Goal: Task Accomplishment & Management: Manage account settings

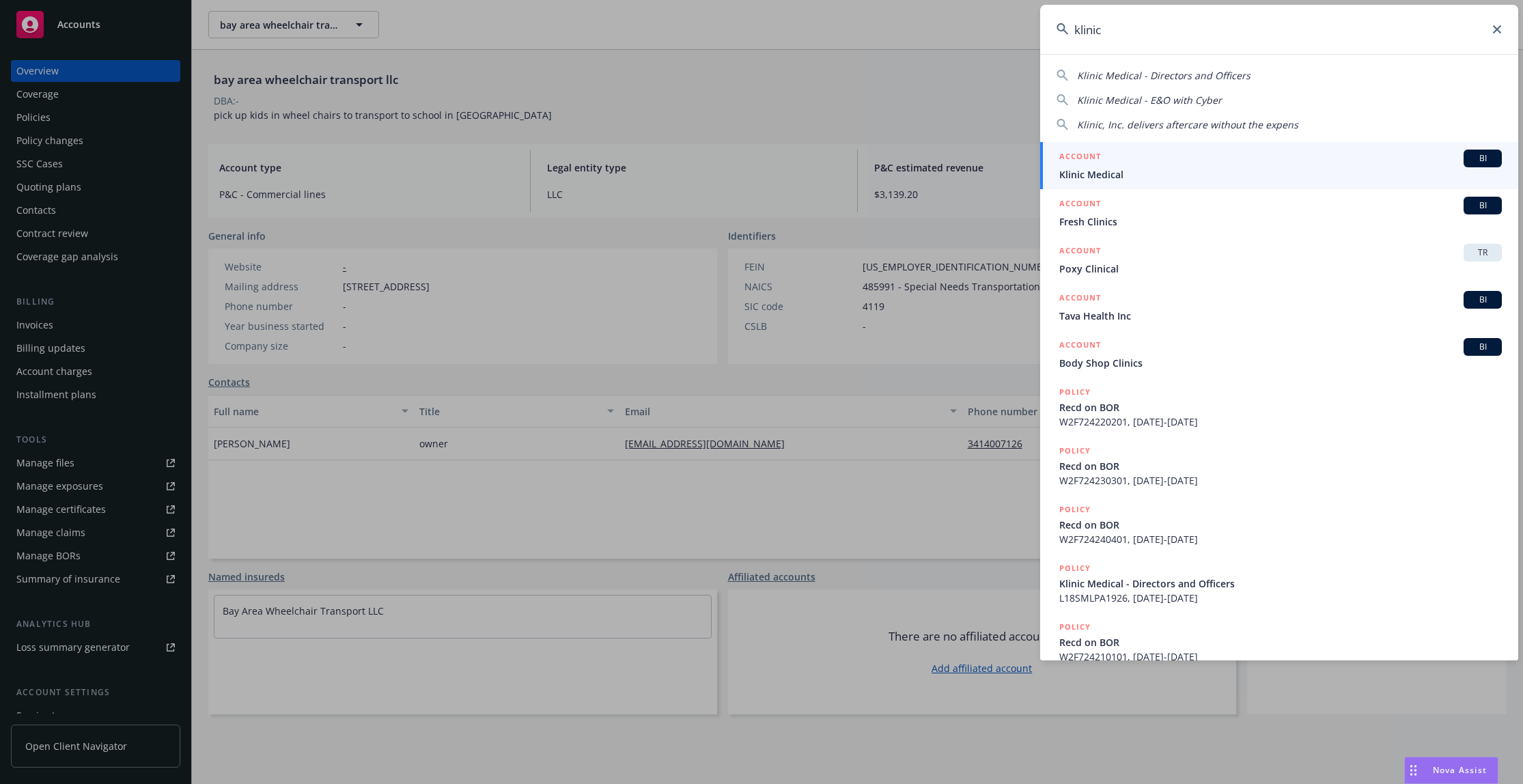
type input "klinic"
click at [1134, 172] on span "Klinic Medical" at bounding box center [1281, 175] width 442 height 15
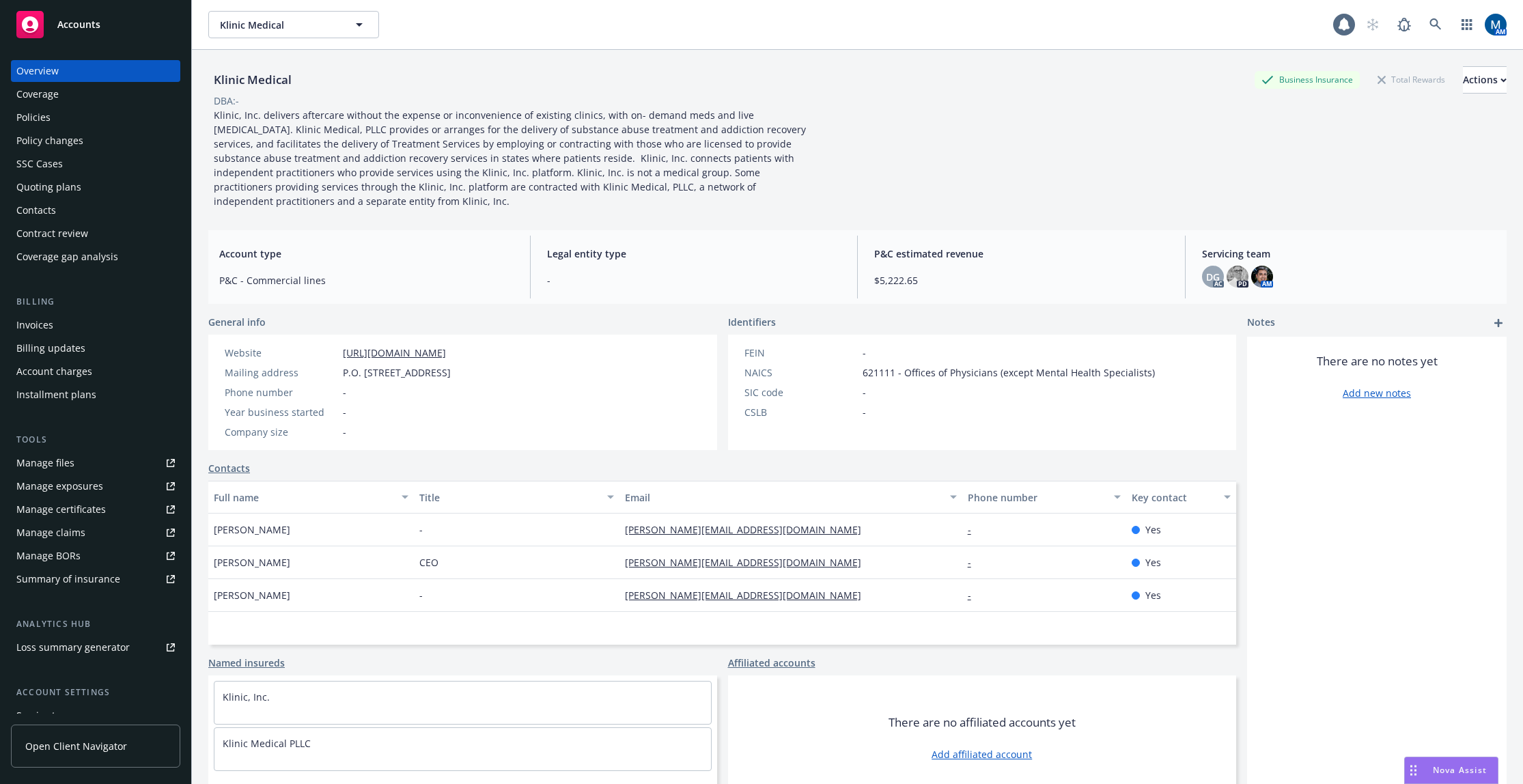
click at [112, 124] on div "Policies" at bounding box center [95, 117] width 158 height 22
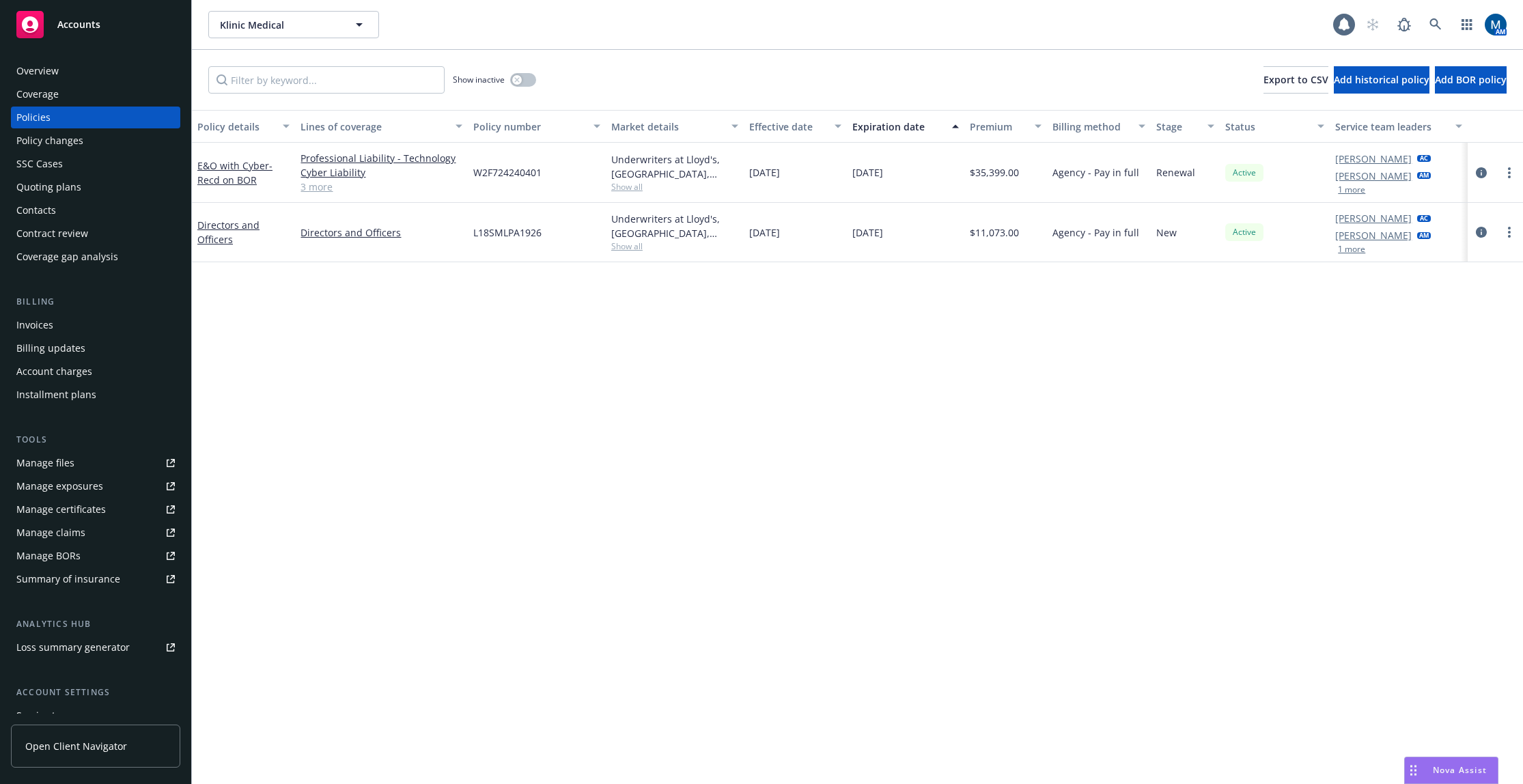
click at [625, 189] on span "Show all" at bounding box center [675, 187] width 127 height 11
click at [861, 305] on div "Policy details Lines of coverage Policy number Market details Effective date Ex…" at bounding box center [857, 447] width 1331 height 674
click at [706, 341] on div "Policy details Lines of coverage Policy number Market details Effective date Ex…" at bounding box center [857, 447] width 1331 height 674
click at [48, 180] on div "Quoting plans" at bounding box center [48, 187] width 64 height 22
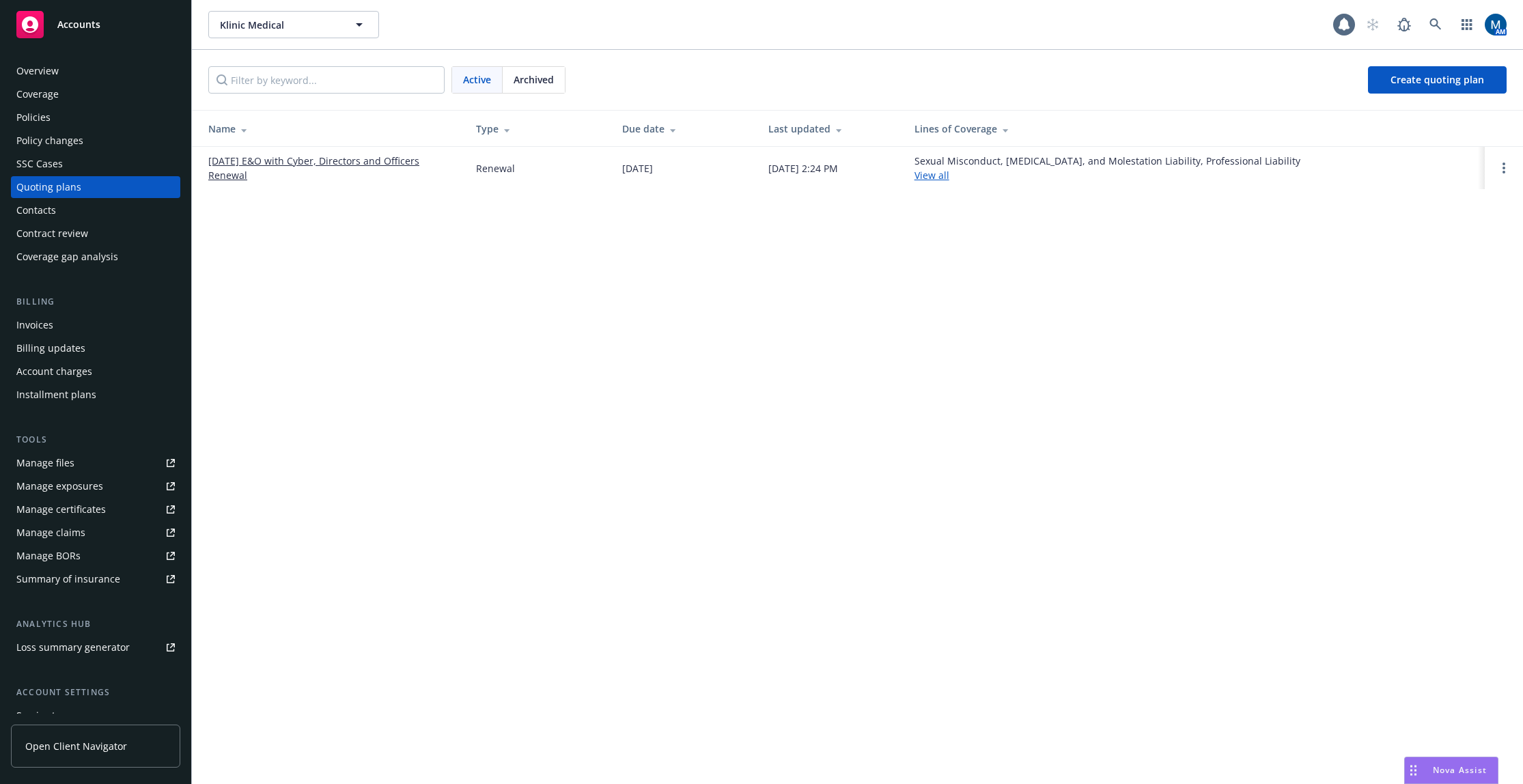
drag, startPoint x: 286, startPoint y: 161, endPoint x: 293, endPoint y: 158, distance: 7.6
click at [825, 379] on div "Klinic Medical Klinic Medical 1 AM Active Archived Create quoting plan Name Typ…" at bounding box center [857, 392] width 1331 height 784
click at [93, 115] on div "Policies" at bounding box center [95, 117] width 158 height 22
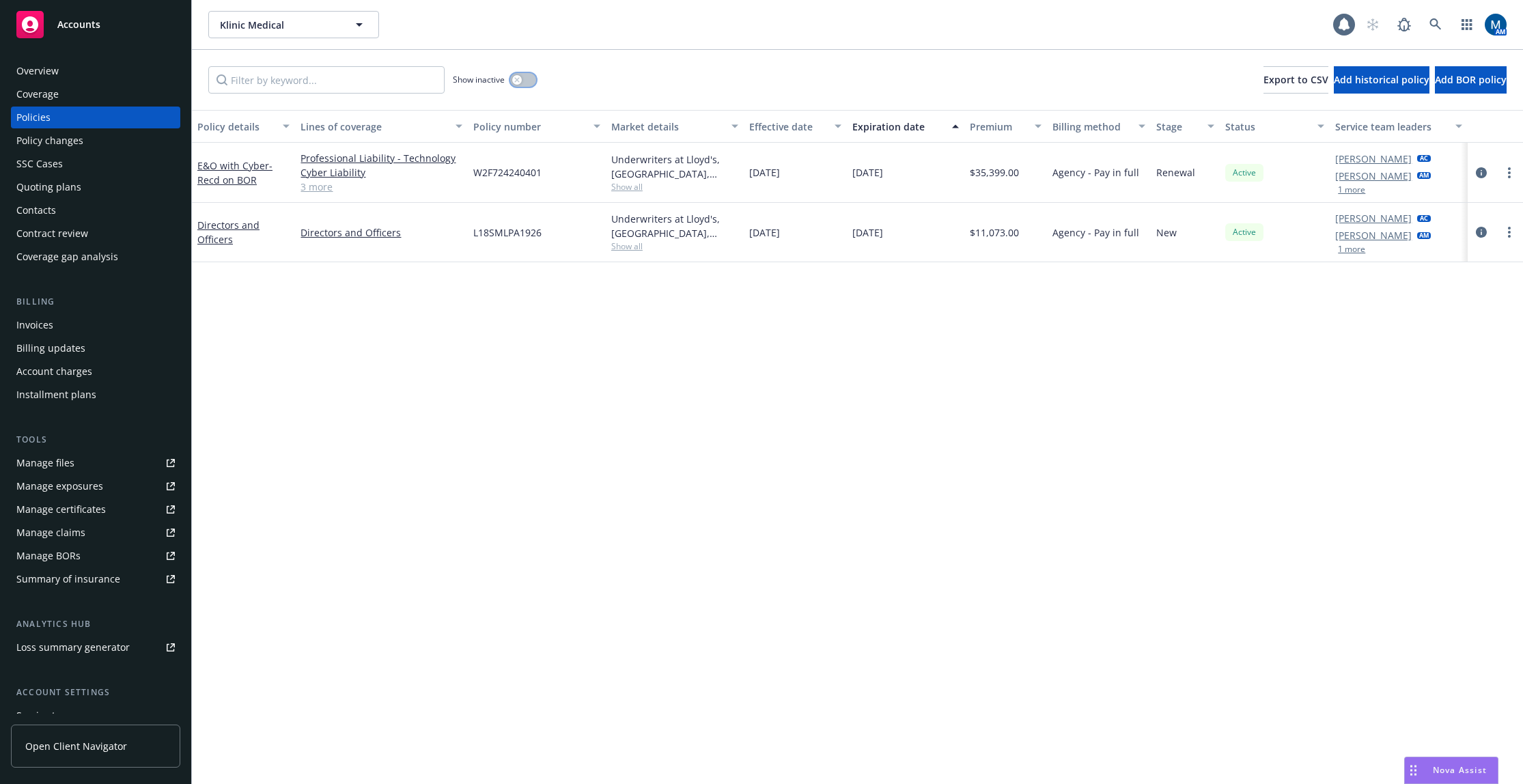
click at [526, 81] on button "button" at bounding box center [523, 80] width 26 height 14
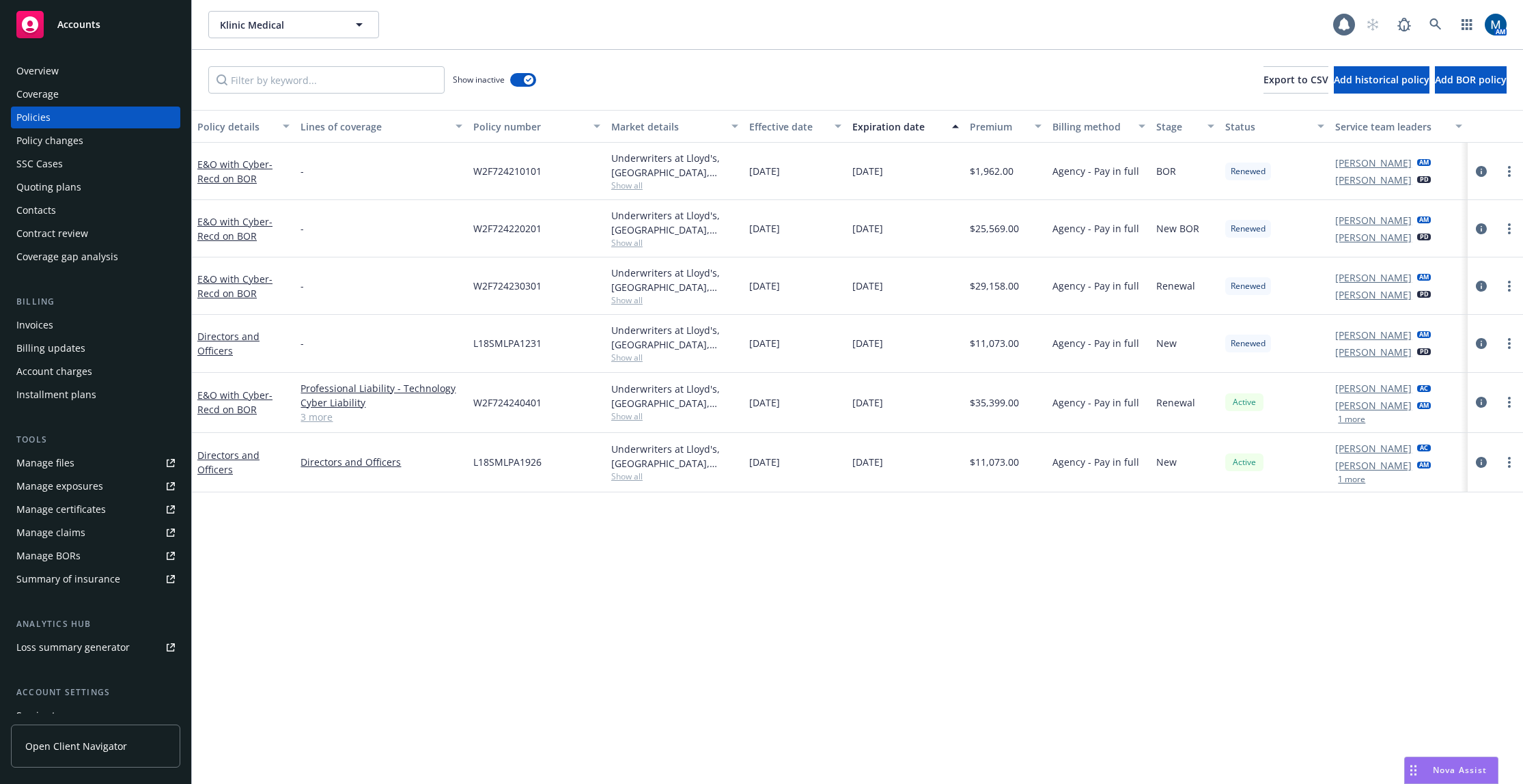
click at [62, 65] on div "Overview" at bounding box center [95, 71] width 158 height 22
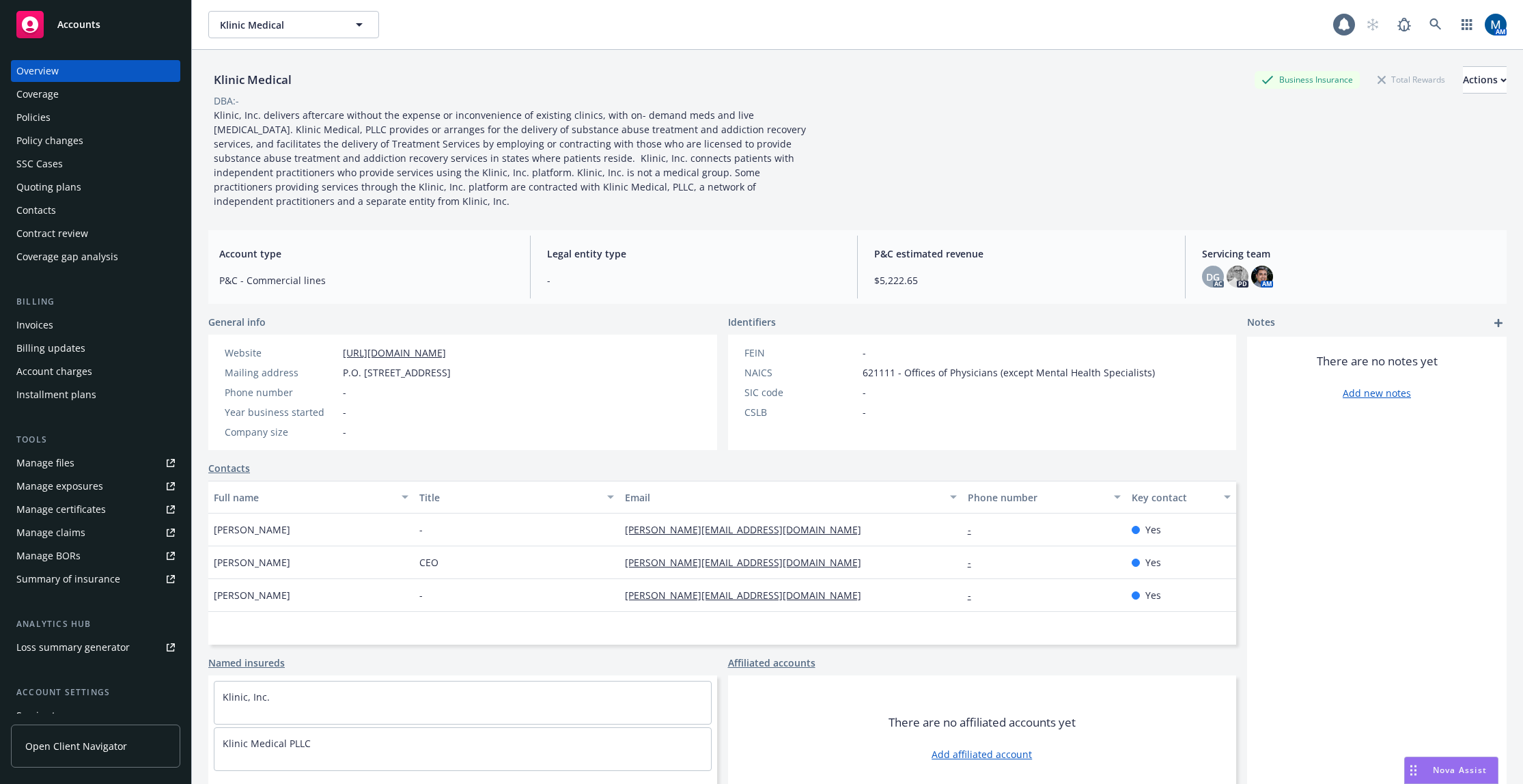
click at [619, 34] on div "Klinic Medical Klinic Medical" at bounding box center [770, 24] width 1125 height 27
click at [554, 444] on div "General info Website https://klinic.care/ Mailing address P.O. Box 8206, Cherry…" at bounding box center [722, 557] width 1028 height 485
click at [99, 24] on span "Accounts" at bounding box center [78, 24] width 43 height 11
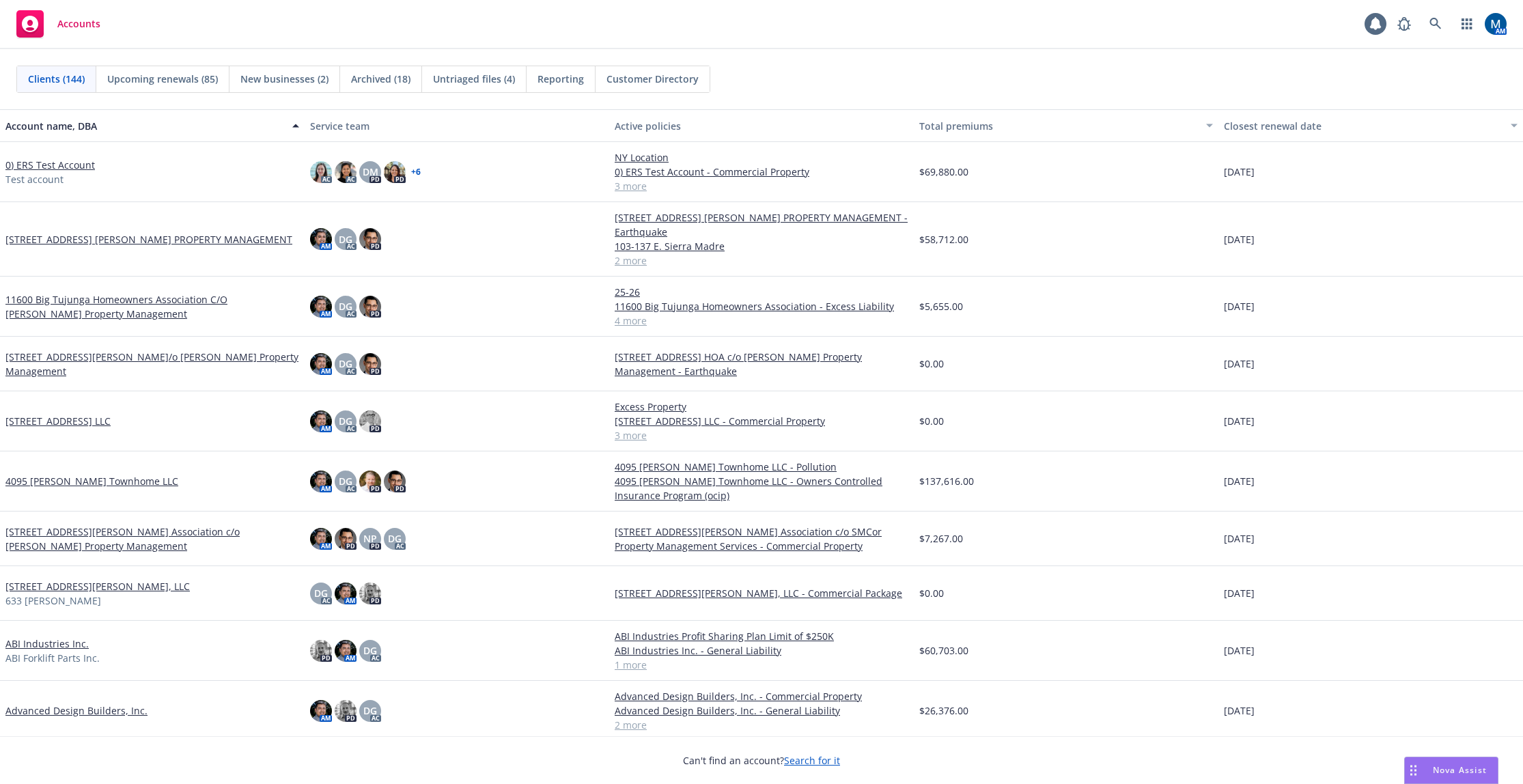
click at [551, 90] on div "Reporting" at bounding box center [561, 79] width 69 height 26
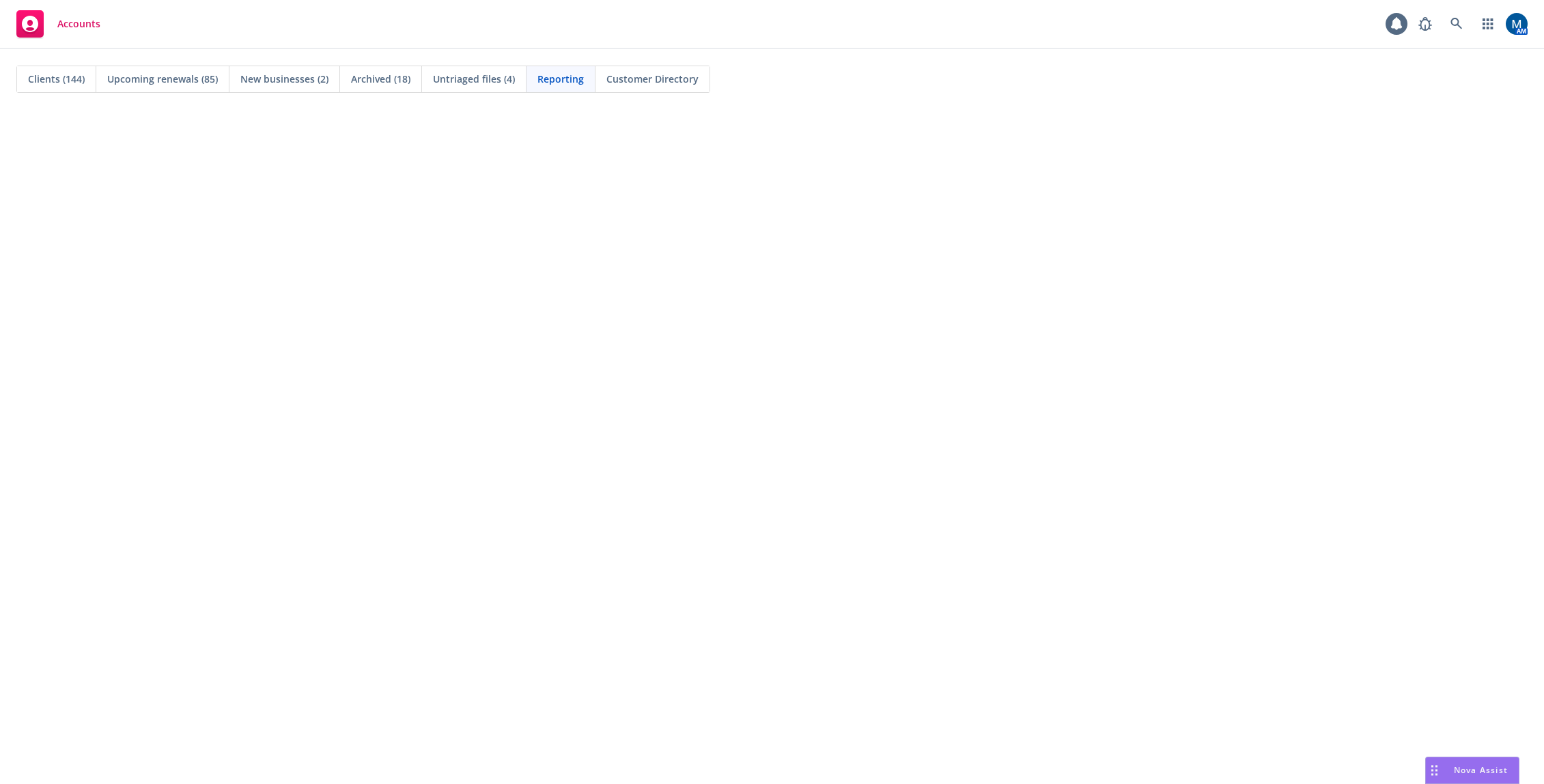
click at [47, 86] on div "Clients (144)" at bounding box center [56, 79] width 79 height 26
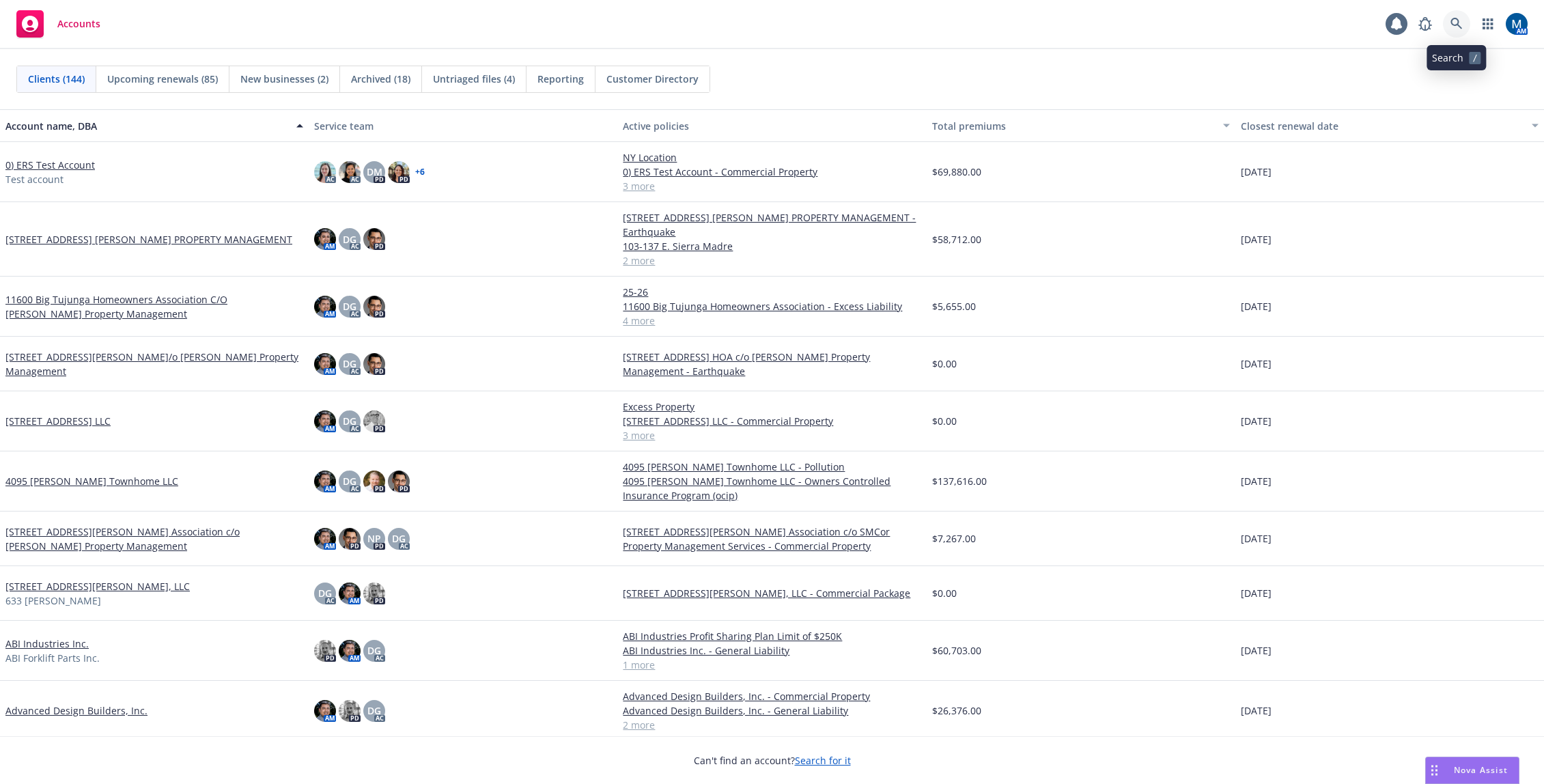
click at [1448, 15] on link at bounding box center [1456, 24] width 27 height 27
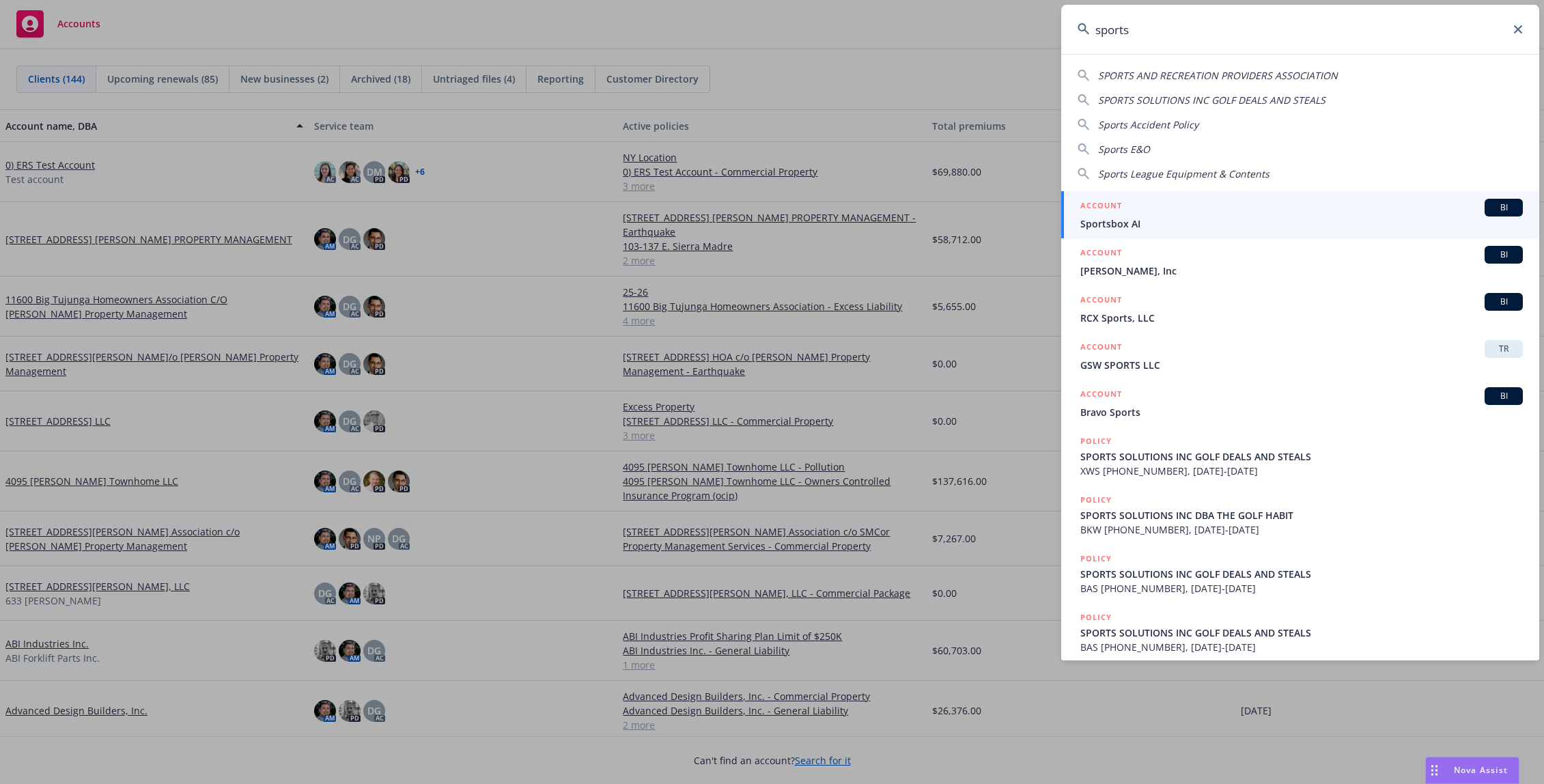
click at [1205, 94] on span "SPORTS SOLUTIONS INC GOLF DEALS AND STEALS" at bounding box center [1212, 100] width 228 height 13
type input "SPORTS SOLUTIONS INC GOLF DEALS AND STEALS"
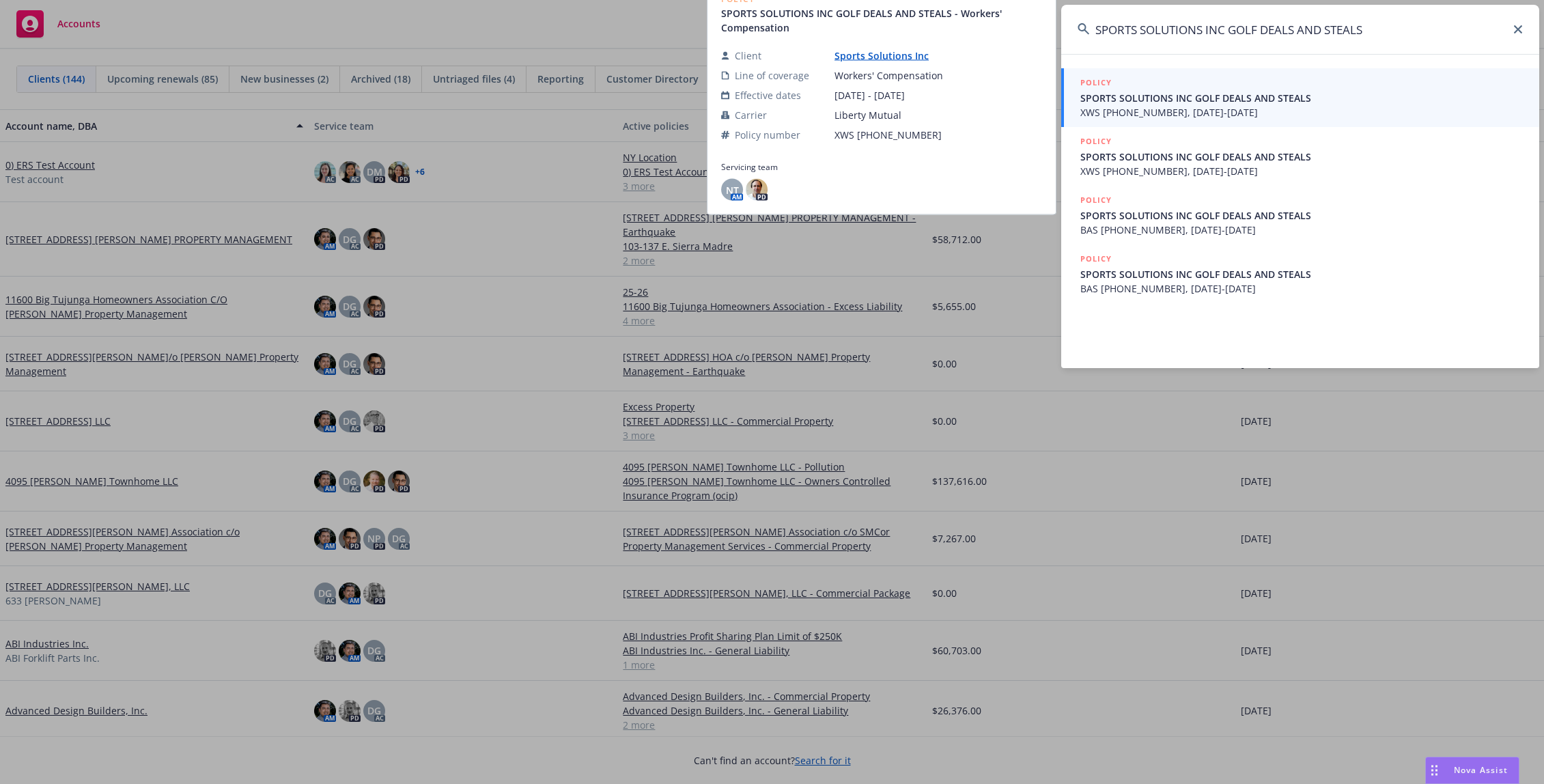
click at [1243, 101] on span "SPORTS SOLUTIONS INC GOLF DEALS AND STEALS" at bounding box center [1302, 98] width 442 height 15
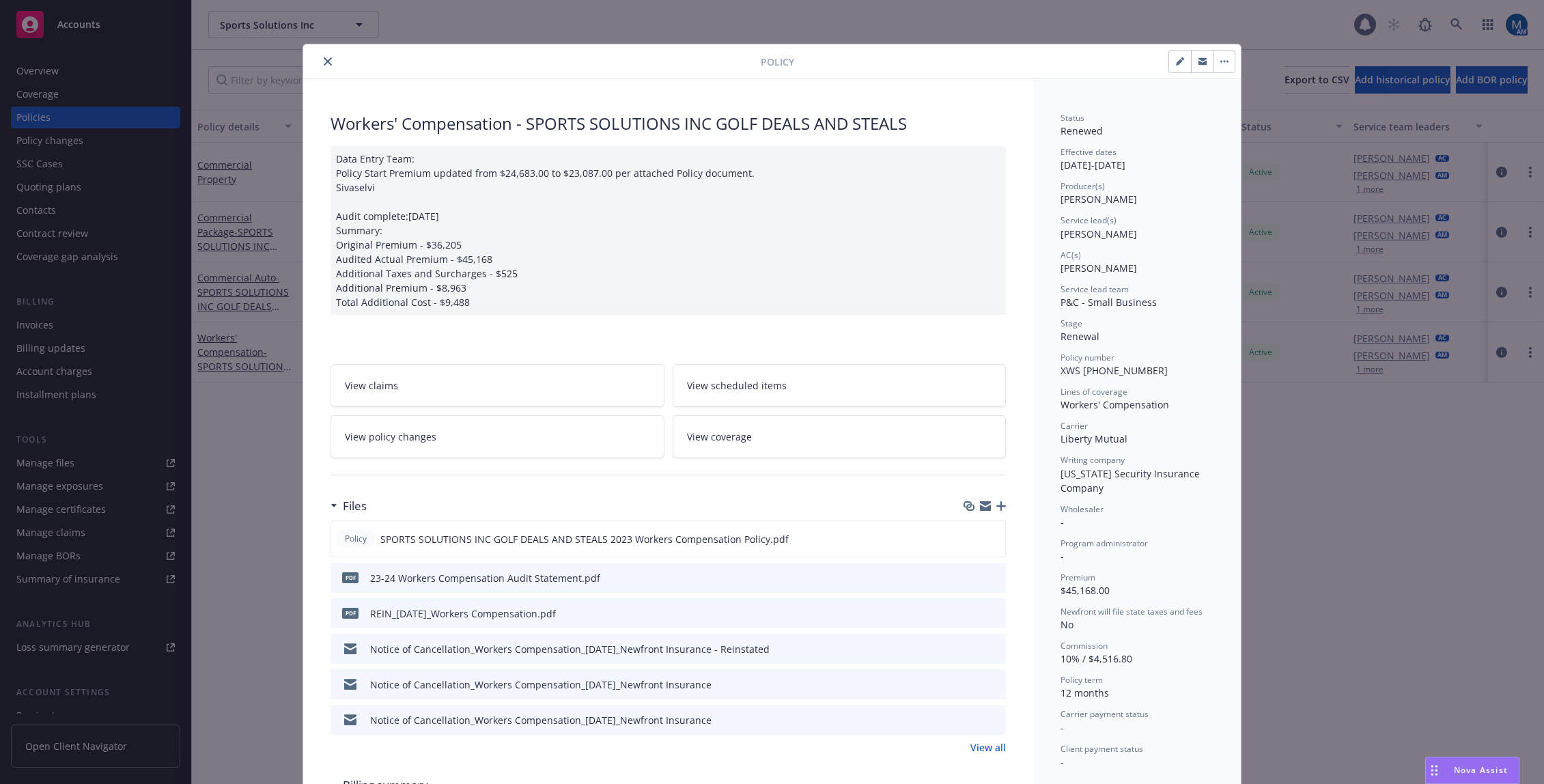
click at [321, 65] on button "close" at bounding box center [328, 61] width 16 height 16
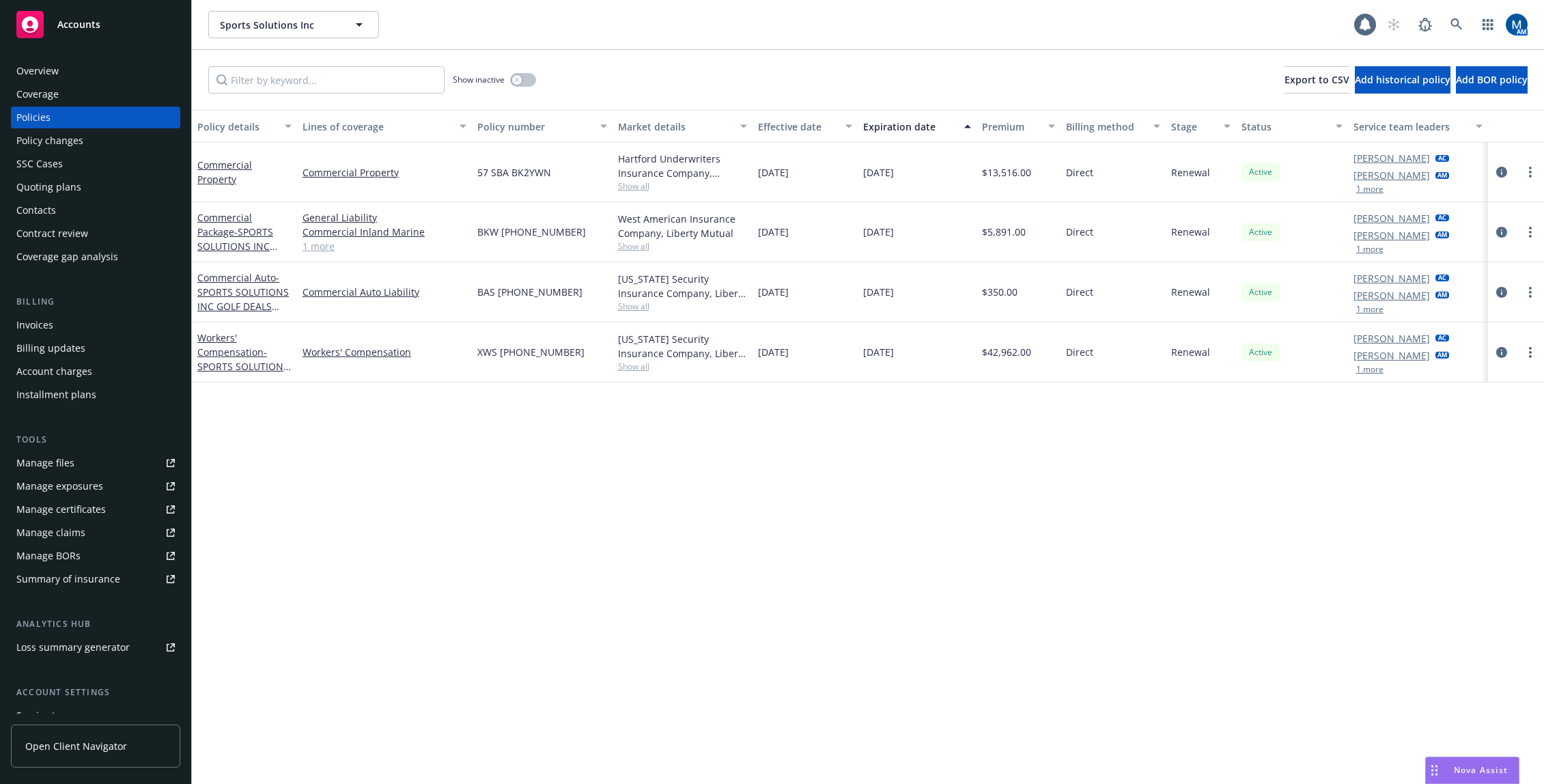
click at [123, 71] on div "Overview" at bounding box center [95, 71] width 158 height 22
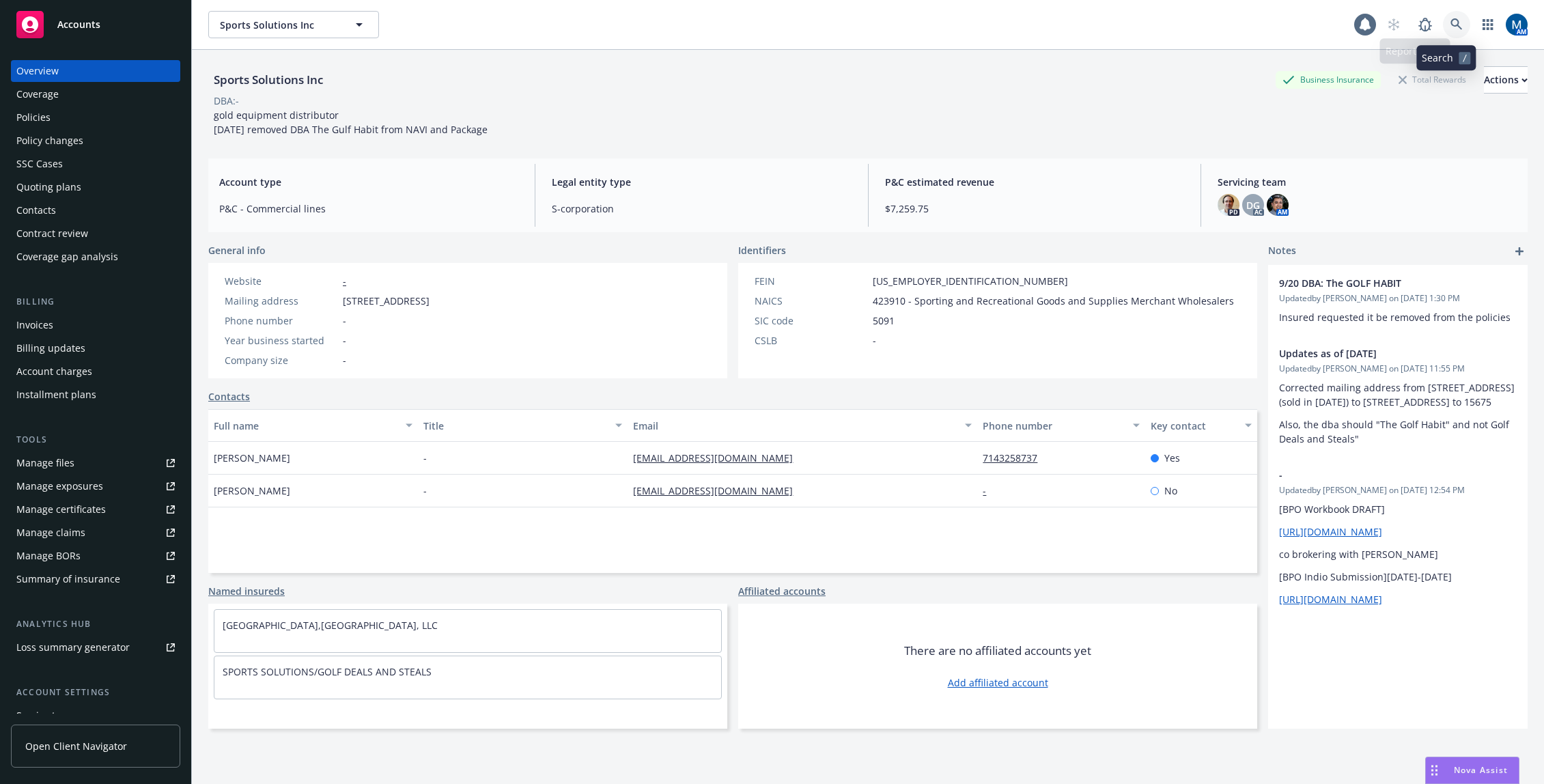
click at [1454, 21] on link at bounding box center [1456, 24] width 27 height 27
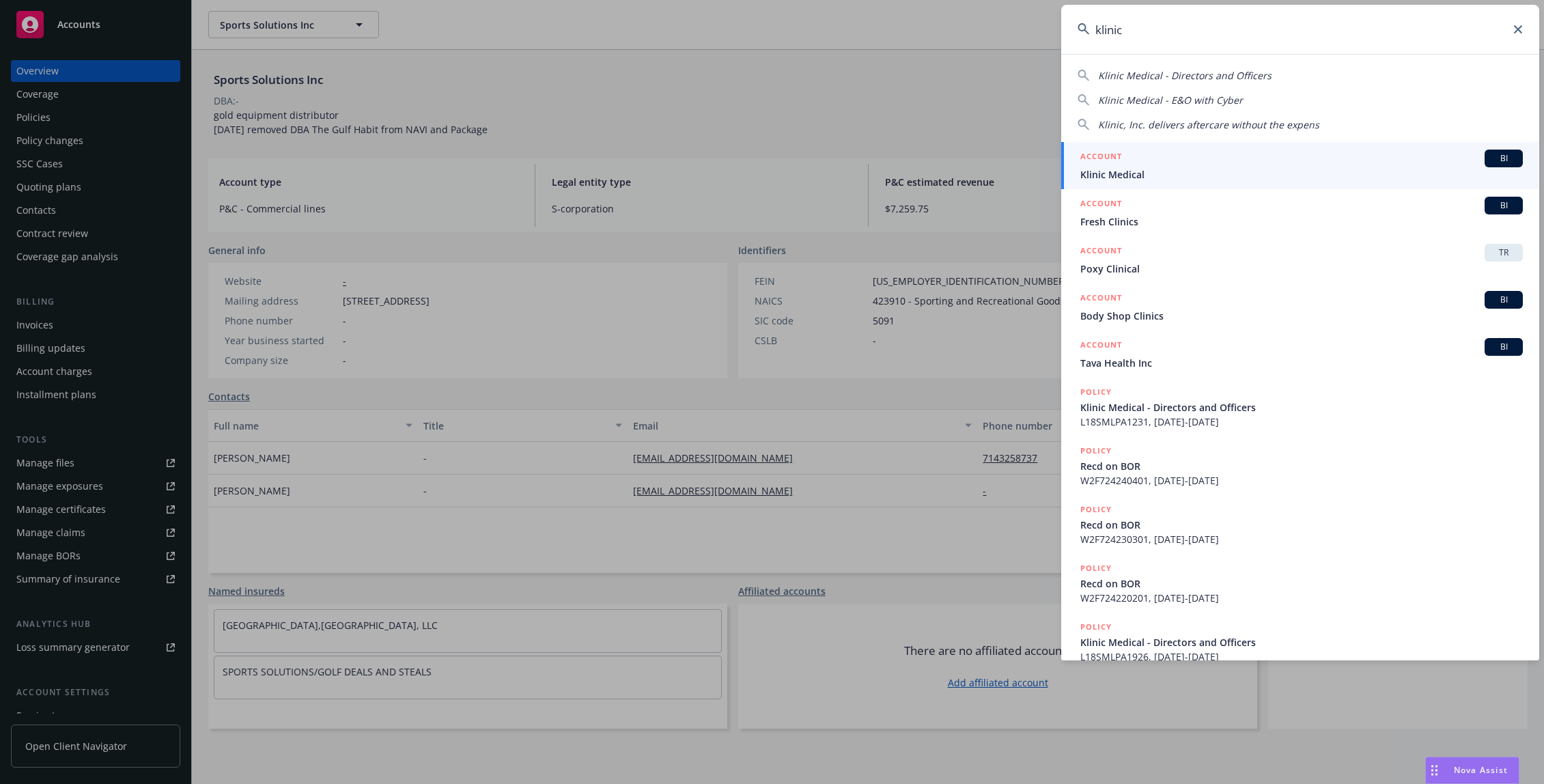
type input "klinic"
click at [1150, 162] on div "ACCOUNT BI" at bounding box center [1302, 158] width 442 height 18
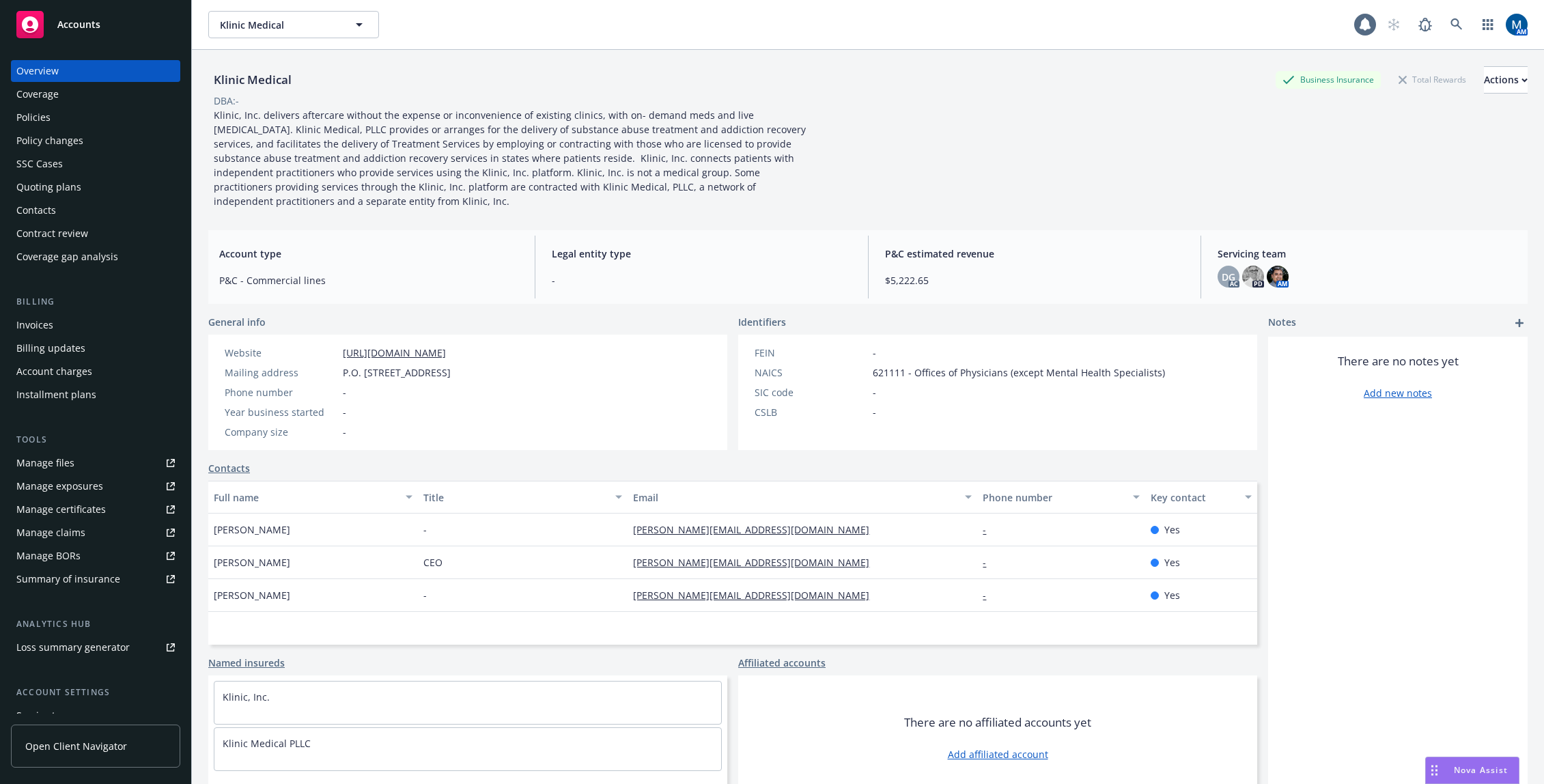
click at [48, 188] on div "Quoting plans" at bounding box center [48, 187] width 64 height 22
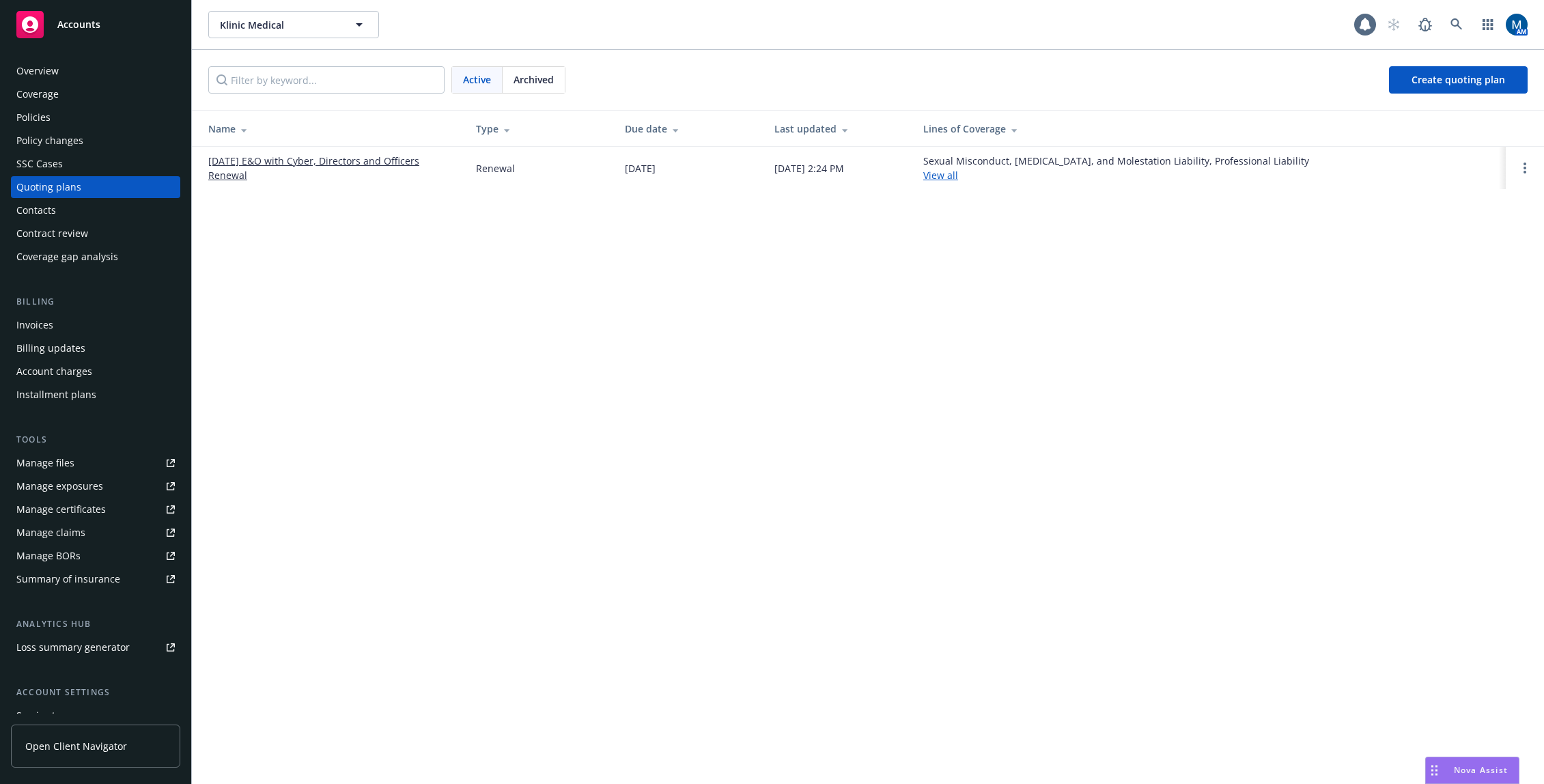
drag, startPoint x: 291, startPoint y: 166, endPoint x: 253, endPoint y: 67, distance: 106.0
click at [60, 120] on div "Policies" at bounding box center [95, 117] width 158 height 22
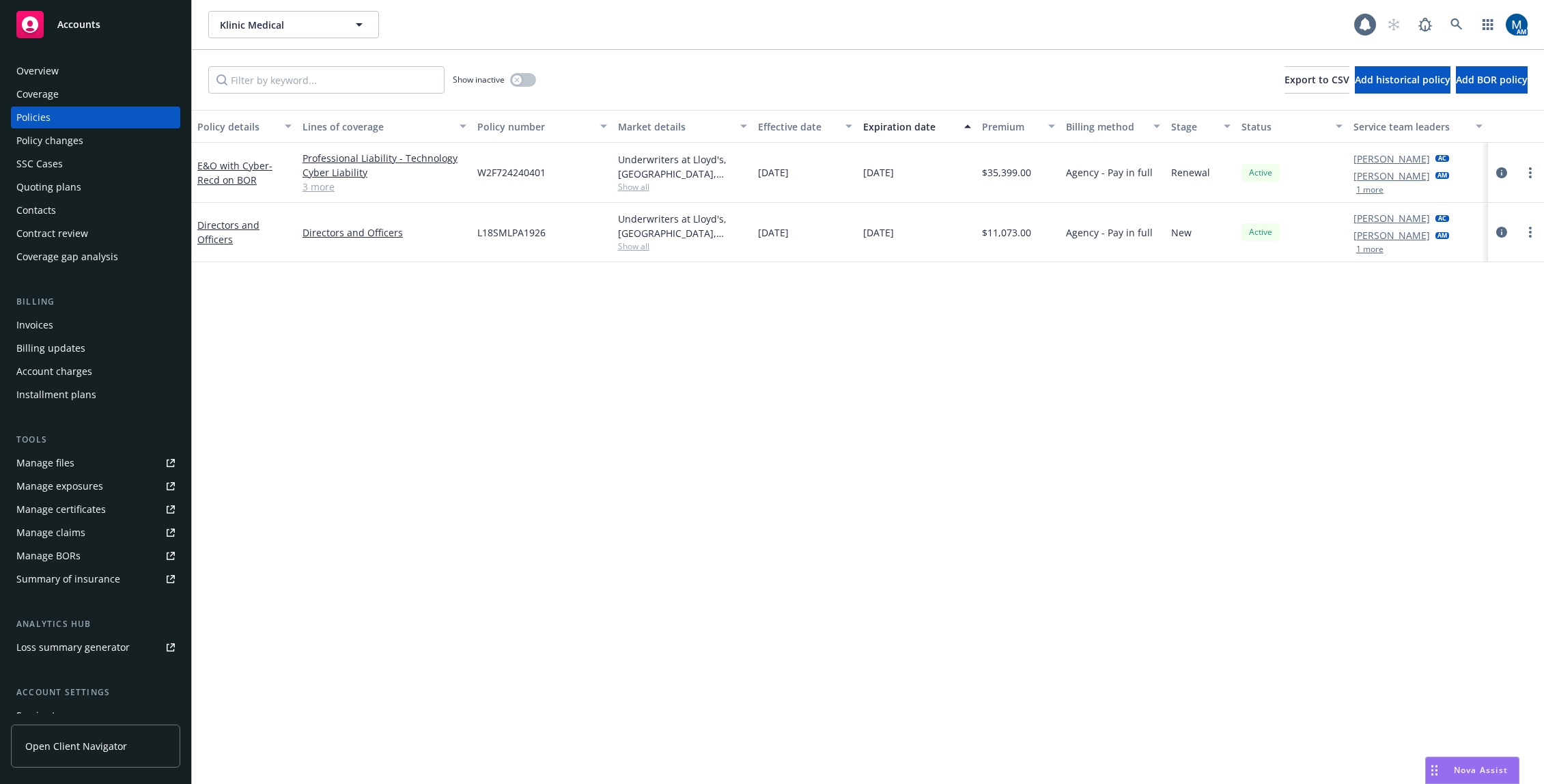
click at [663, 410] on div "Policy details Lines of coverage Policy number Market details Effective date Ex…" at bounding box center [867, 447] width 1352 height 674
click at [72, 16] on div "Accounts" at bounding box center [95, 24] width 158 height 27
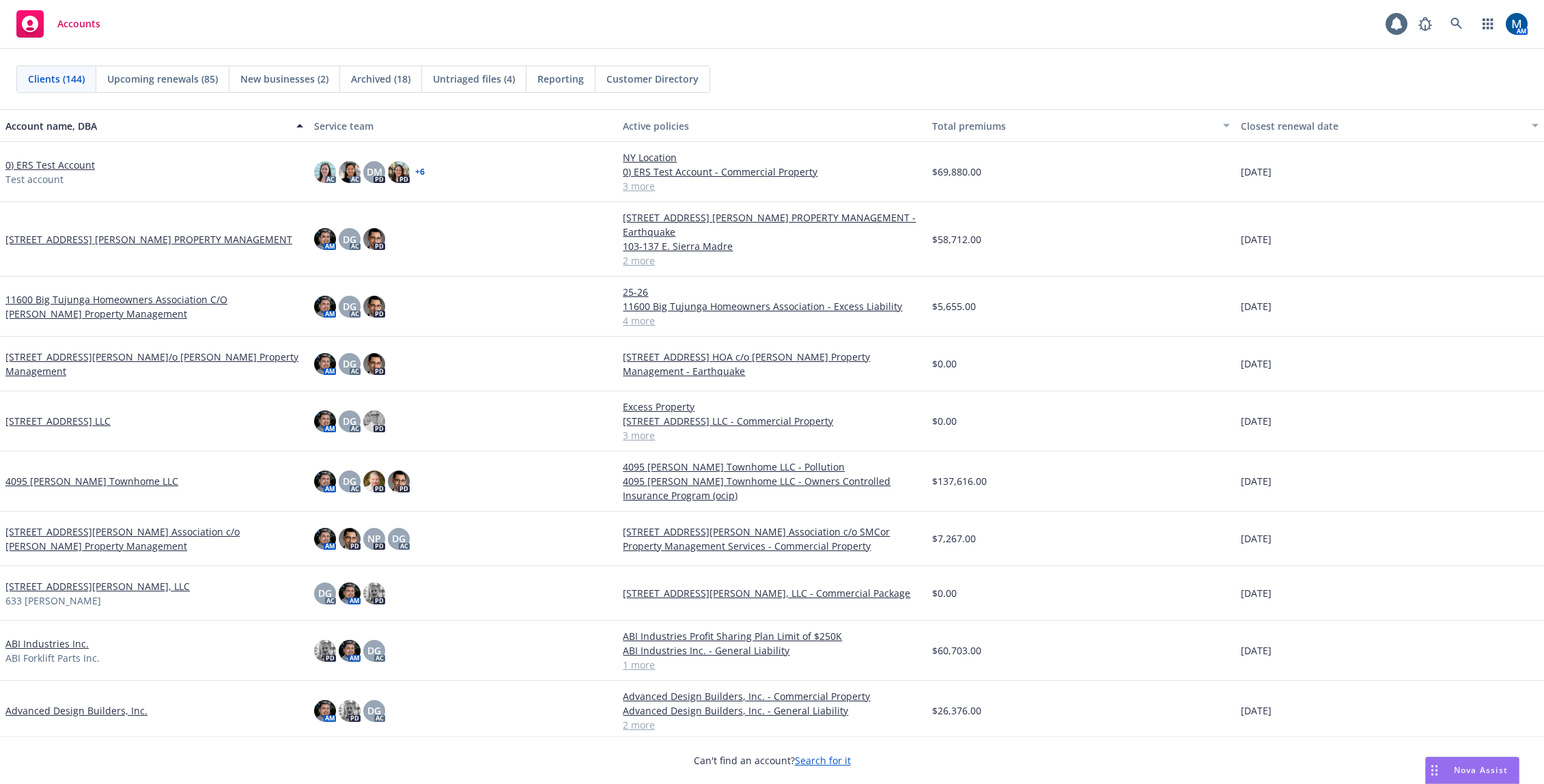
click at [122, 233] on link "[STREET_ADDRESS] [PERSON_NAME] PROPERTY MANAGEMENT" at bounding box center [149, 240] width 286 height 15
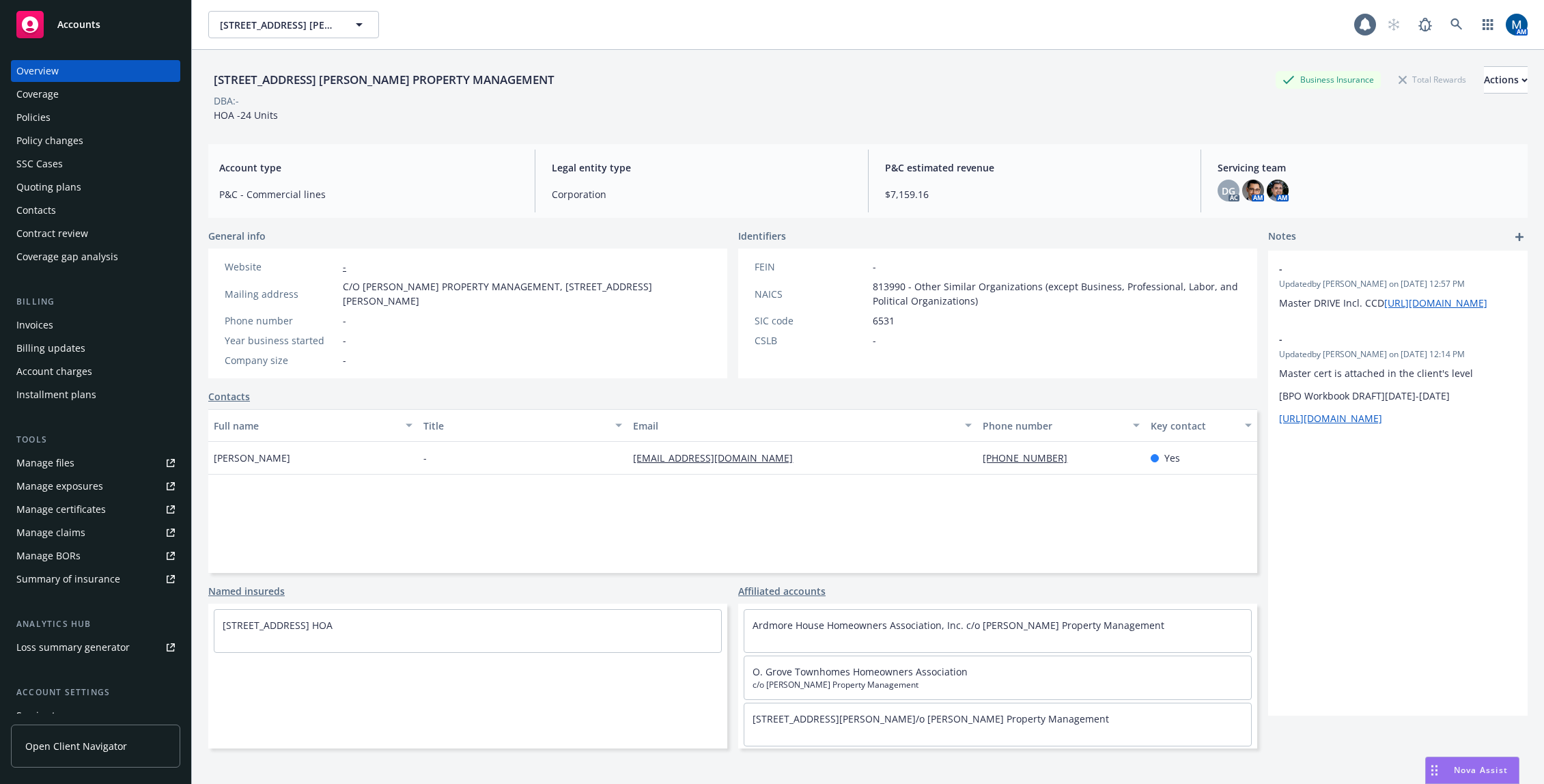
click at [95, 113] on div "Policies" at bounding box center [95, 117] width 158 height 22
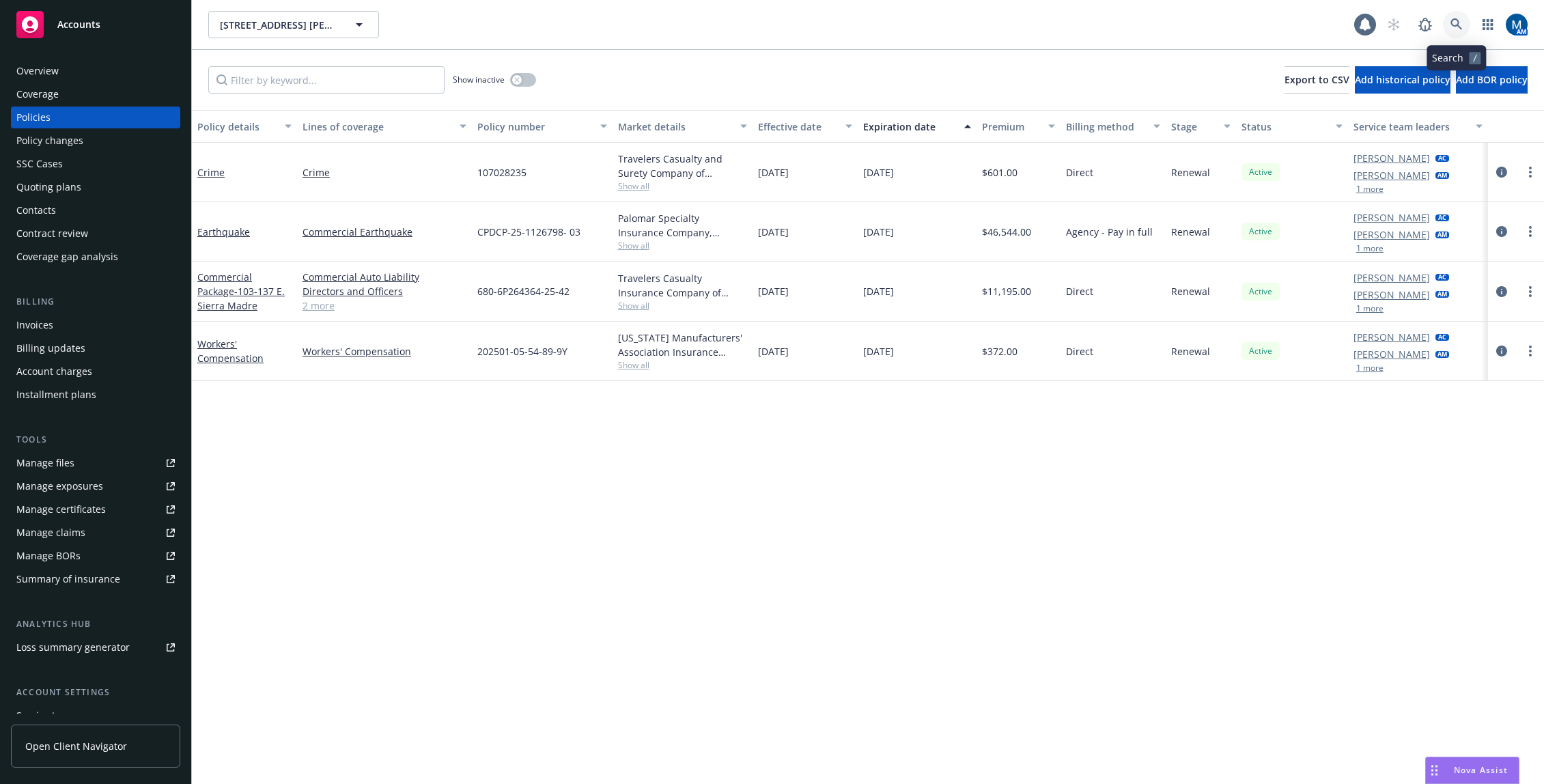
click at [1446, 19] on link at bounding box center [1456, 24] width 27 height 27
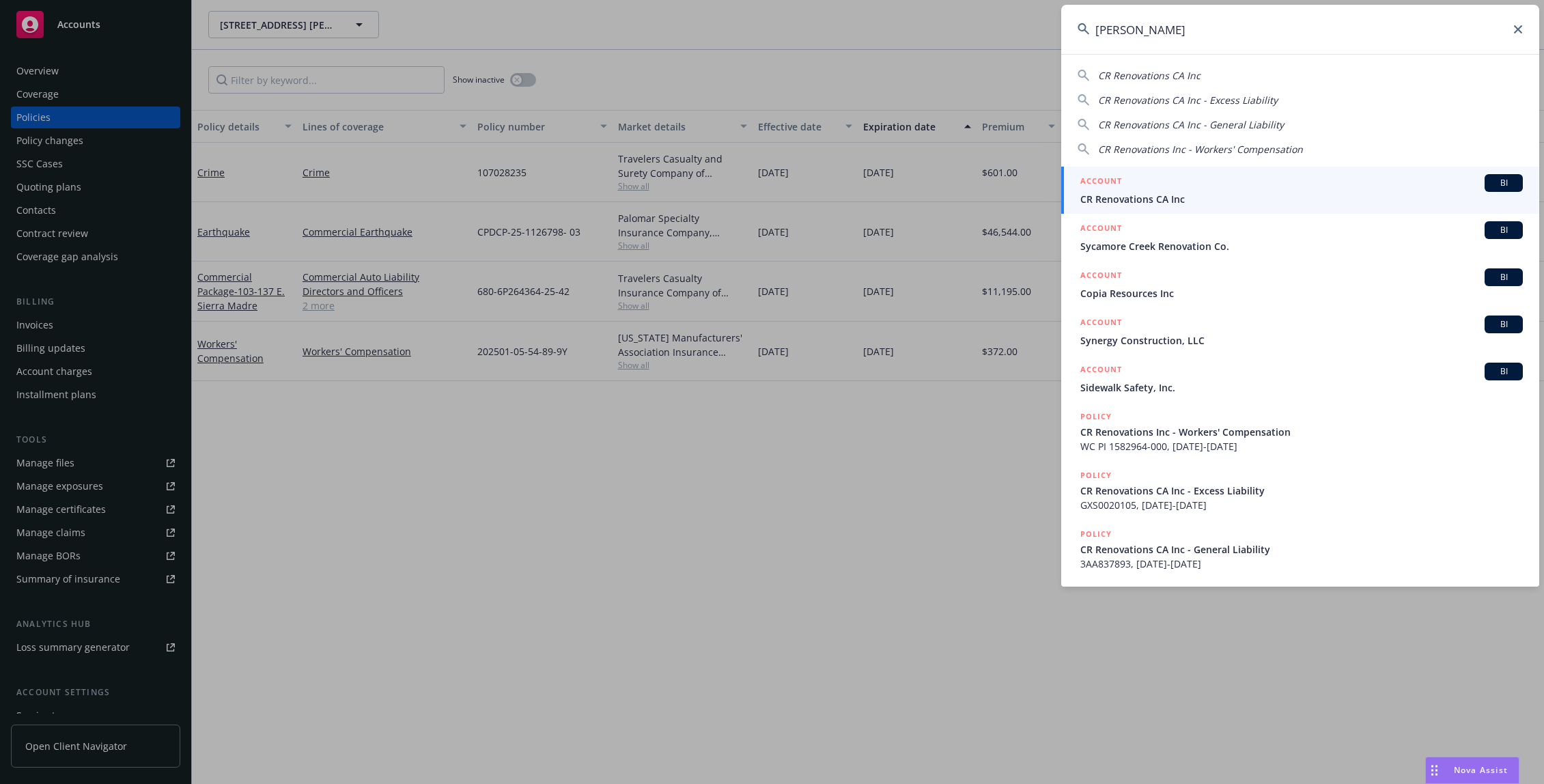
type input "cr renov"
click at [1191, 195] on span "CR Renovations CA Inc" at bounding box center [1302, 199] width 442 height 15
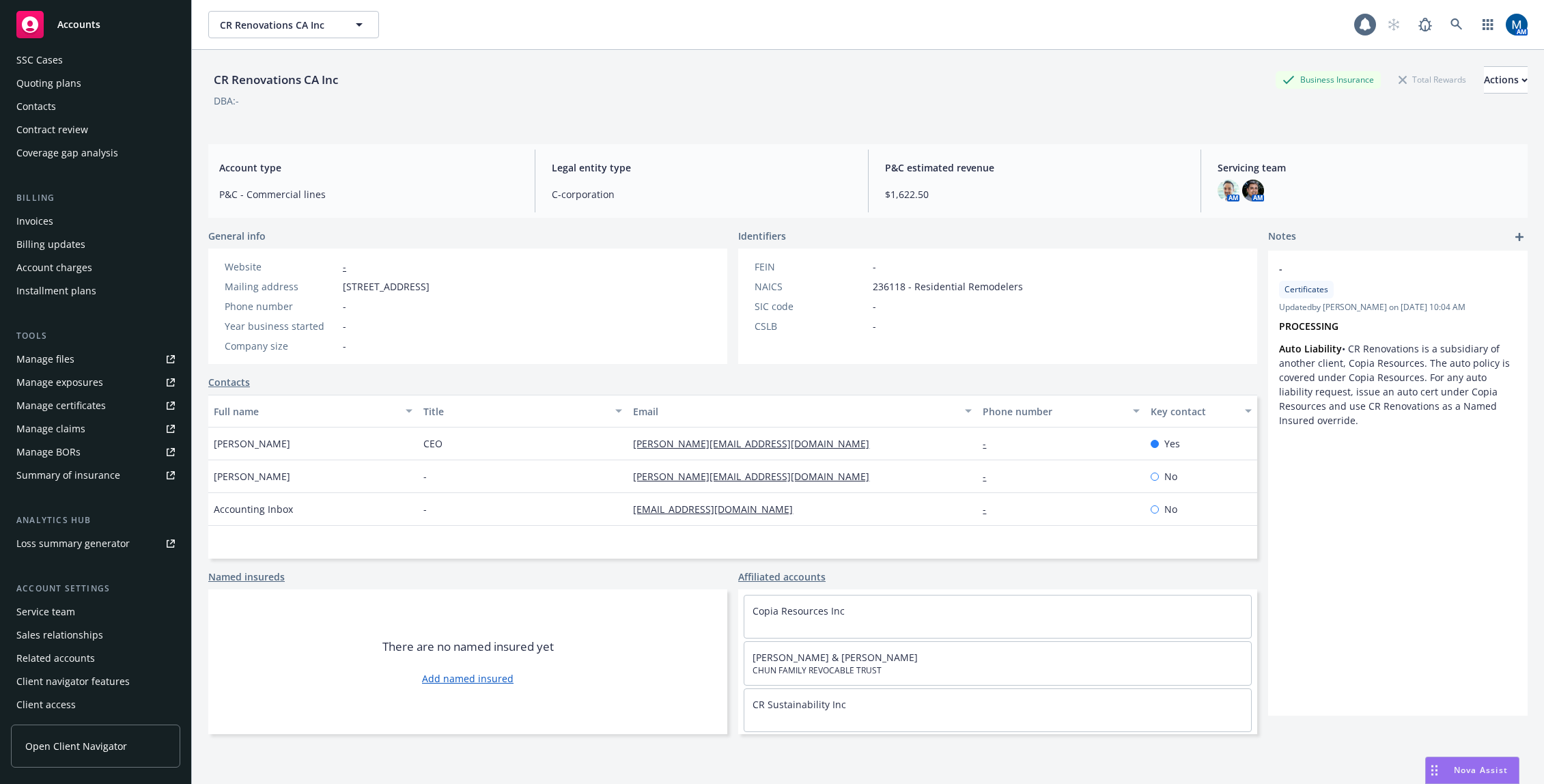
scroll to position [106, 0]
click at [48, 609] on div "Service team" at bounding box center [46, 609] width 59 height 22
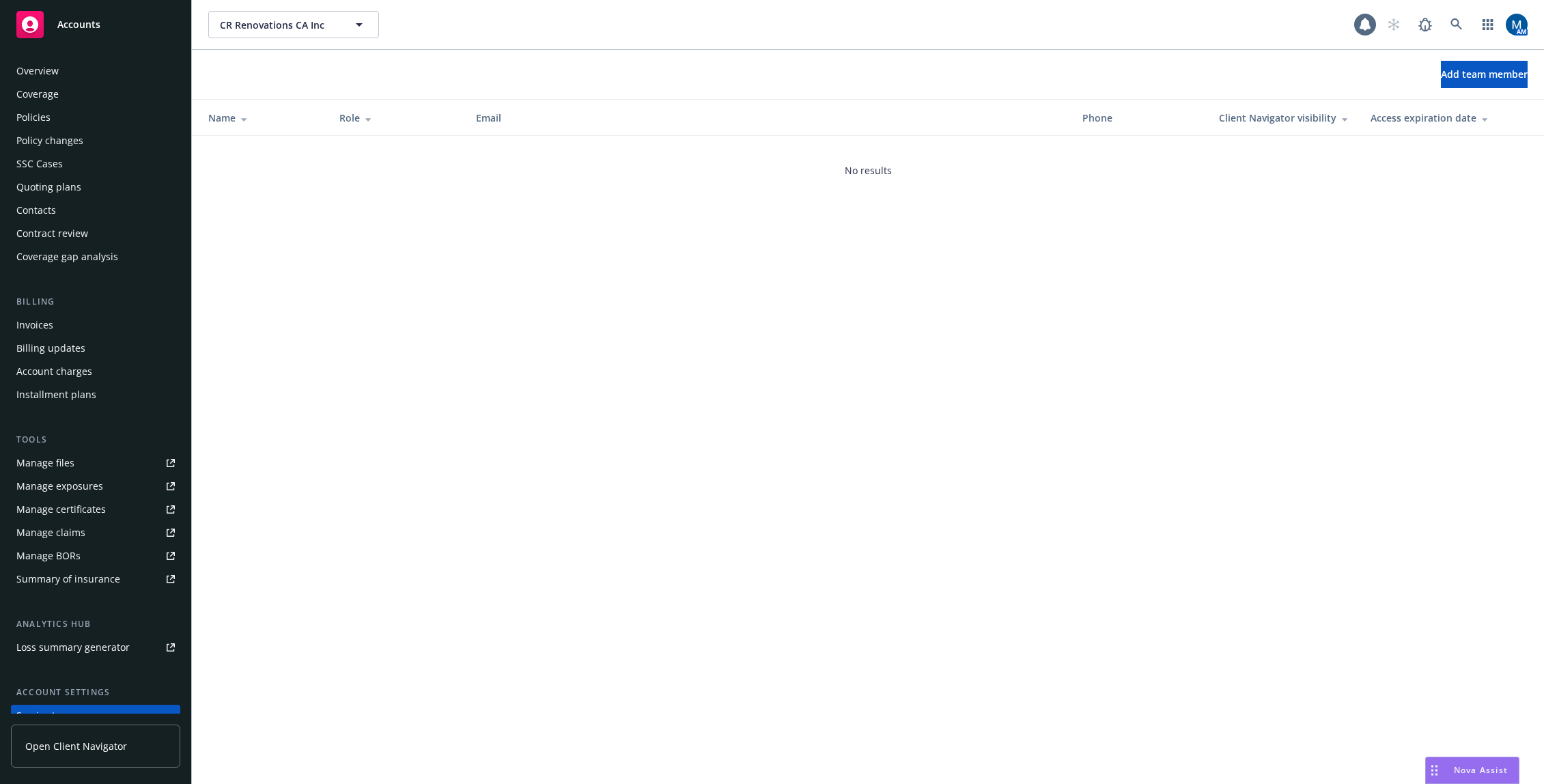
scroll to position [106, 0]
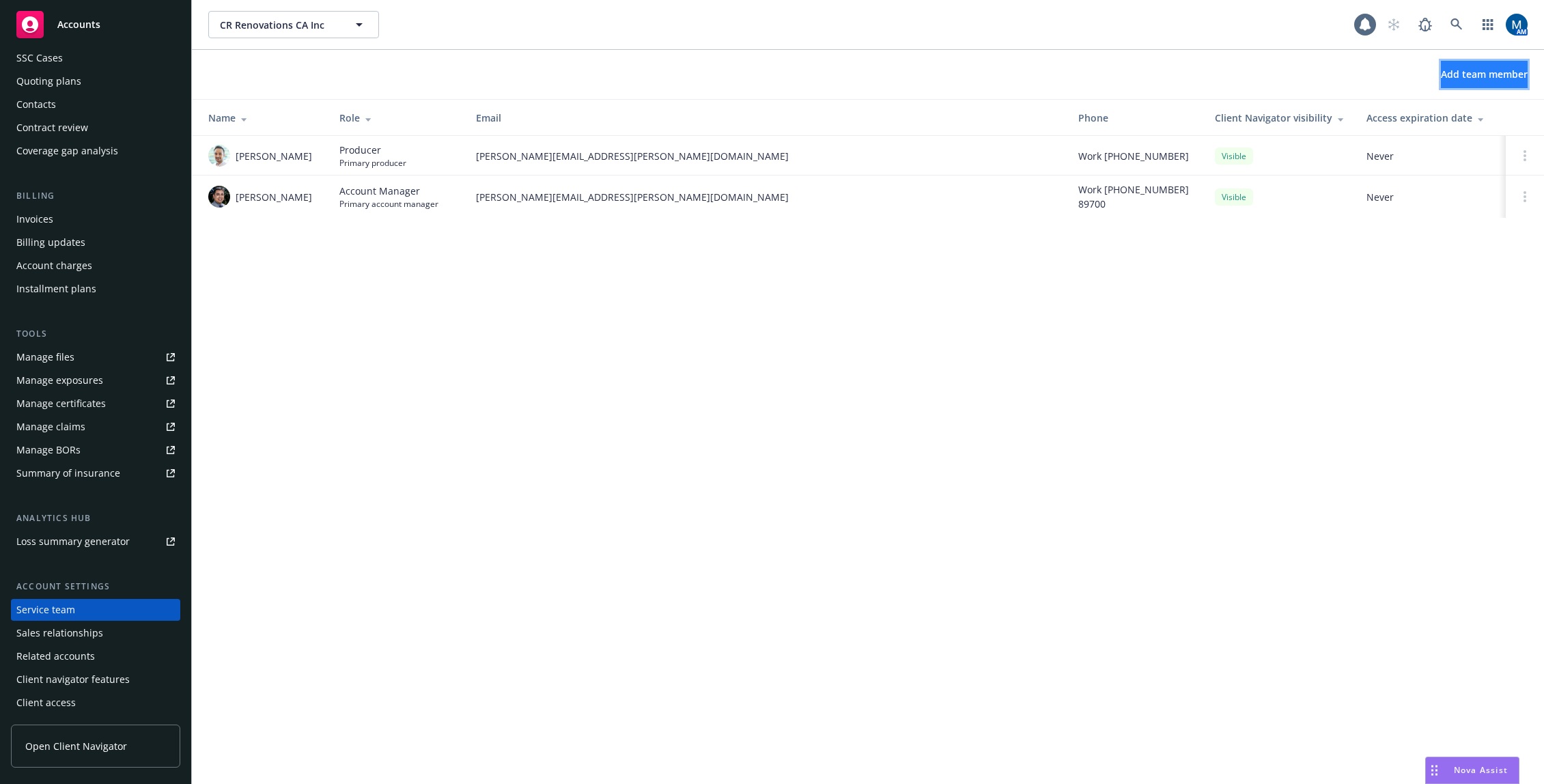
click at [1442, 63] on button "Add team member" at bounding box center [1484, 73] width 87 height 27
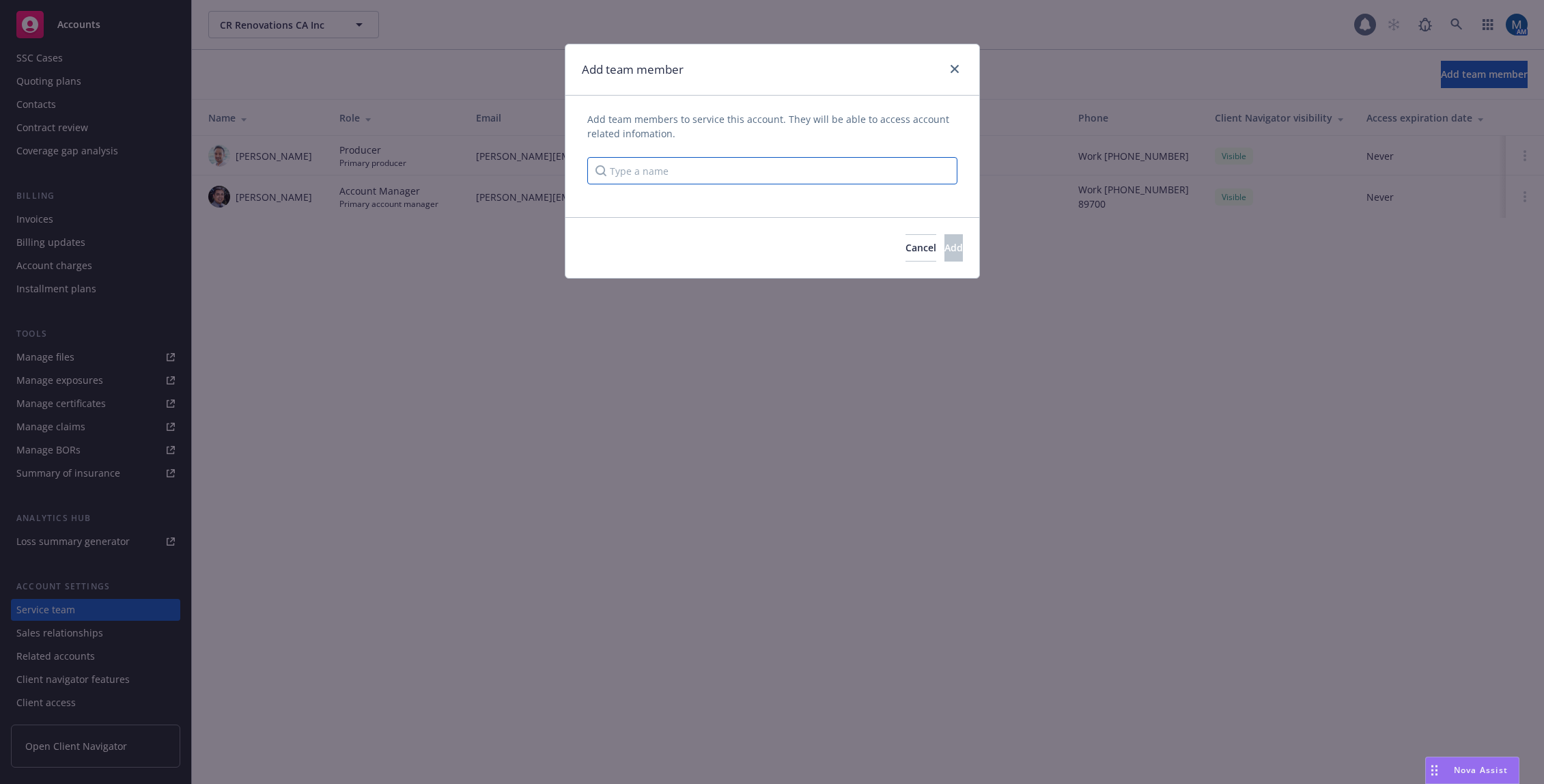
click at [715, 179] on input "Type a name" at bounding box center [773, 170] width 370 height 27
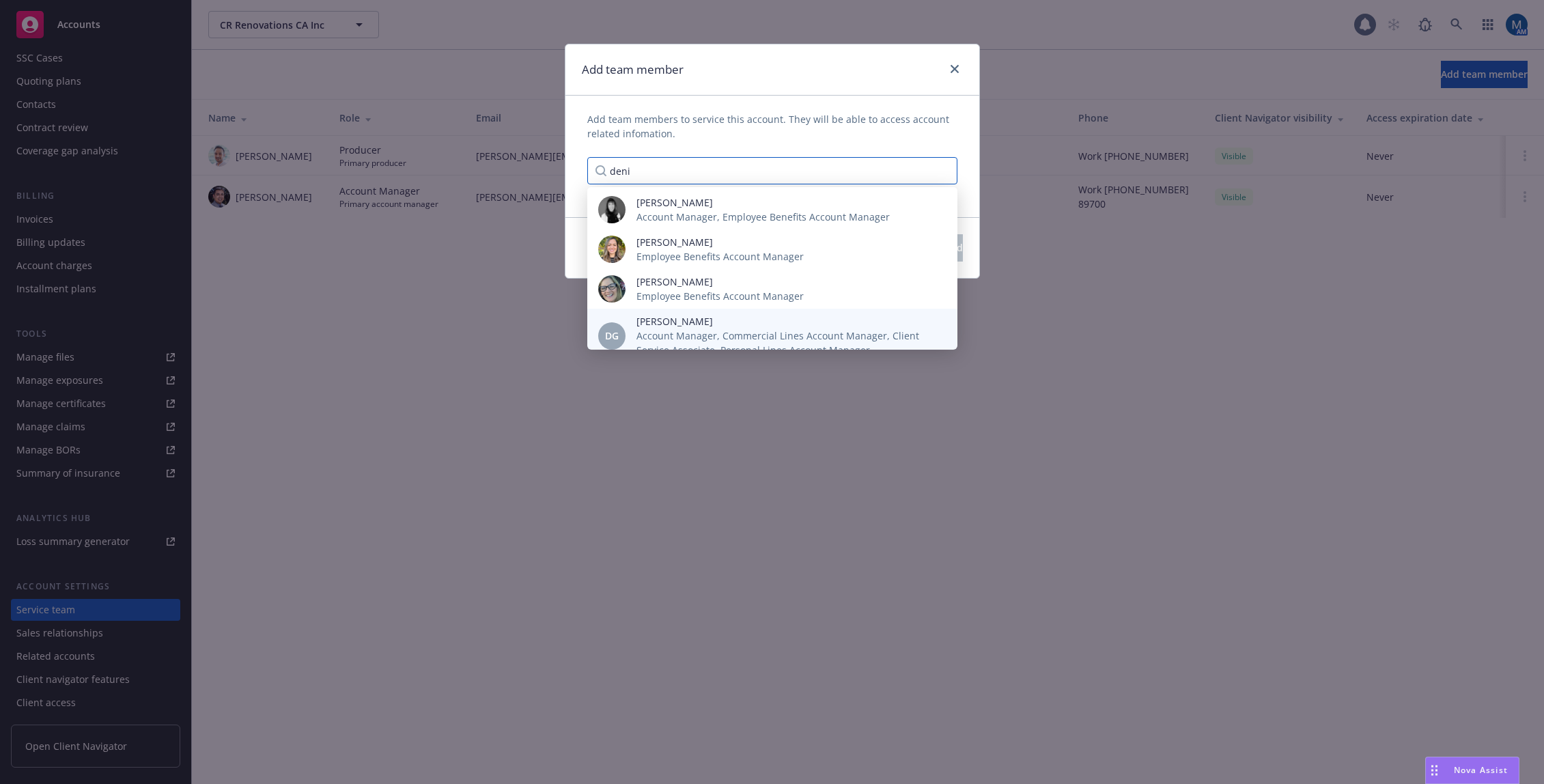
type input "deni"
click at [709, 326] on span "Denisse Gonzales" at bounding box center [786, 321] width 299 height 15
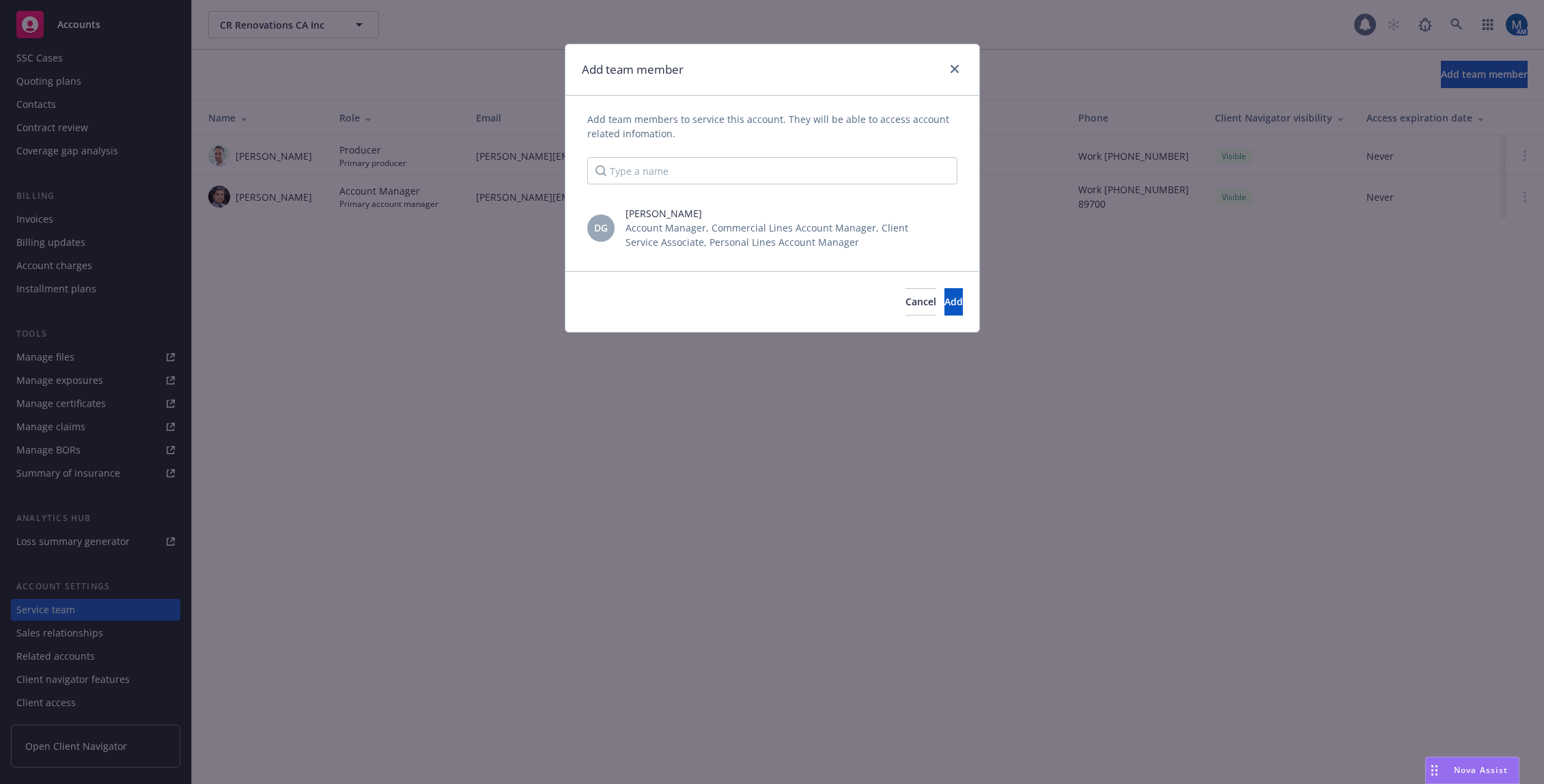
click at [822, 120] on span "Add team members to service this account. They will be able to access account r…" at bounding box center [773, 126] width 370 height 29
click at [952, 309] on button "Add" at bounding box center [953, 301] width 19 height 27
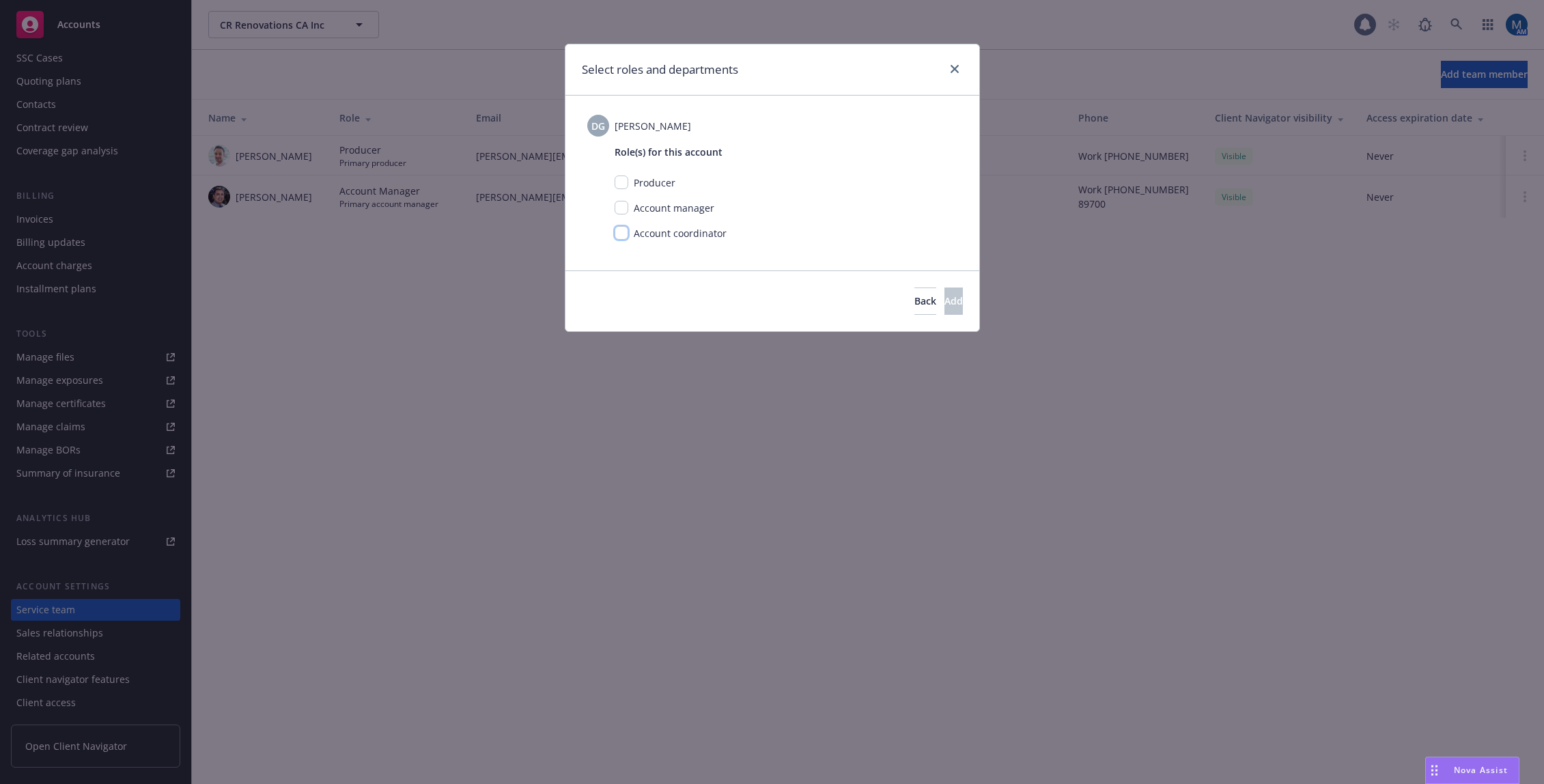
click at [626, 233] on input "checkbox" at bounding box center [621, 233] width 14 height 14
checkbox input "true"
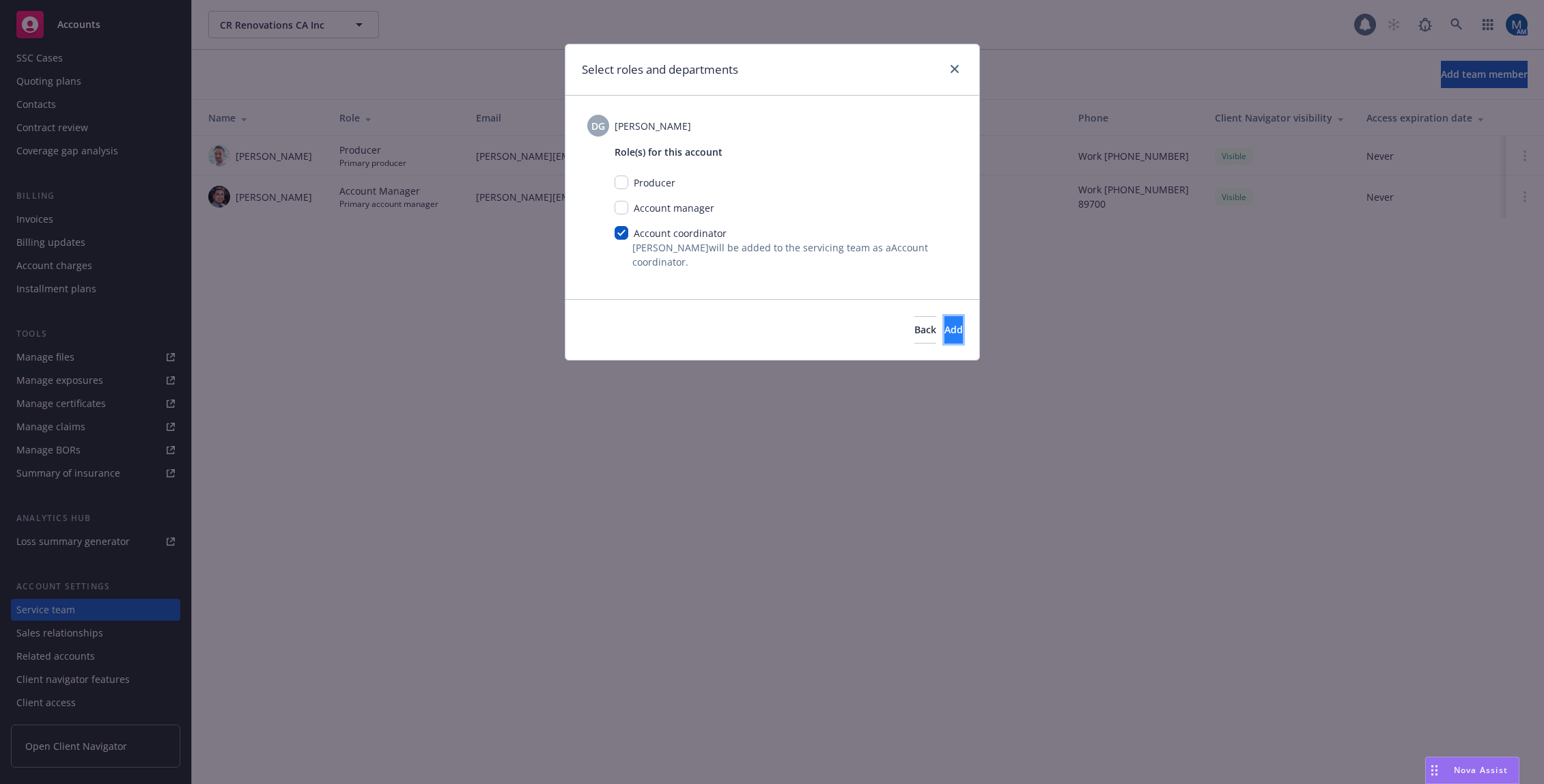
click at [944, 329] on button "Add" at bounding box center [953, 329] width 19 height 27
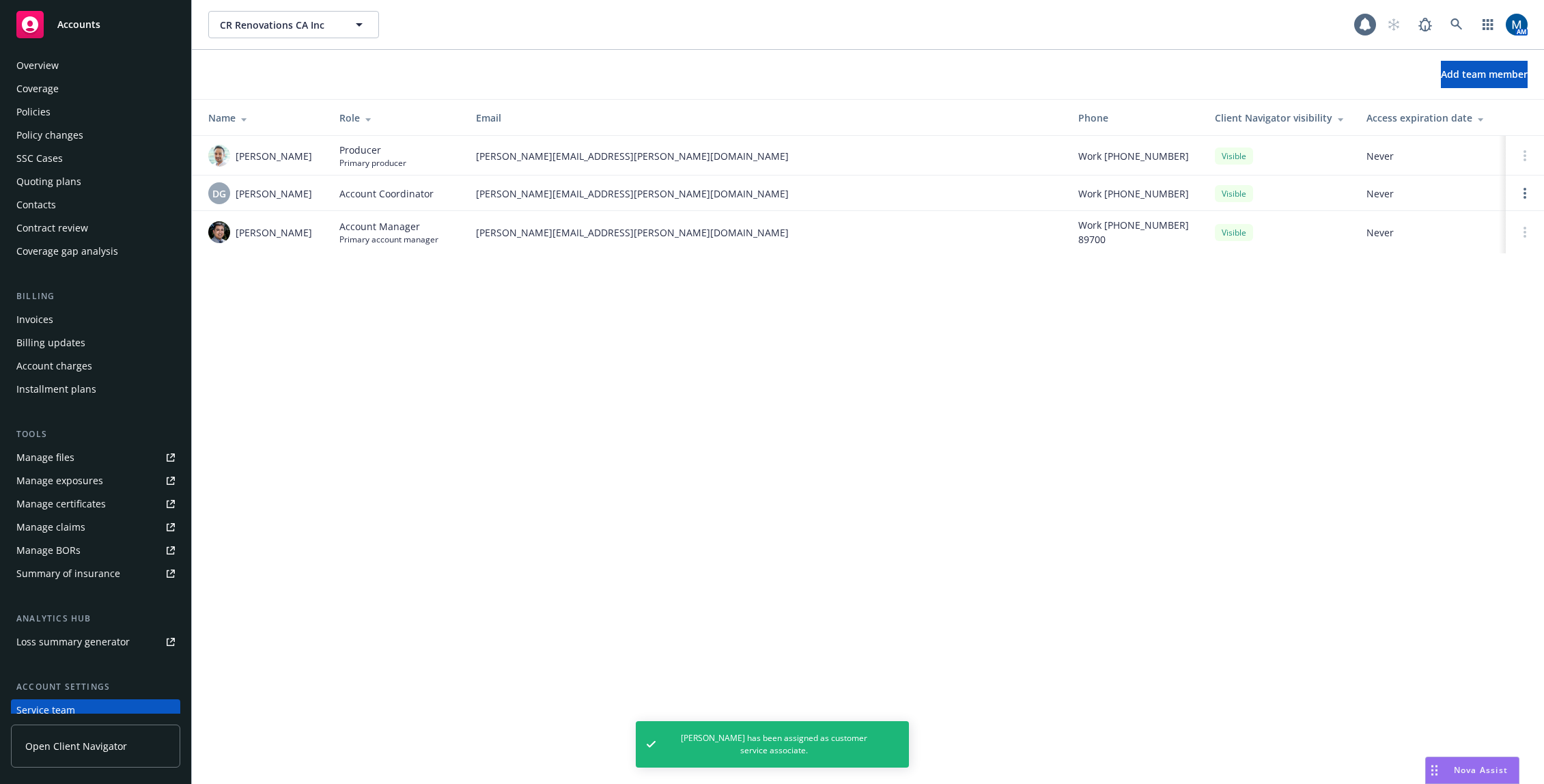
scroll to position [0, 0]
click at [67, 107] on div "Policies" at bounding box center [95, 117] width 158 height 22
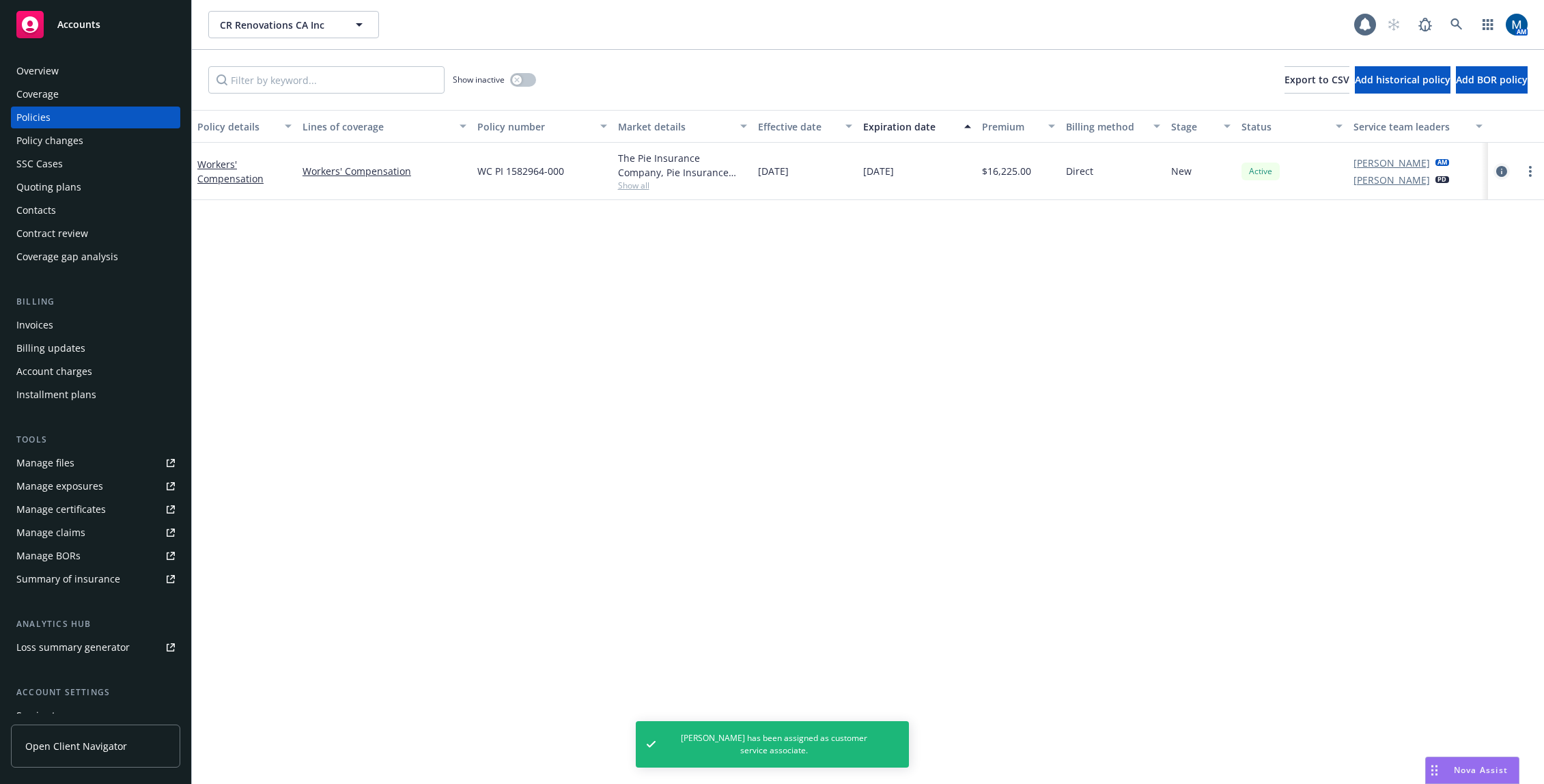
click at [1503, 173] on icon "circleInformation" at bounding box center [1501, 171] width 11 height 11
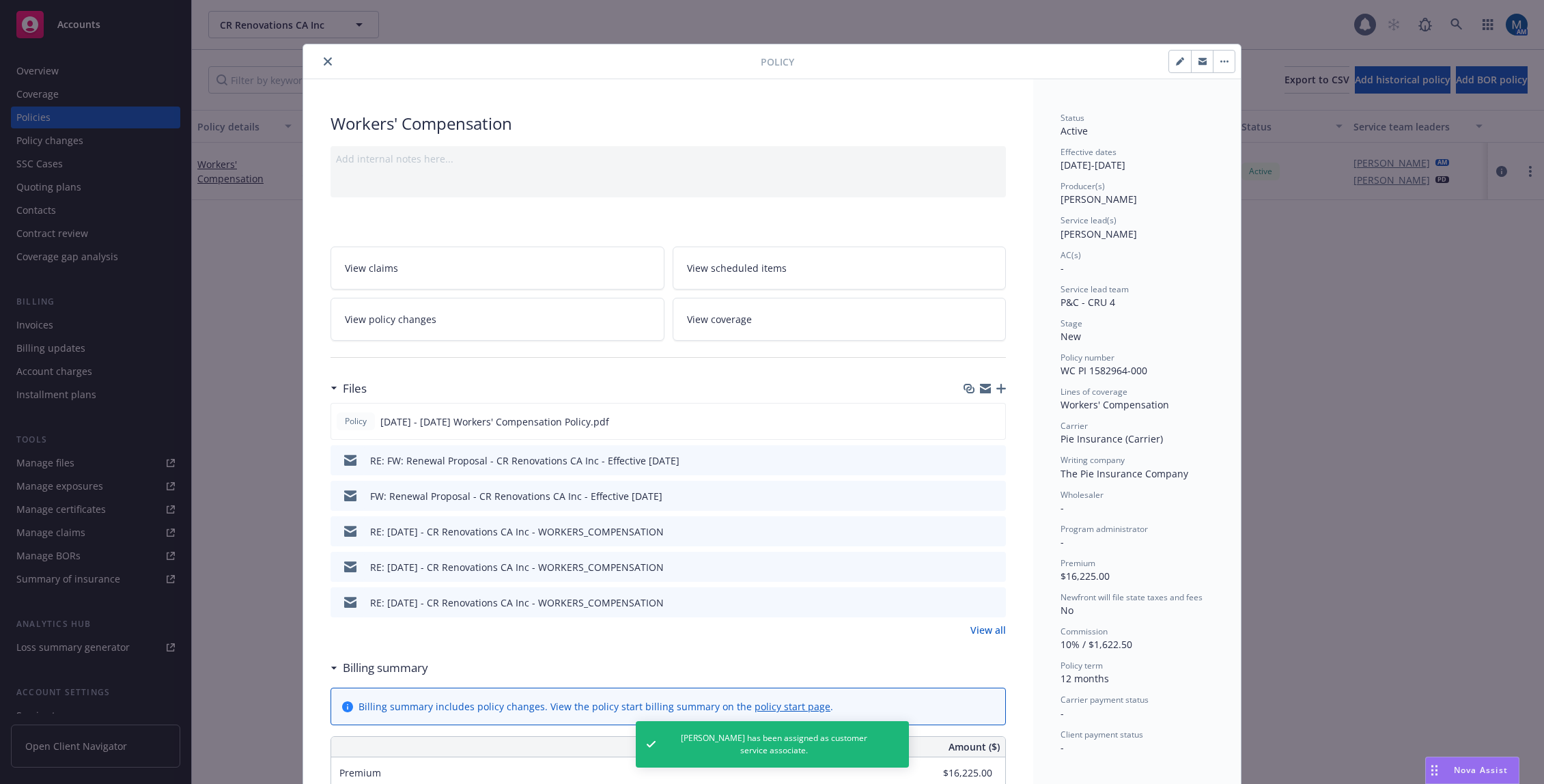
click at [1176, 61] on icon "button" at bounding box center [1180, 61] width 8 height 8
select select "NEW"
select select "12"
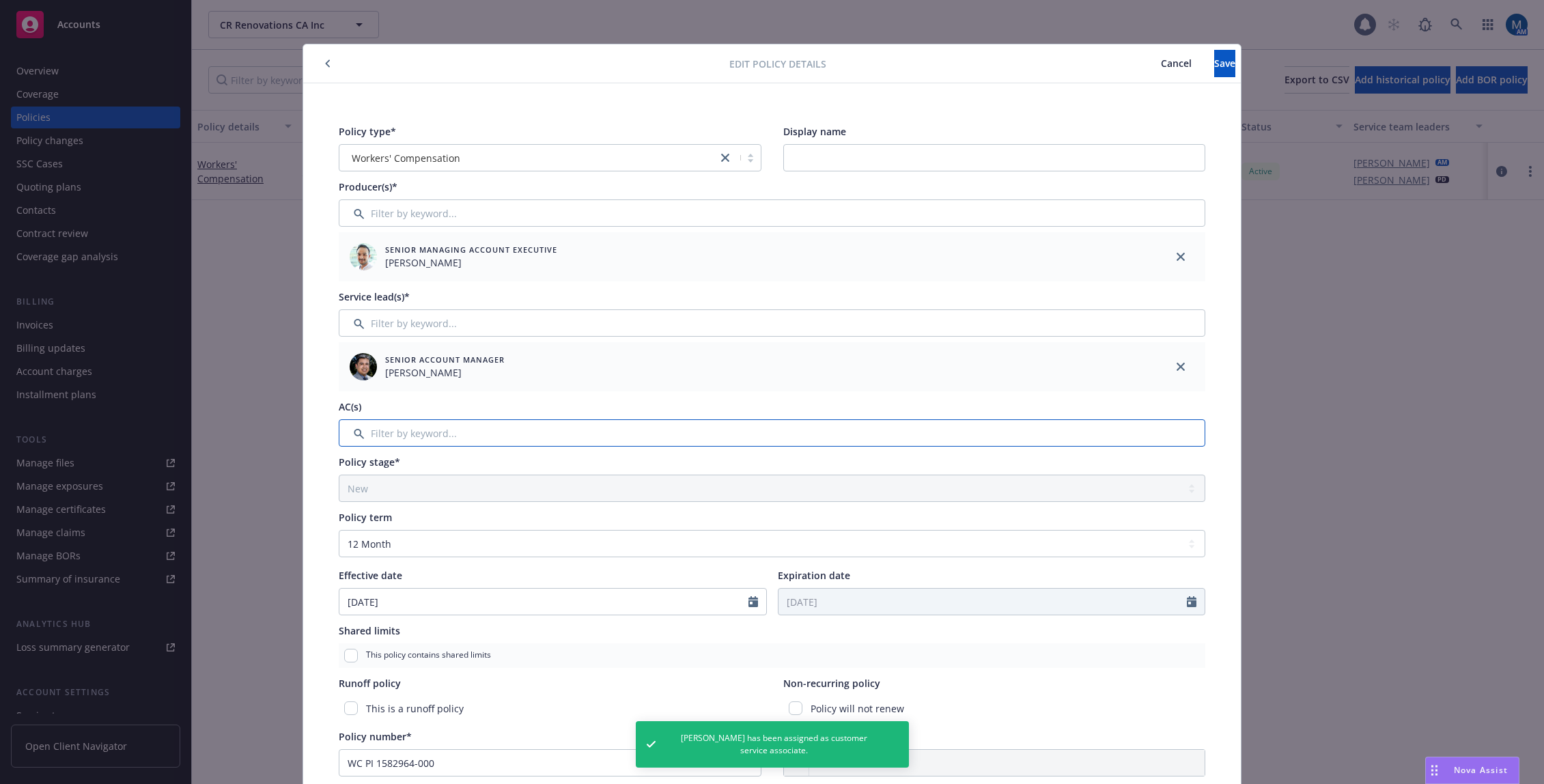
click at [480, 427] on input "Filter by keyword..." at bounding box center [772, 432] width 867 height 27
type input "de"
click at [357, 504] on input "checkbox" at bounding box center [357, 503] width 14 height 14
checkbox input "true"
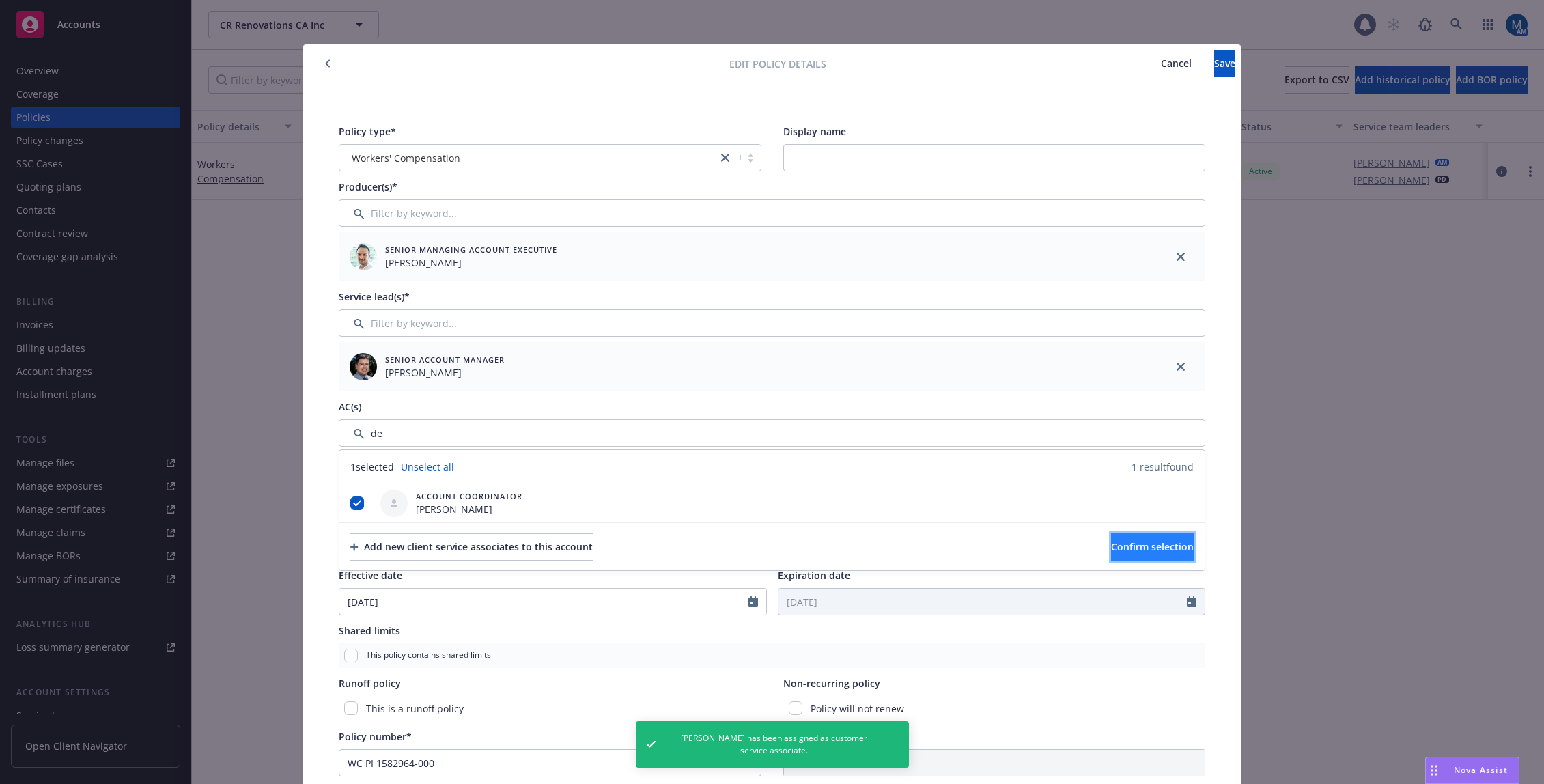
click at [1111, 543] on span "Confirm selection" at bounding box center [1151, 547] width 82 height 13
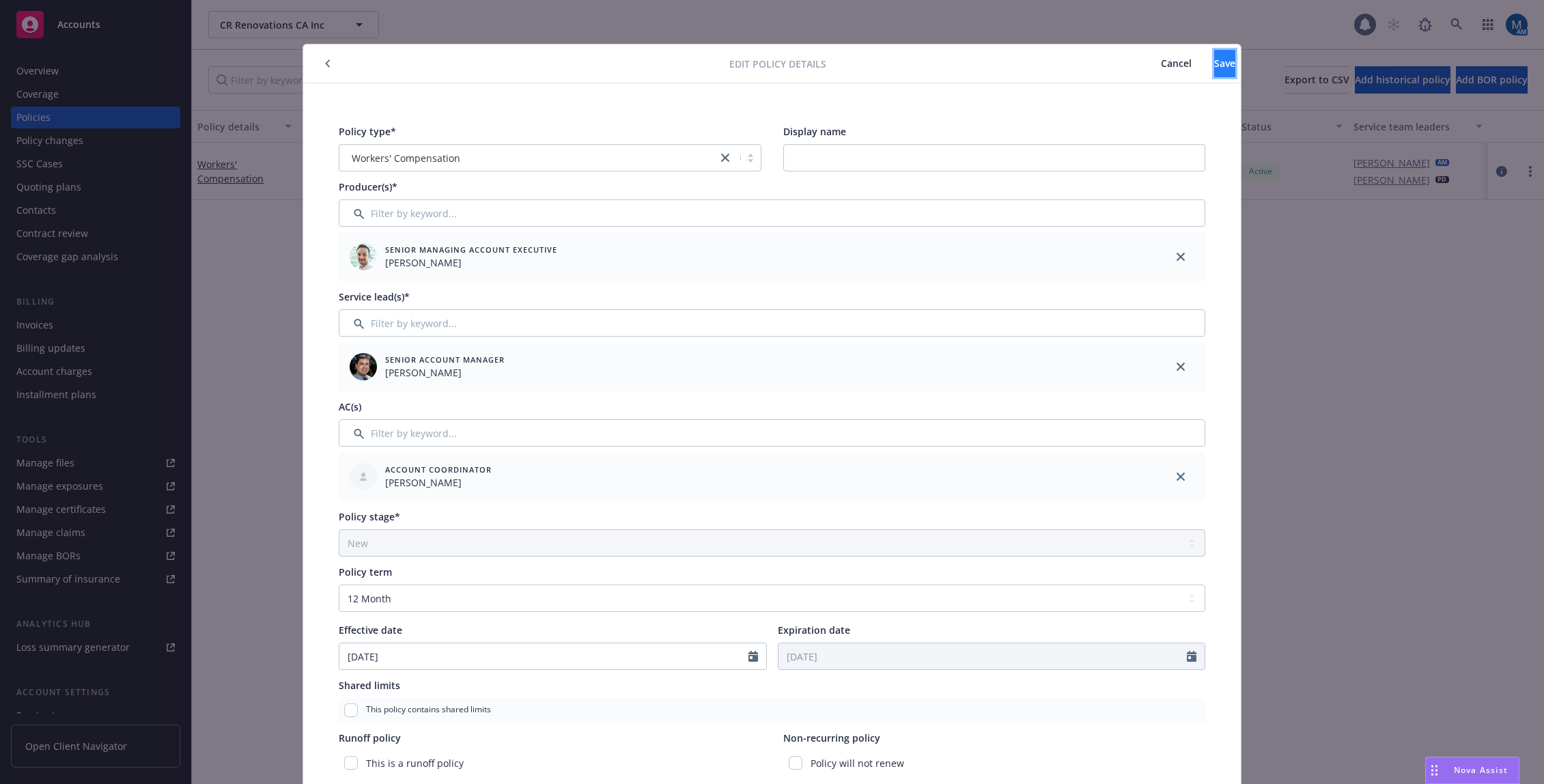
click at [1217, 54] on button "Save" at bounding box center [1225, 63] width 21 height 27
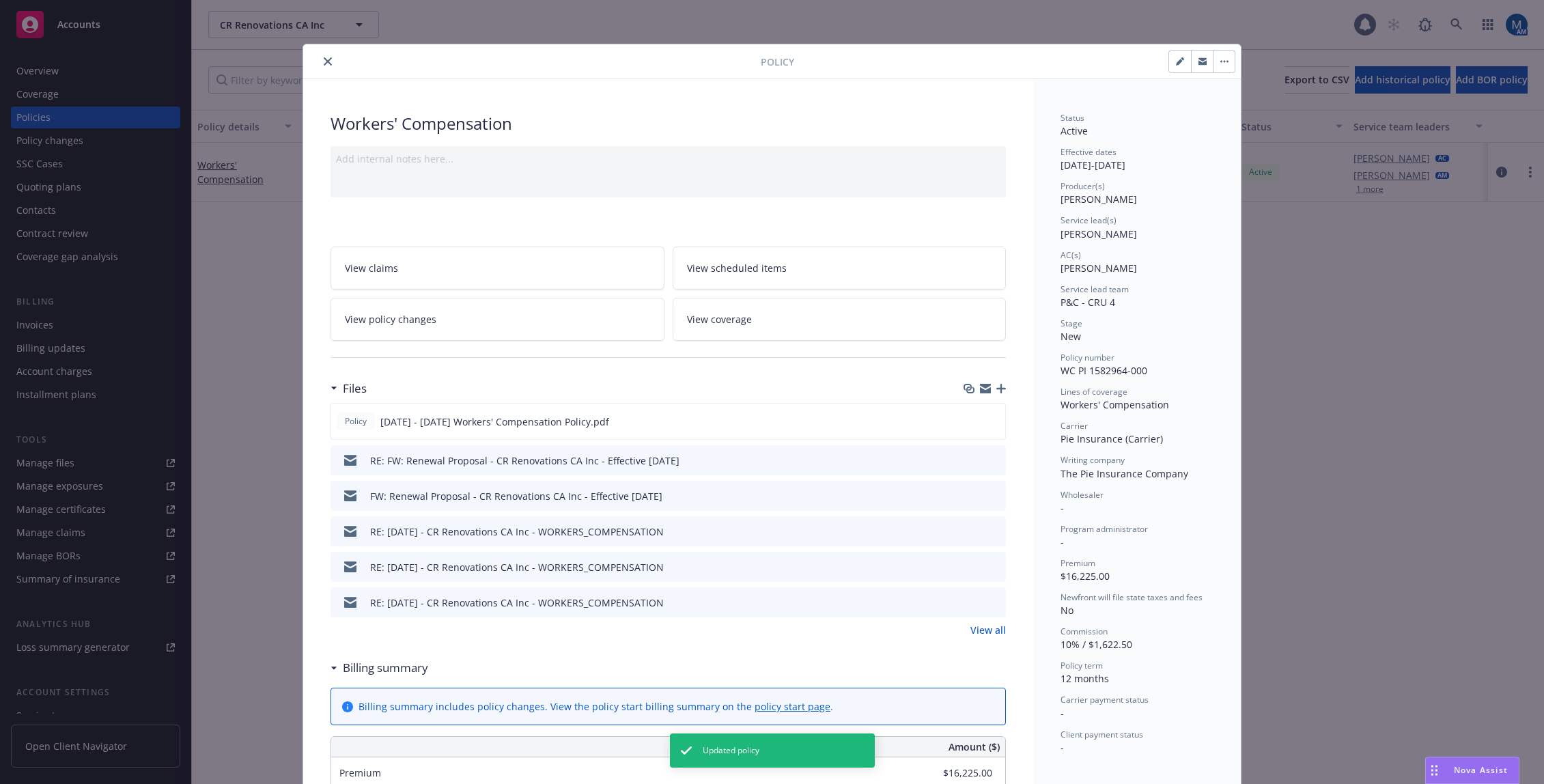
click at [324, 60] on icon "close" at bounding box center [328, 61] width 8 height 8
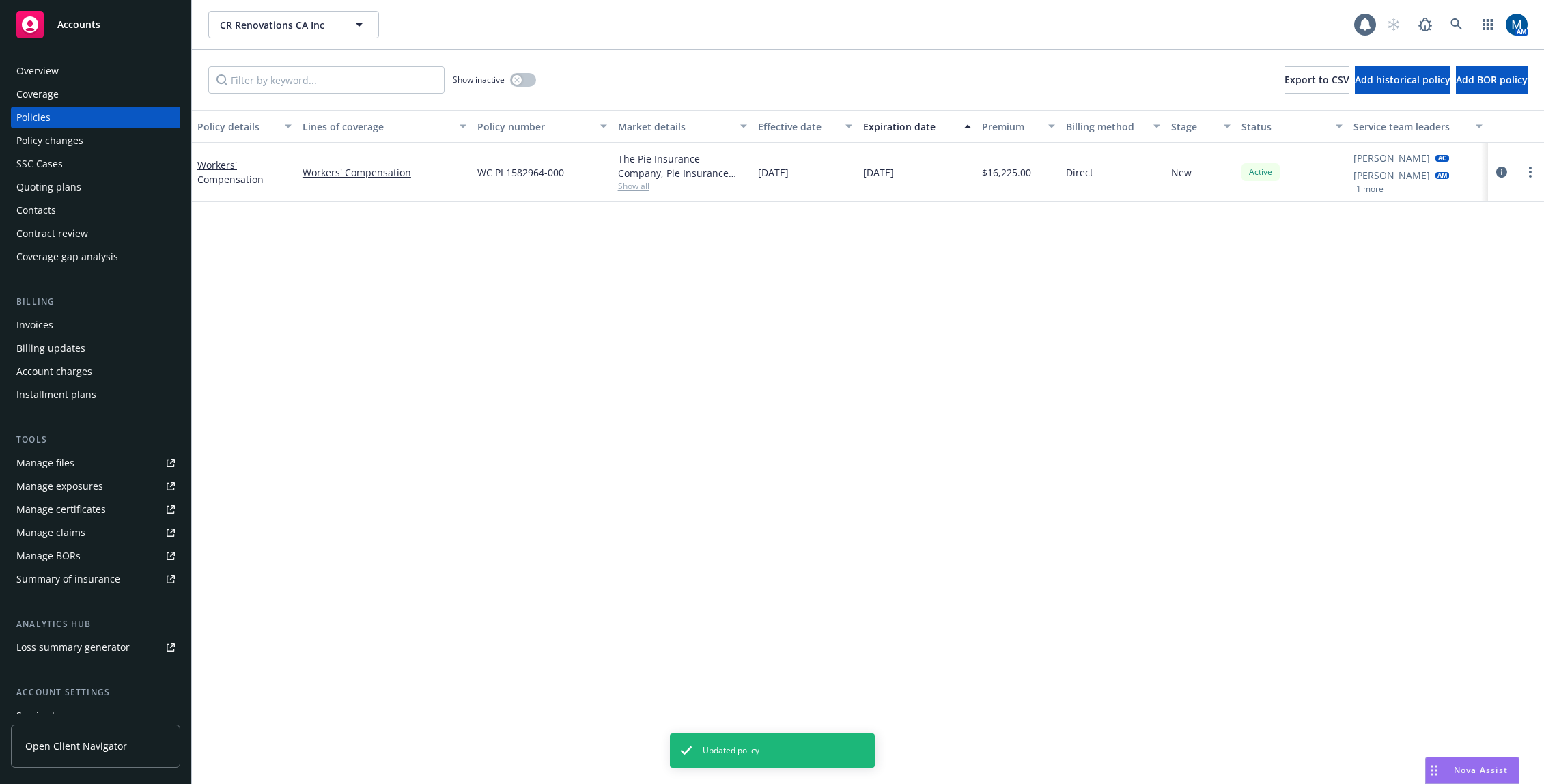
click at [94, 78] on div "Overview" at bounding box center [95, 71] width 158 height 22
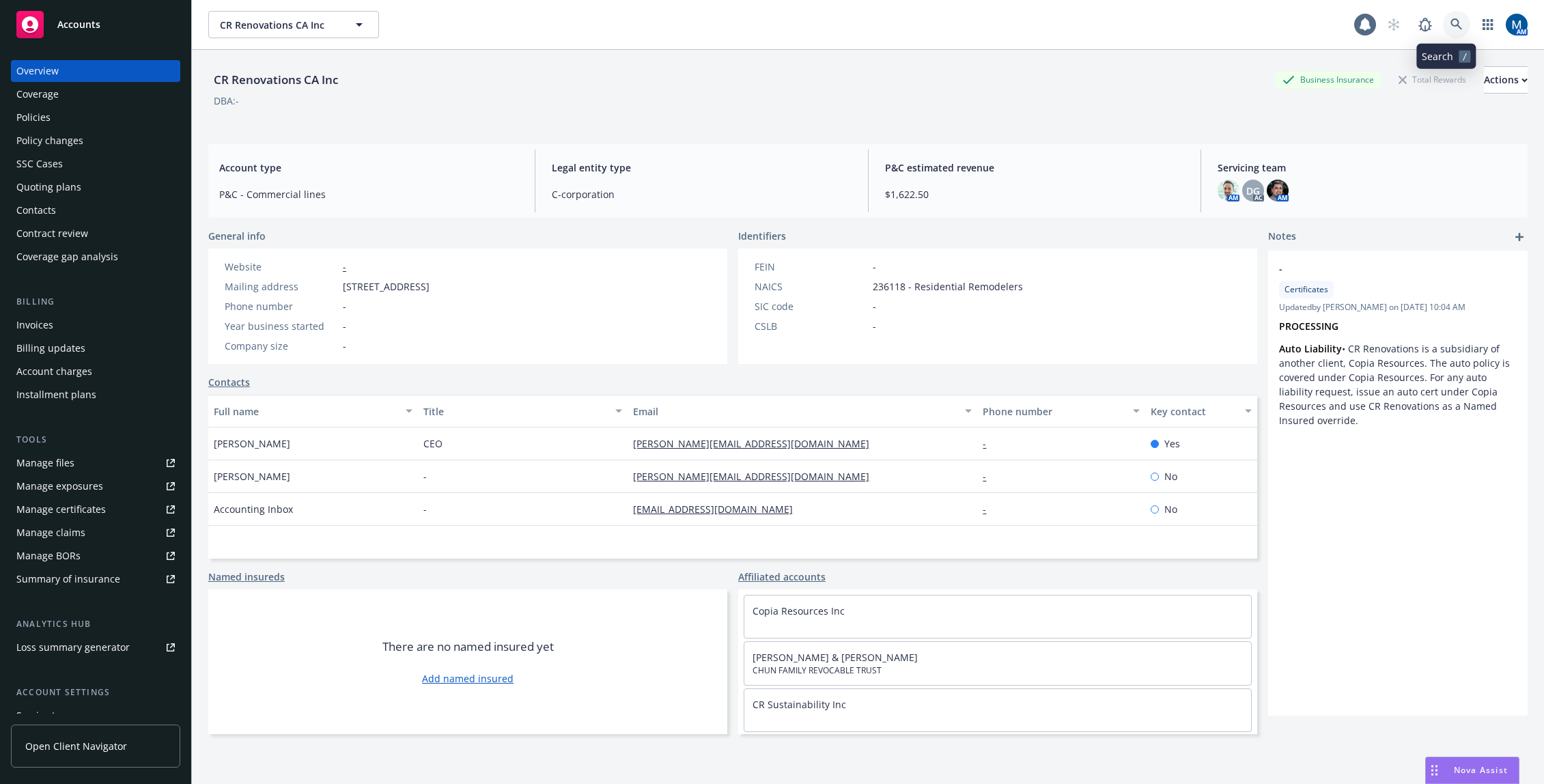
click at [1450, 19] on icon at bounding box center [1456, 24] width 12 height 12
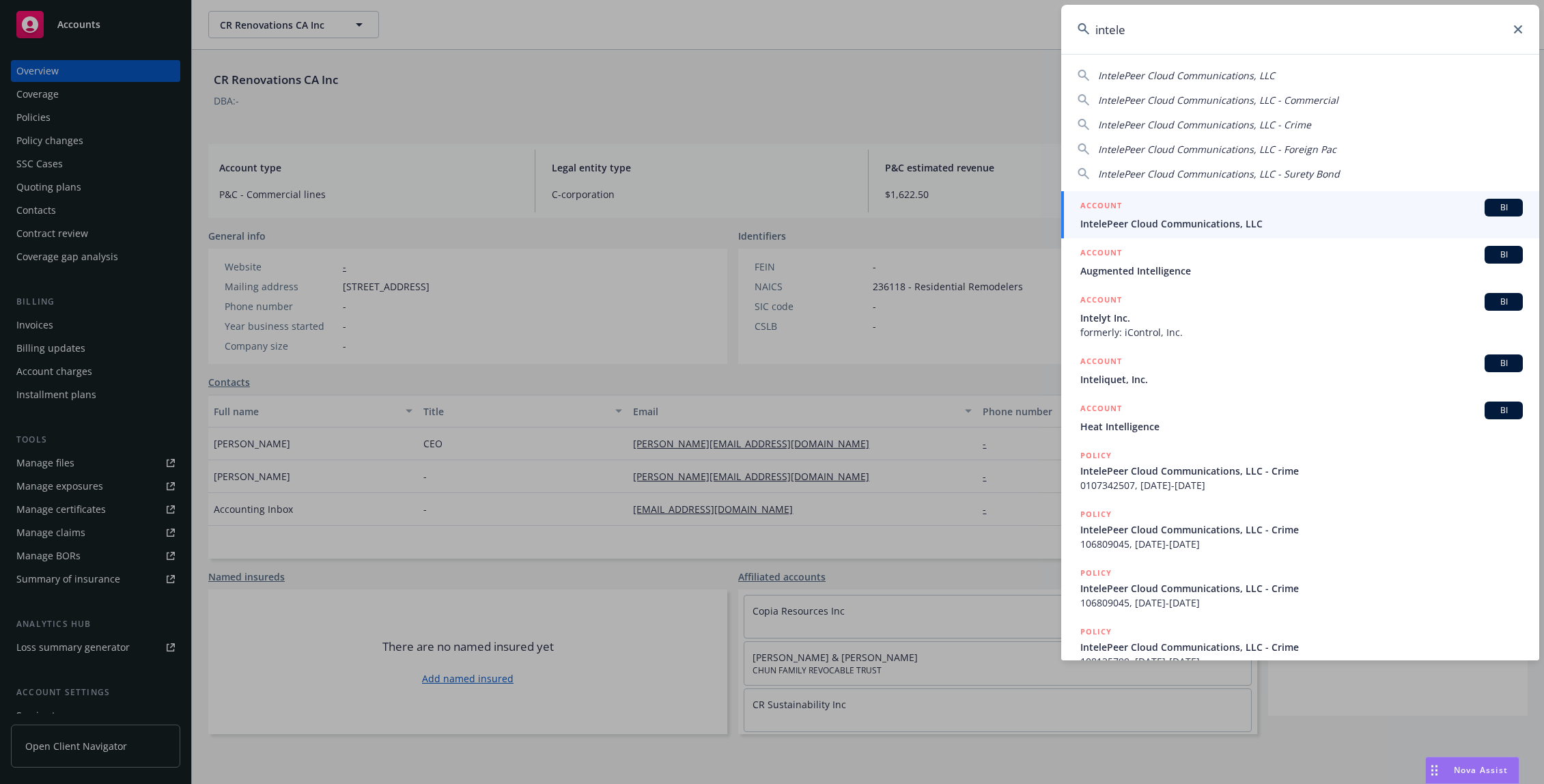
type input "intele"
click at [1223, 209] on div "ACCOUNT BI" at bounding box center [1302, 208] width 442 height 18
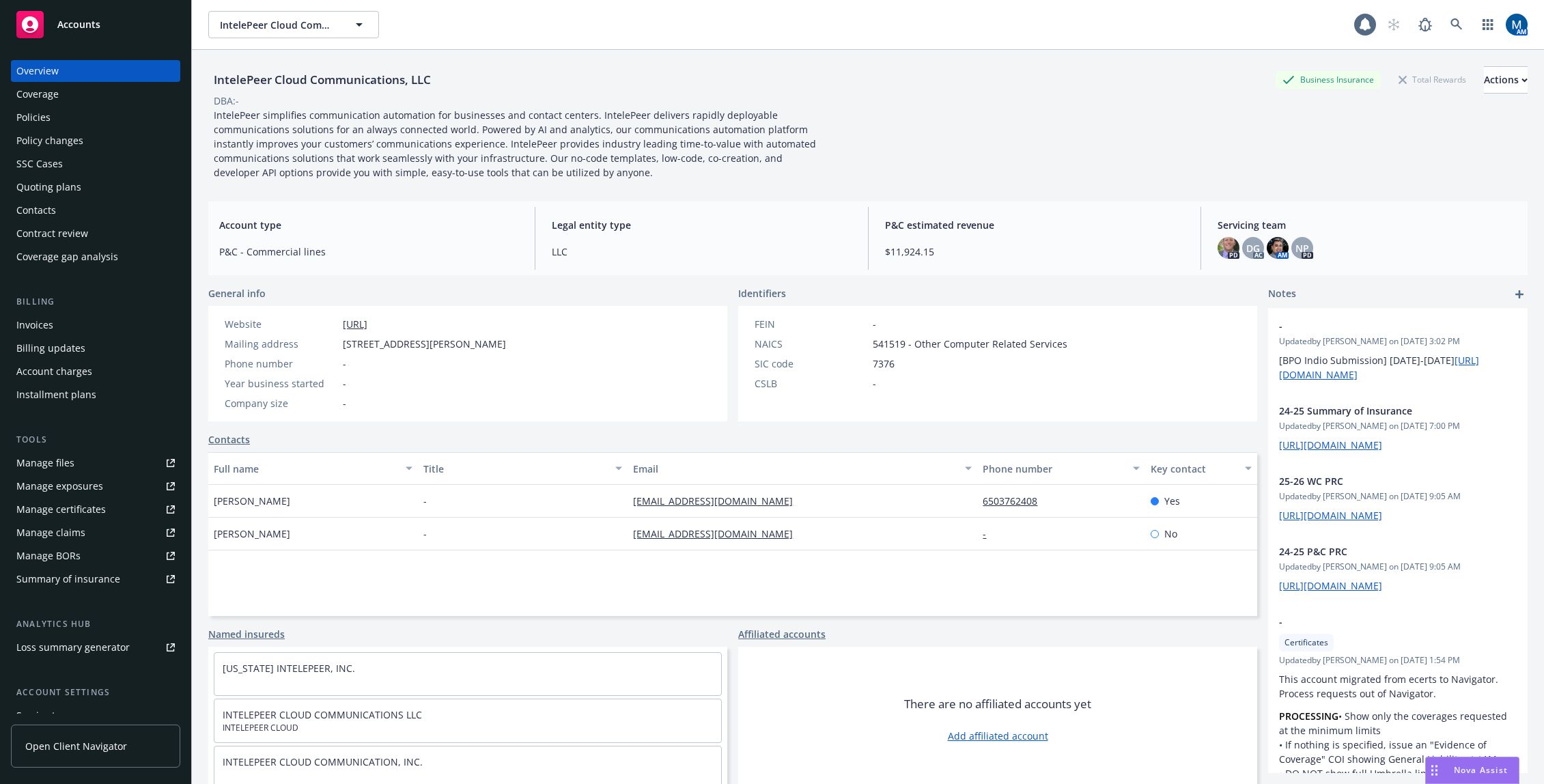
click at [100, 123] on div "Policies" at bounding box center [95, 117] width 158 height 22
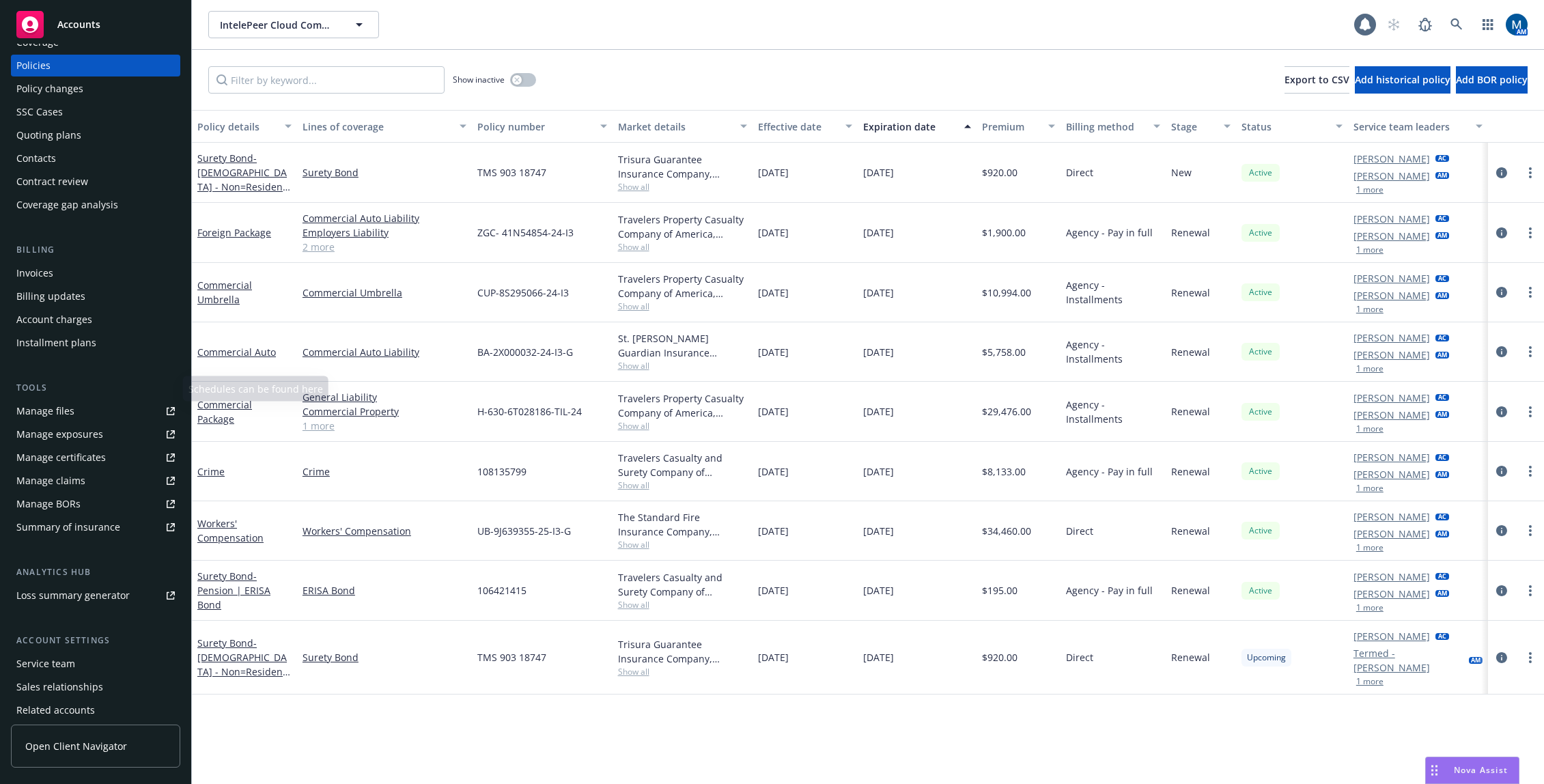
scroll to position [106, 0]
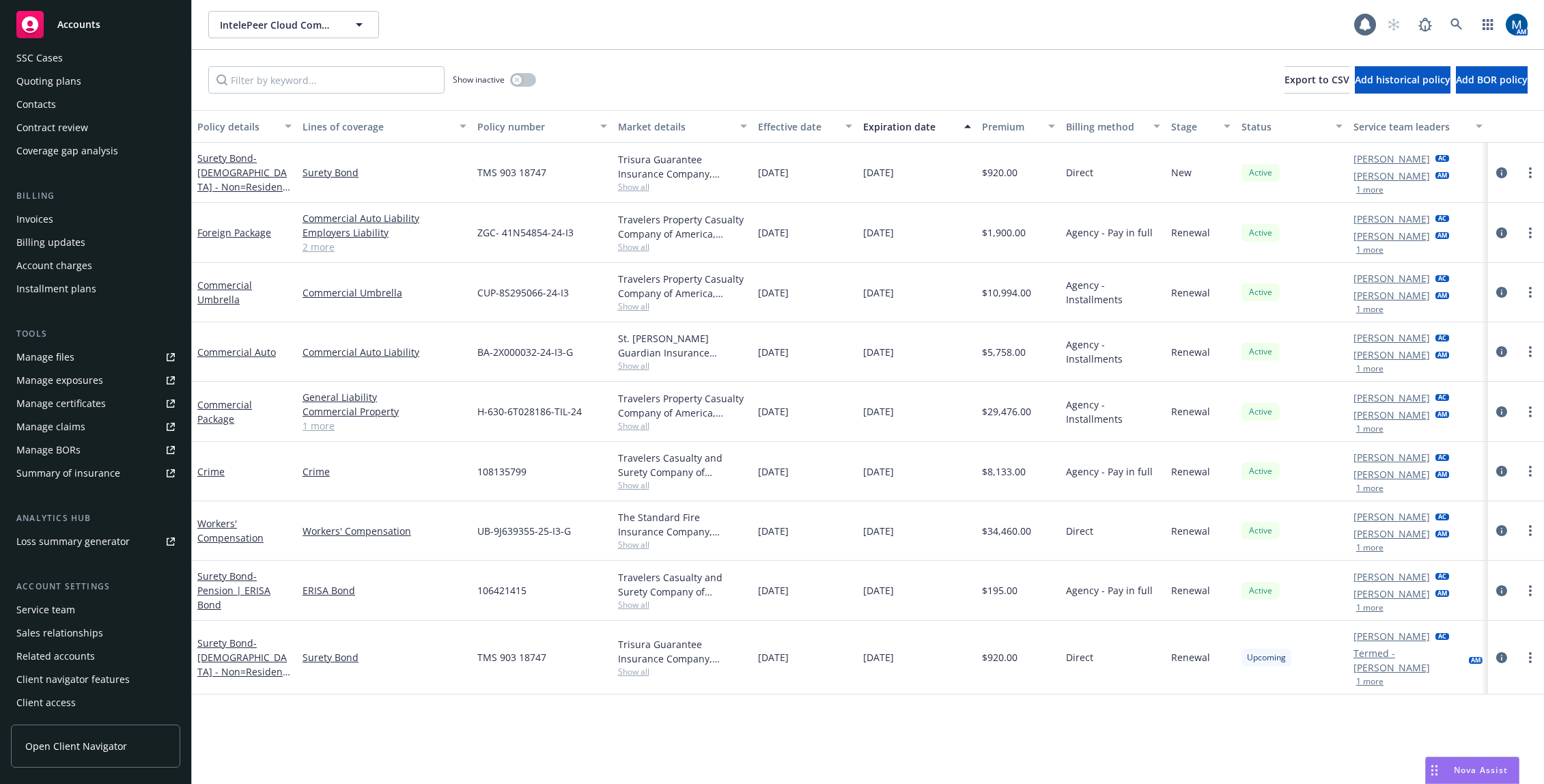
click at [63, 600] on div "Service team" at bounding box center [46, 609] width 59 height 22
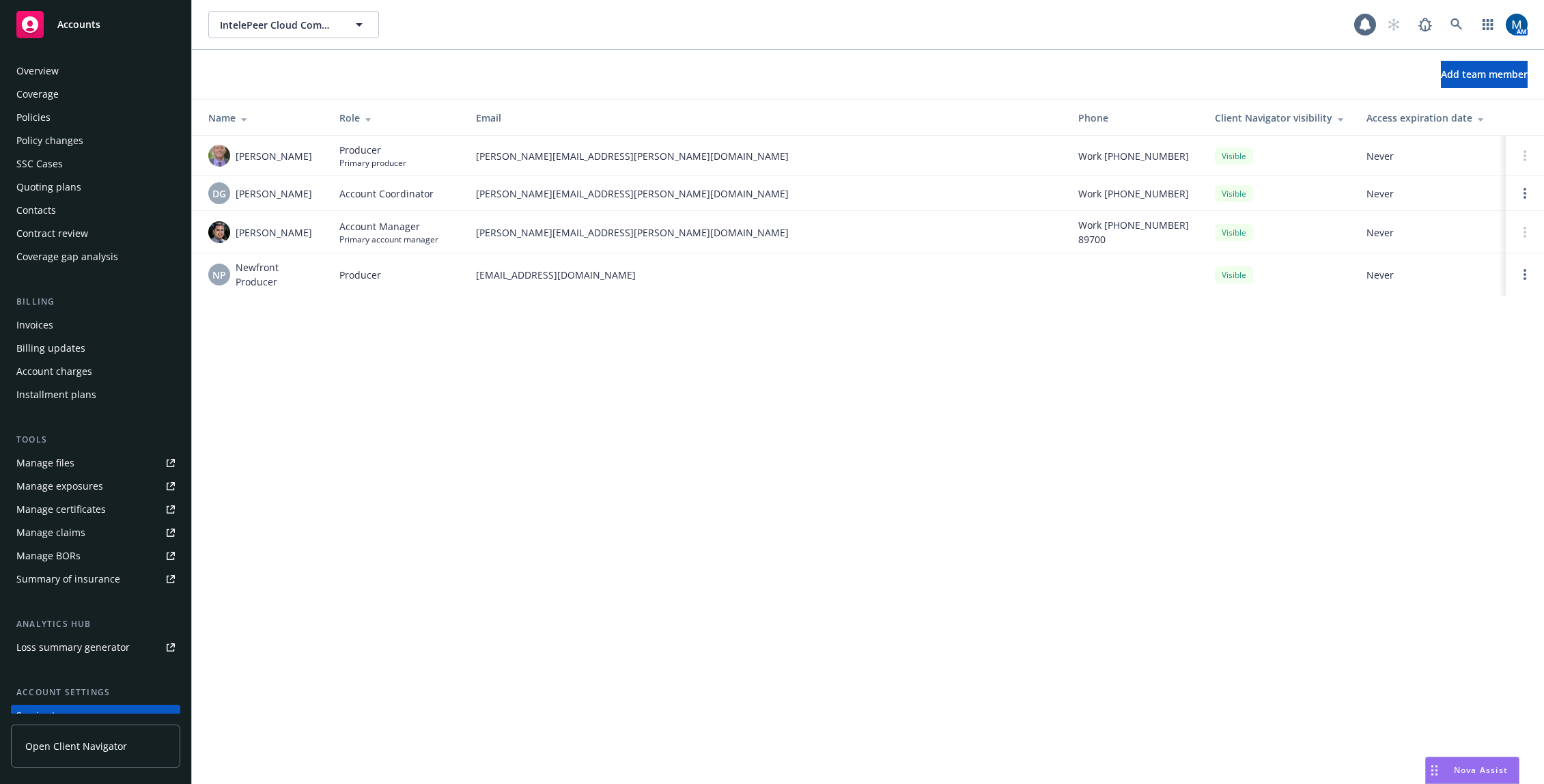
click at [74, 118] on div "Policies" at bounding box center [95, 117] width 158 height 22
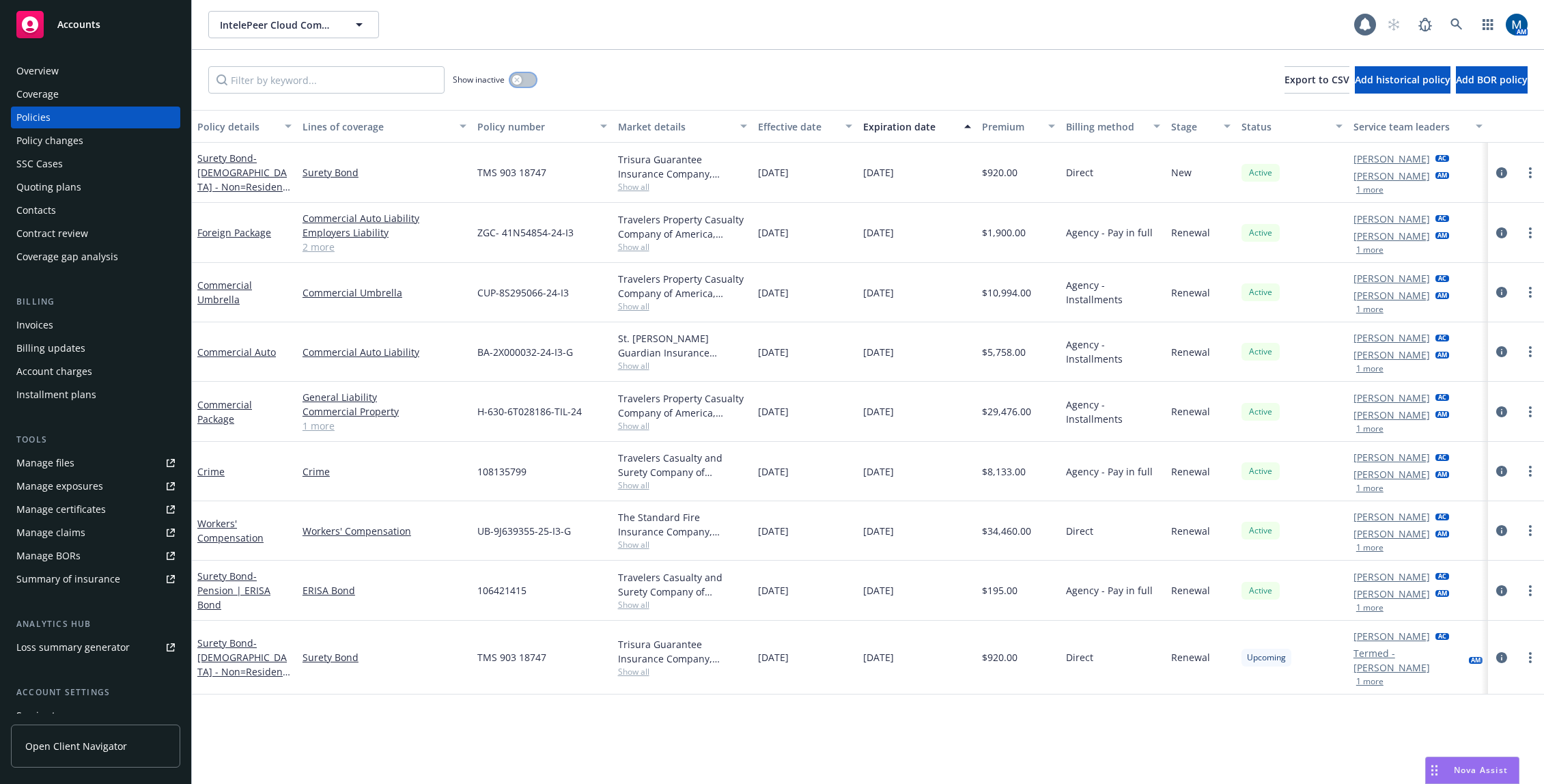
click at [527, 77] on button "button" at bounding box center [523, 80] width 26 height 14
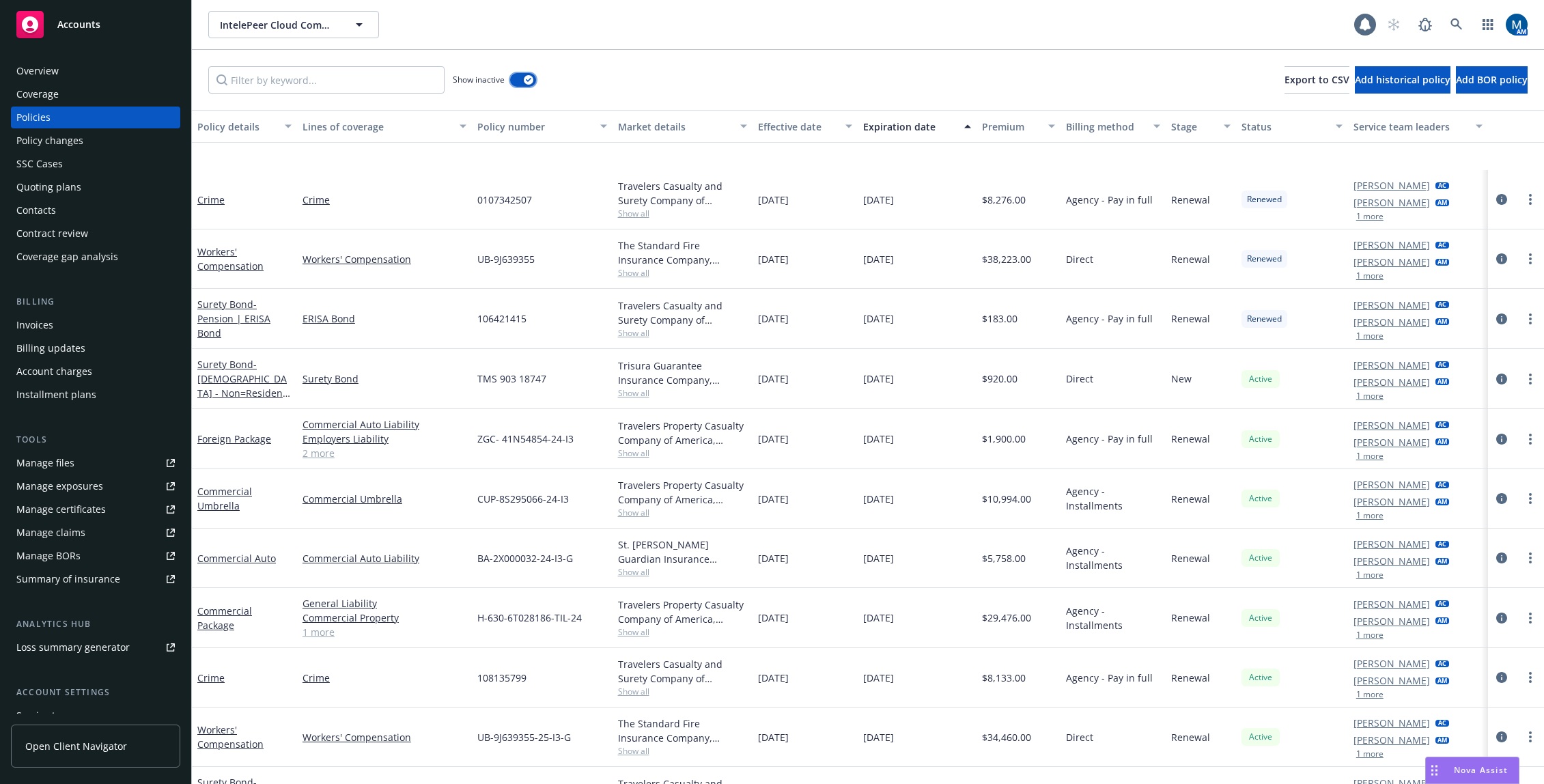
scroll to position [3803, 0]
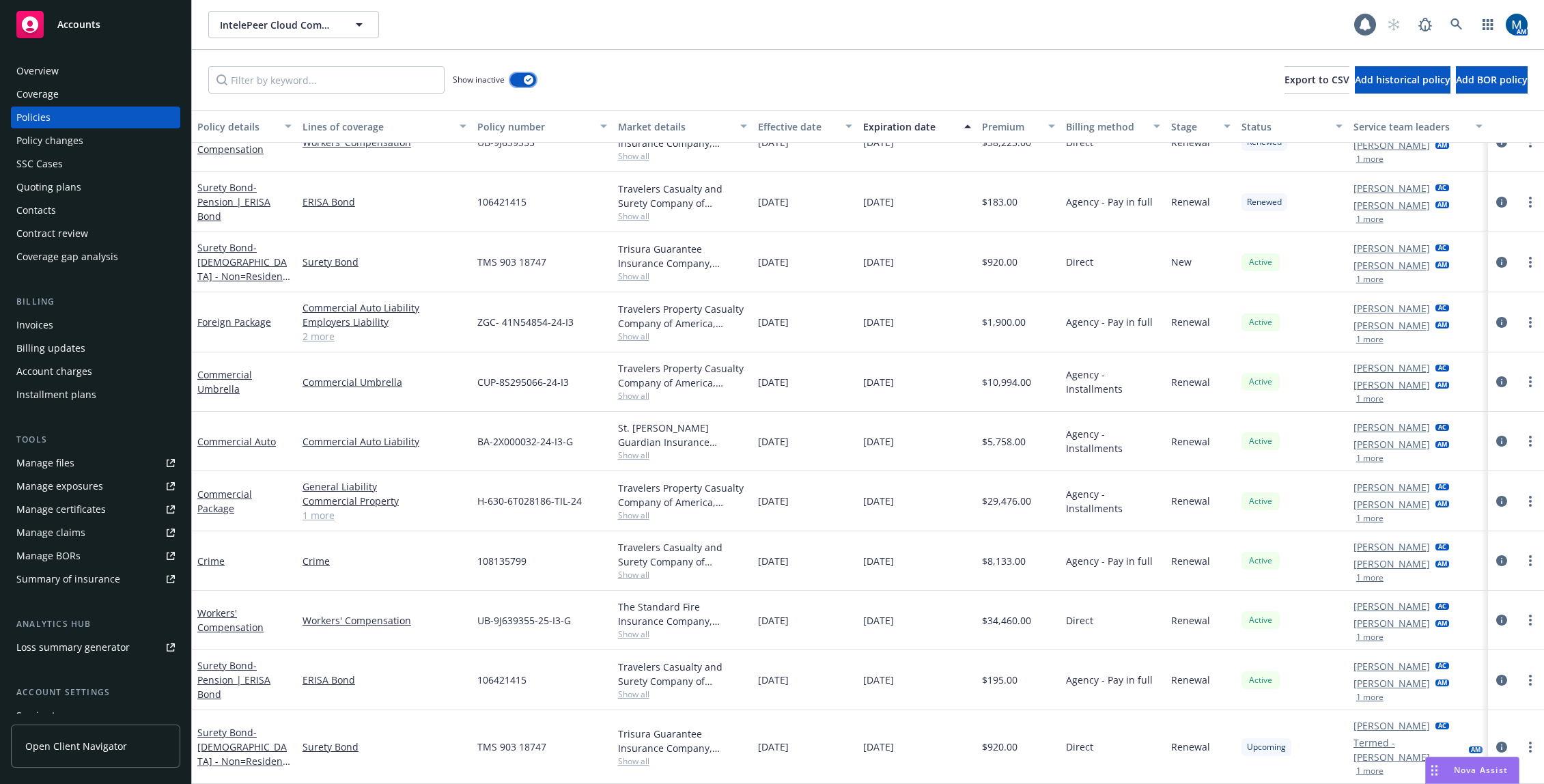
click at [528, 82] on div "button" at bounding box center [529, 80] width 10 height 10
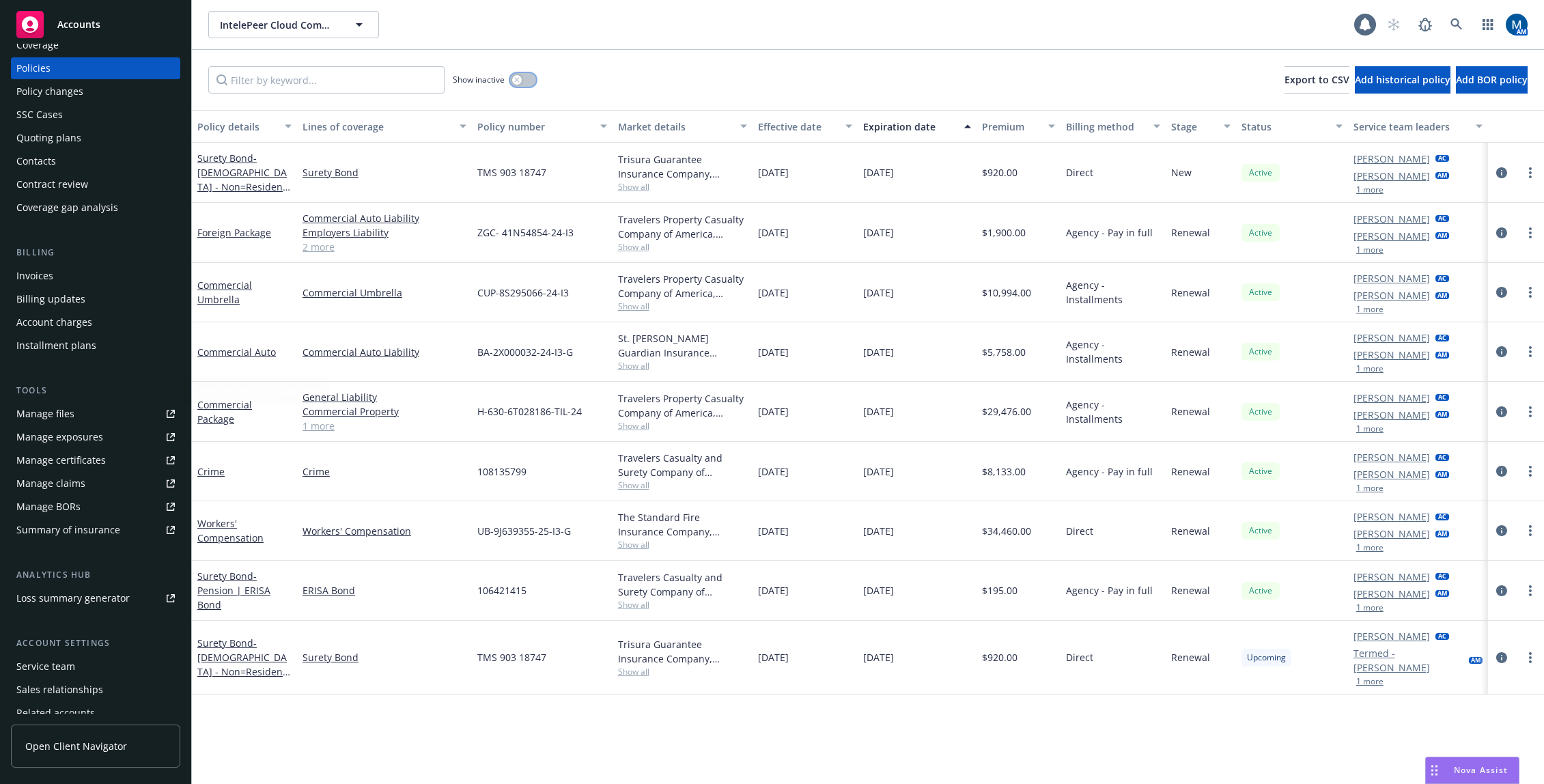
scroll to position [106, 0]
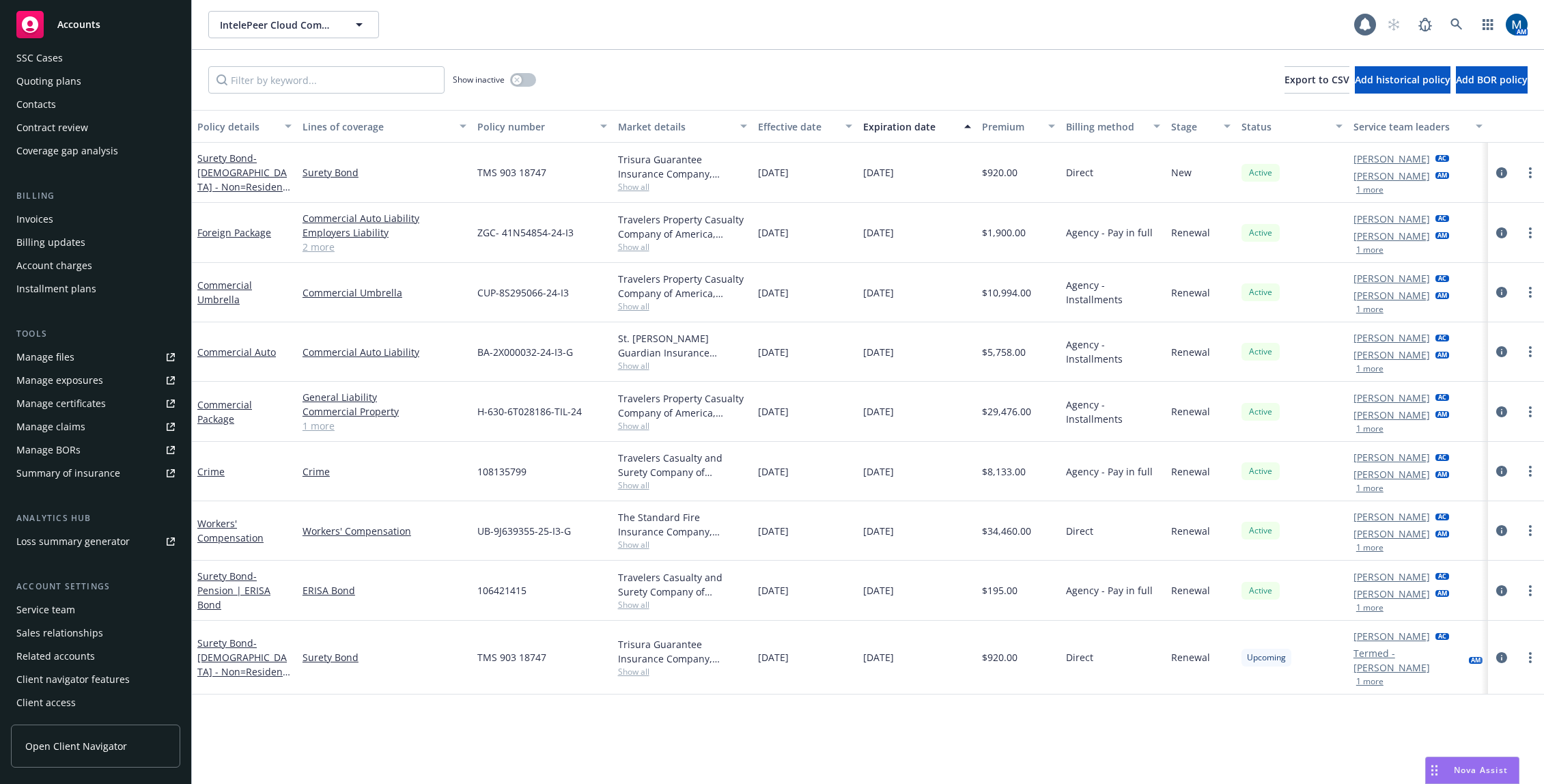
click at [82, 615] on div "Service team" at bounding box center [95, 609] width 158 height 22
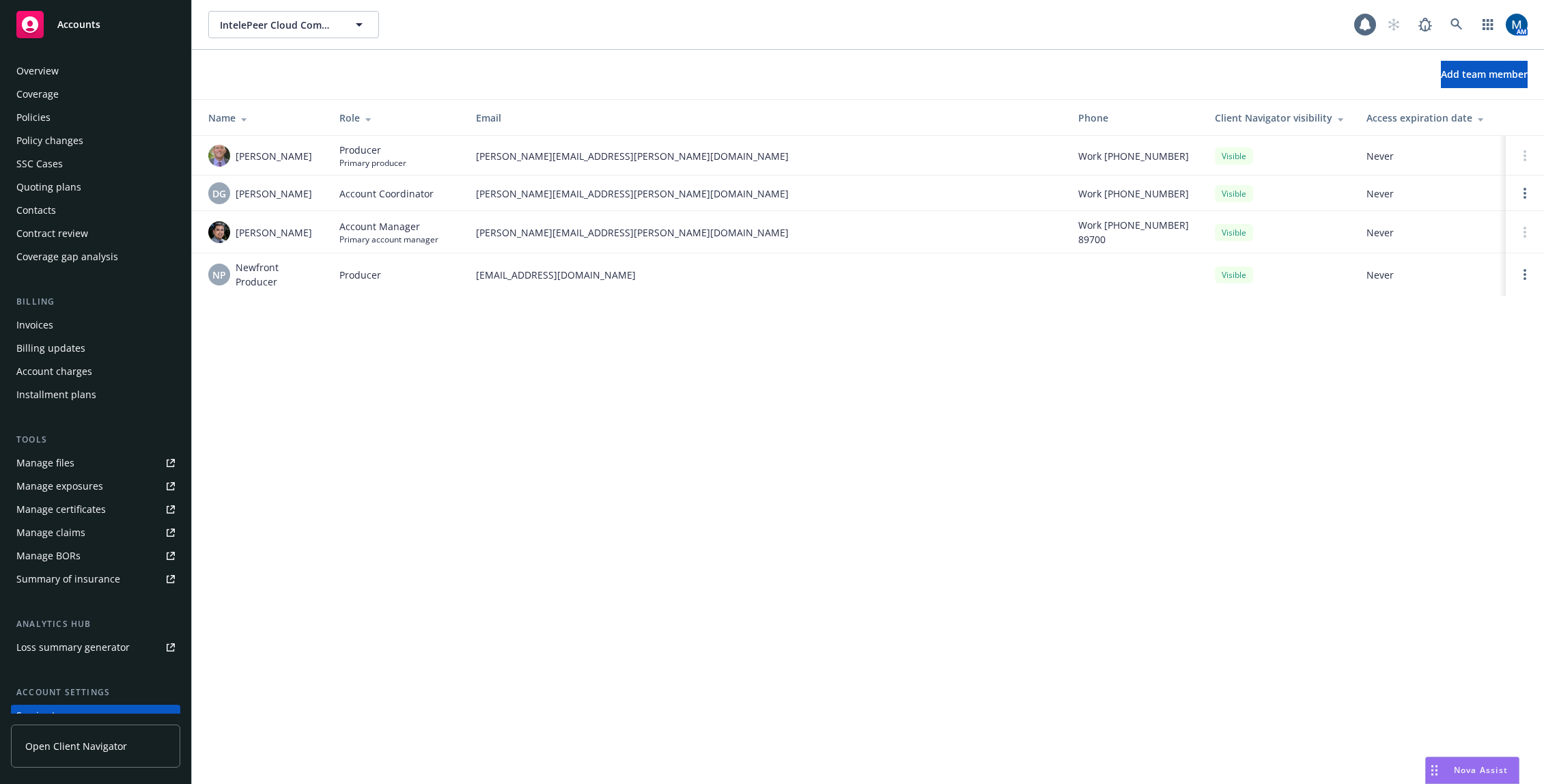
scroll to position [106, 0]
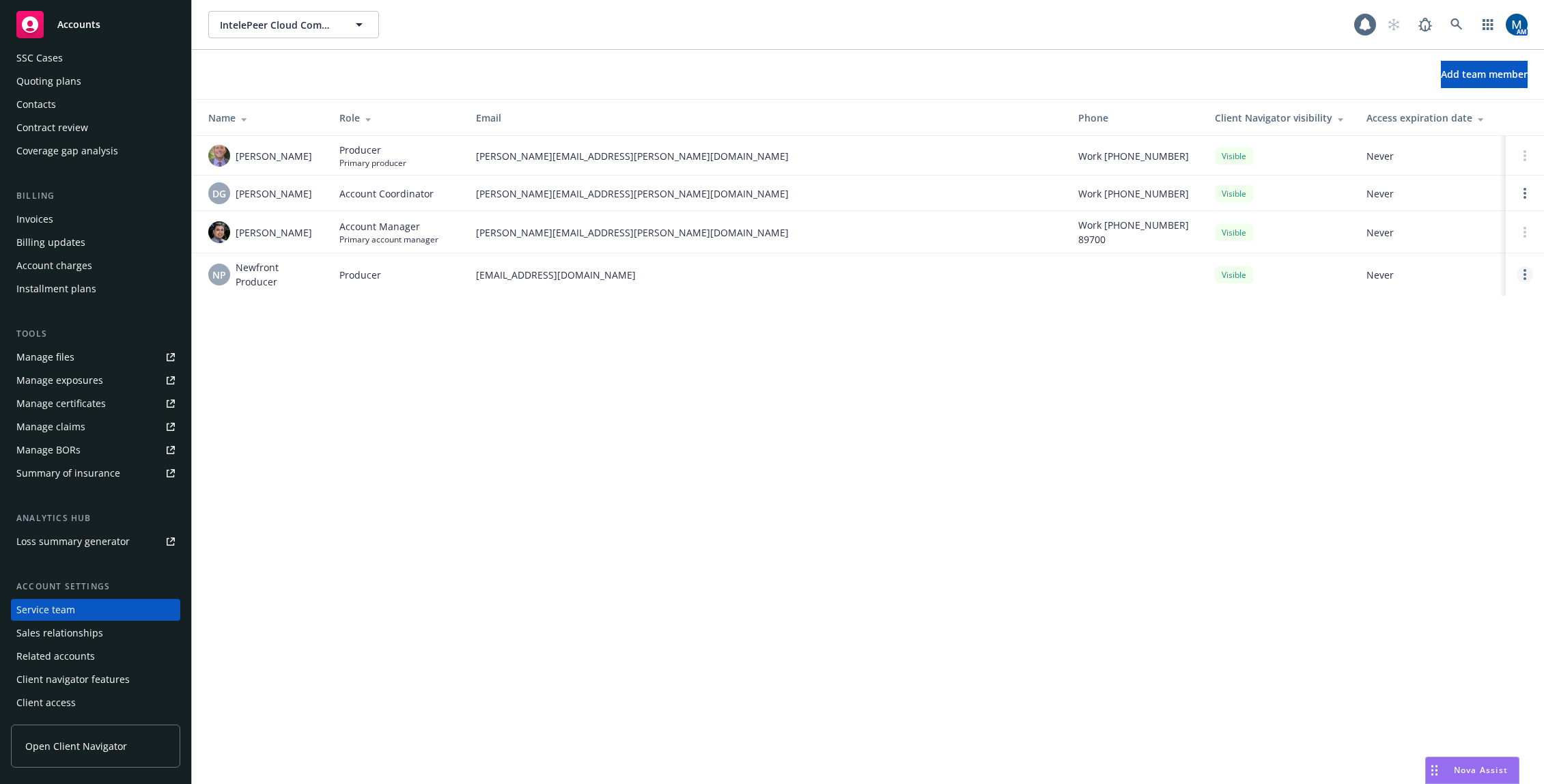
click at [1522, 277] on link "Open options" at bounding box center [1525, 274] width 16 height 16
click at [1416, 243] on span "Remove producer" at bounding box center [1412, 239] width 114 height 13
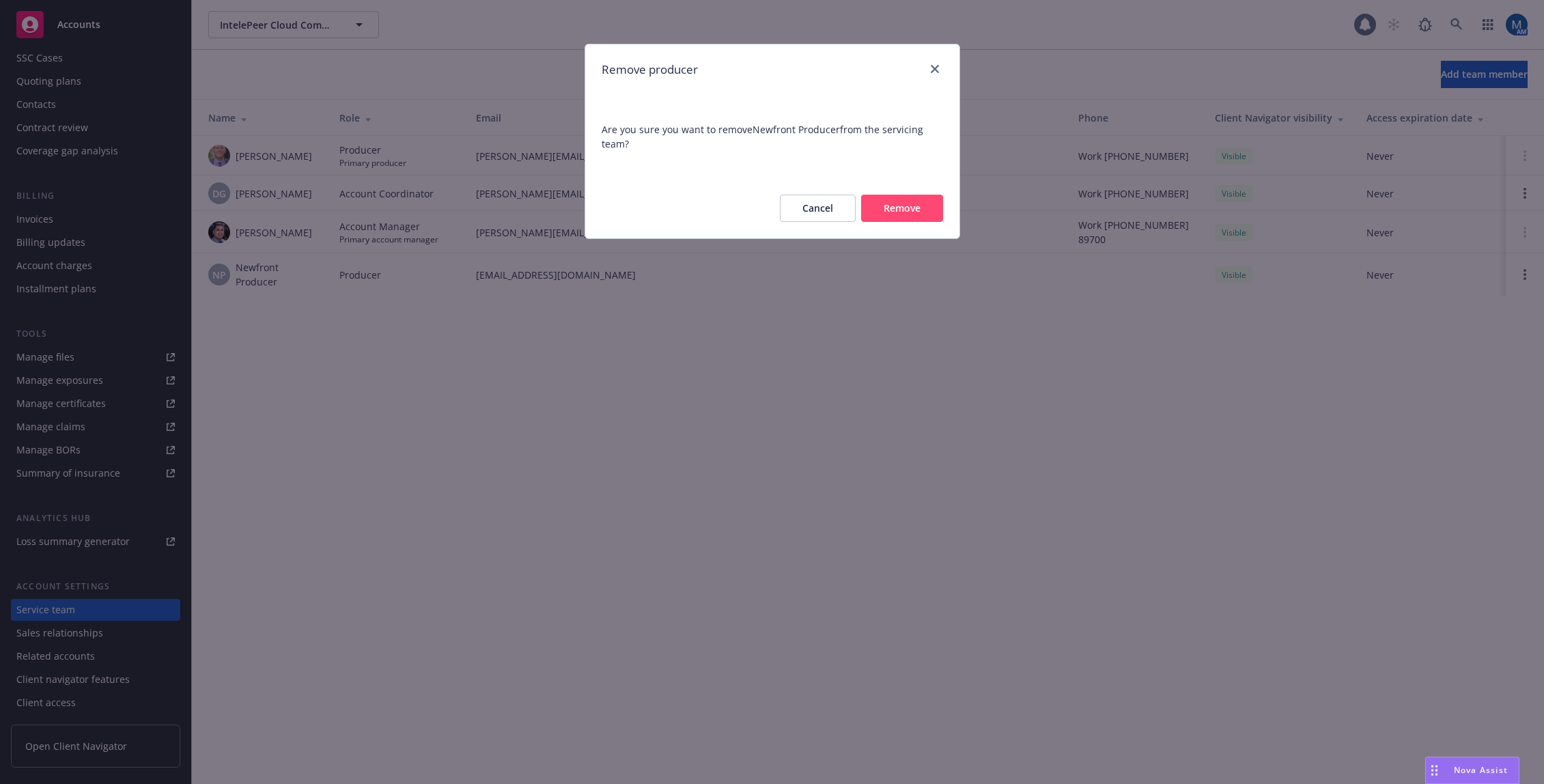
click at [925, 218] on button "Remove" at bounding box center [902, 207] width 82 height 27
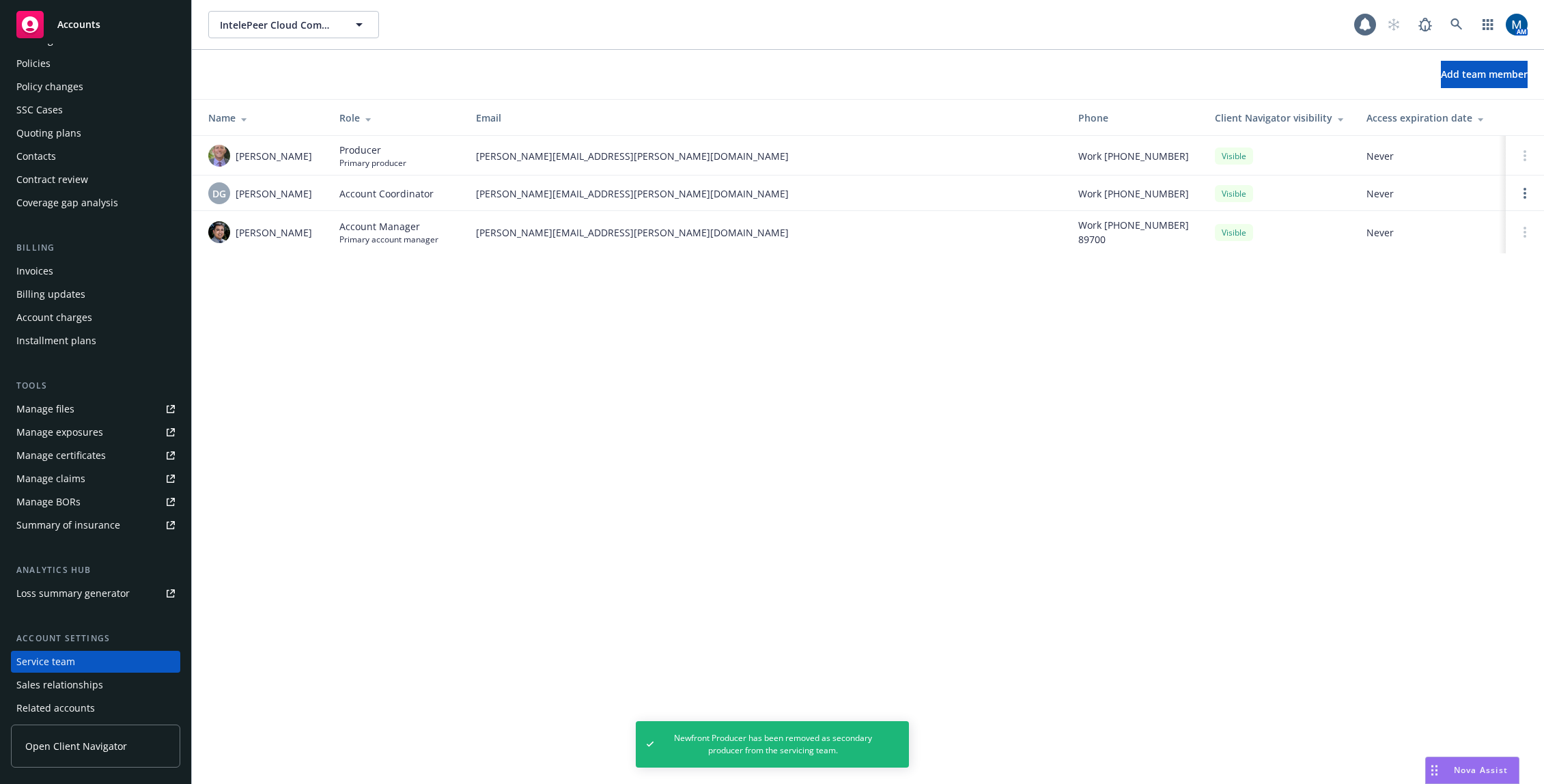
scroll to position [0, 0]
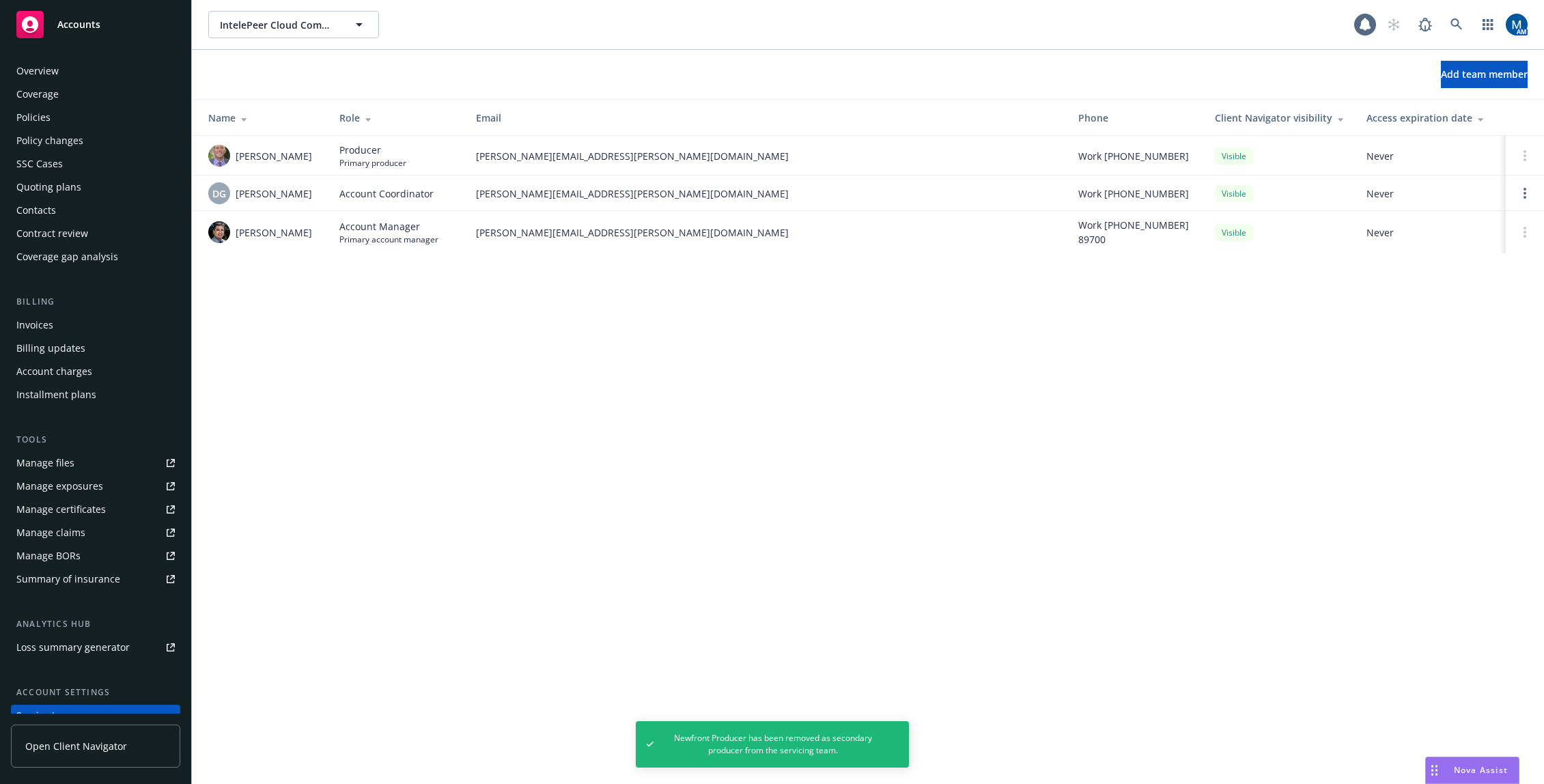
click at [62, 116] on div "Policies" at bounding box center [95, 117] width 158 height 22
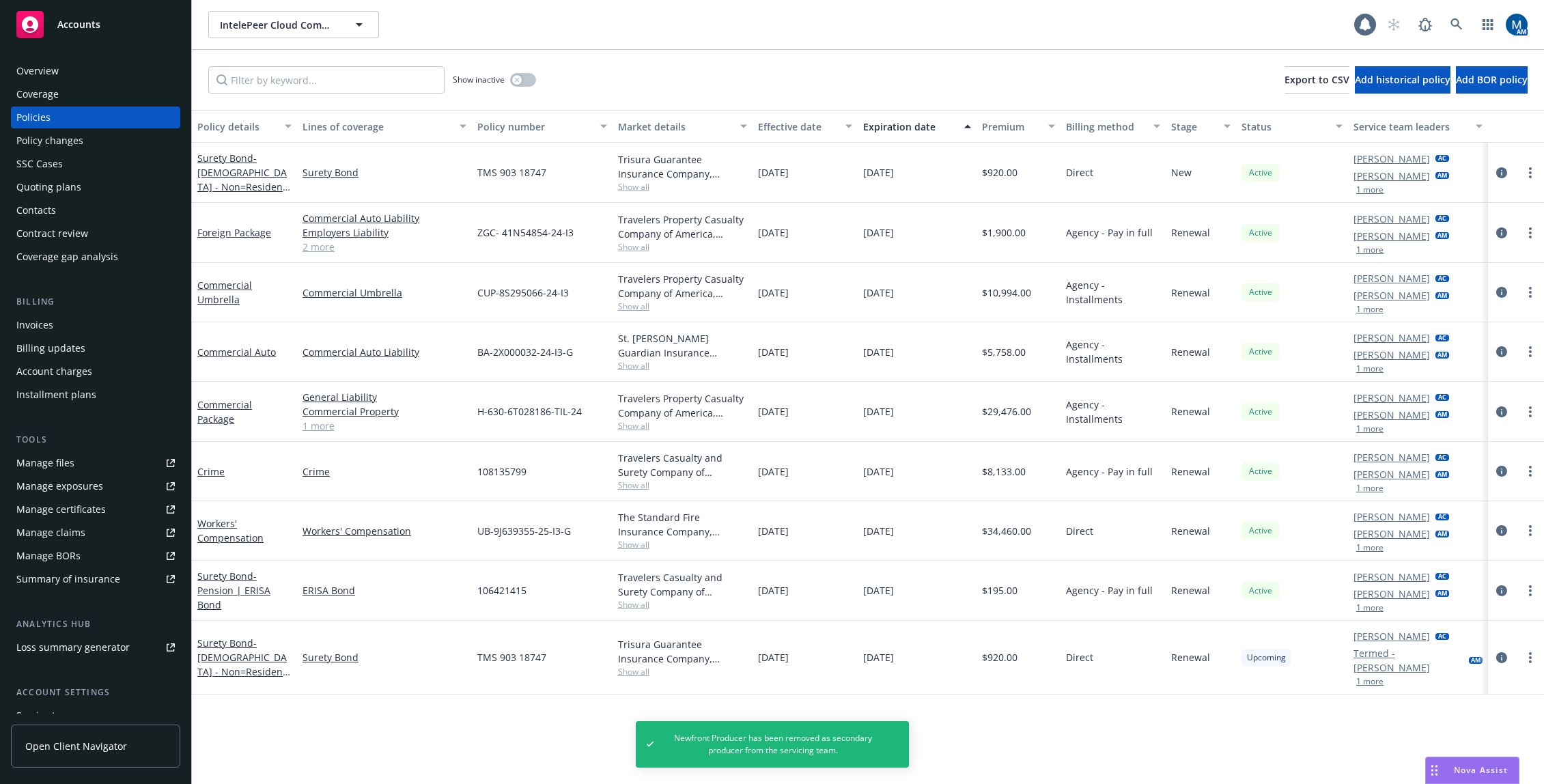
click at [65, 188] on div "Quoting plans" at bounding box center [48, 187] width 64 height 22
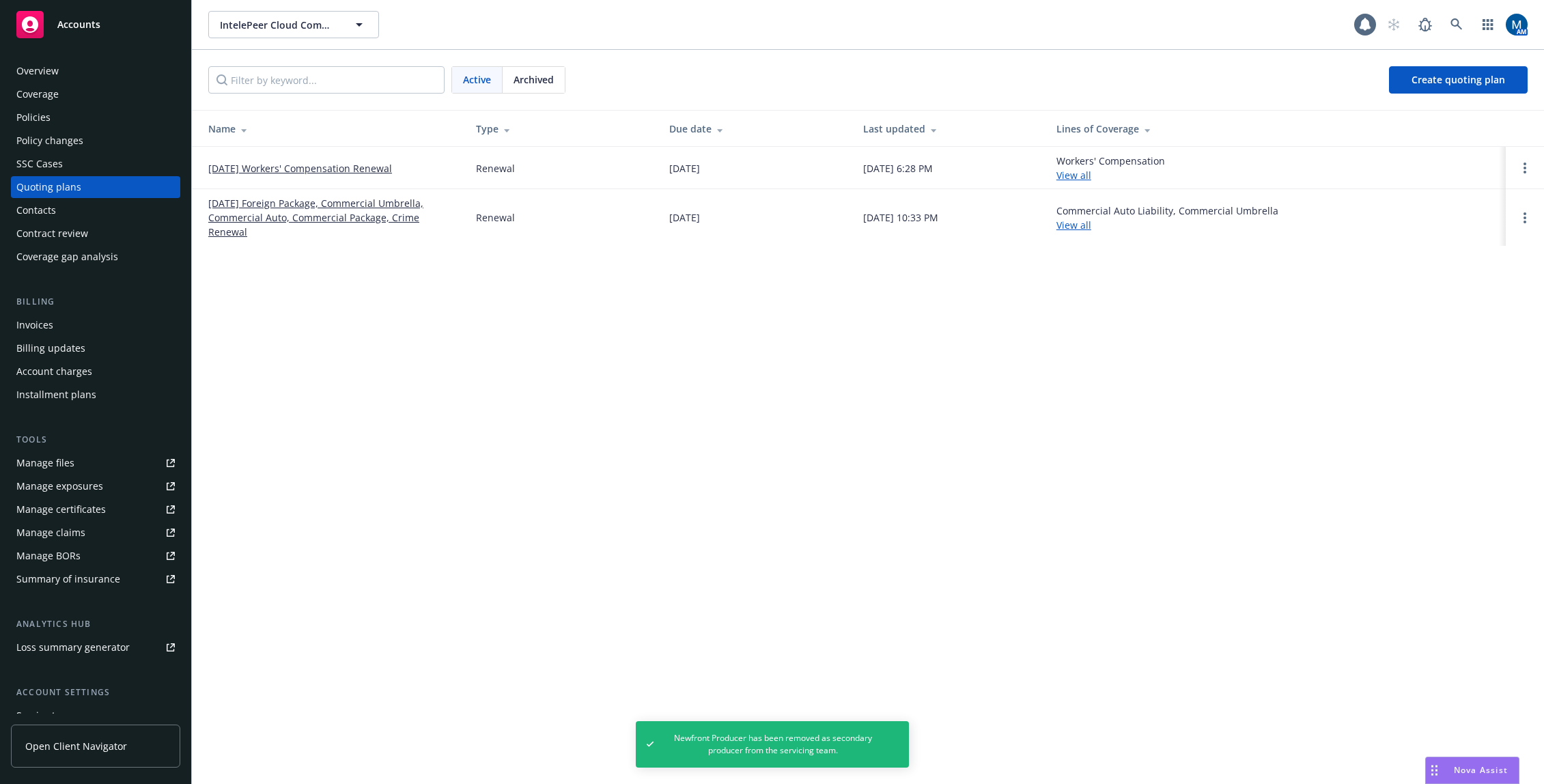
click at [73, 117] on div "Policies" at bounding box center [95, 117] width 158 height 22
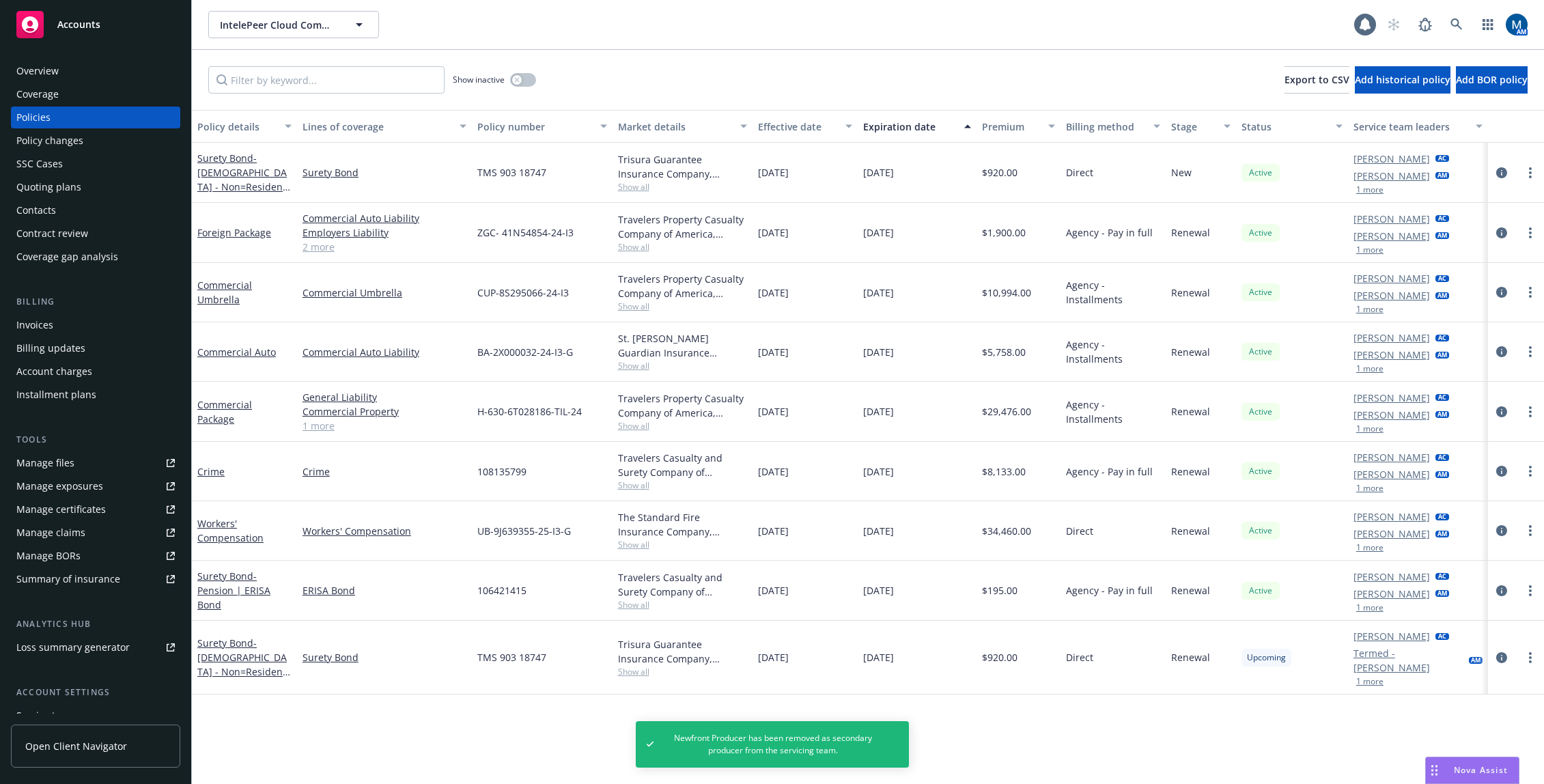
click at [630, 546] on span "Show all" at bounding box center [682, 544] width 129 height 11
click at [366, 729] on div "Policy details Lines of coverage Policy number Market details Effective date Ex…" at bounding box center [867, 447] width 1352 height 674
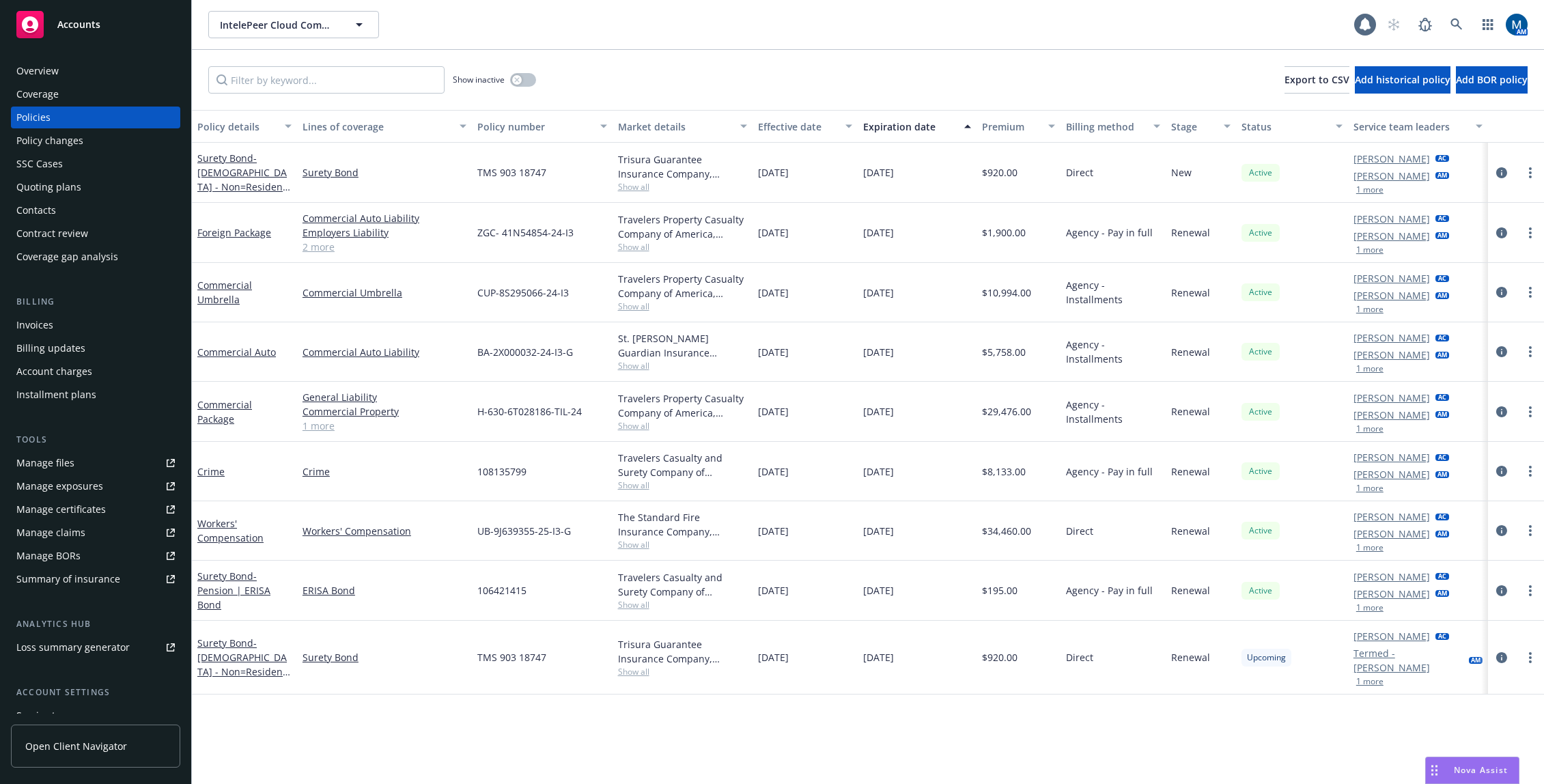
click at [94, 69] on div "Overview" at bounding box center [95, 71] width 158 height 22
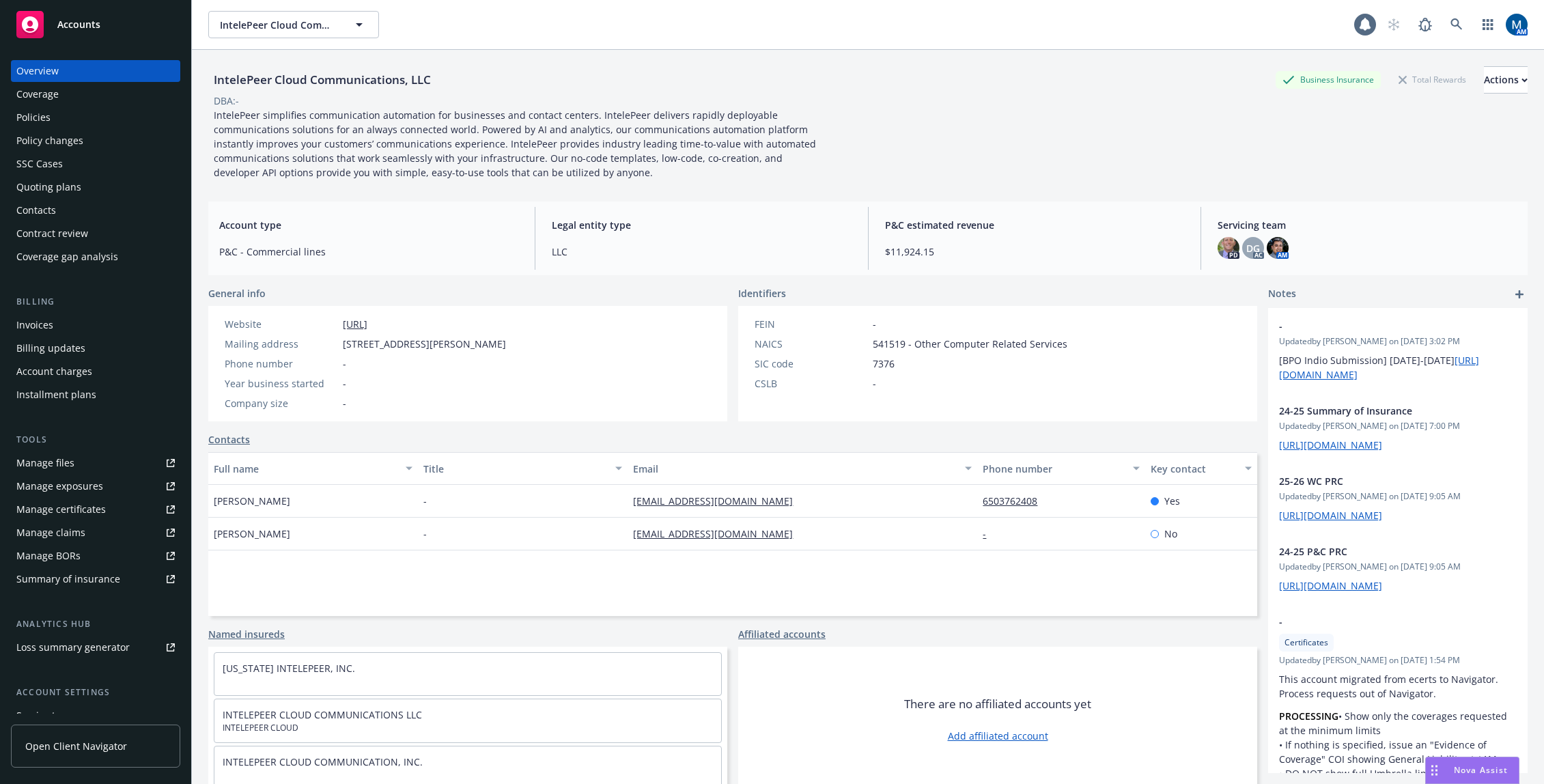
click at [56, 118] on div "Policies" at bounding box center [95, 117] width 158 height 22
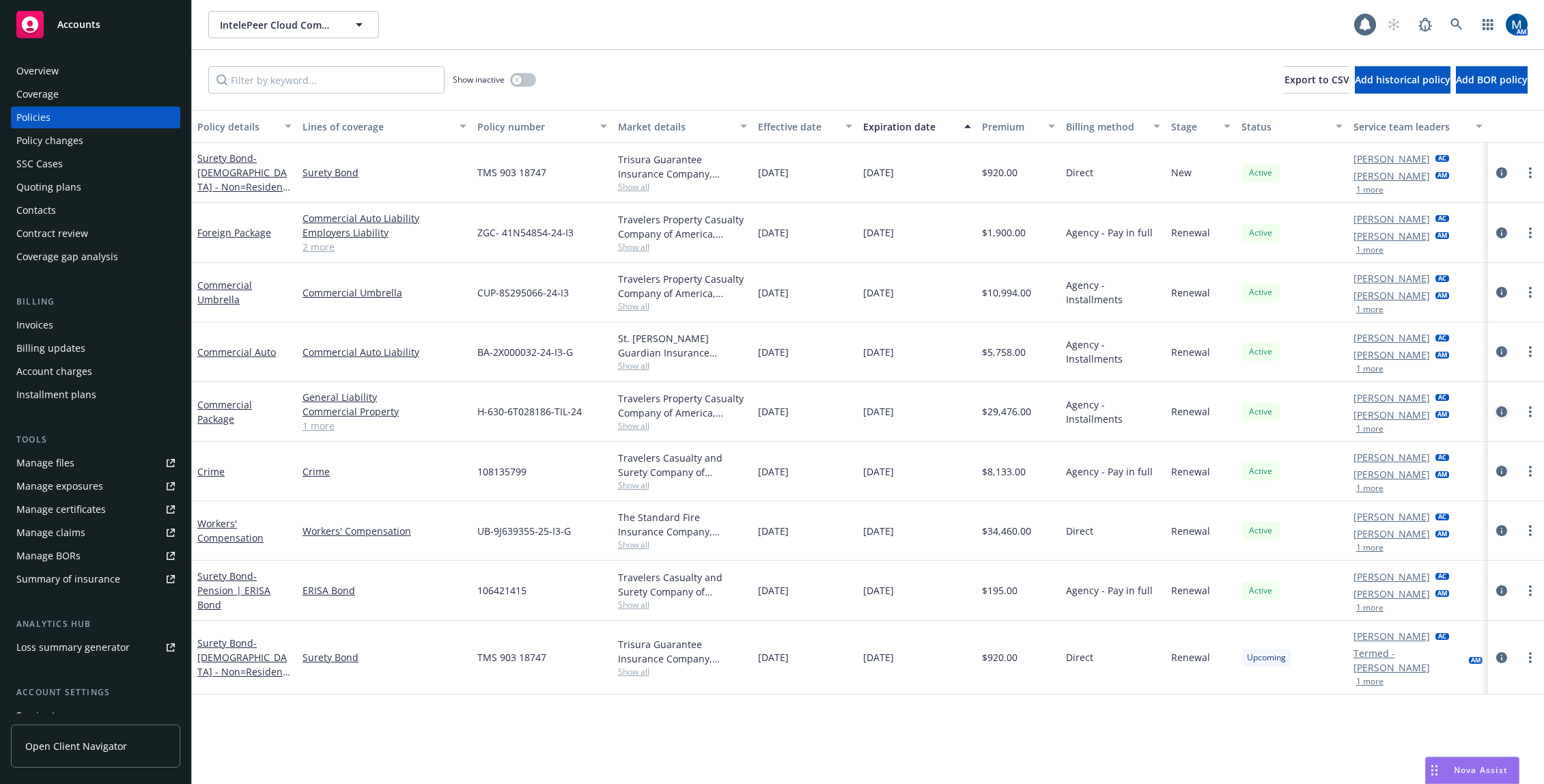
click at [1502, 412] on icon "circleInformation" at bounding box center [1501, 411] width 11 height 11
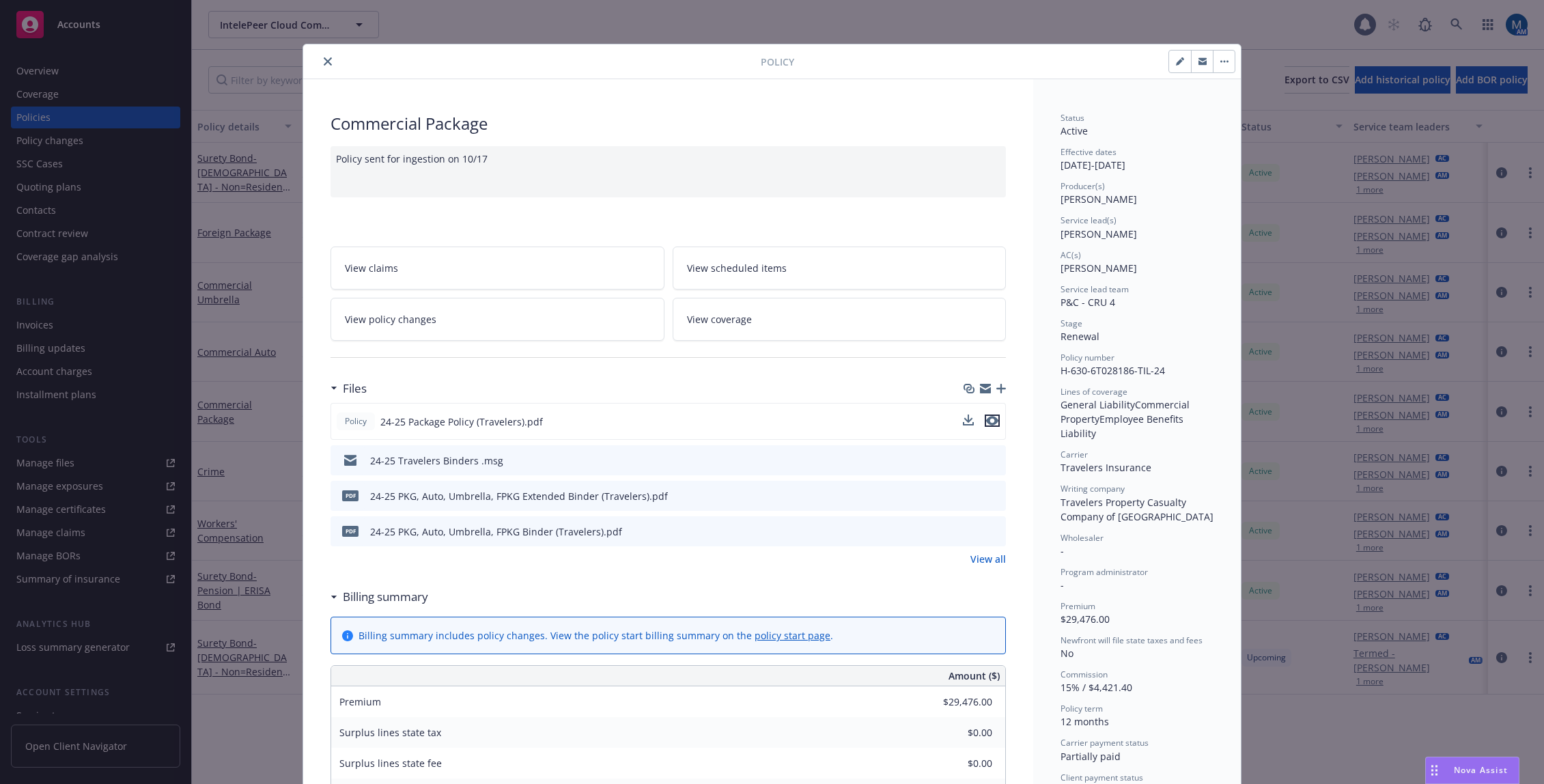
click at [990, 419] on icon "preview file" at bounding box center [992, 421] width 12 height 10
click at [477, 323] on link "View policy changes" at bounding box center [497, 319] width 334 height 43
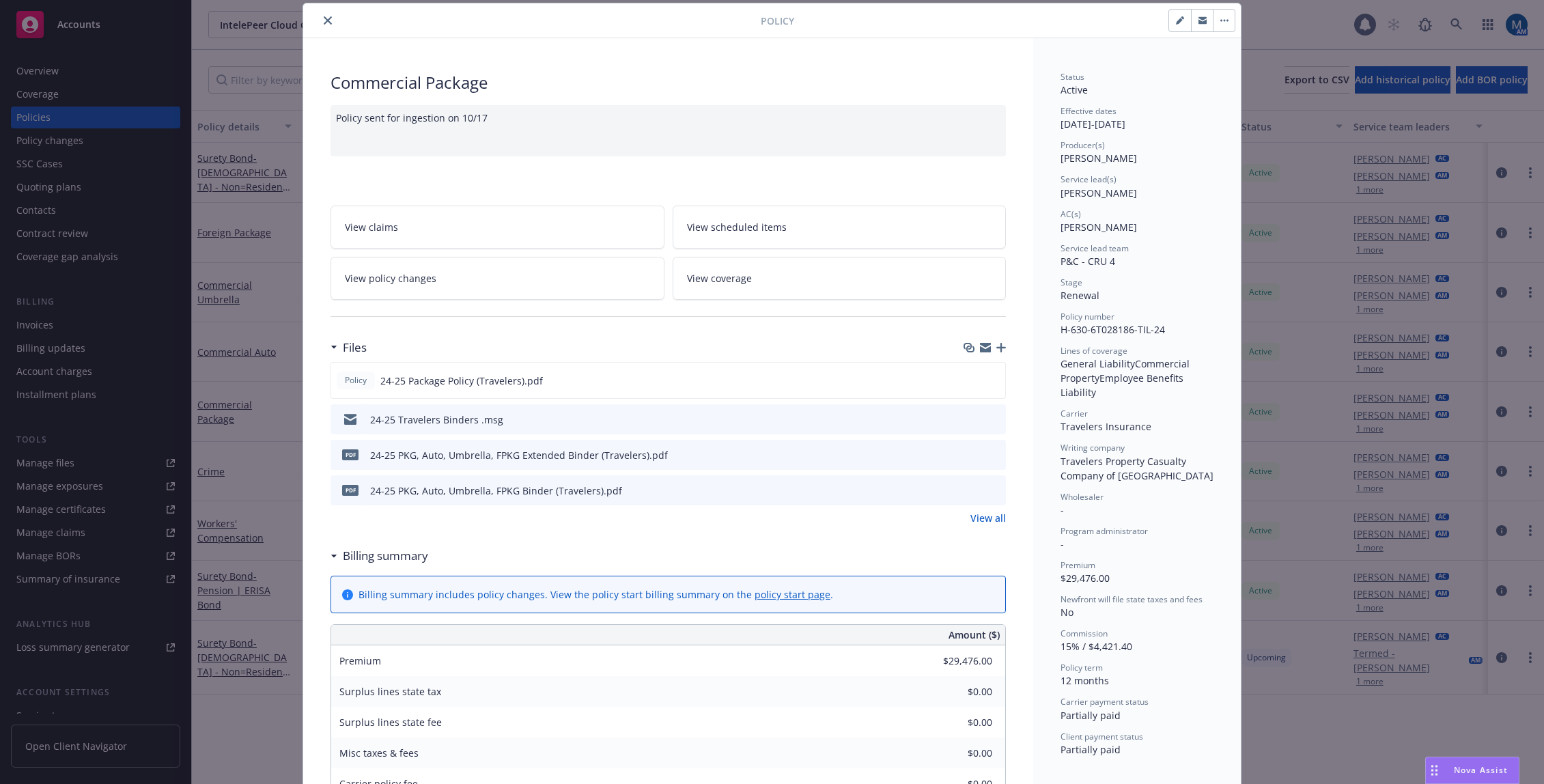
click at [324, 18] on icon "close" at bounding box center [328, 20] width 8 height 8
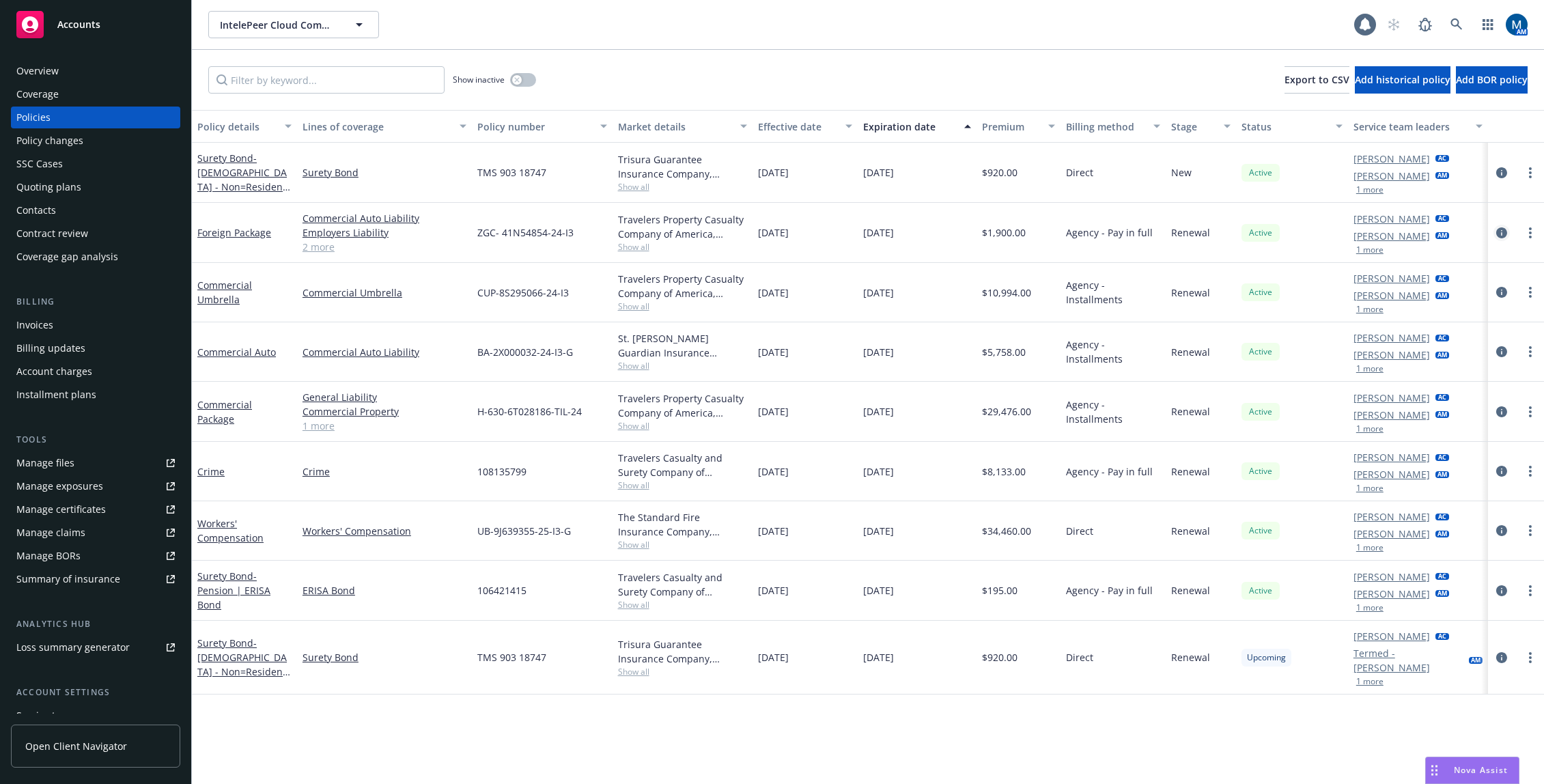
click at [1502, 232] on icon "circleInformation" at bounding box center [1501, 233] width 11 height 11
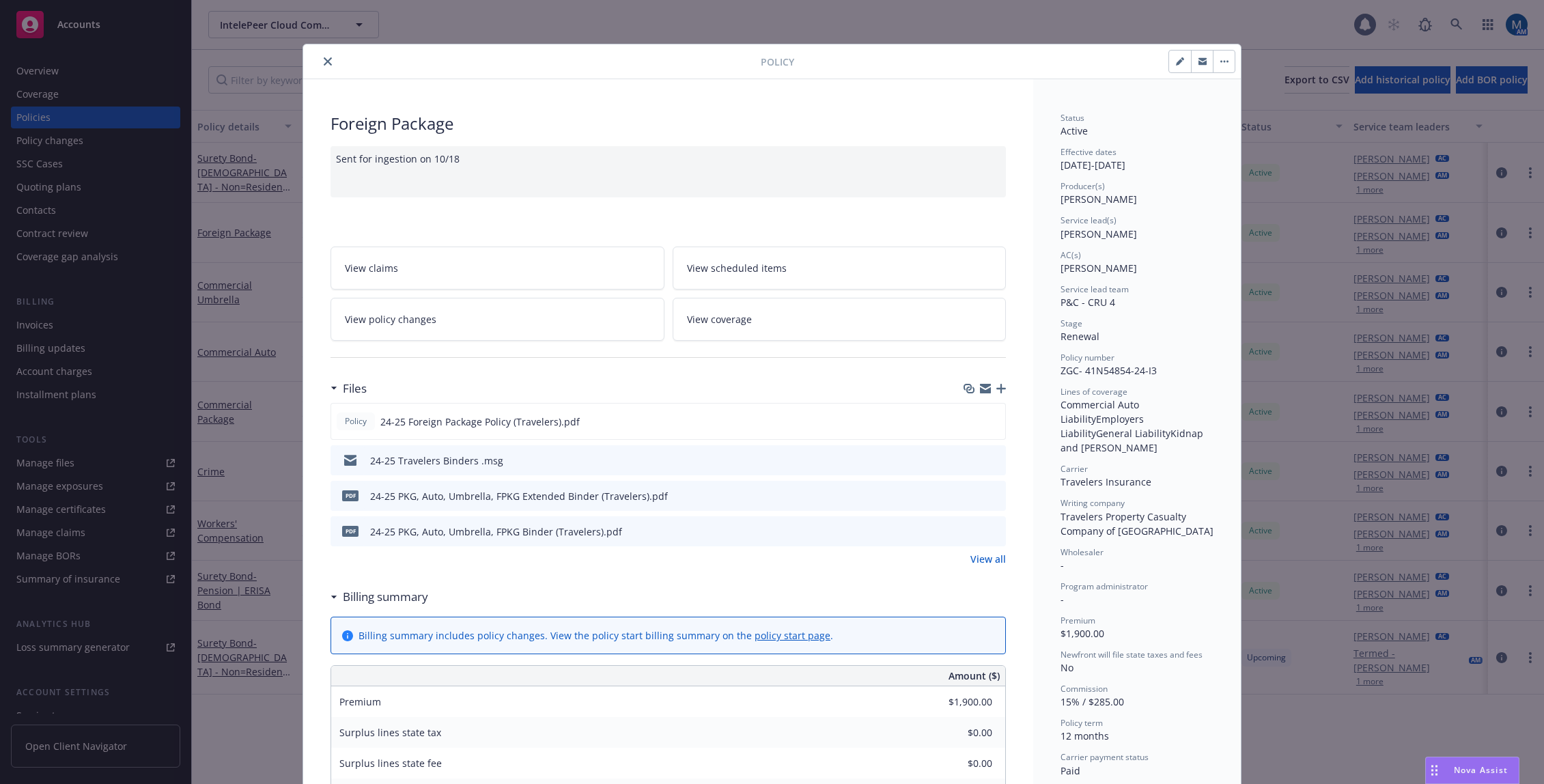
click at [324, 64] on icon "close" at bounding box center [328, 61] width 8 height 8
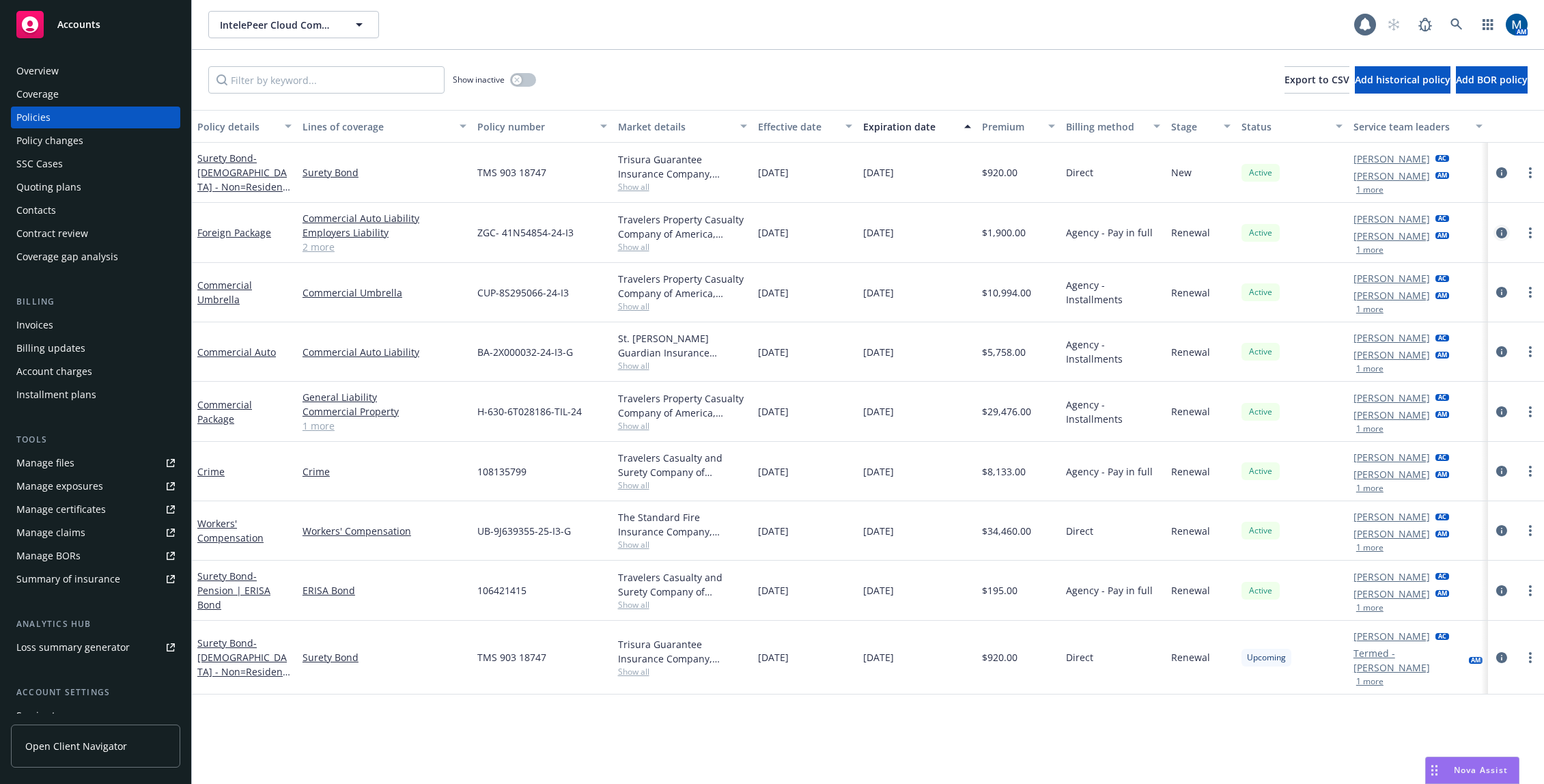
click at [1502, 233] on icon "circleInformation" at bounding box center [1501, 233] width 11 height 11
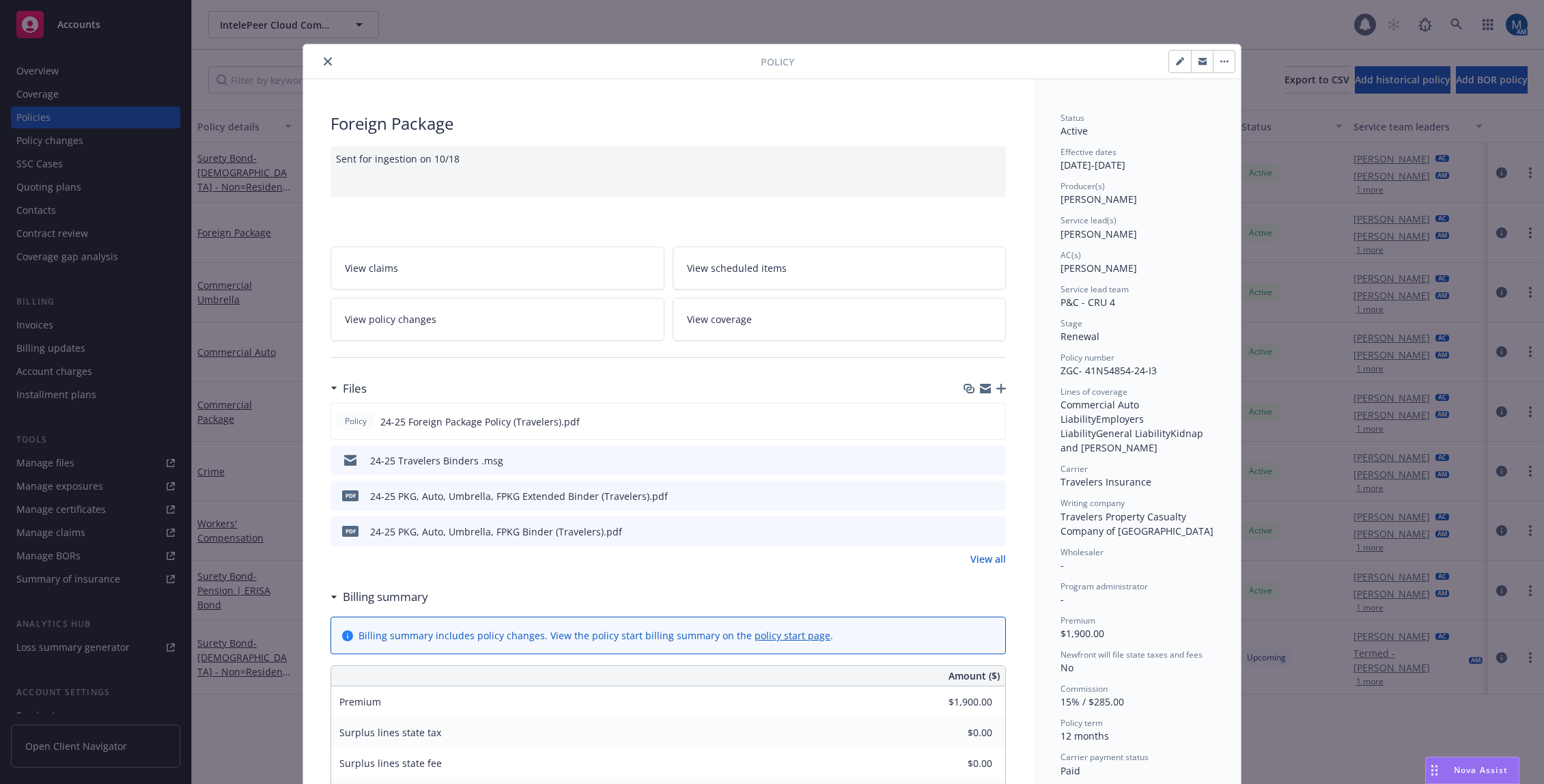
scroll to position [41, 0]
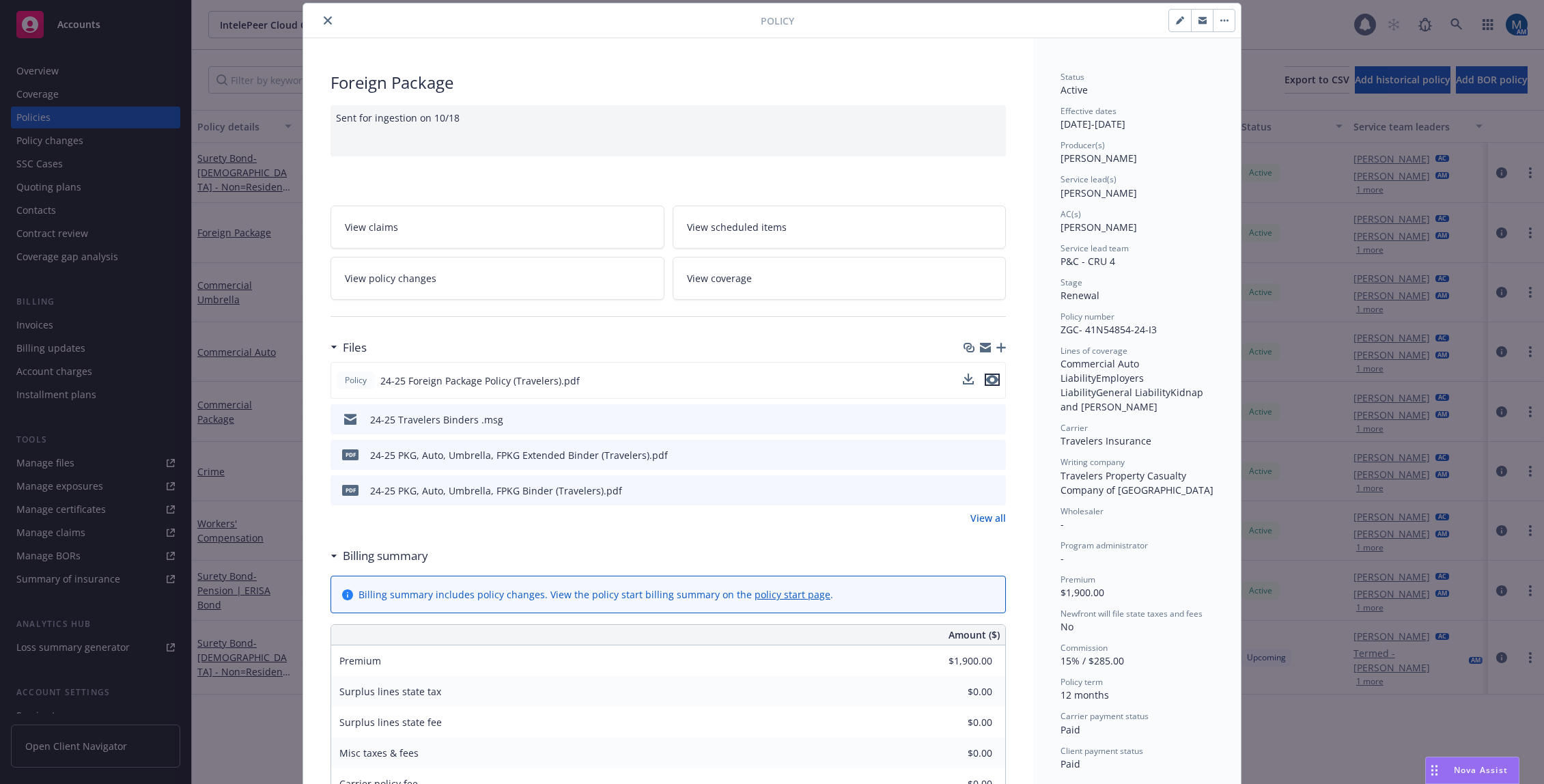
click at [994, 379] on button "preview file" at bounding box center [992, 379] width 15 height 12
click at [326, 16] on button "close" at bounding box center [328, 20] width 16 height 16
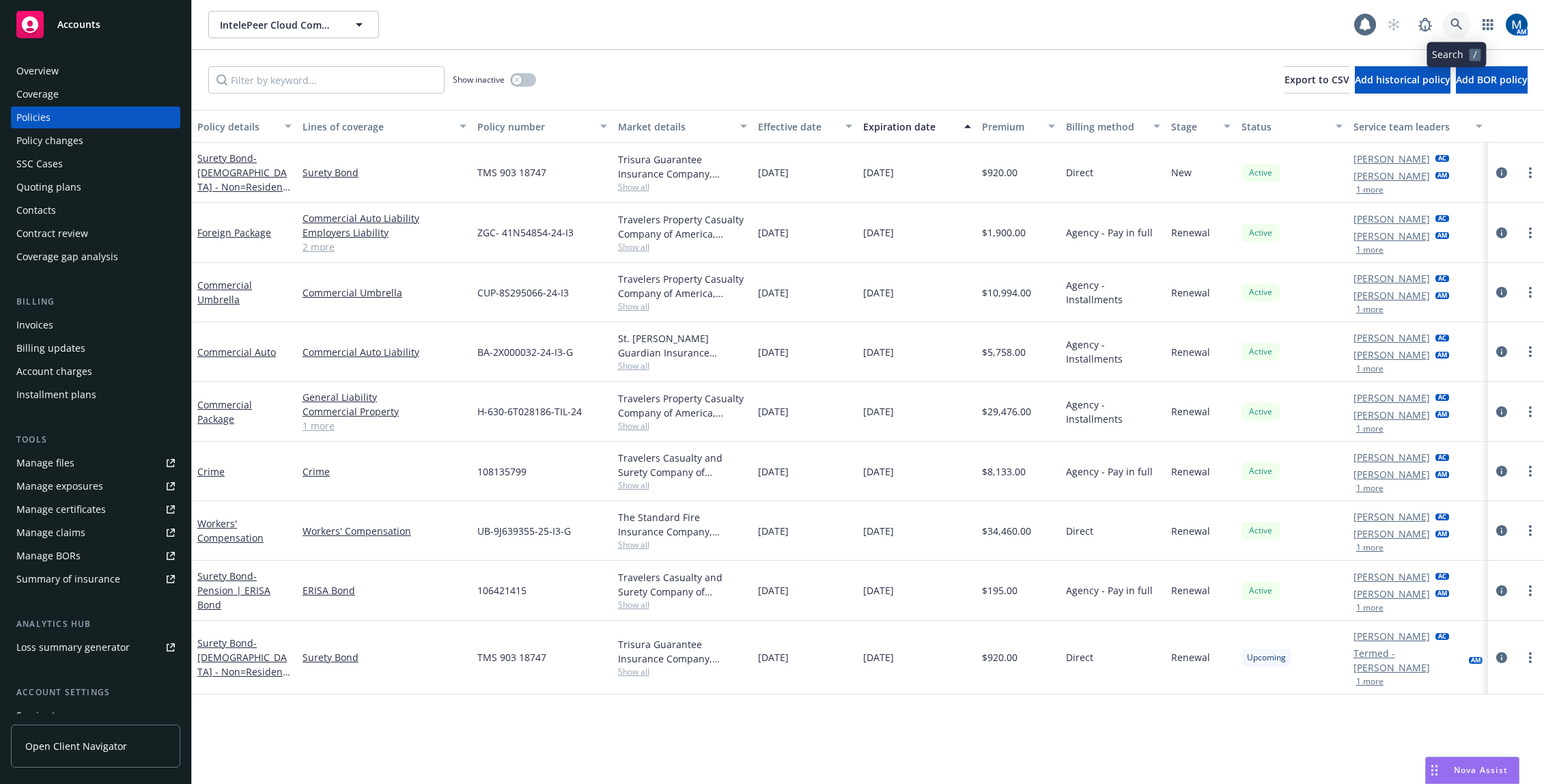
click at [1457, 22] on icon at bounding box center [1456, 24] width 12 height 12
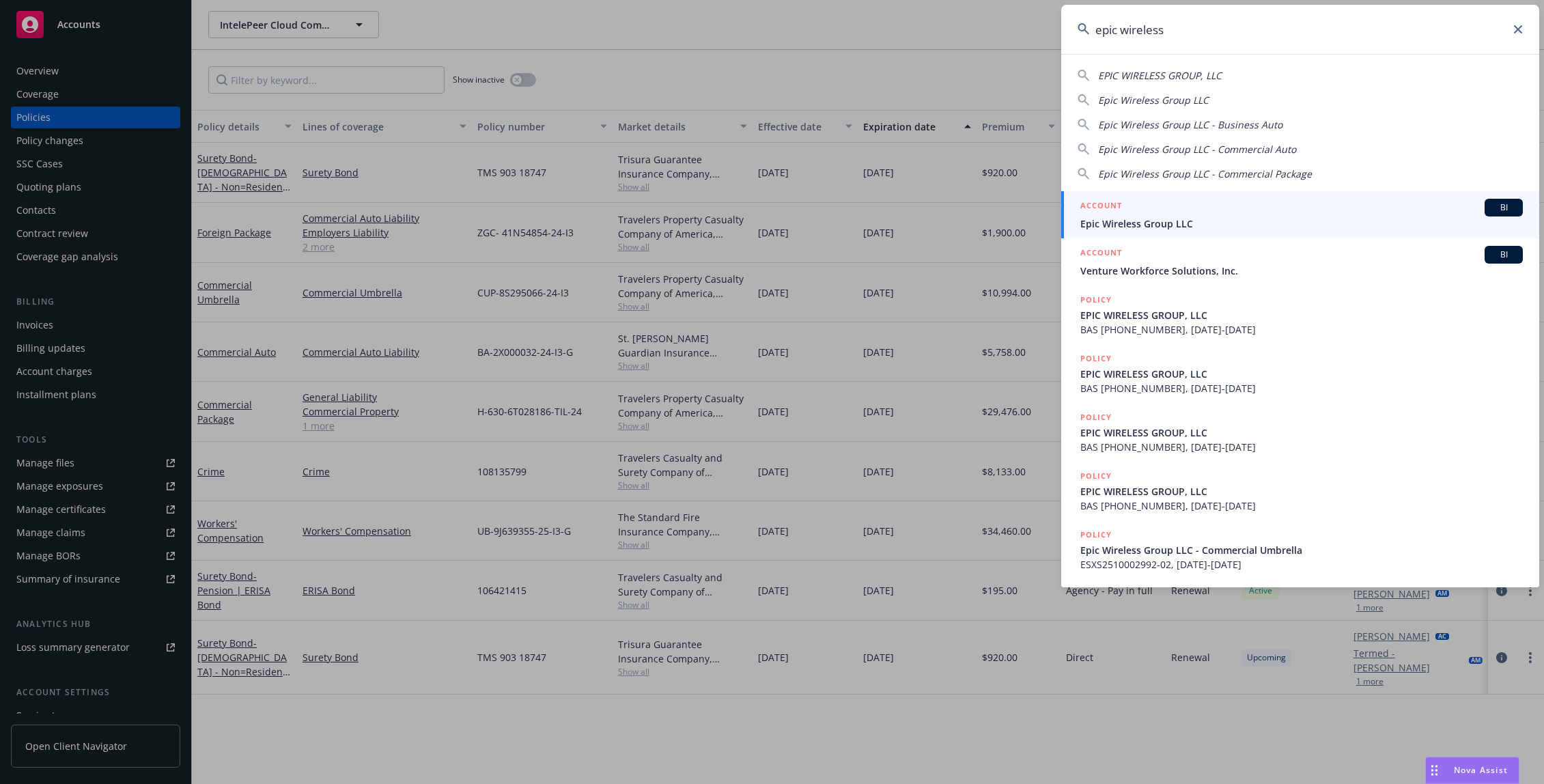
type input "epic wireless"
click at [1200, 210] on div "ACCOUNT BI" at bounding box center [1302, 208] width 442 height 18
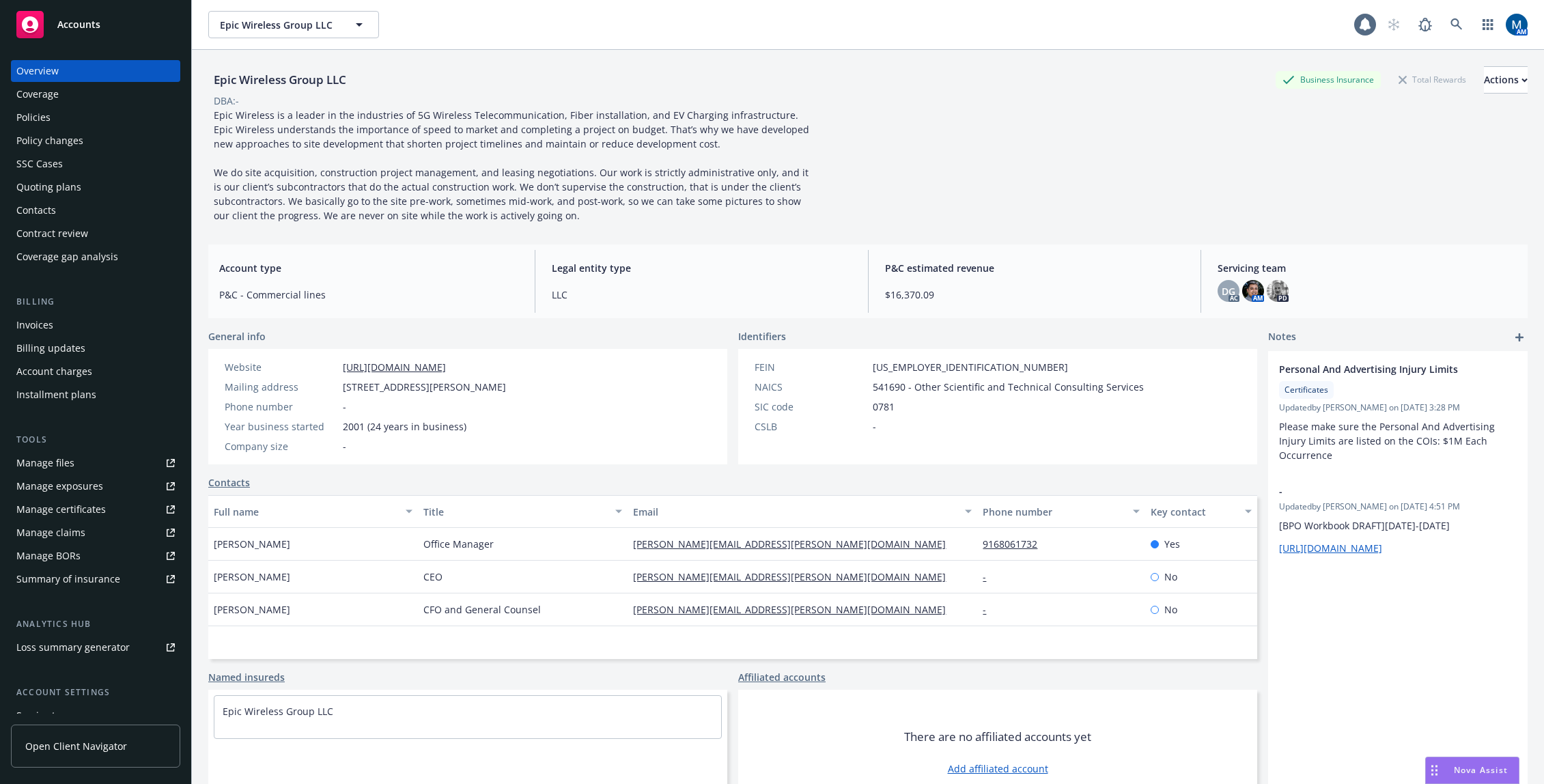
click at [101, 127] on div "Policies" at bounding box center [95, 117] width 158 height 22
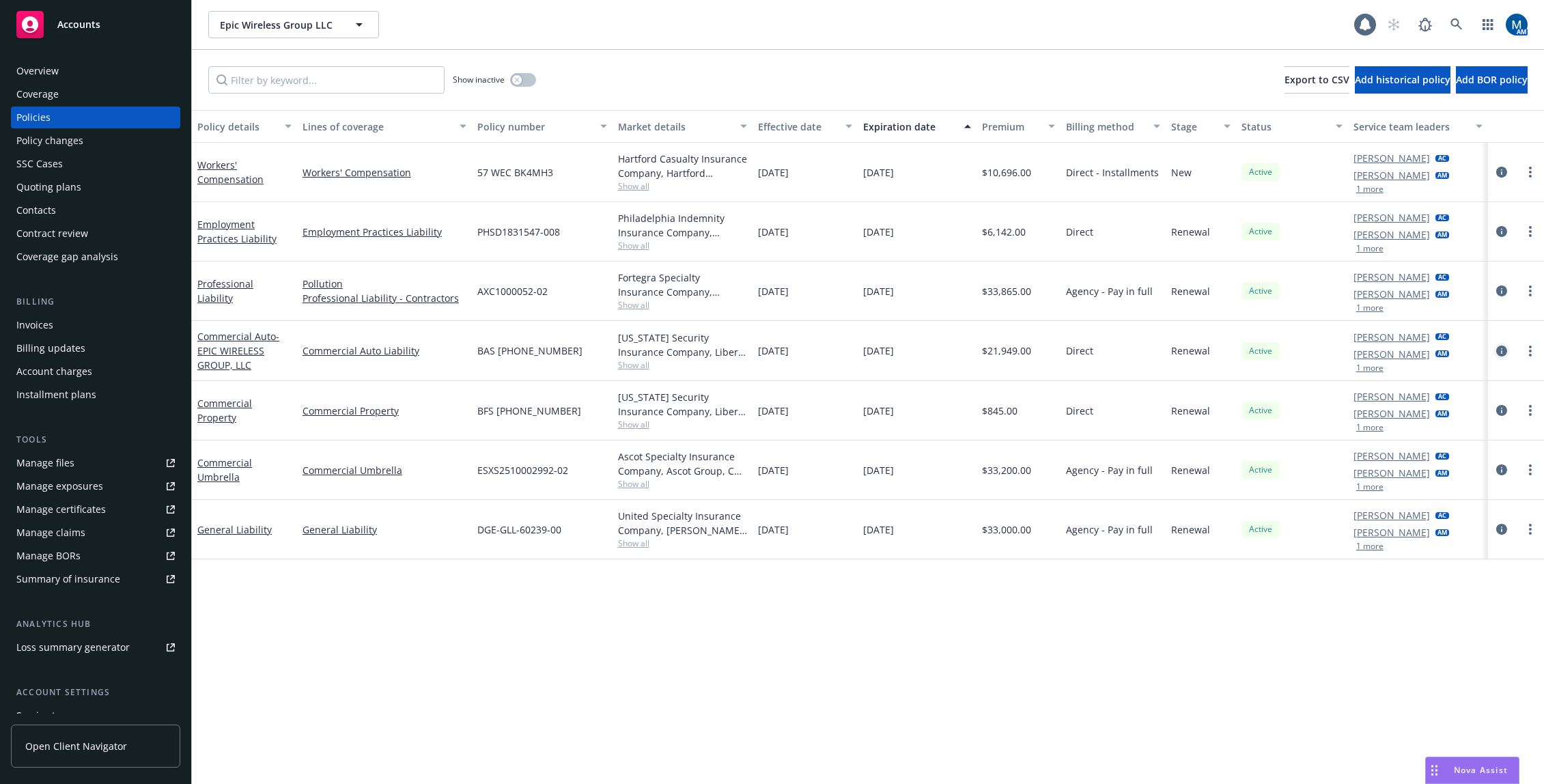
click at [1499, 347] on icon "circleInformation" at bounding box center [1501, 350] width 11 height 11
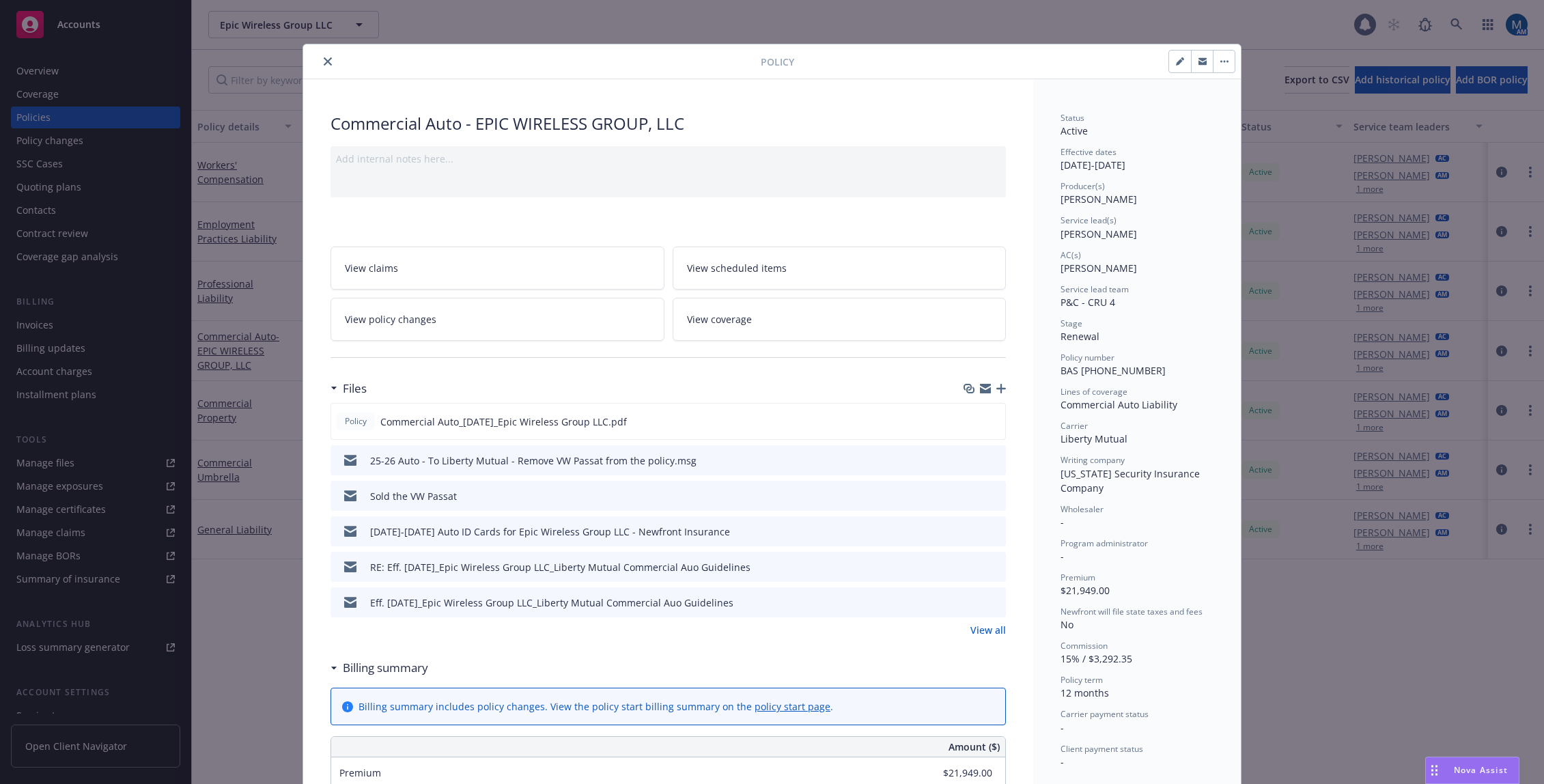
click at [437, 321] on link "View policy changes" at bounding box center [497, 319] width 334 height 43
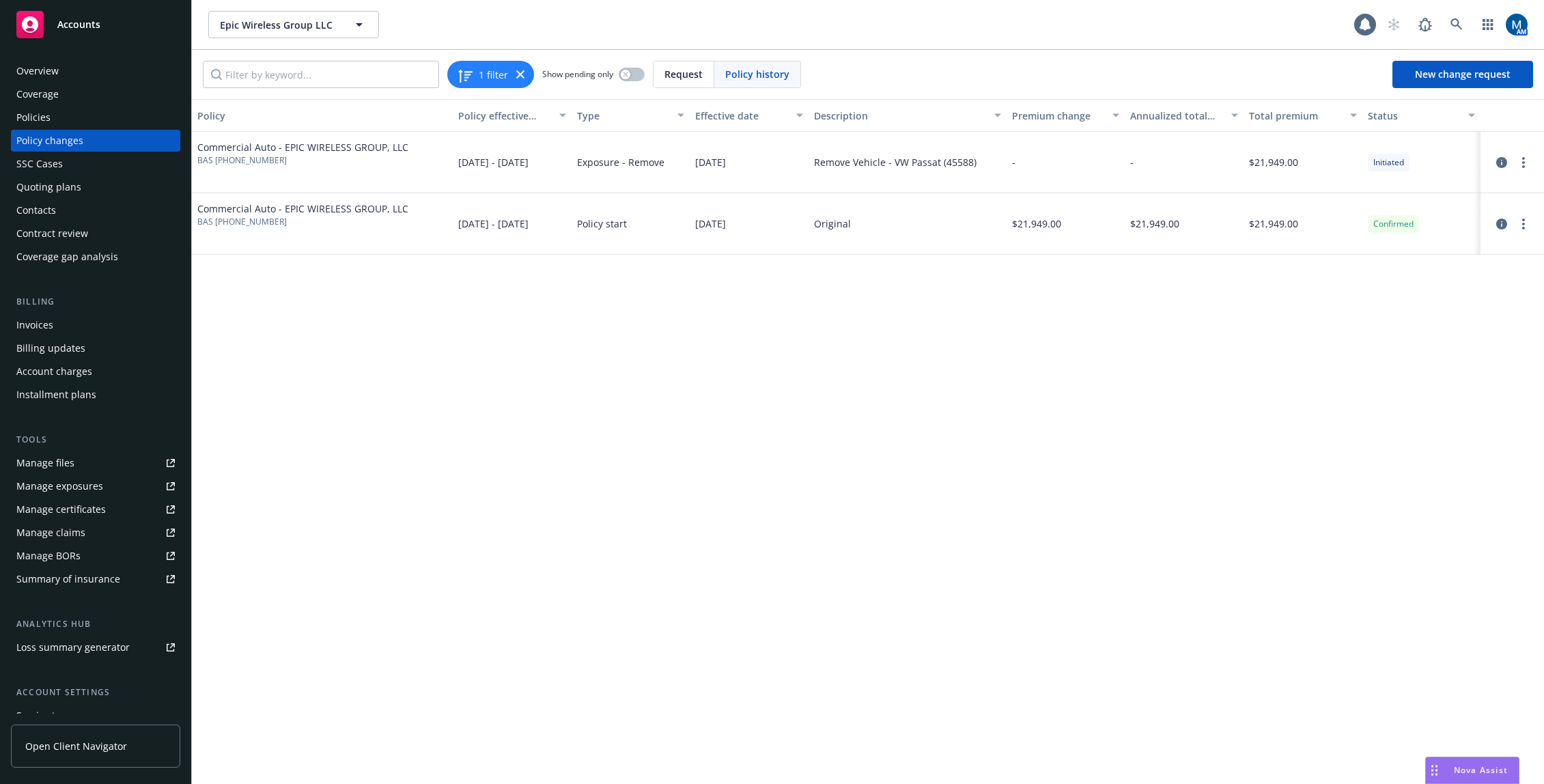
click at [73, 19] on span "Accounts" at bounding box center [78, 24] width 43 height 11
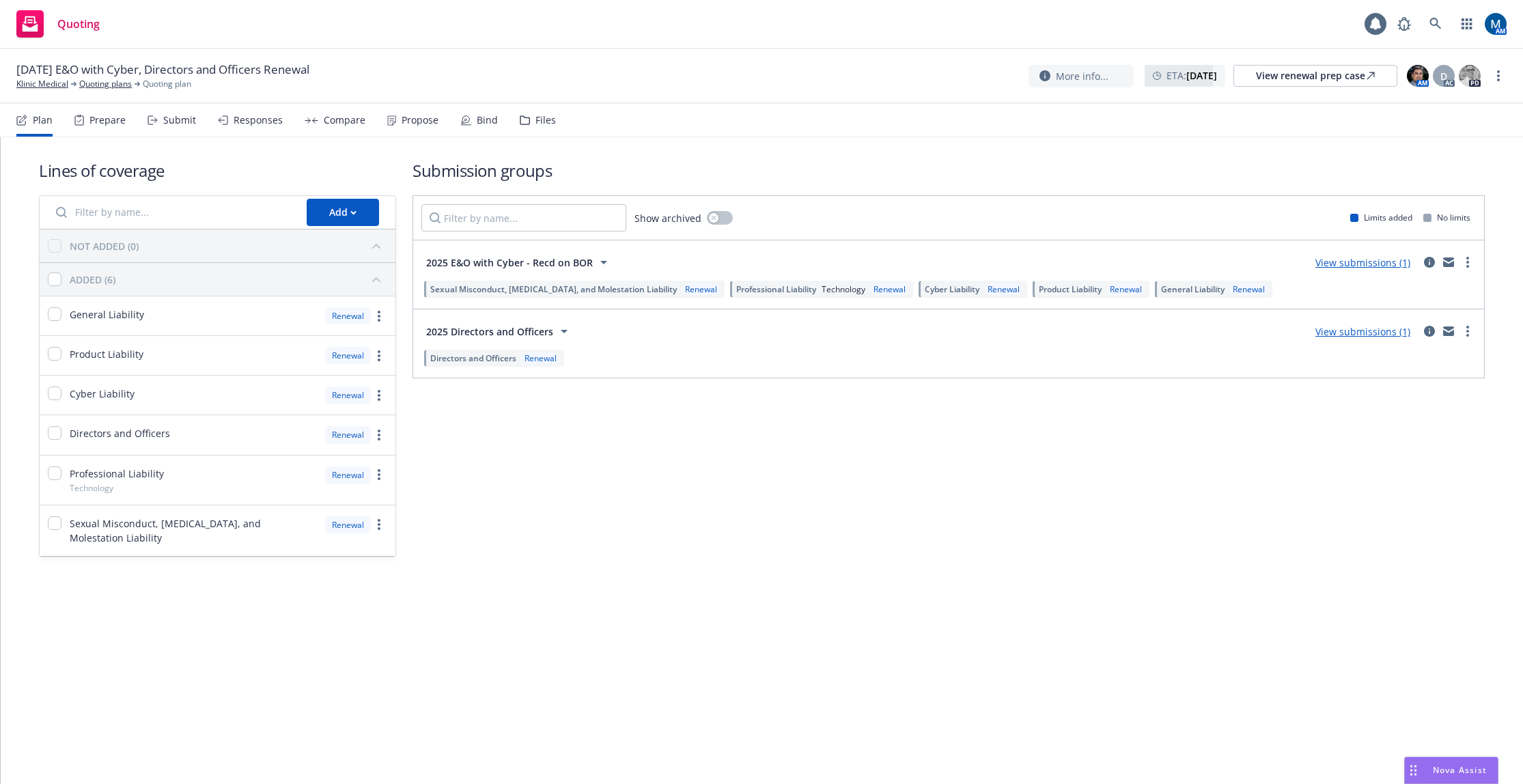
click at [161, 123] on div "Submit" at bounding box center [171, 120] width 48 height 33
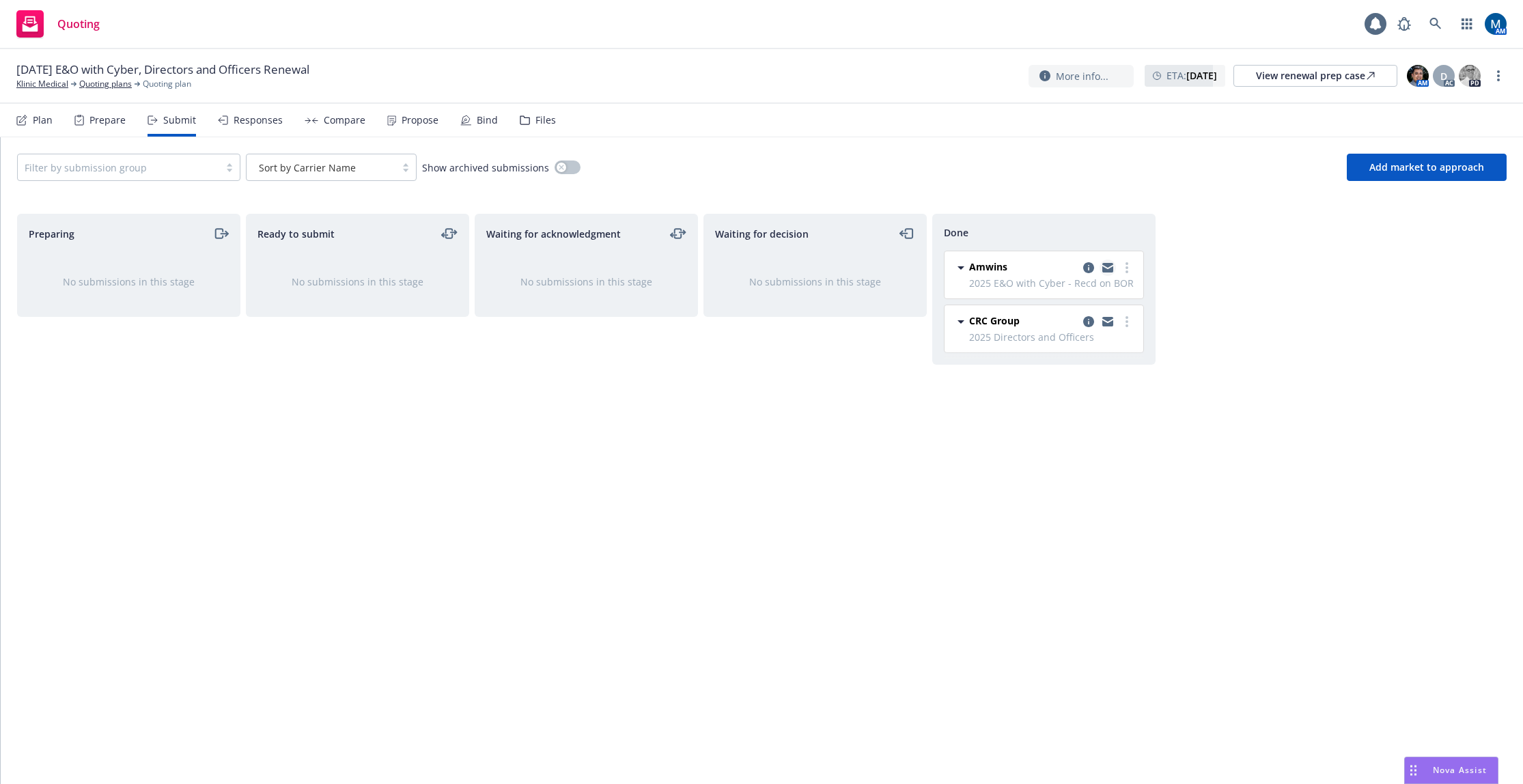
click at [1111, 266] on icon "copy logging email" at bounding box center [1108, 265] width 11 height 5
click at [1108, 265] on icon "copy logging email" at bounding box center [1108, 265] width 11 height 5
click at [236, 126] on div "Responses" at bounding box center [258, 120] width 49 height 11
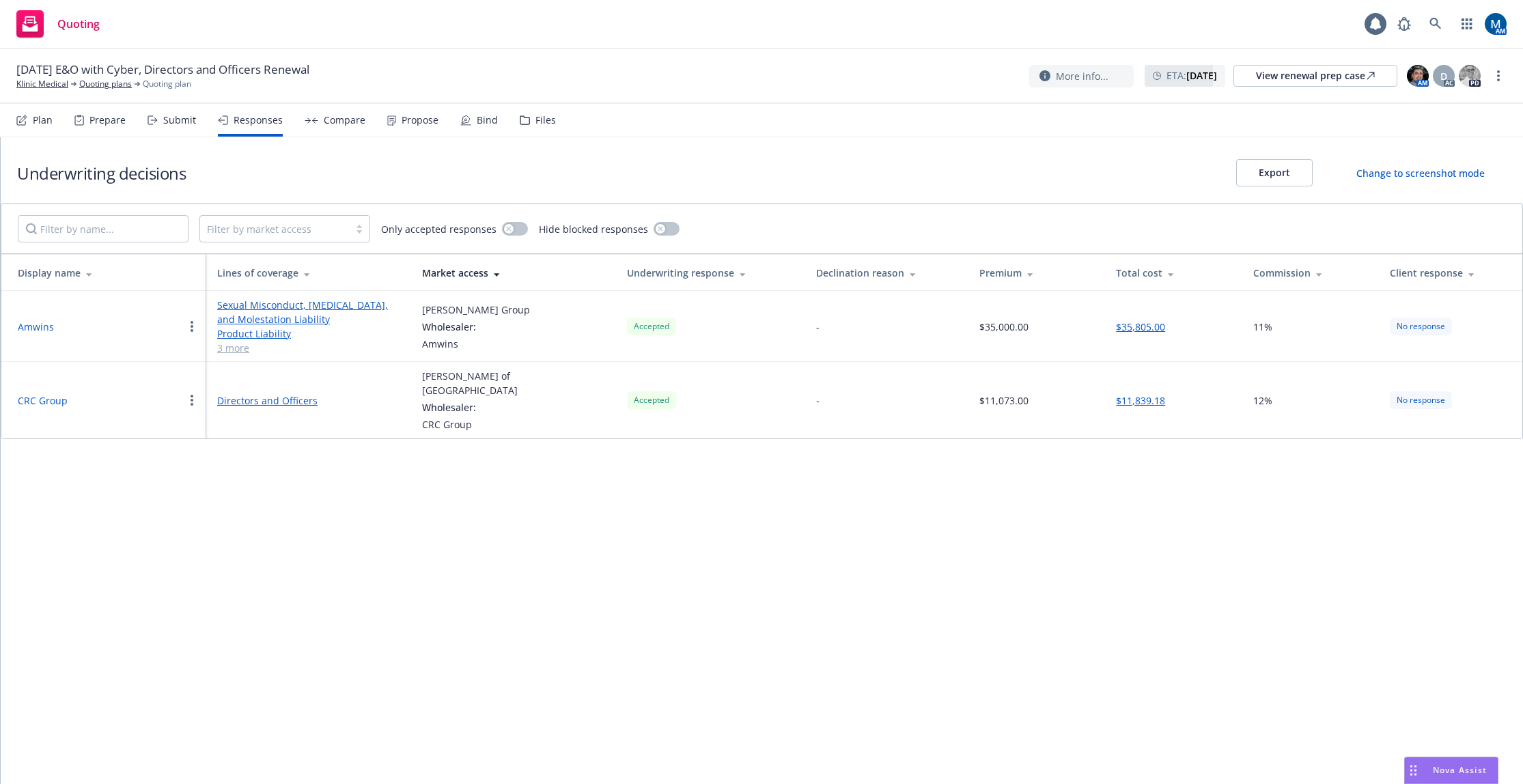
click at [47, 393] on button "CRC Group" at bounding box center [42, 401] width 50 height 15
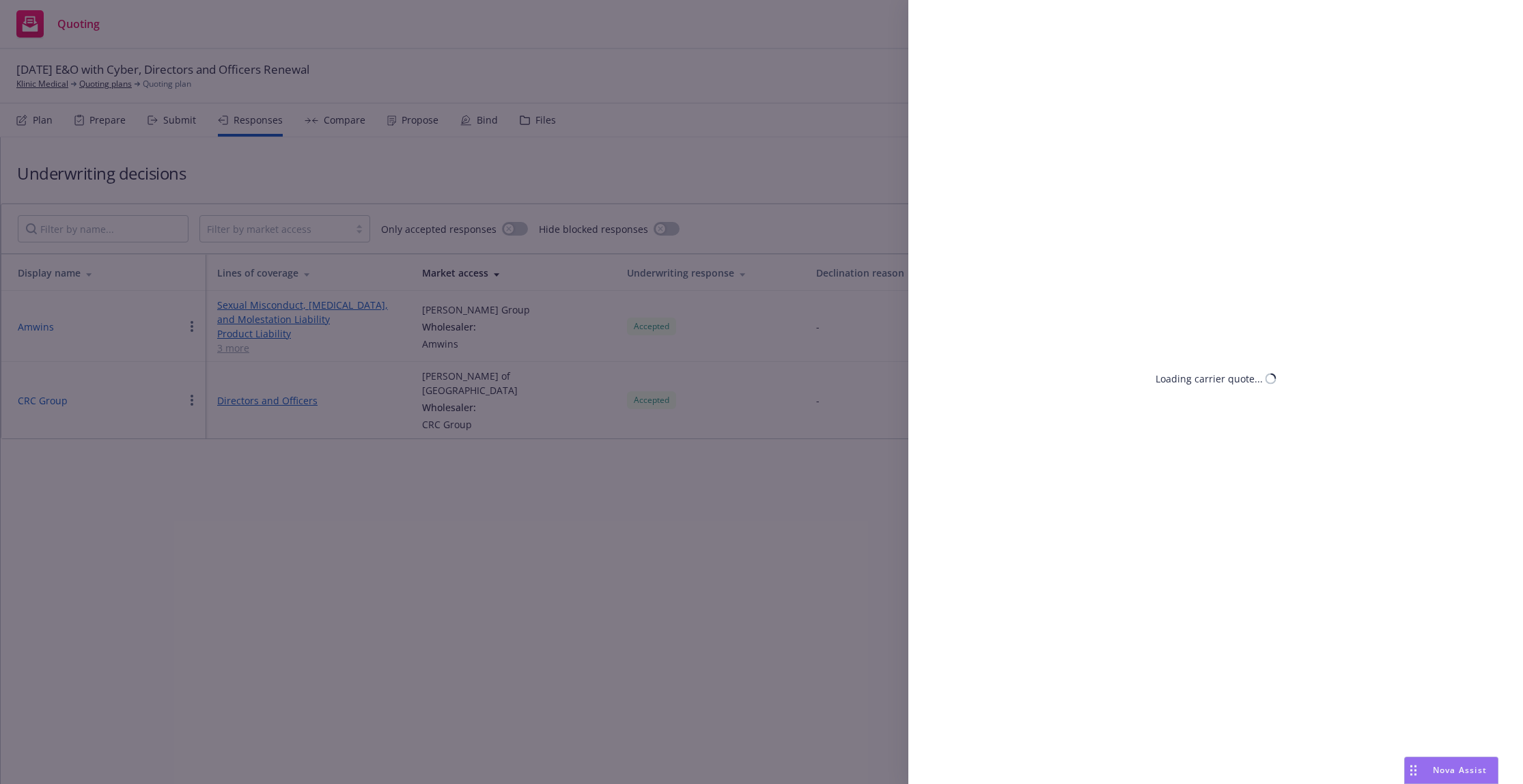
select select "WA"
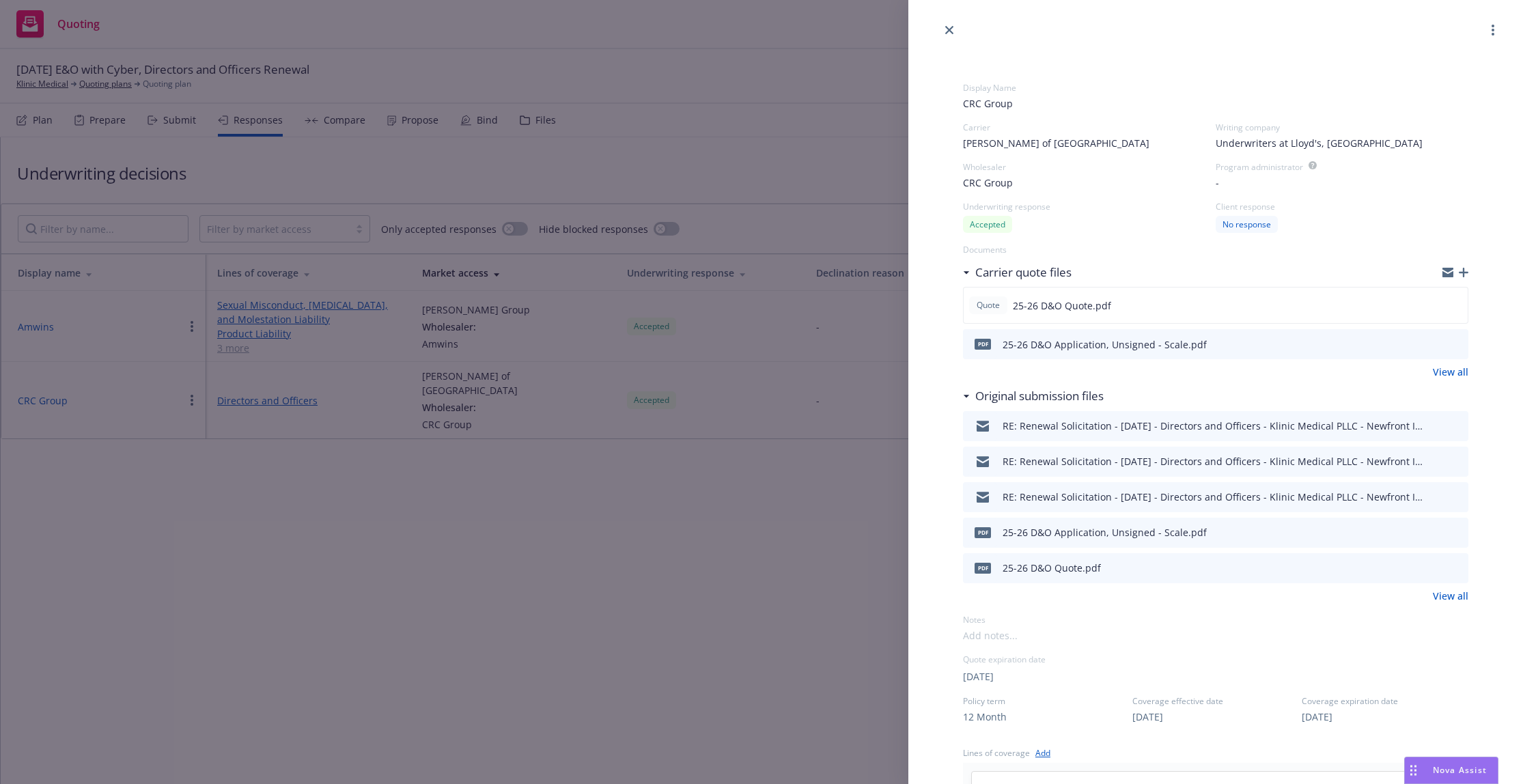
click at [568, 617] on div "Display Name CRC Group Carrier Lloyd's of London Writing company Underwriters a…" at bounding box center [762, 392] width 1523 height 784
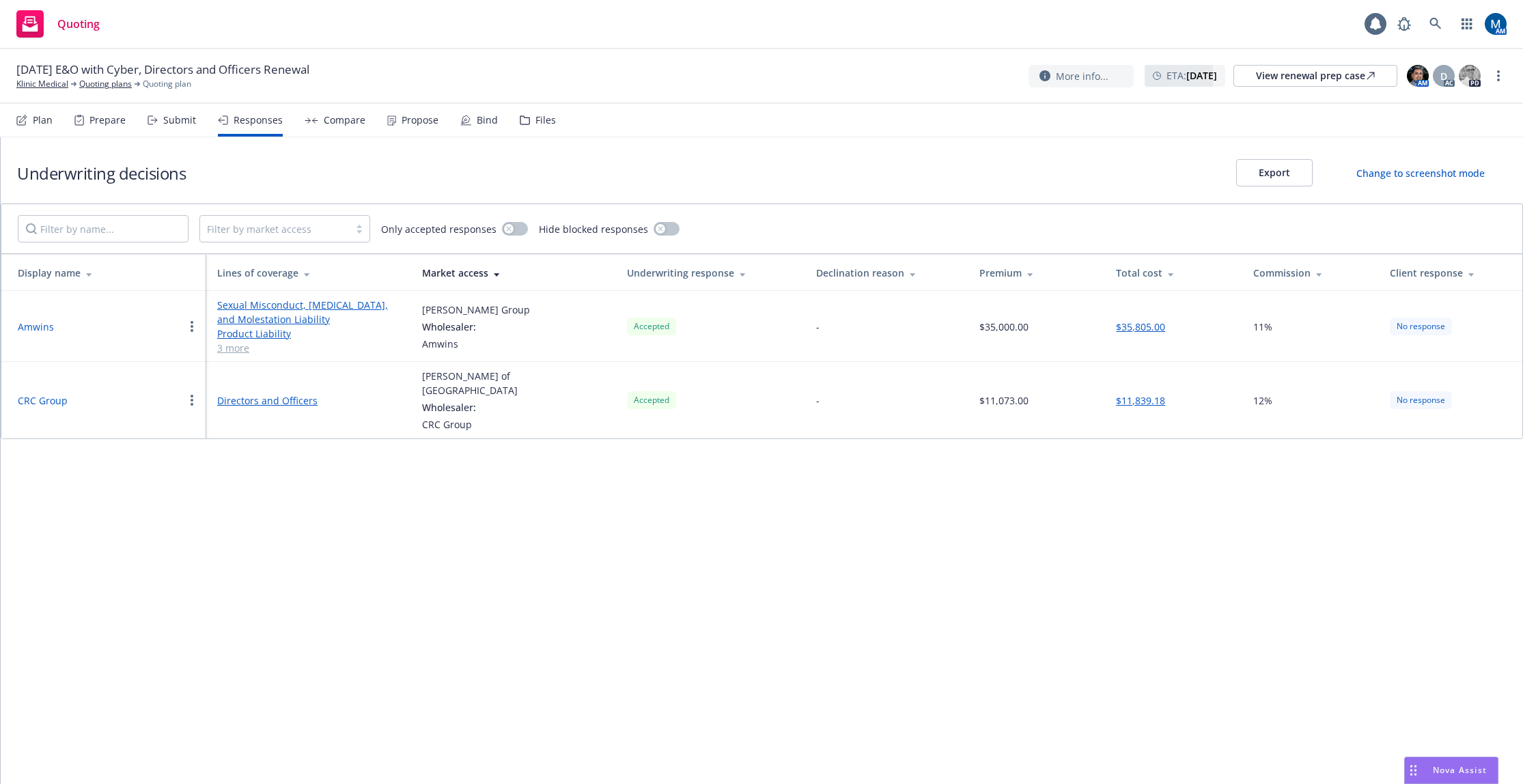
click at [43, 322] on button "Amwins" at bounding box center [36, 327] width 36 height 15
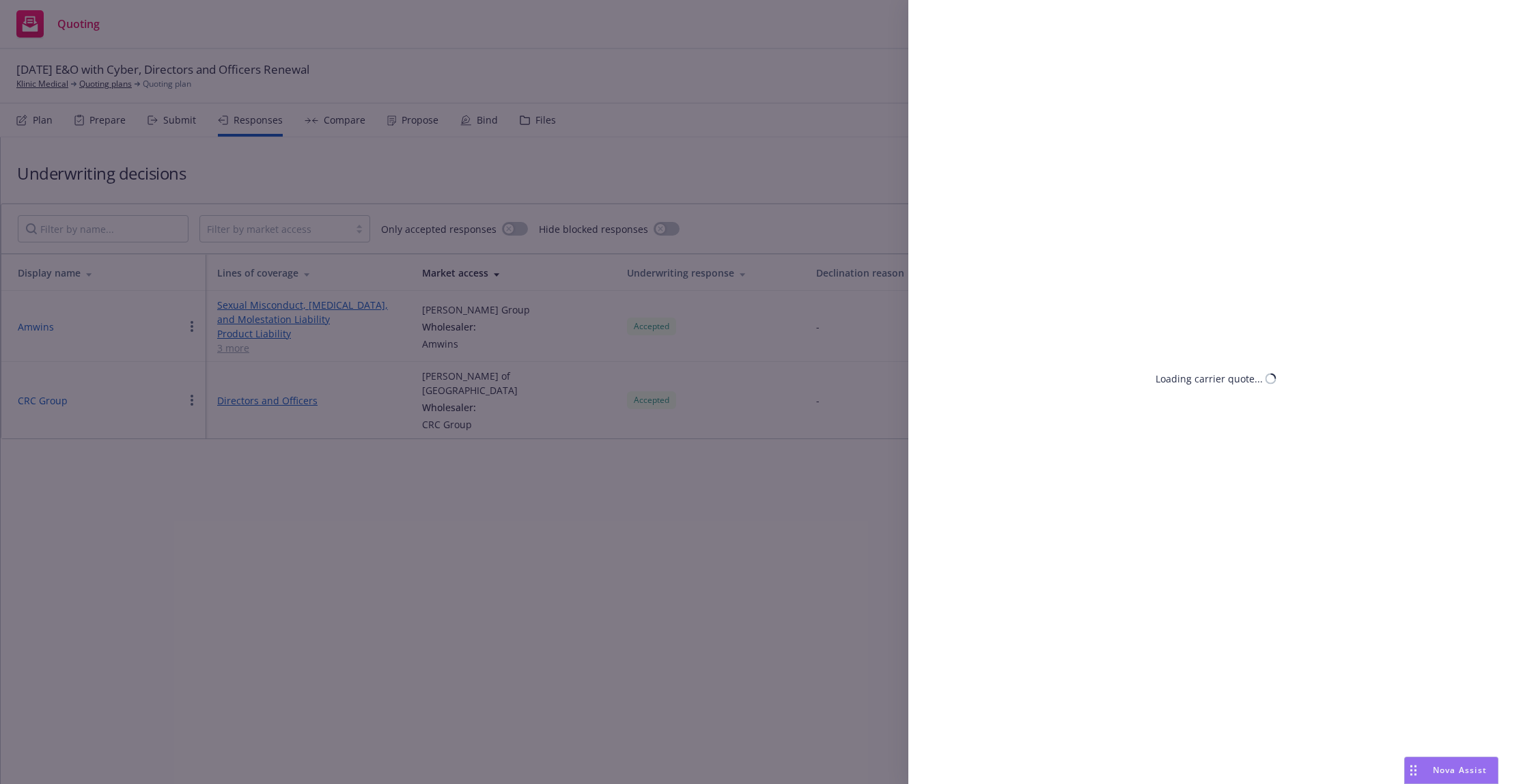
select select "WA"
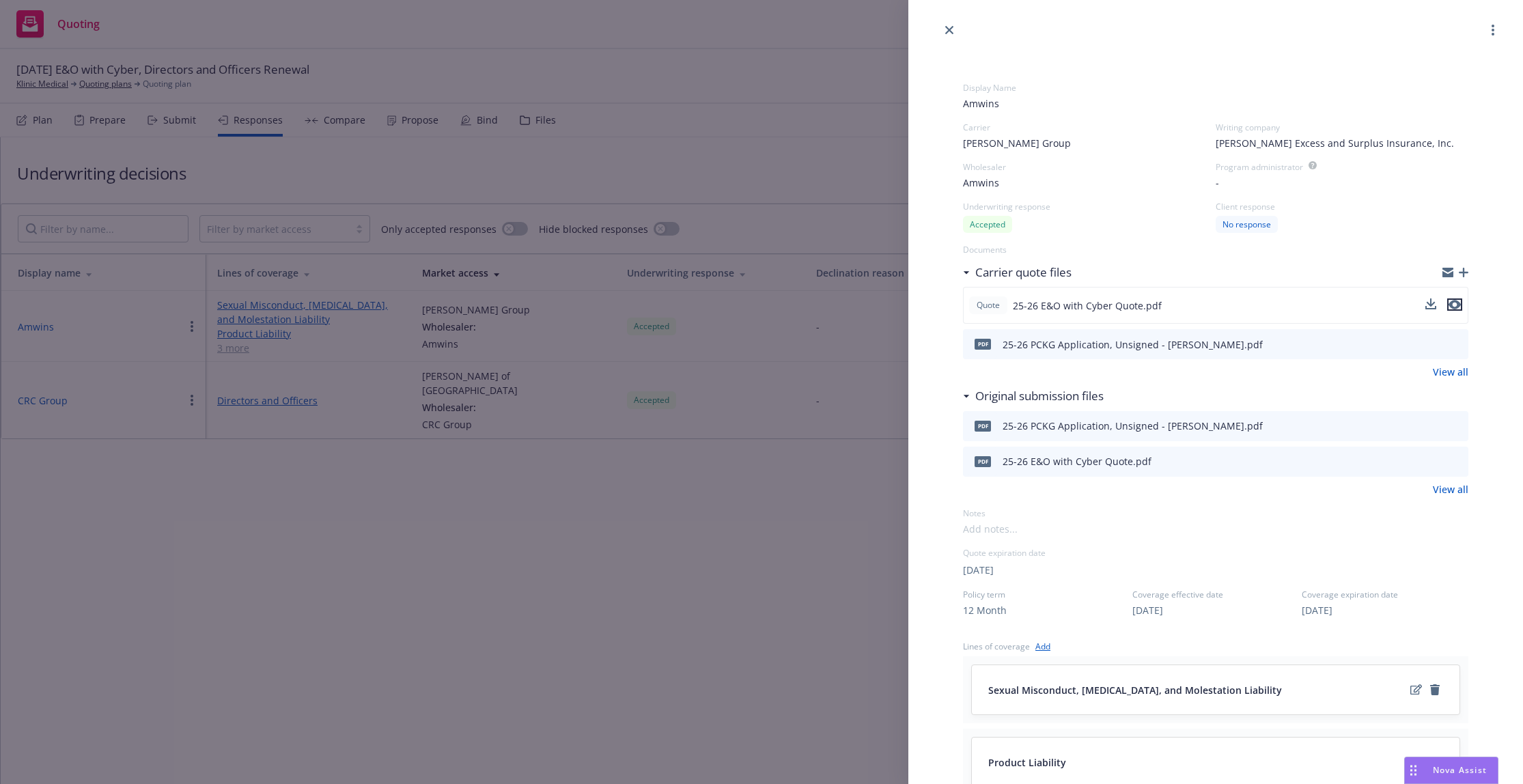
click at [1449, 303] on icon "preview file" at bounding box center [1454, 305] width 12 height 10
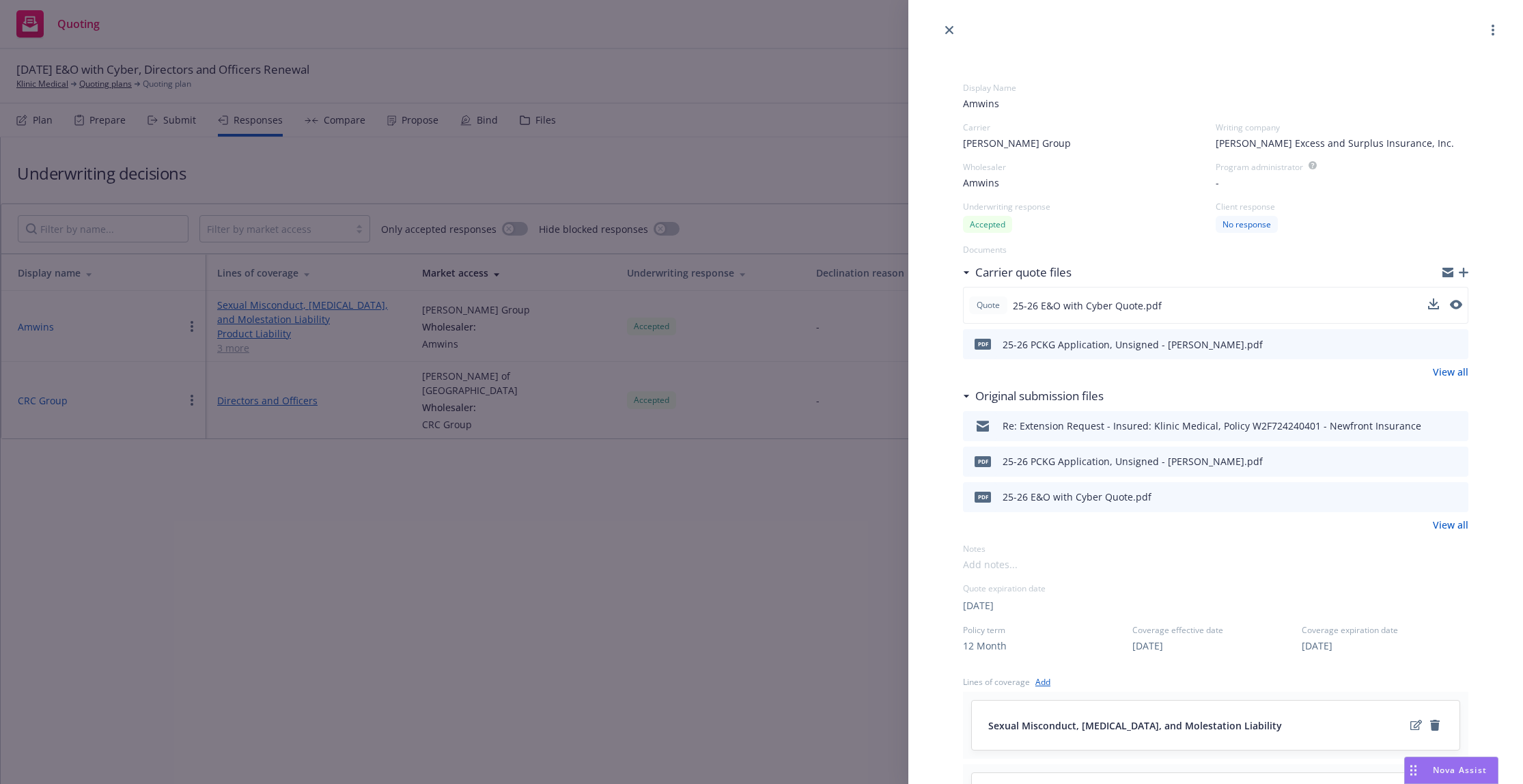
click at [601, 159] on div "Display Name Amwins Carrier Beazley Group Writing company Beazley Excess and Su…" at bounding box center [762, 392] width 1523 height 784
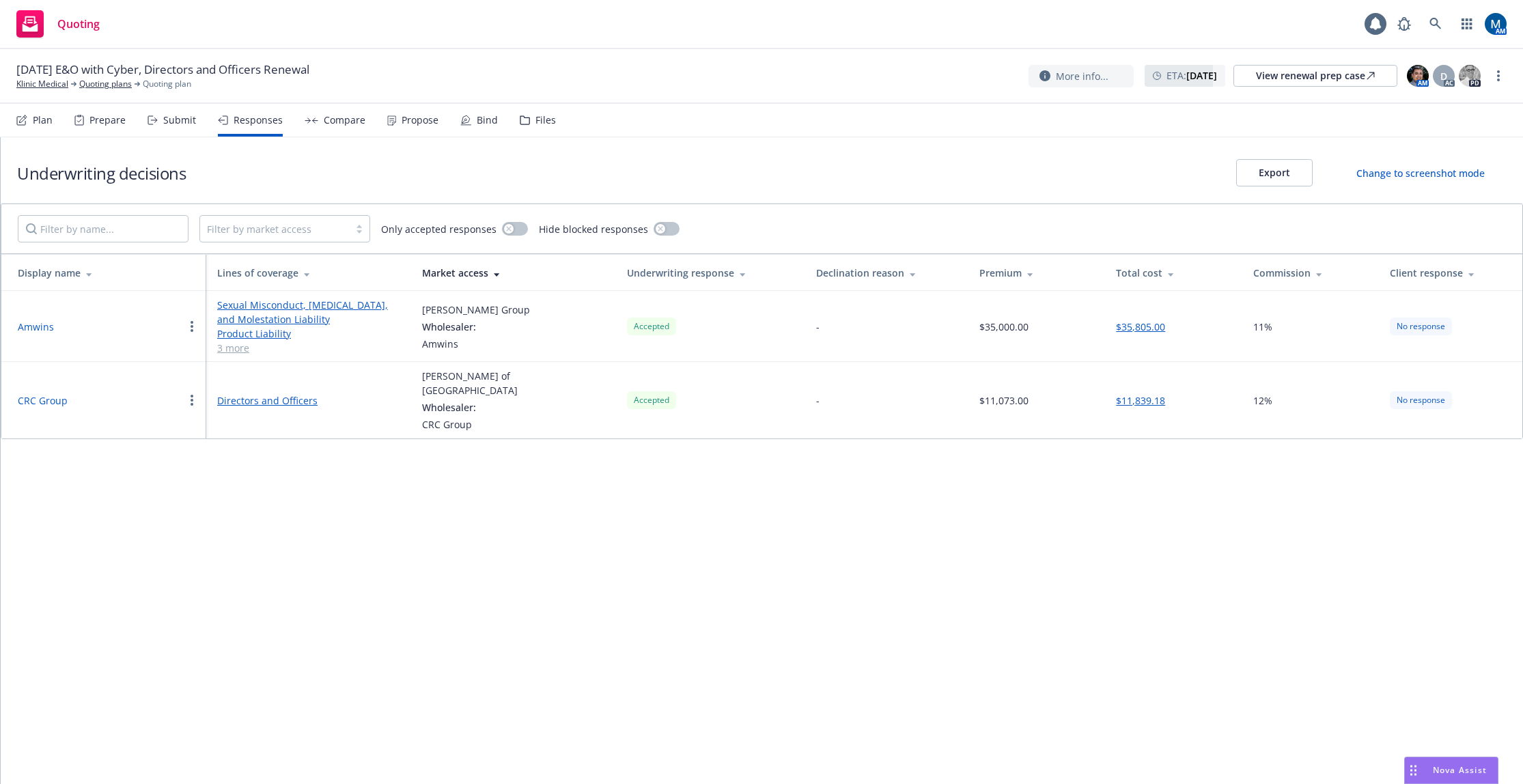
click at [641, 60] on div "08/24/25 E&O with Cyber, Directors and Officers Renewal Klinic Medical Quoting …" at bounding box center [762, 76] width 1523 height 55
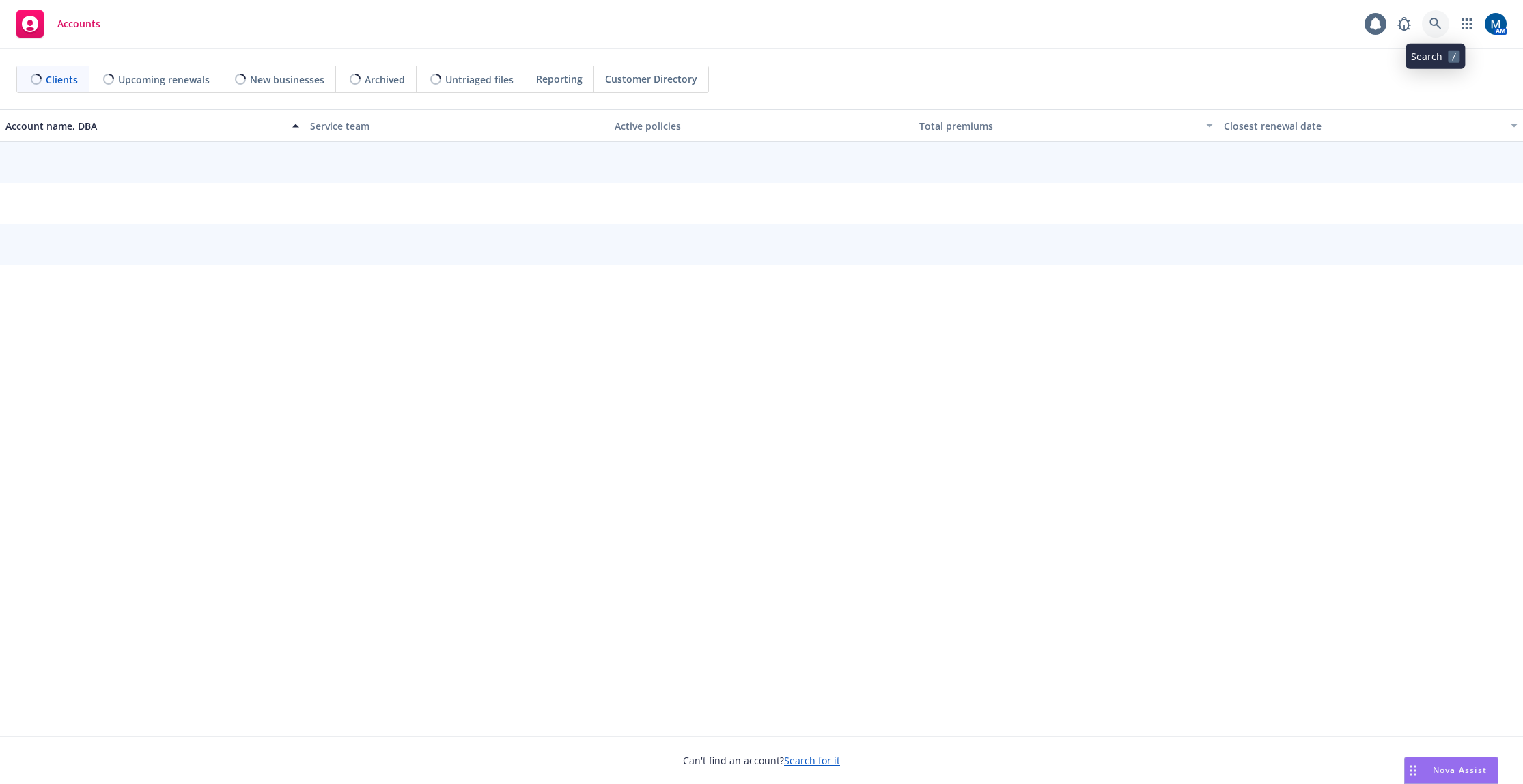
click at [1438, 27] on icon at bounding box center [1435, 24] width 12 height 12
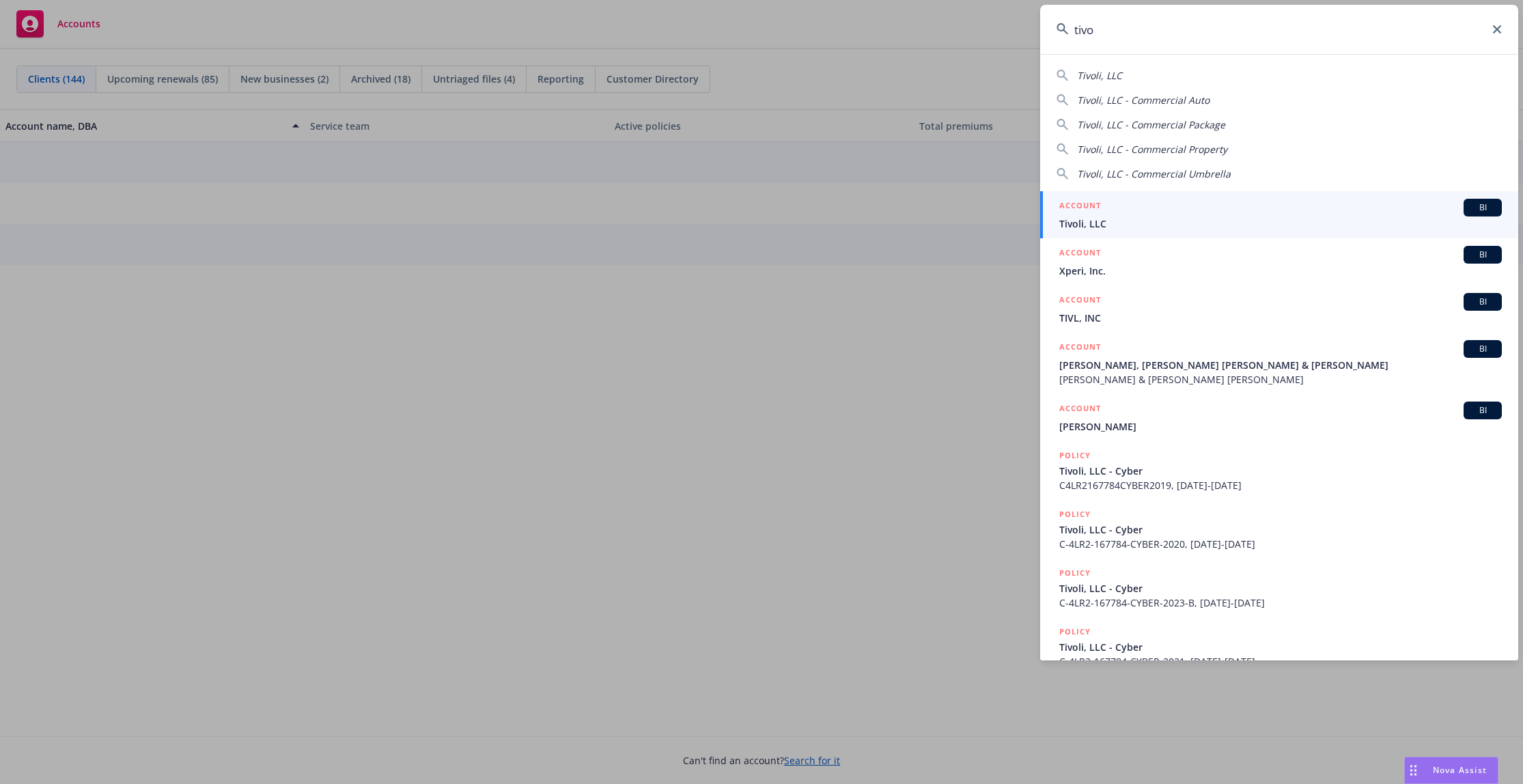
type input "tivo"
click at [1139, 210] on div "ACCOUNT BI" at bounding box center [1281, 208] width 442 height 18
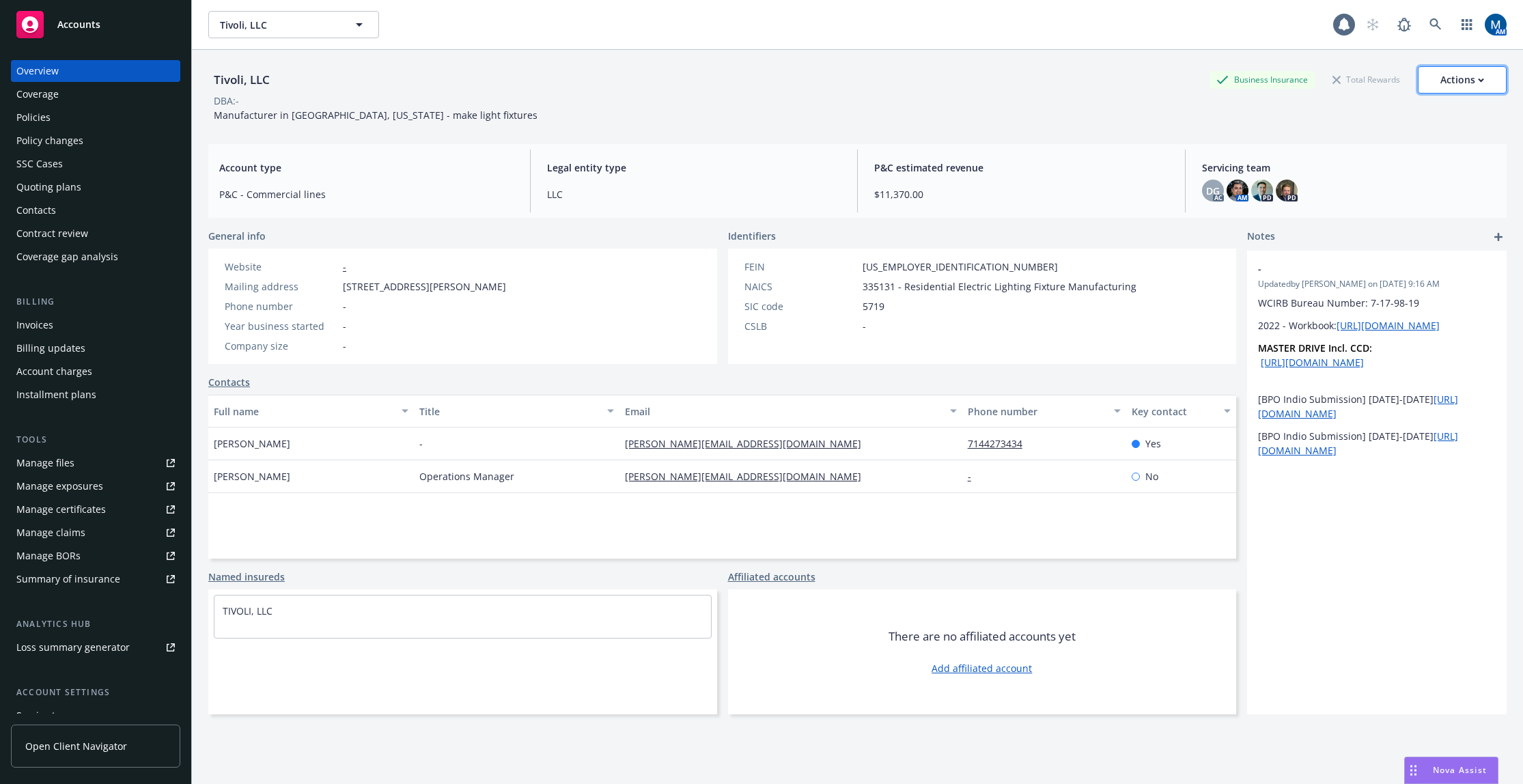
click at [1458, 78] on div "Actions" at bounding box center [1463, 80] width 44 height 26
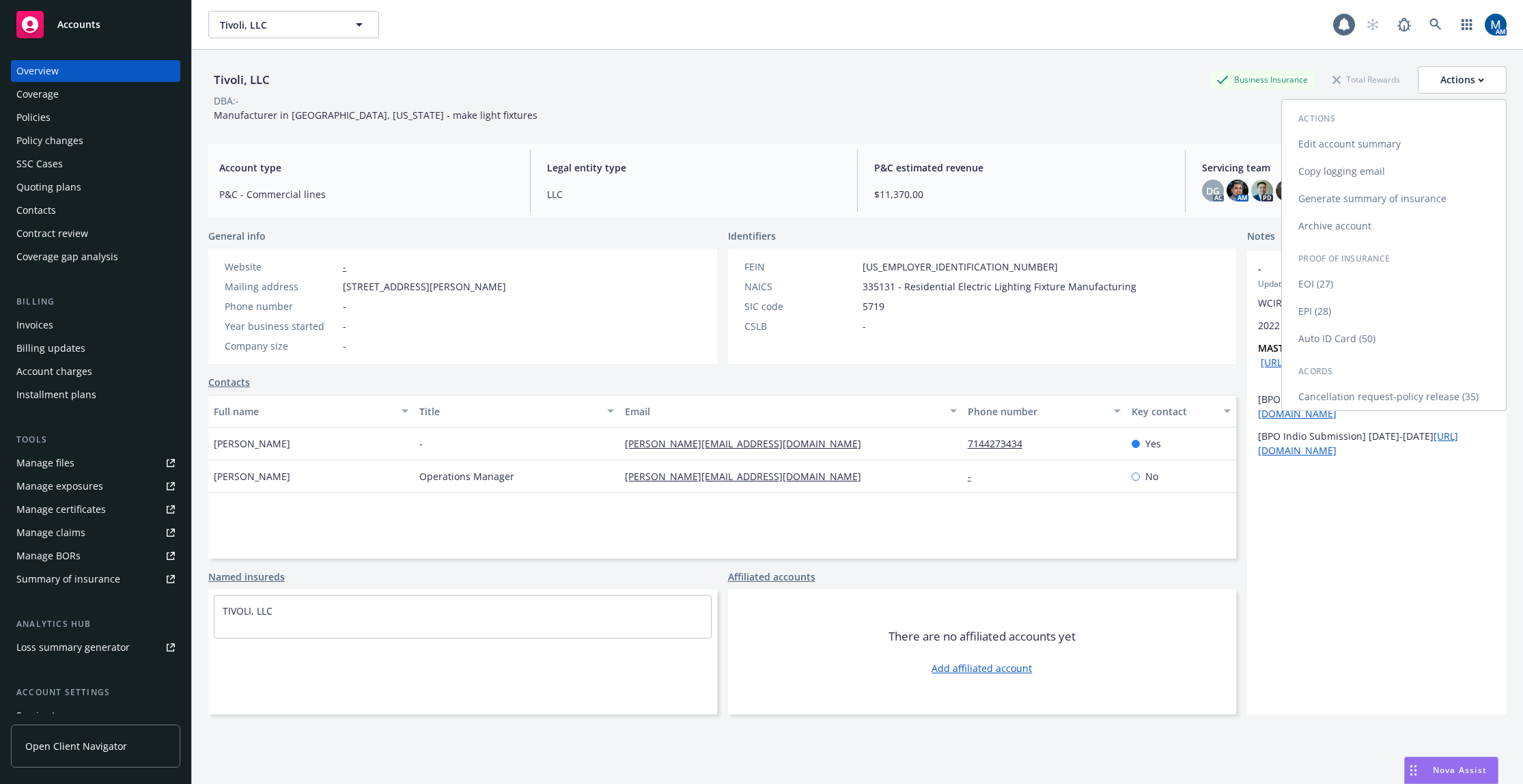
click at [1350, 171] on link "Copy logging email" at bounding box center [1394, 171] width 224 height 27
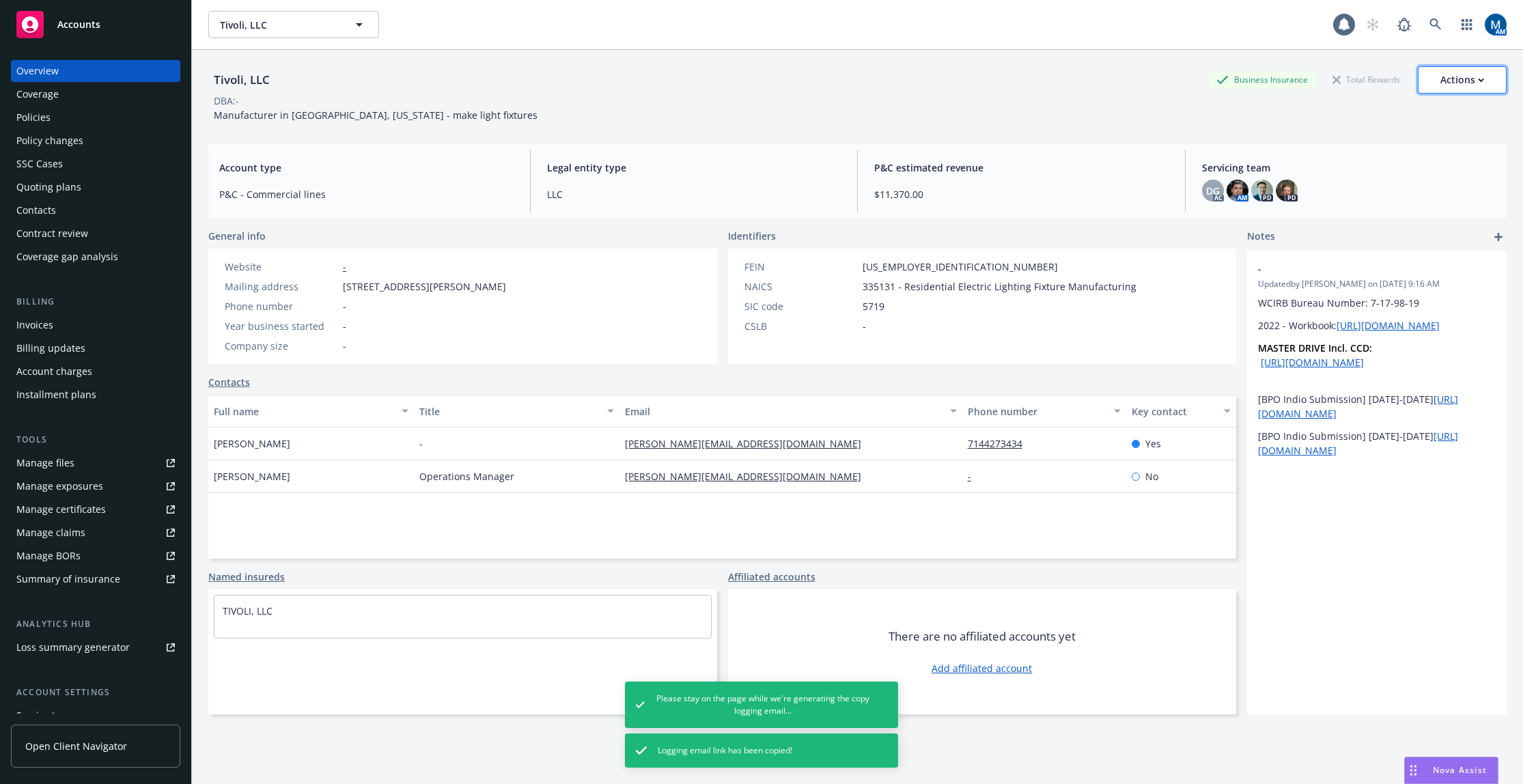
click at [1460, 86] on div "Actions" at bounding box center [1463, 80] width 44 height 26
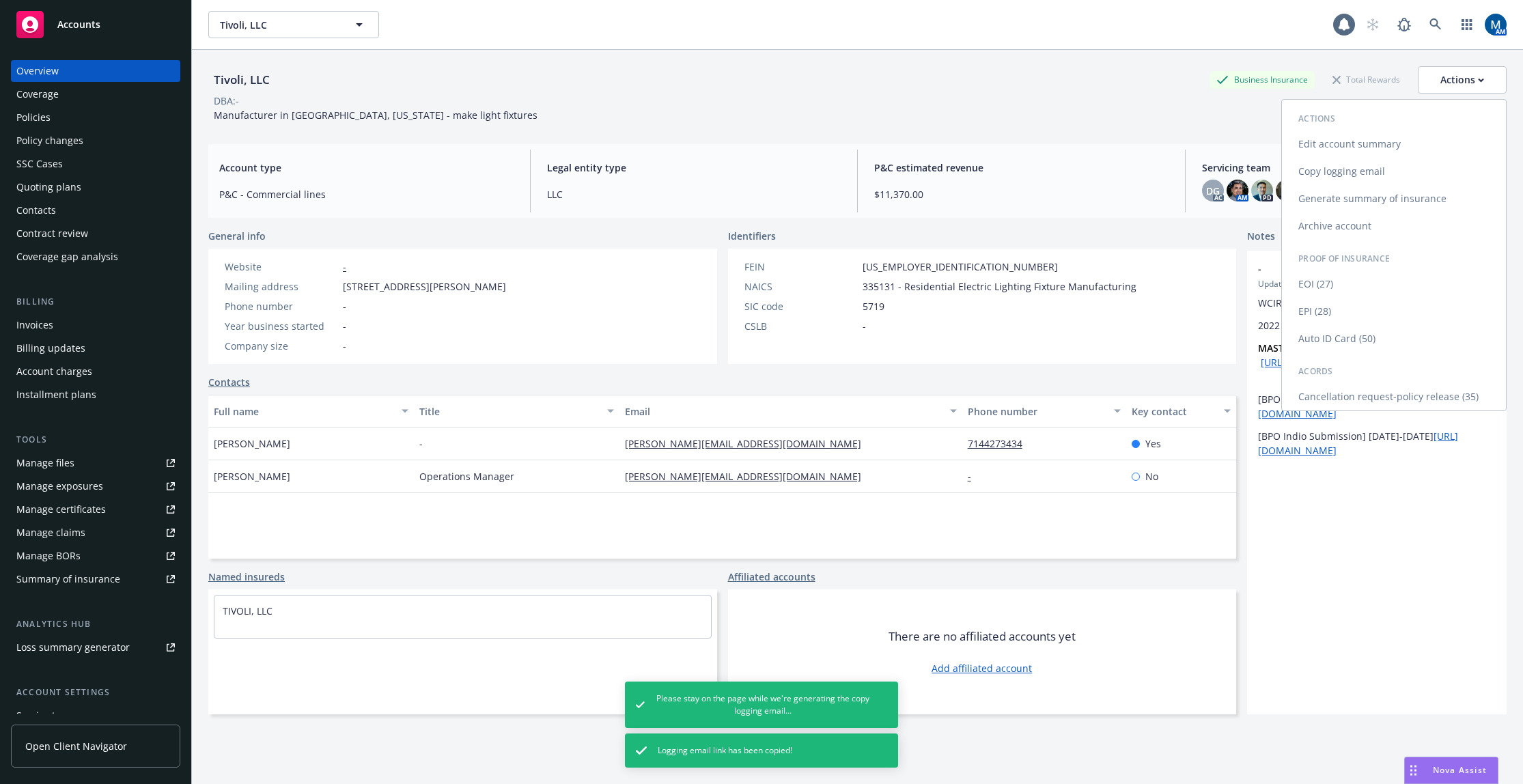
click at [1362, 169] on link "Copy logging email" at bounding box center [1394, 171] width 224 height 27
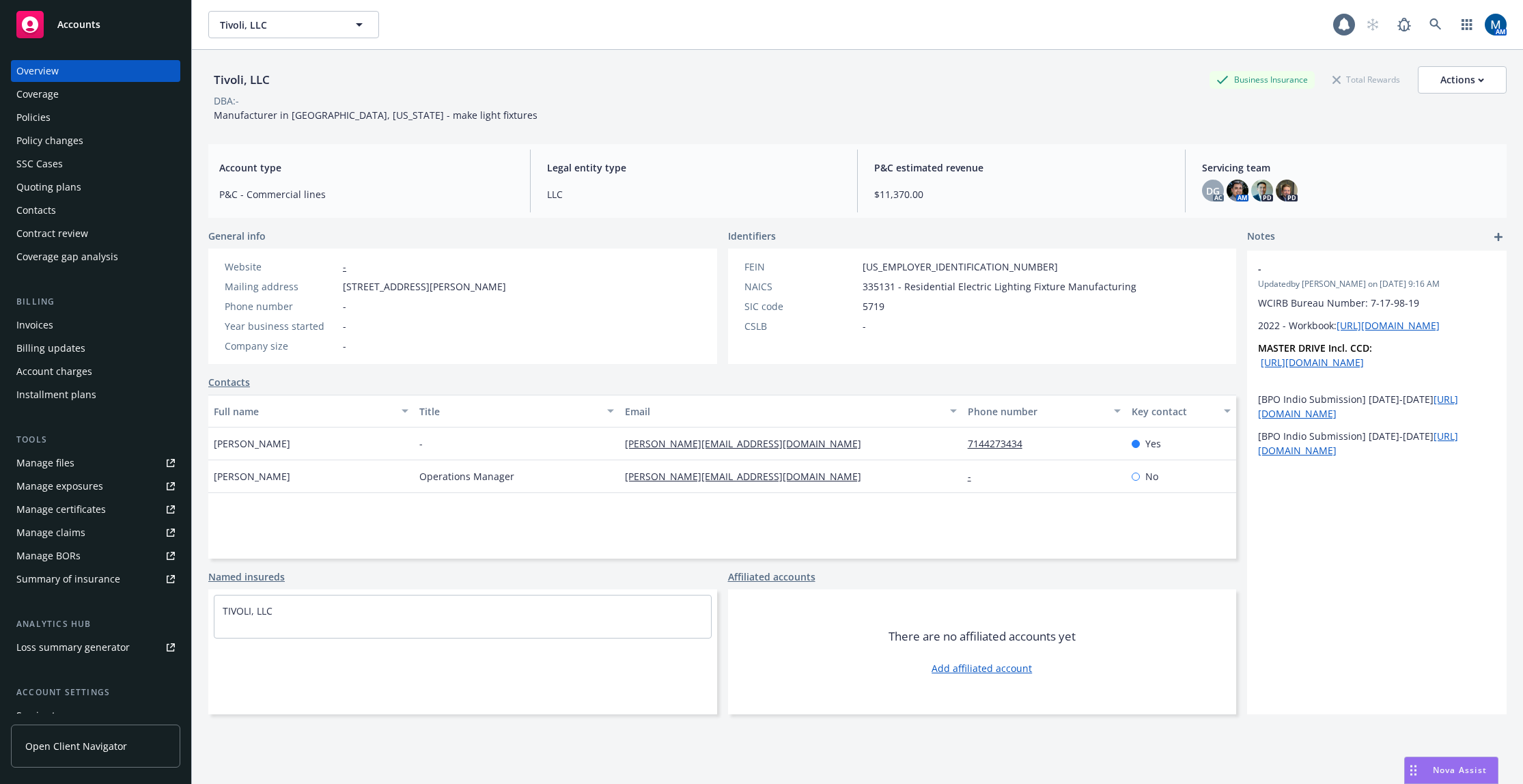
click at [69, 455] on div "Manage files" at bounding box center [45, 463] width 58 height 22
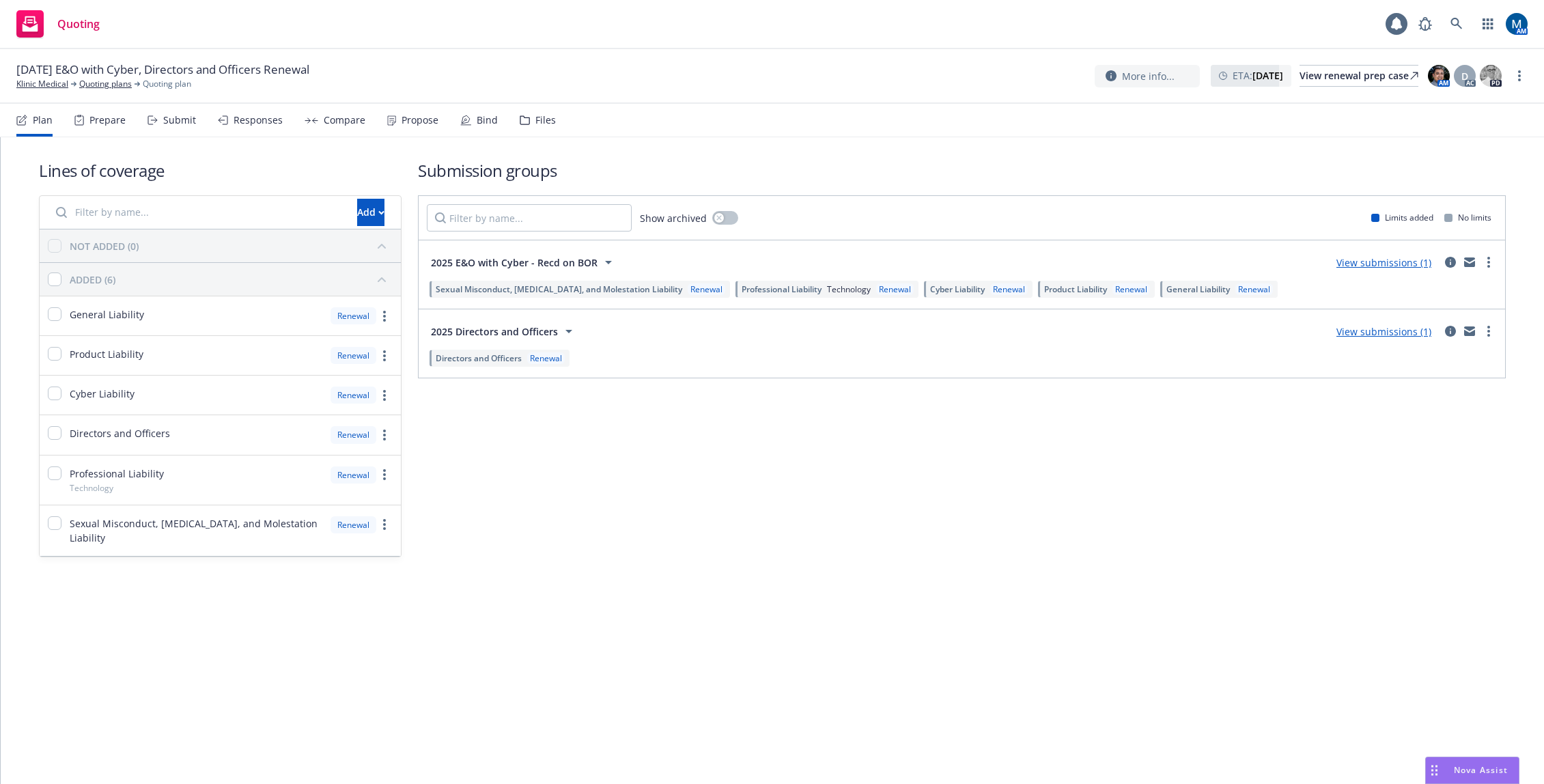
click at [182, 123] on div "Submit" at bounding box center [180, 120] width 33 height 11
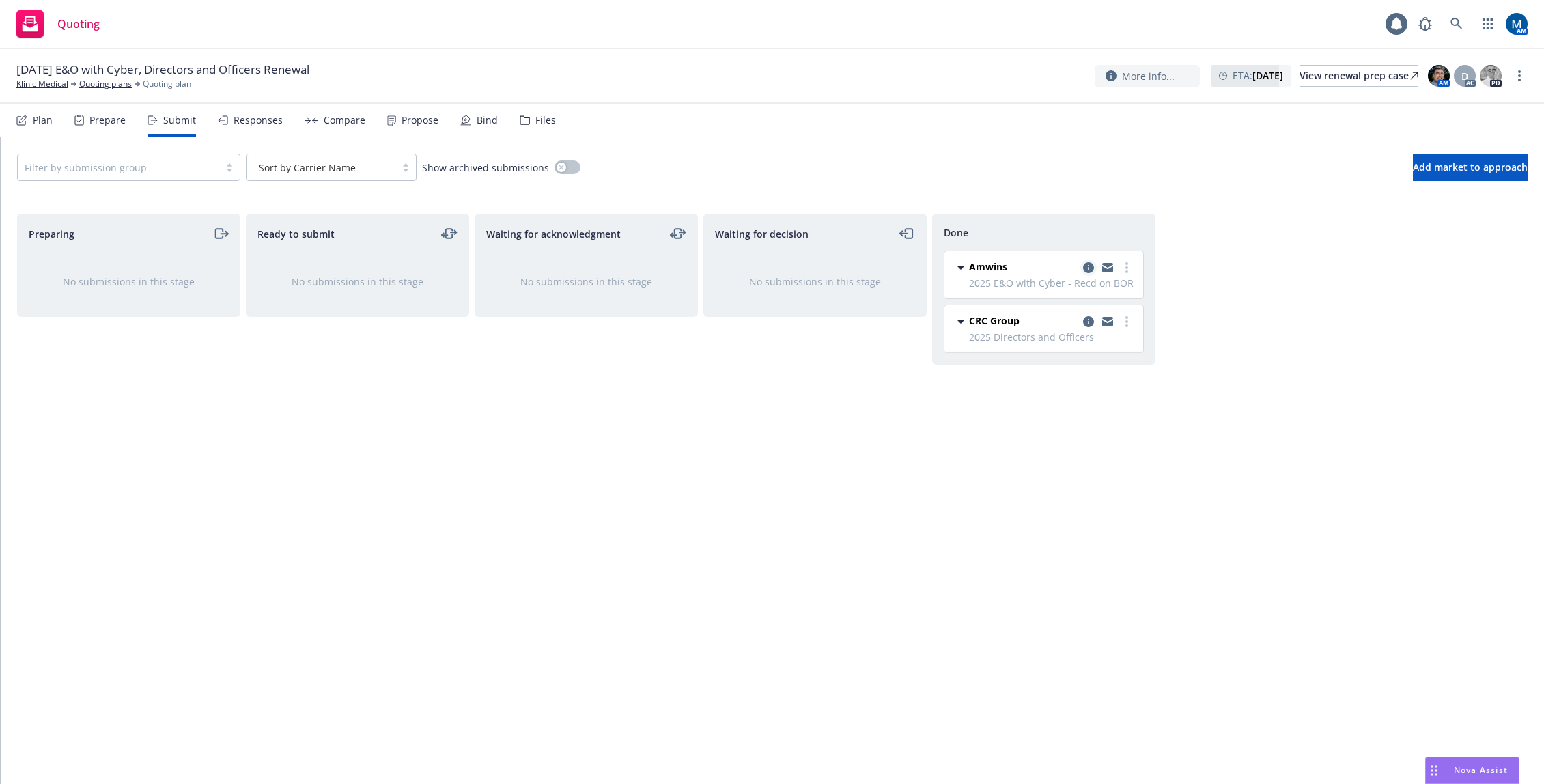
click at [1085, 265] on icon "copy logging email" at bounding box center [1088, 267] width 11 height 11
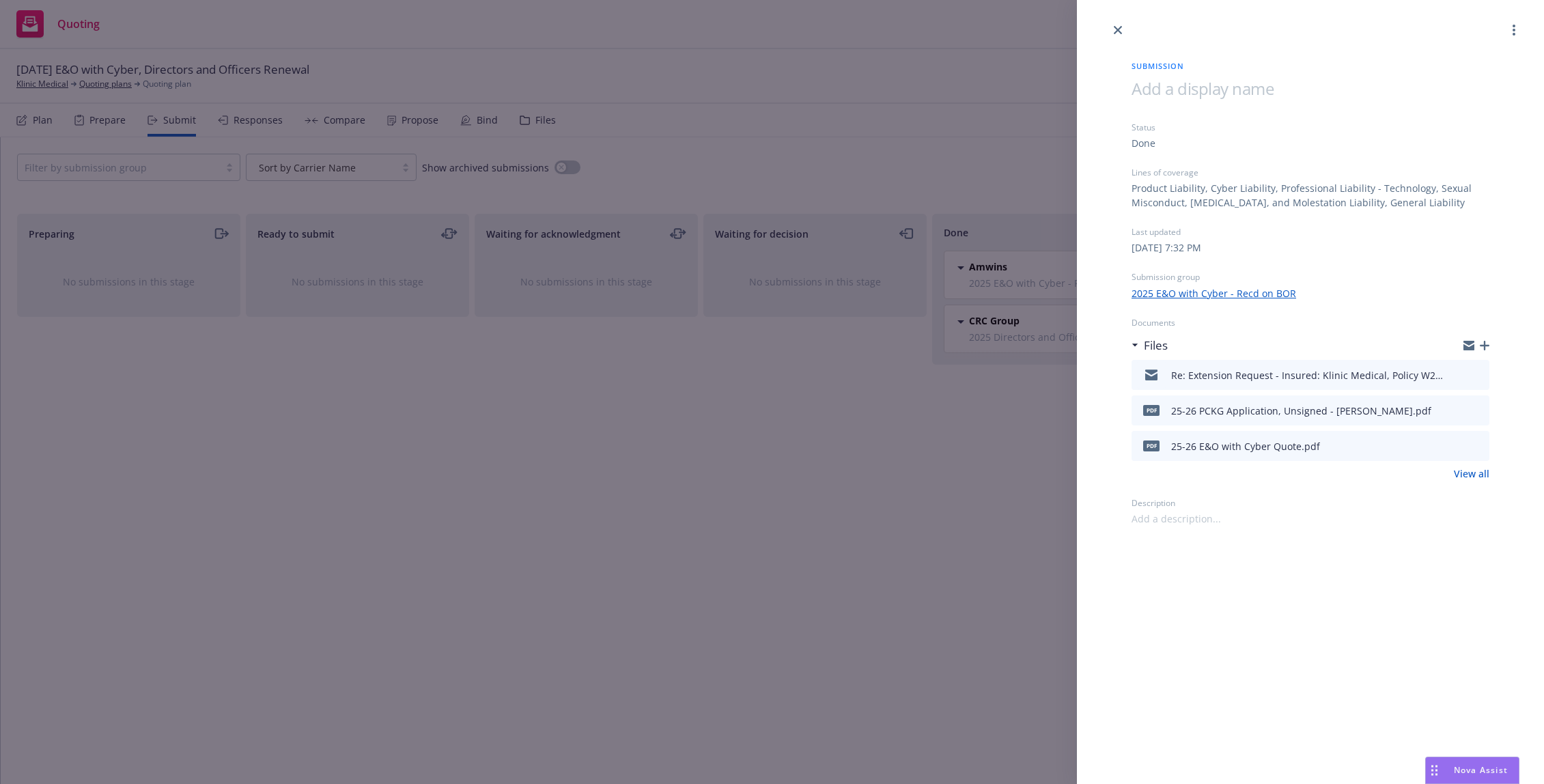
click at [521, 525] on div "Submission Status Done Lines of coverage Product Liability, Cyber Liability, Pr…" at bounding box center [772, 392] width 1544 height 784
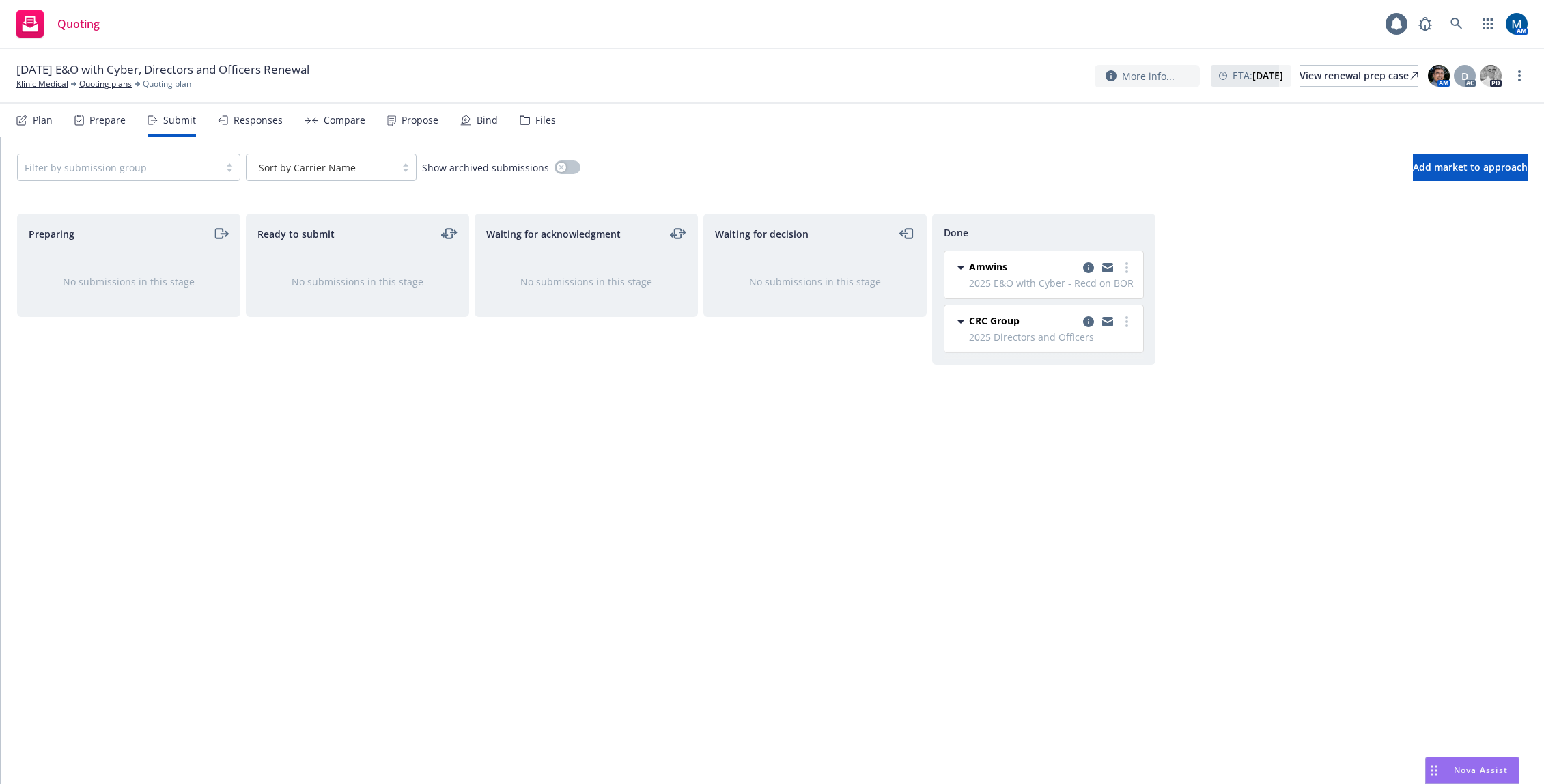
click at [520, 115] on icon at bounding box center [525, 120] width 11 height 10
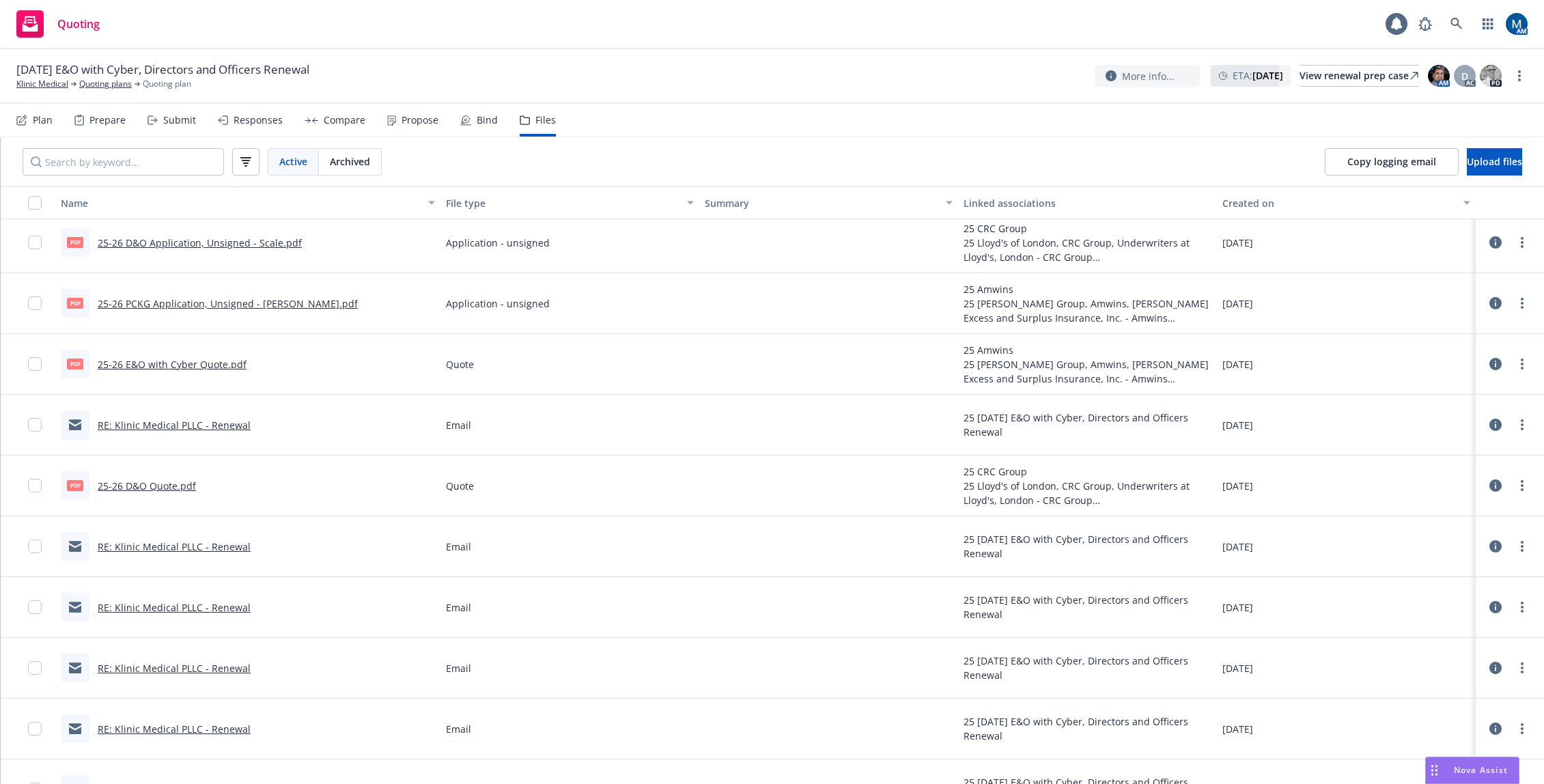
scroll to position [819, 0]
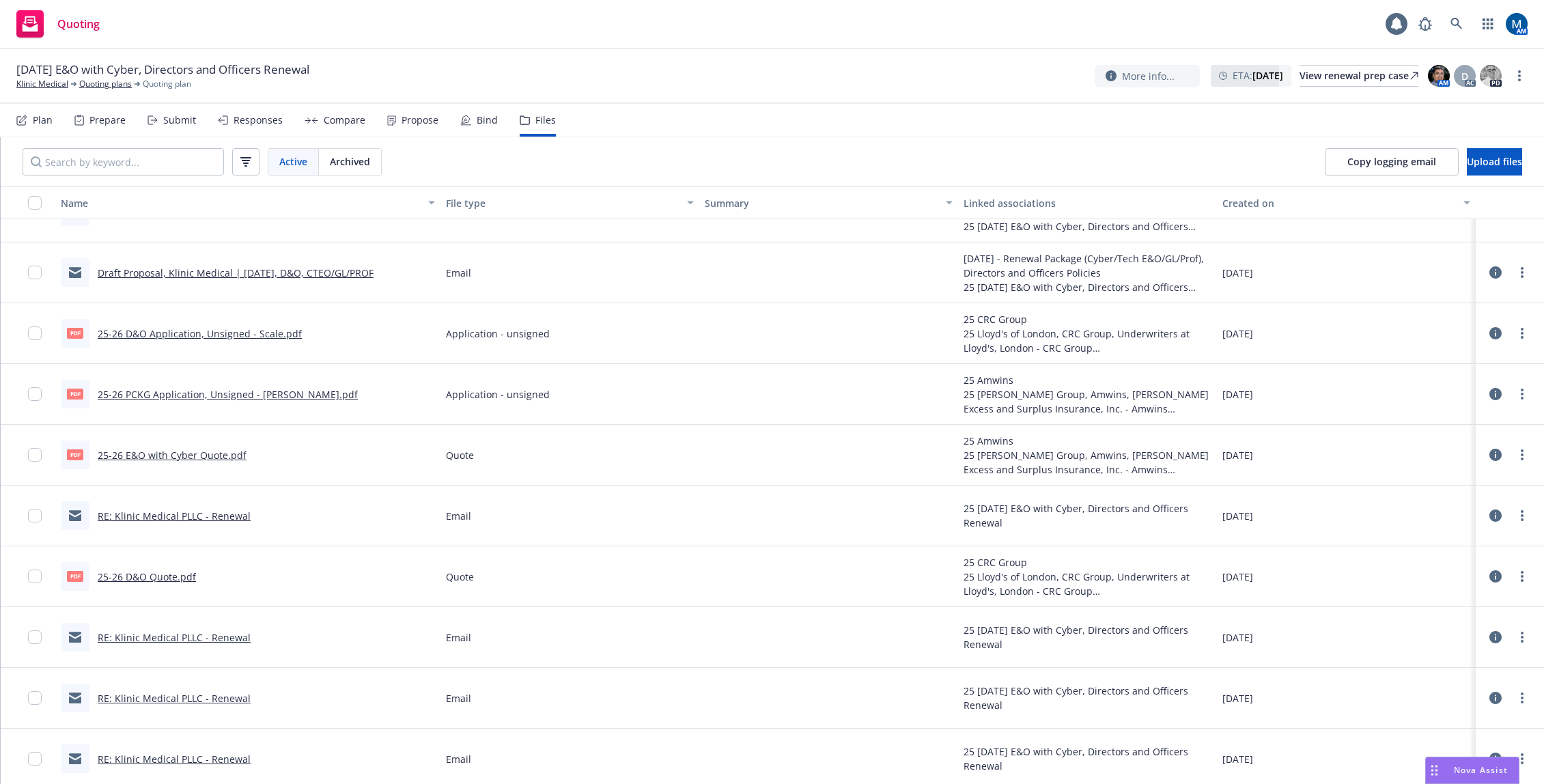
click at [223, 519] on link "RE: Klinic Medical PLLC - Renewal" at bounding box center [174, 516] width 153 height 13
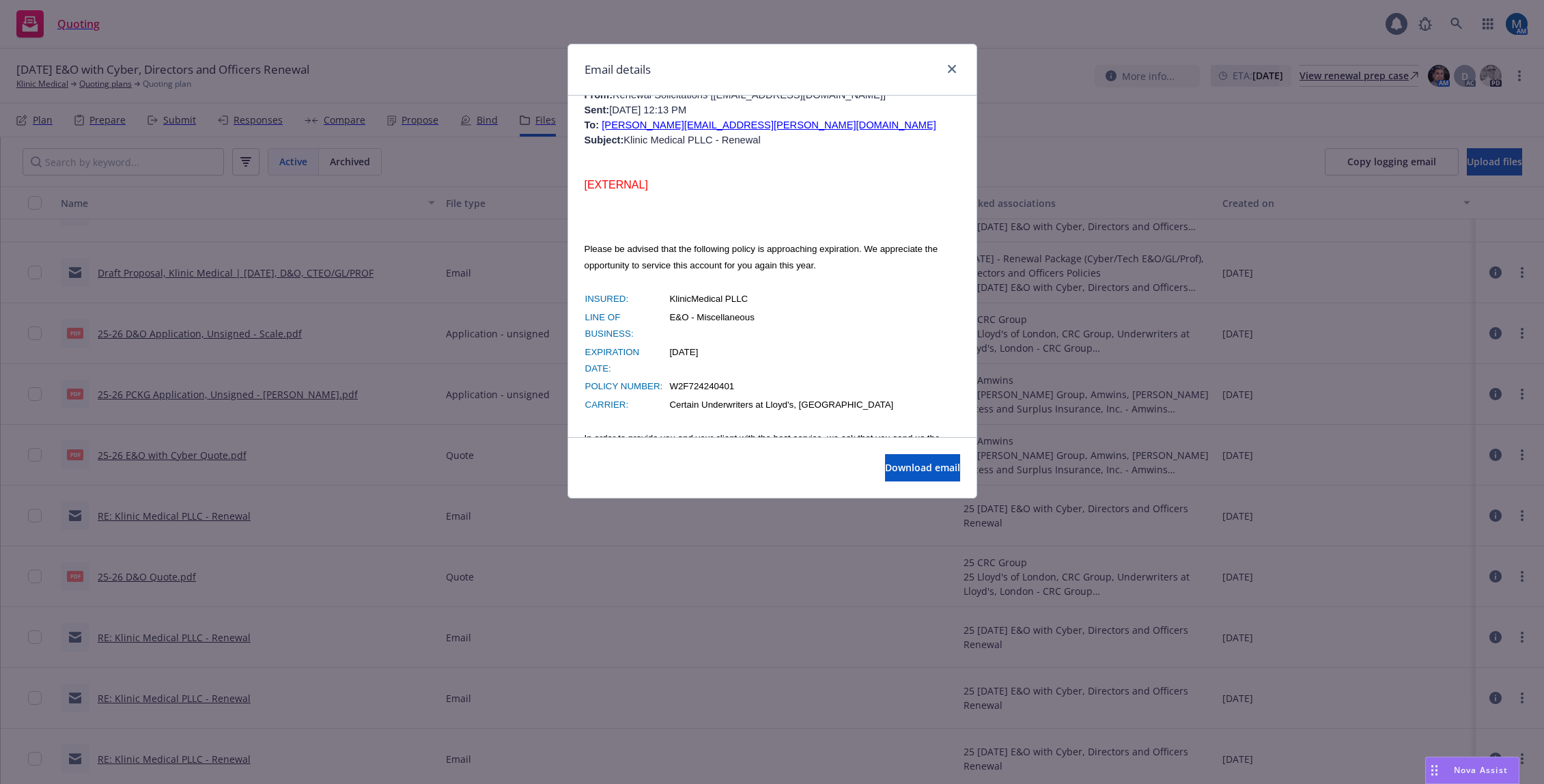
scroll to position [2663, 0]
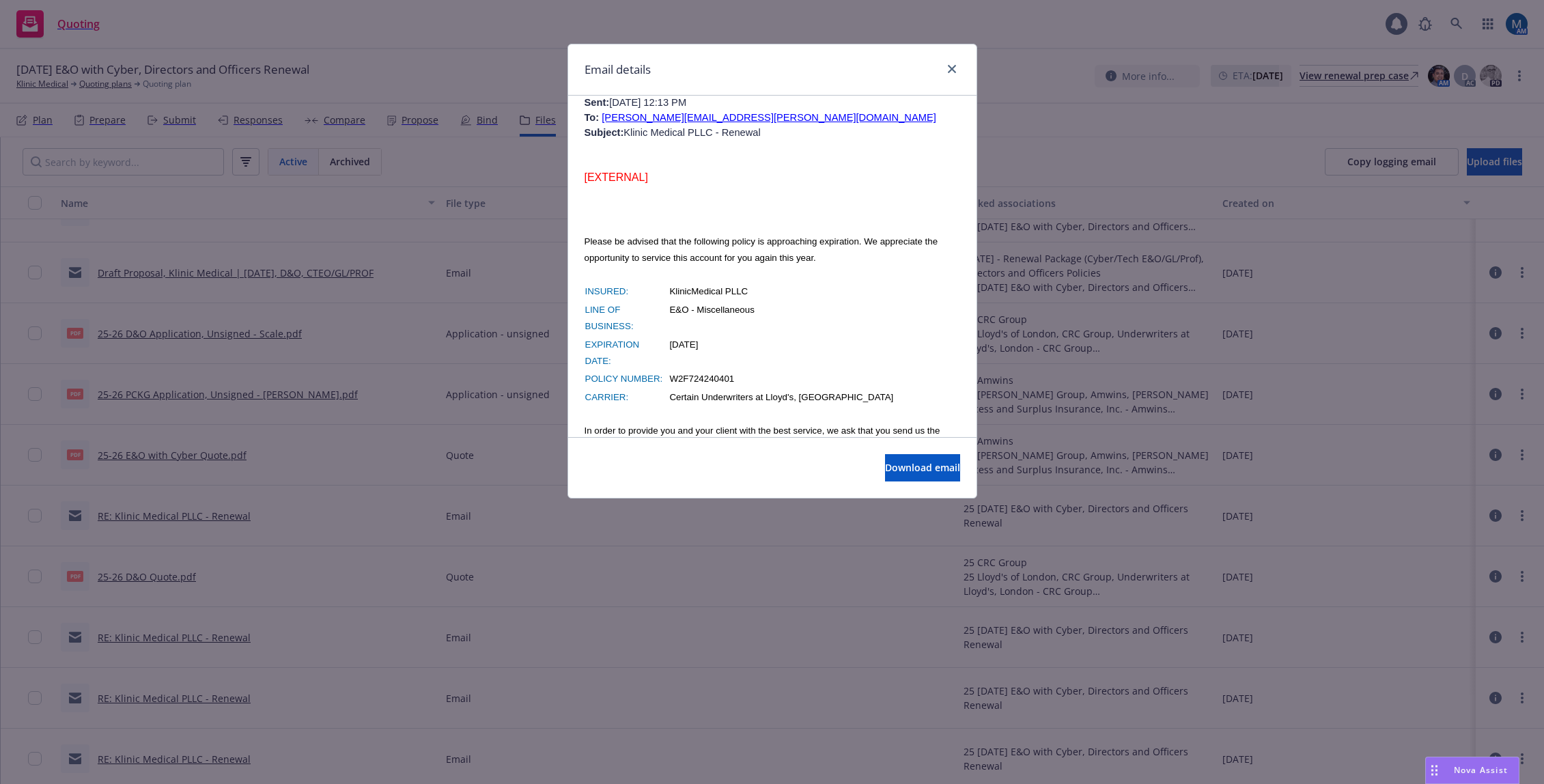
click at [470, 396] on div "Email details RE: Klinic Medical PLLC - Renewal Thursday, August 7, 2025 at 9:4…" at bounding box center [772, 392] width 1544 height 784
click at [952, 69] on icon "close" at bounding box center [952, 69] width 8 height 8
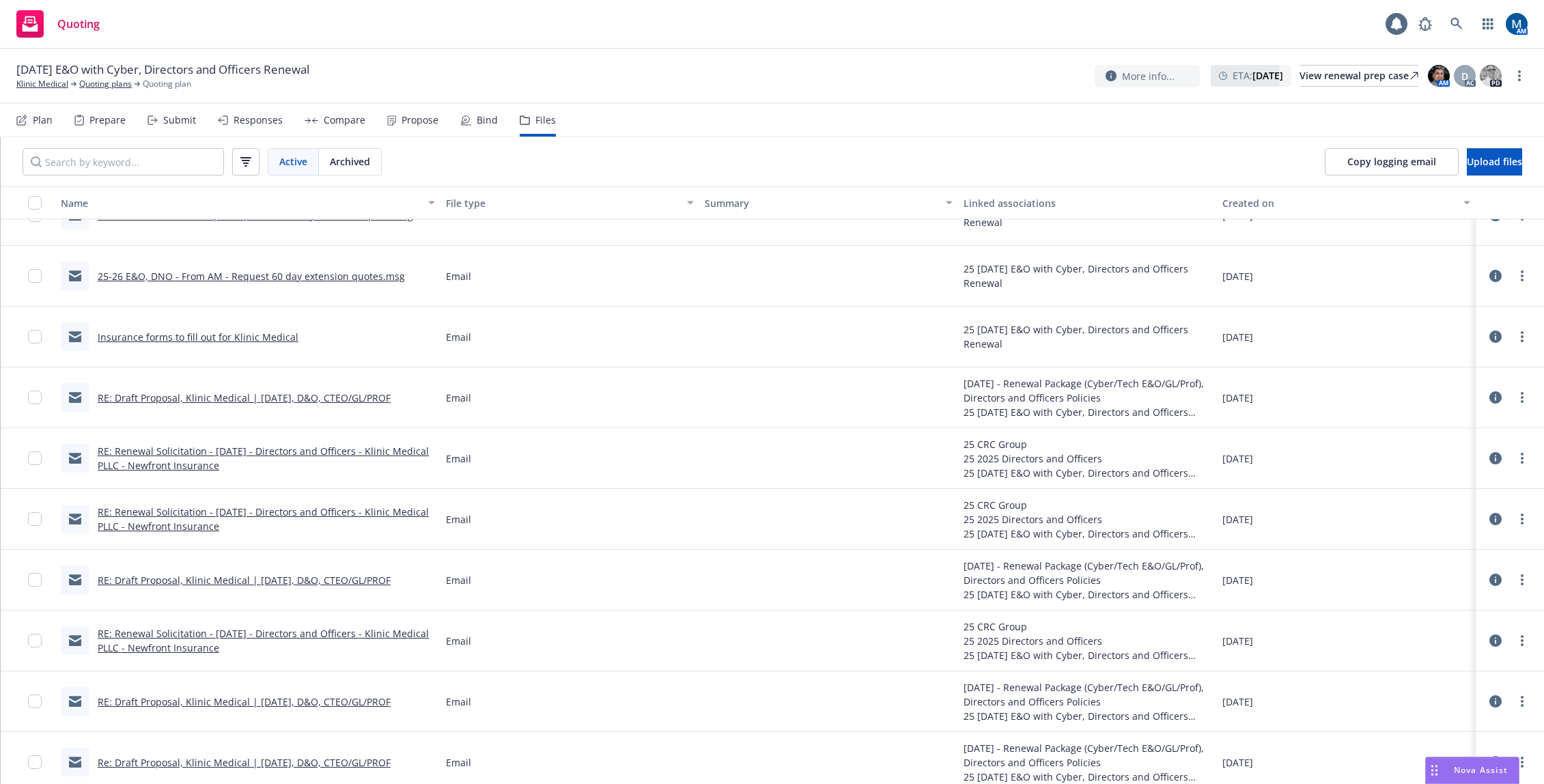
scroll to position [273, 0]
click at [260, 340] on link "Insurance forms to fill out for Klinic Medical" at bounding box center [198, 339] width 201 height 13
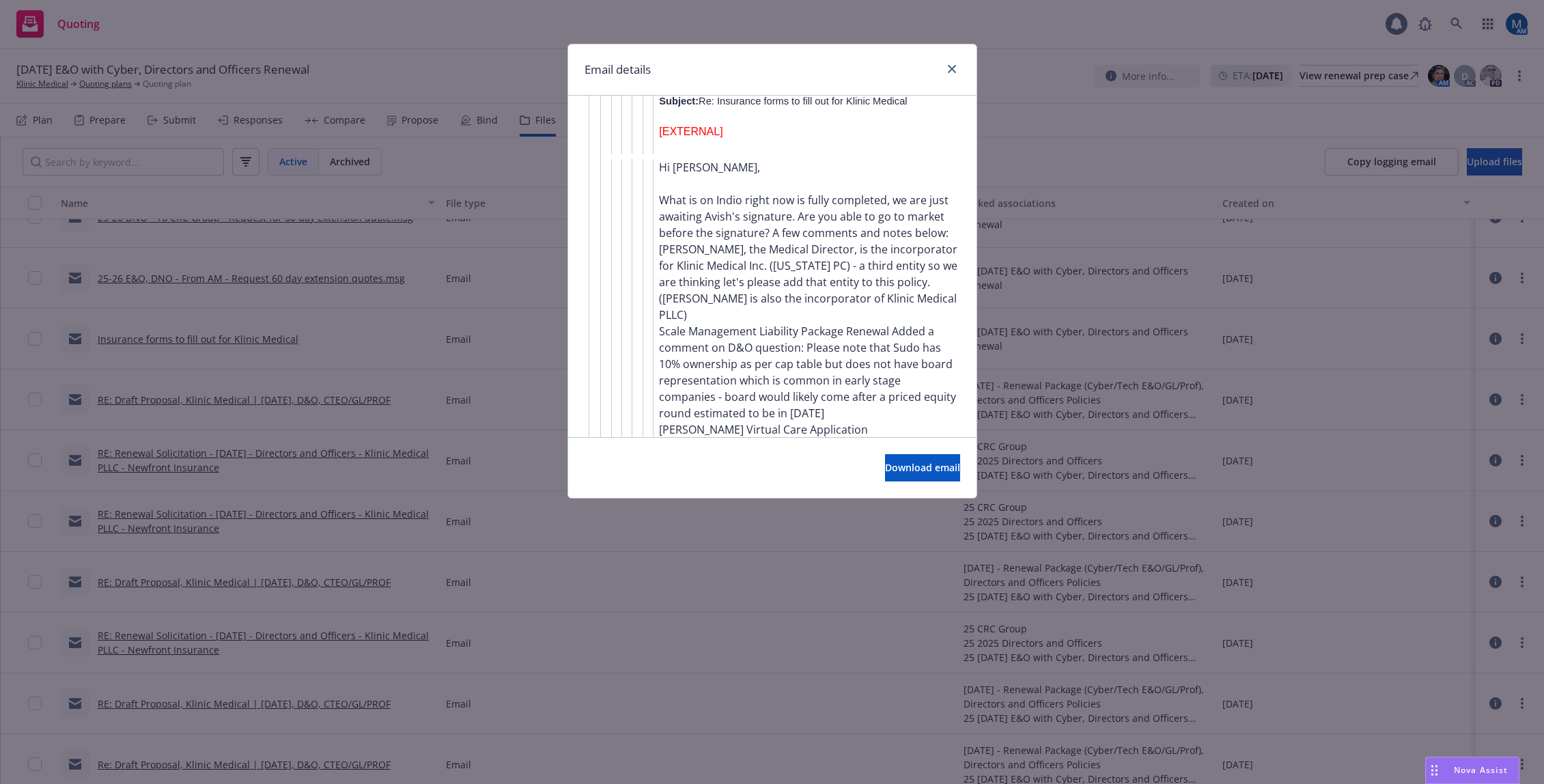
scroll to position [5457, 0]
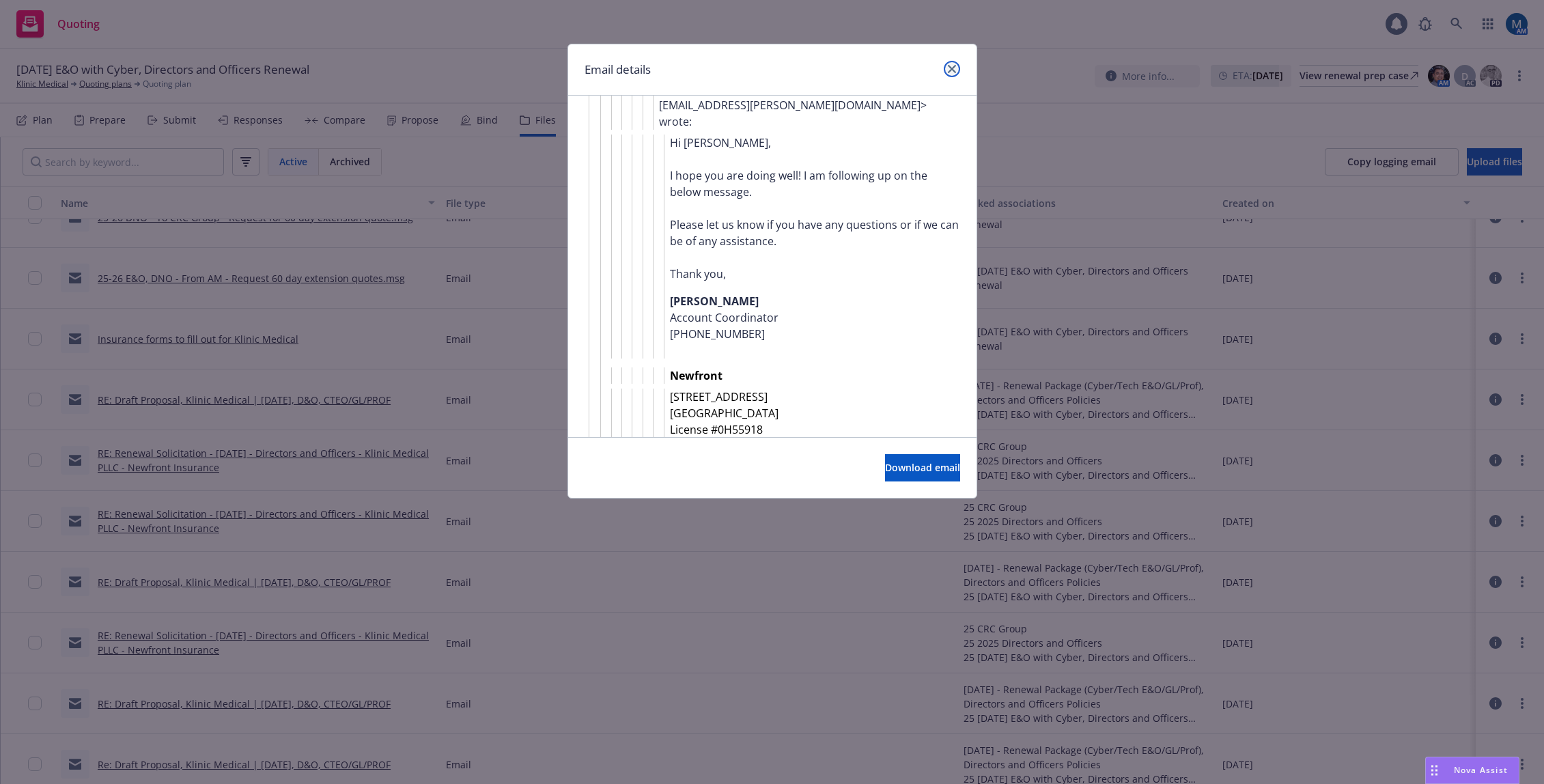
click at [949, 69] on icon "close" at bounding box center [952, 69] width 8 height 8
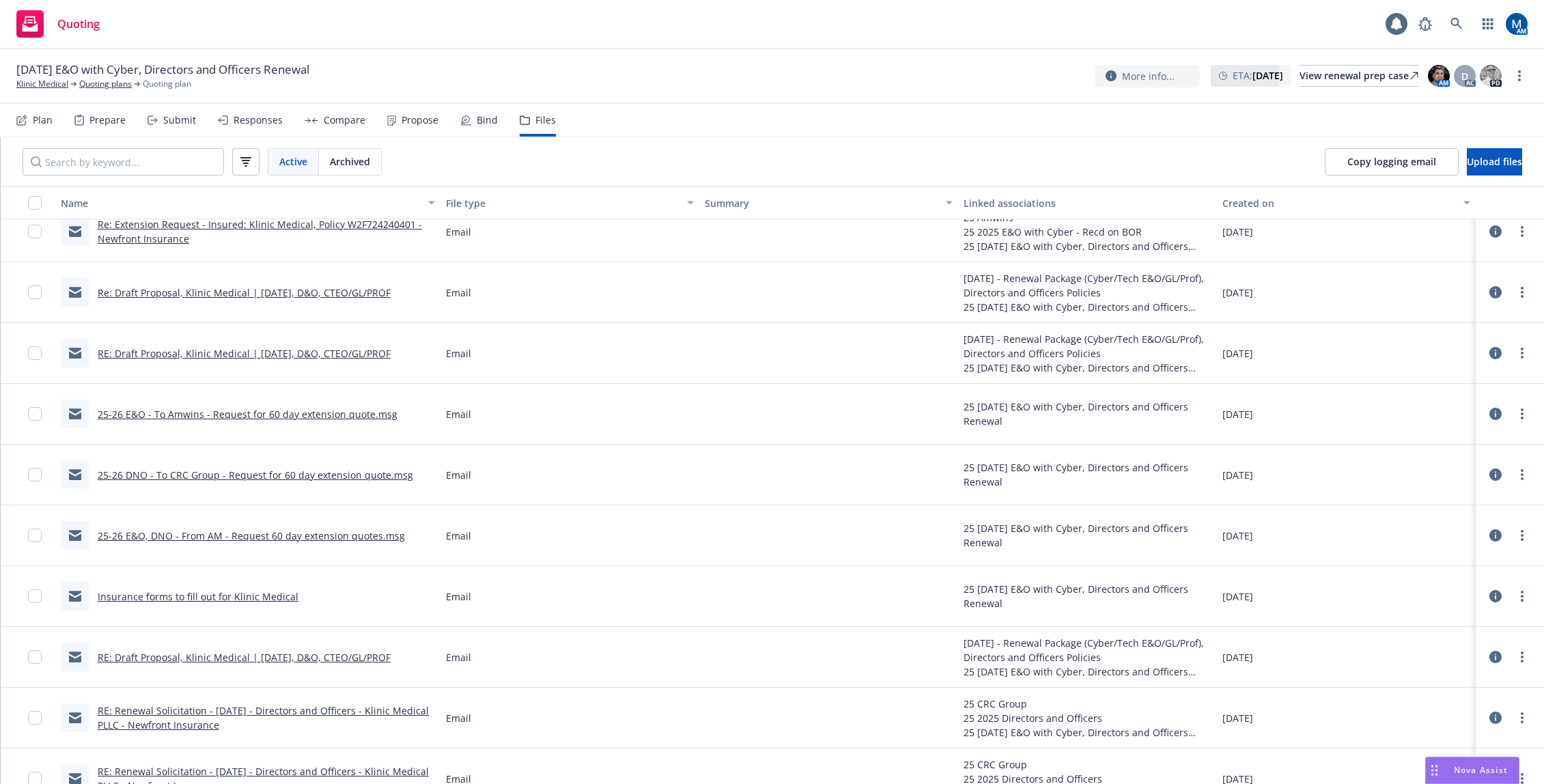
scroll to position [0, 0]
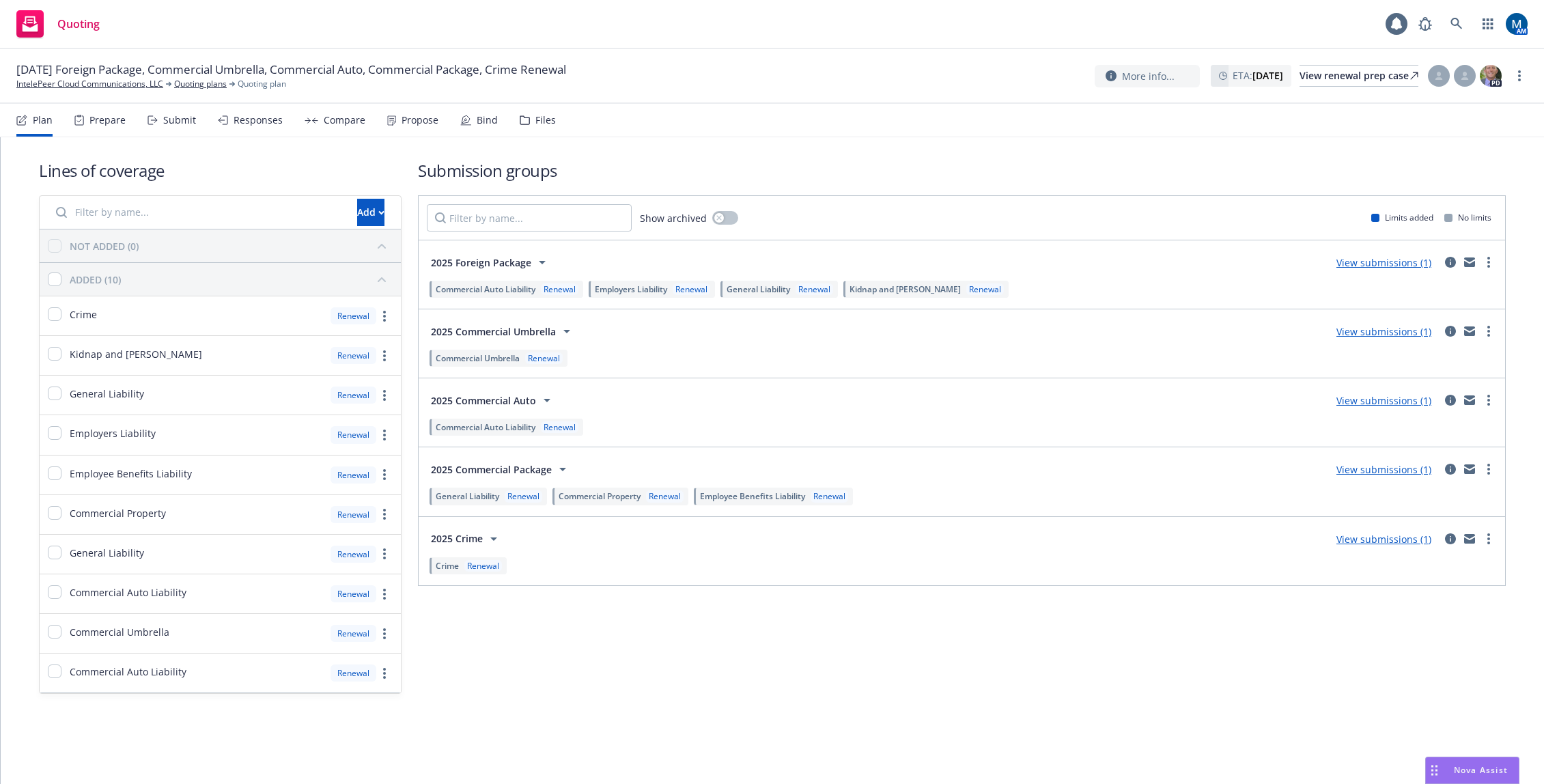
click at [186, 119] on div "Submit" at bounding box center [180, 120] width 33 height 11
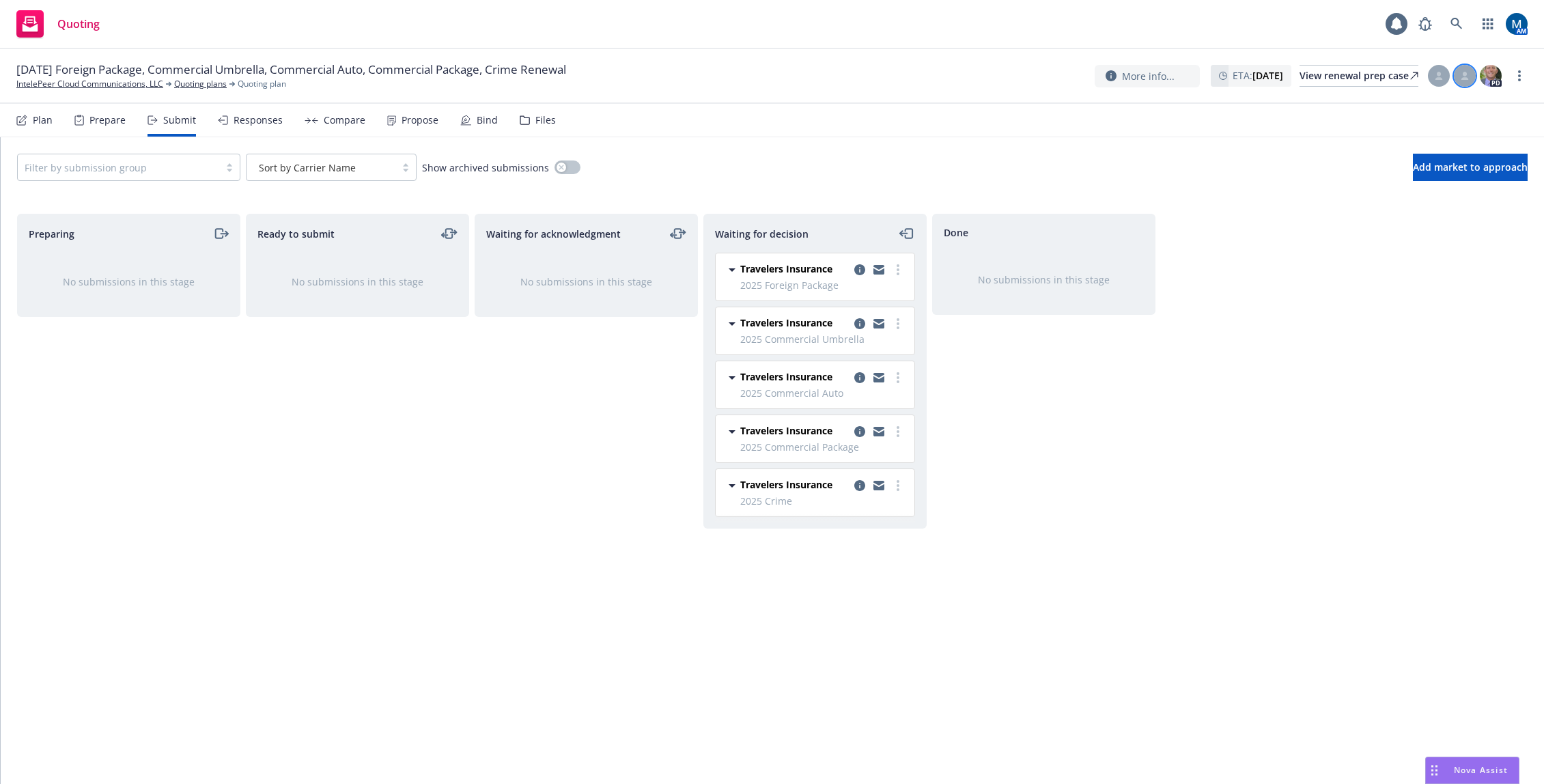
click at [1471, 74] on div at bounding box center [1465, 75] width 22 height 22
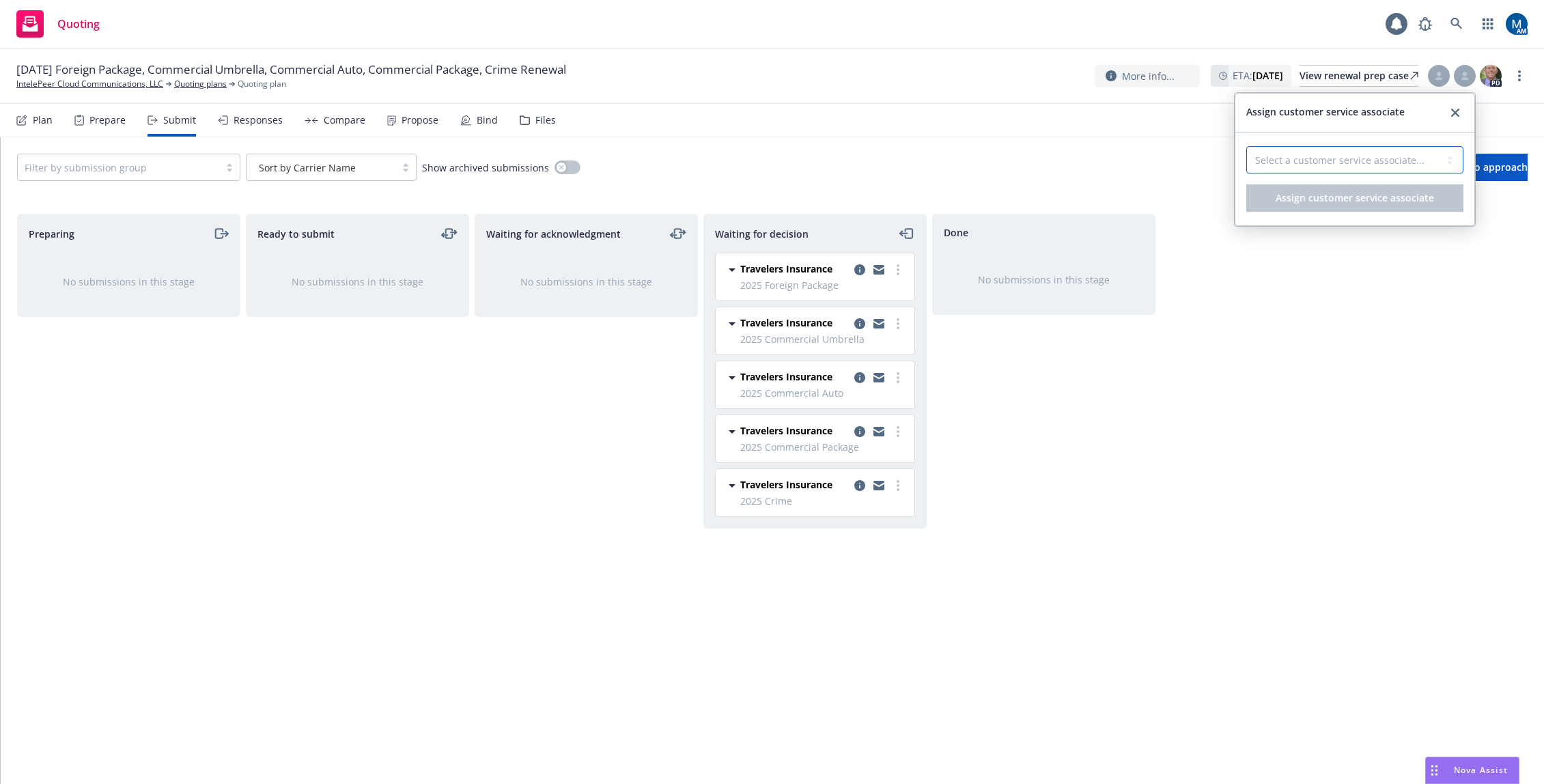
click at [1378, 154] on select "Select a customer service associate... [PERSON_NAME]" at bounding box center [1355, 159] width 217 height 27
select select "b1871b76-20c6-49ca-8ff7-1fc8088bc610"
click at [1246, 146] on select "Select a customer service associate... [PERSON_NAME]" at bounding box center [1355, 159] width 217 height 27
click at [1333, 202] on span "Assign customer service associate" at bounding box center [1355, 197] width 158 height 13
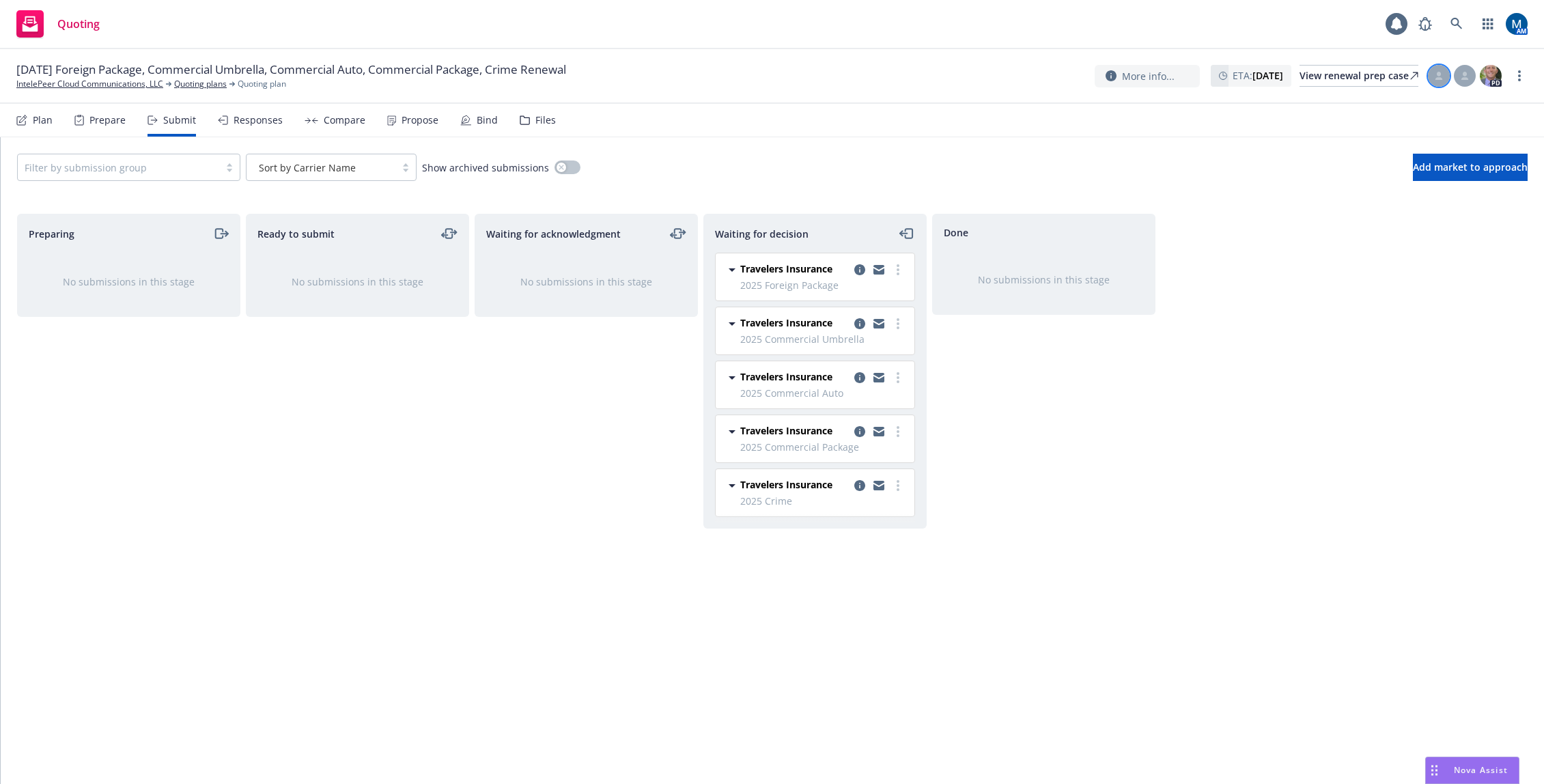
click at [1434, 75] on div at bounding box center [1439, 75] width 22 height 22
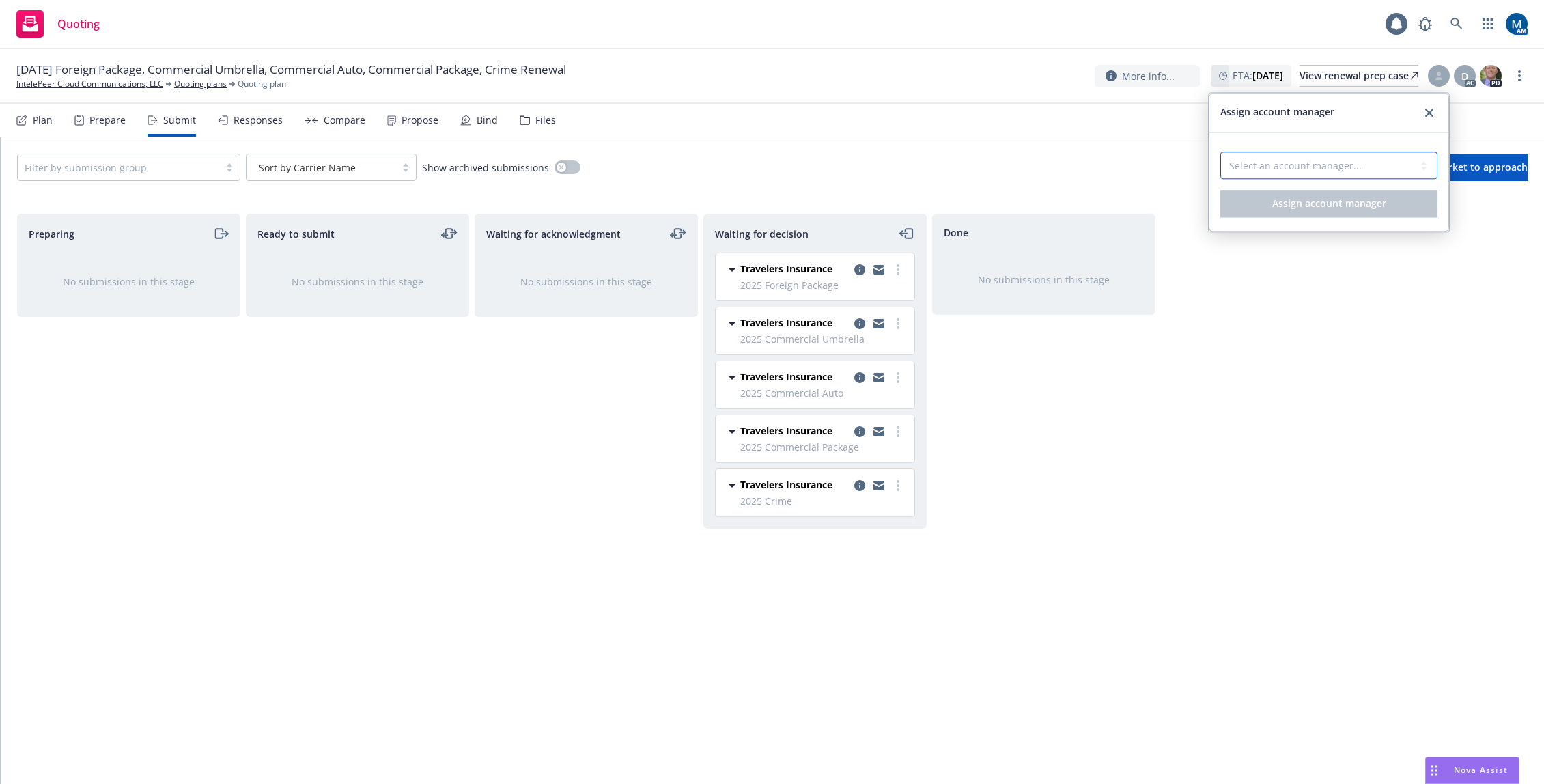
click at [1279, 164] on select "Select an account manager... [PERSON_NAME]" at bounding box center [1329, 165] width 217 height 27
select select "ef930200-823a-4c9a-b14d-3d30737a3658"
click at [1220, 152] on select "Select an account manager... Marlowe Milo" at bounding box center [1329, 165] width 217 height 27
click at [1291, 197] on span "Assign account manager" at bounding box center [1329, 203] width 114 height 13
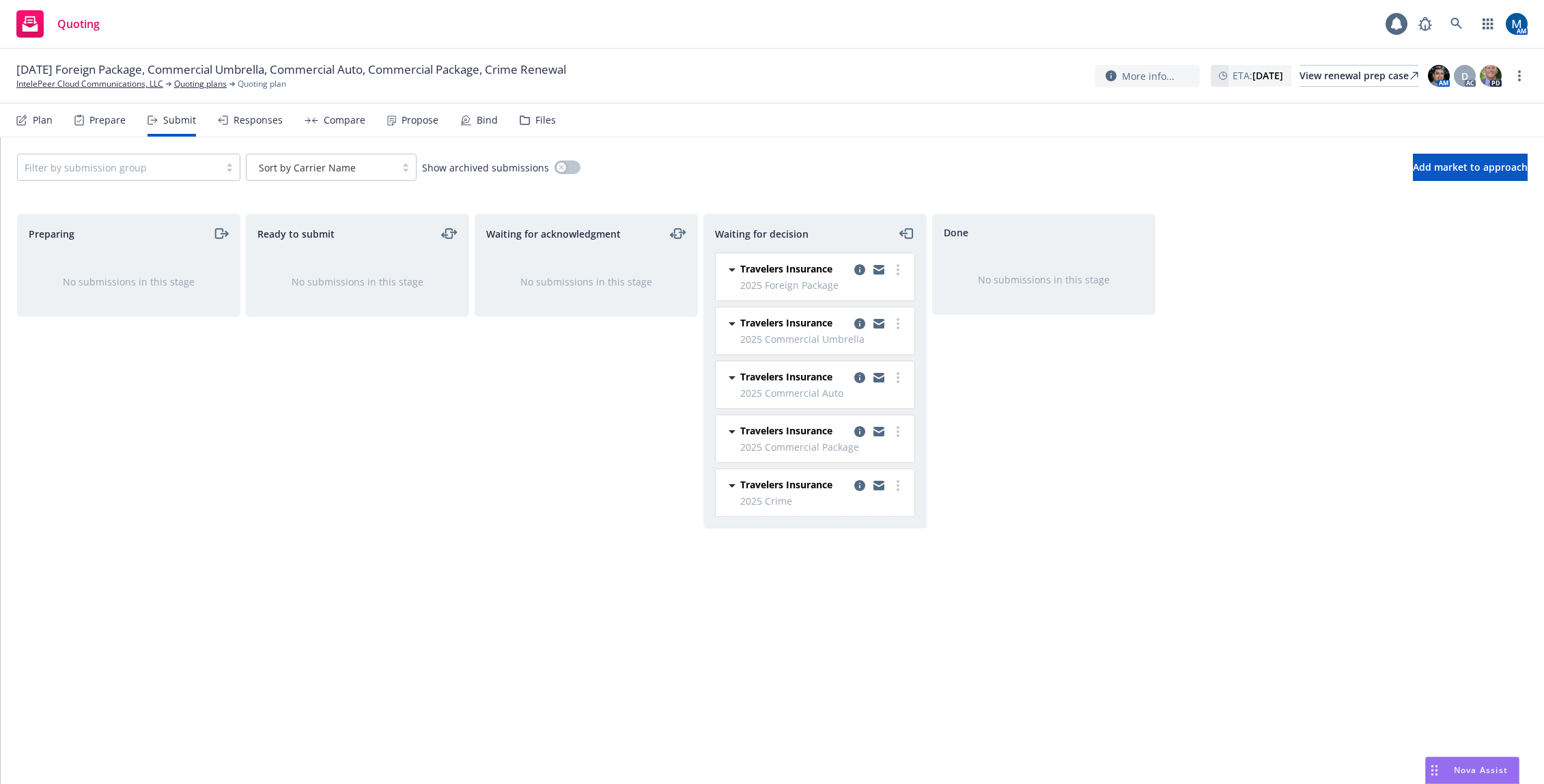
click at [264, 127] on div "Responses" at bounding box center [250, 120] width 64 height 33
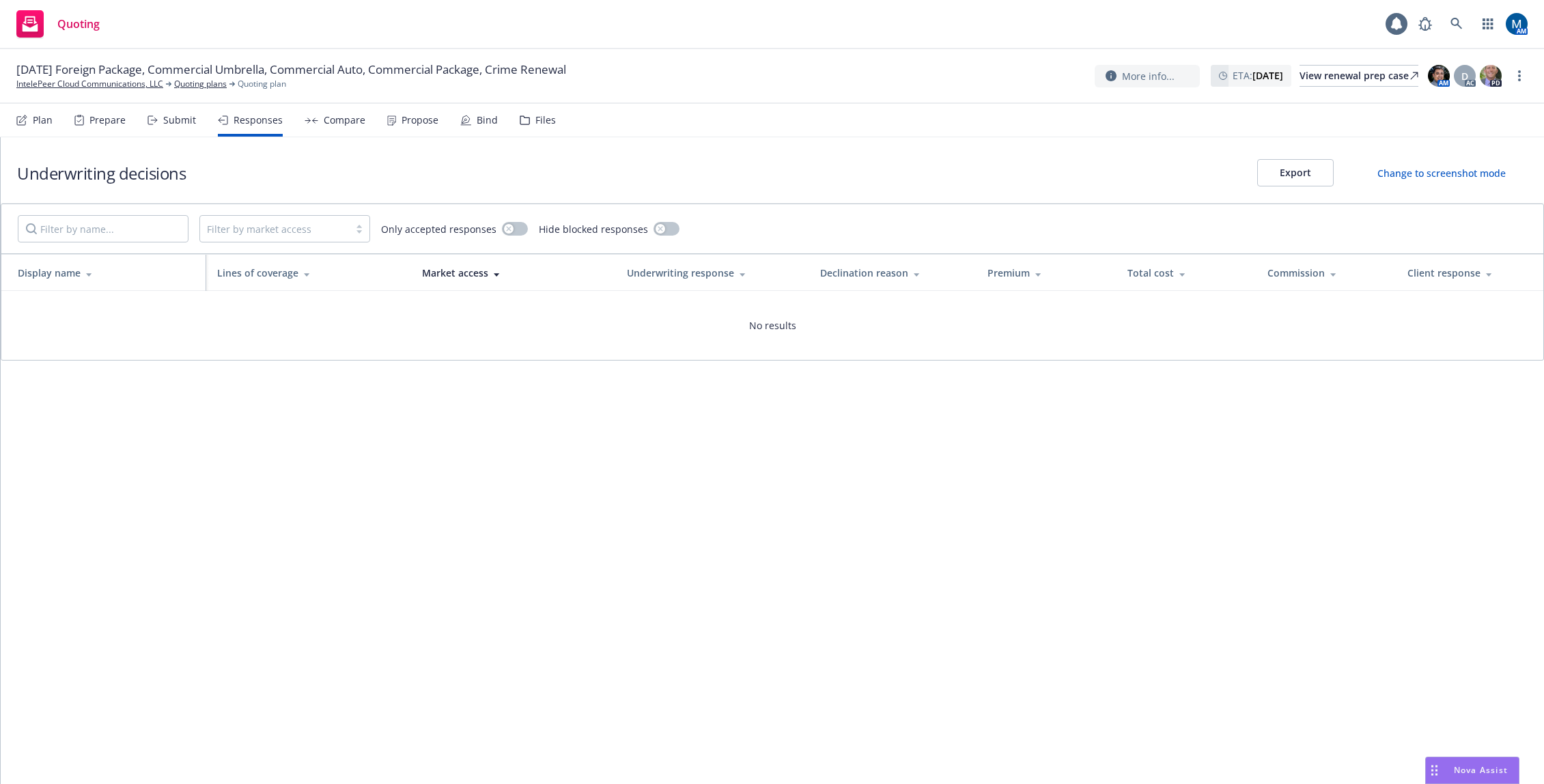
click at [535, 123] on div "Files" at bounding box center [545, 120] width 20 height 11
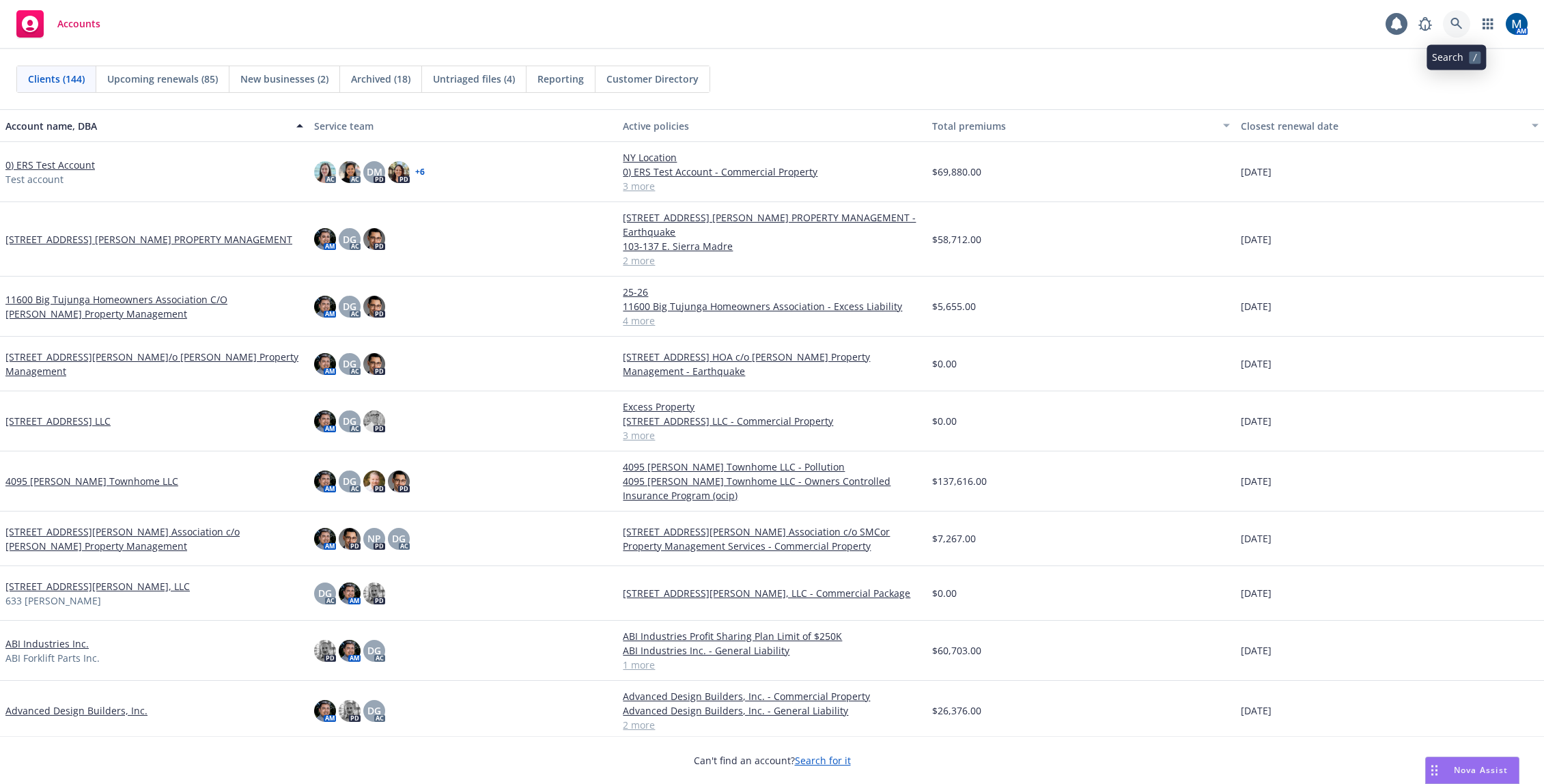
click at [1453, 21] on icon at bounding box center [1456, 24] width 12 height 12
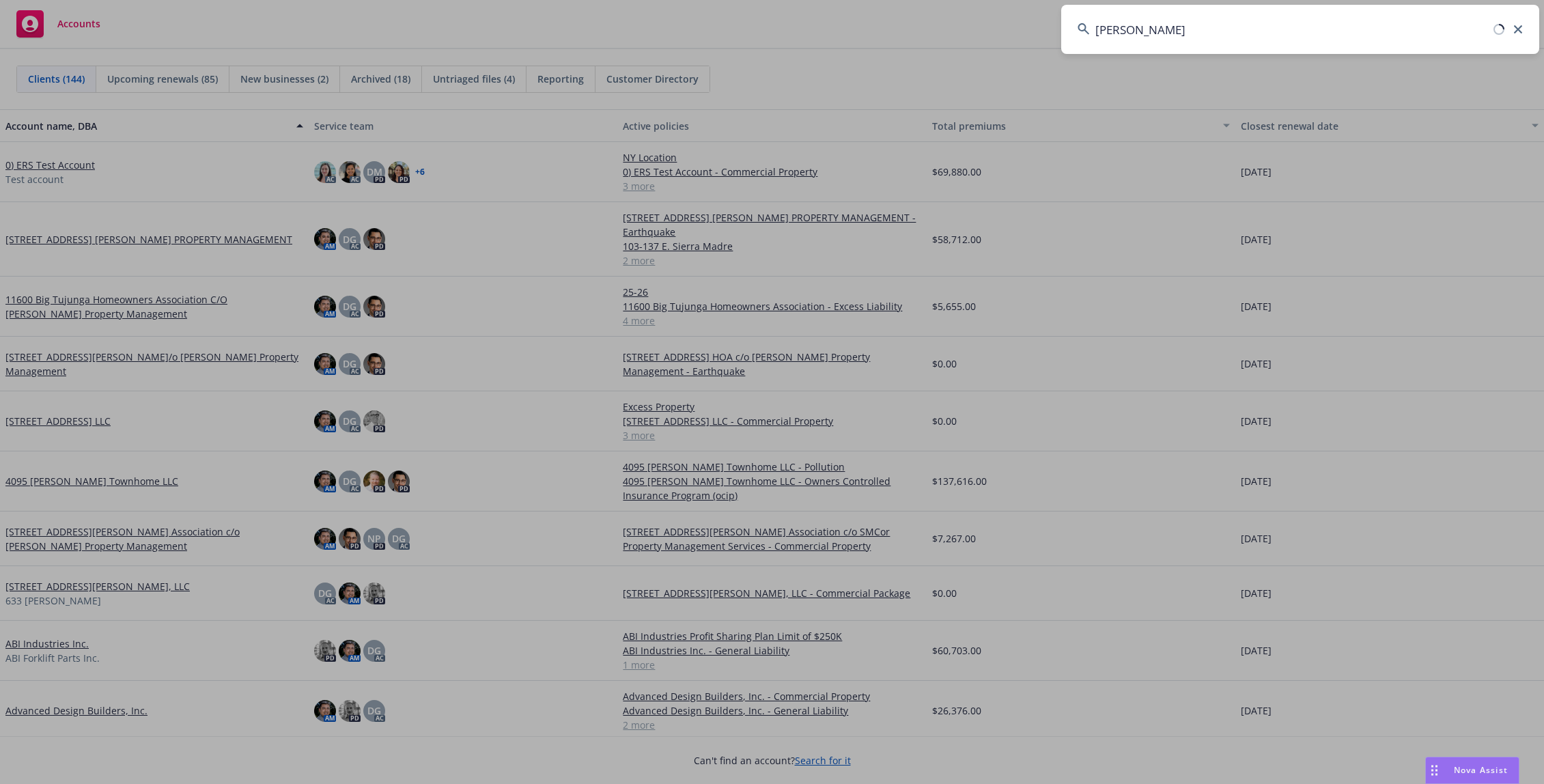
type input "[PERSON_NAME]"
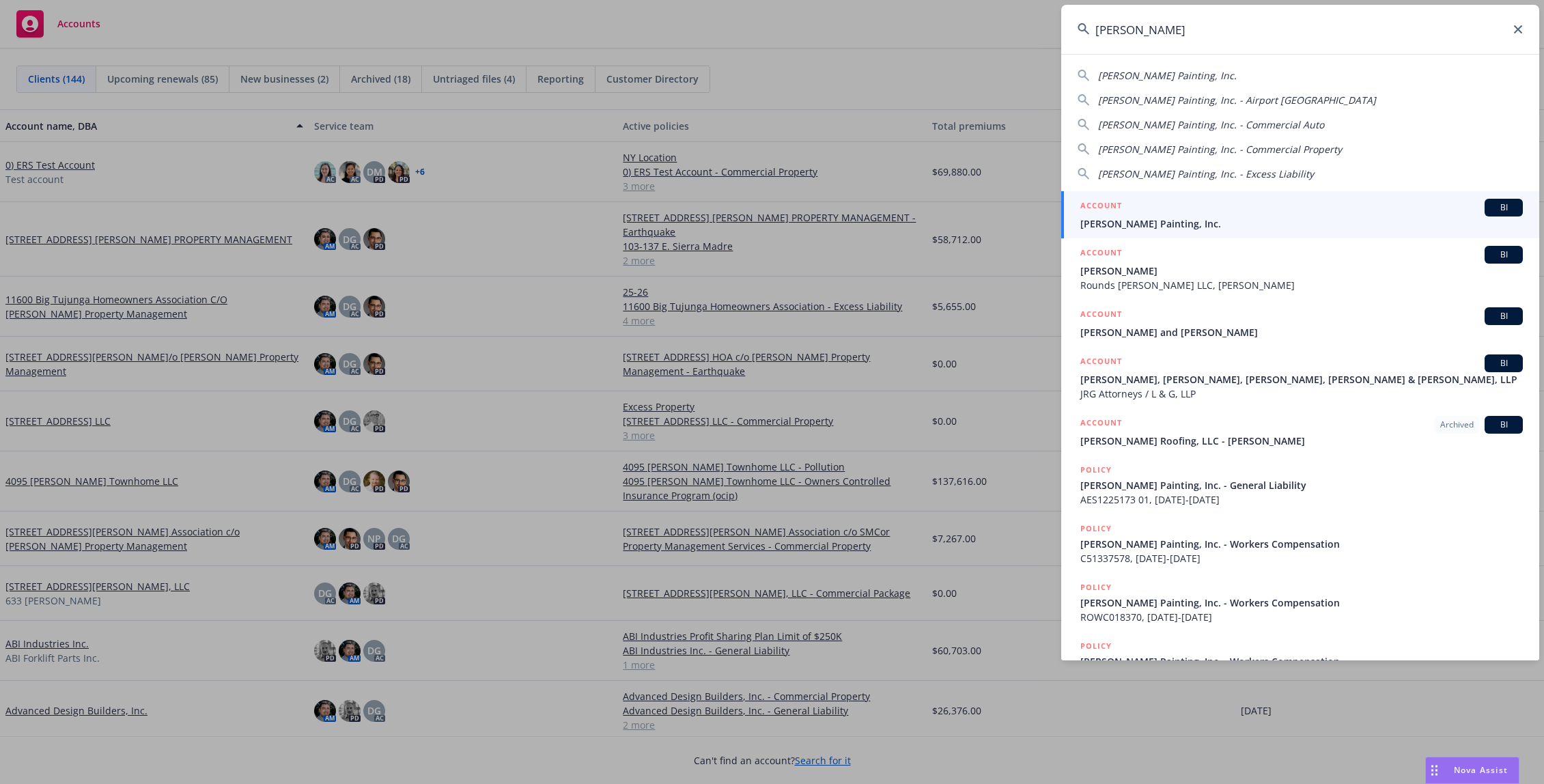
click at [1160, 211] on div "ACCOUNT BI" at bounding box center [1302, 208] width 442 height 18
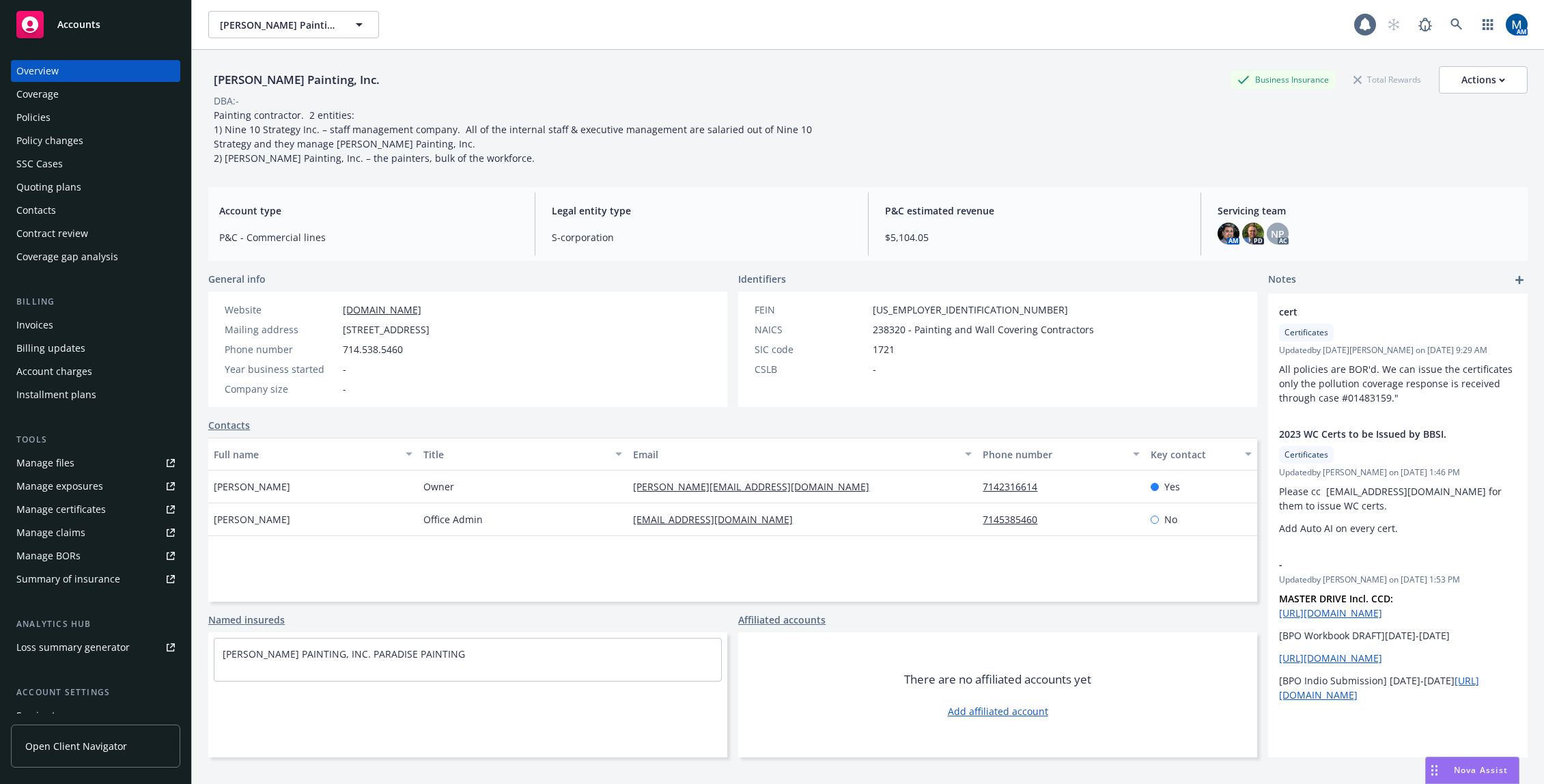
click at [93, 121] on div "Policies" at bounding box center [95, 117] width 158 height 22
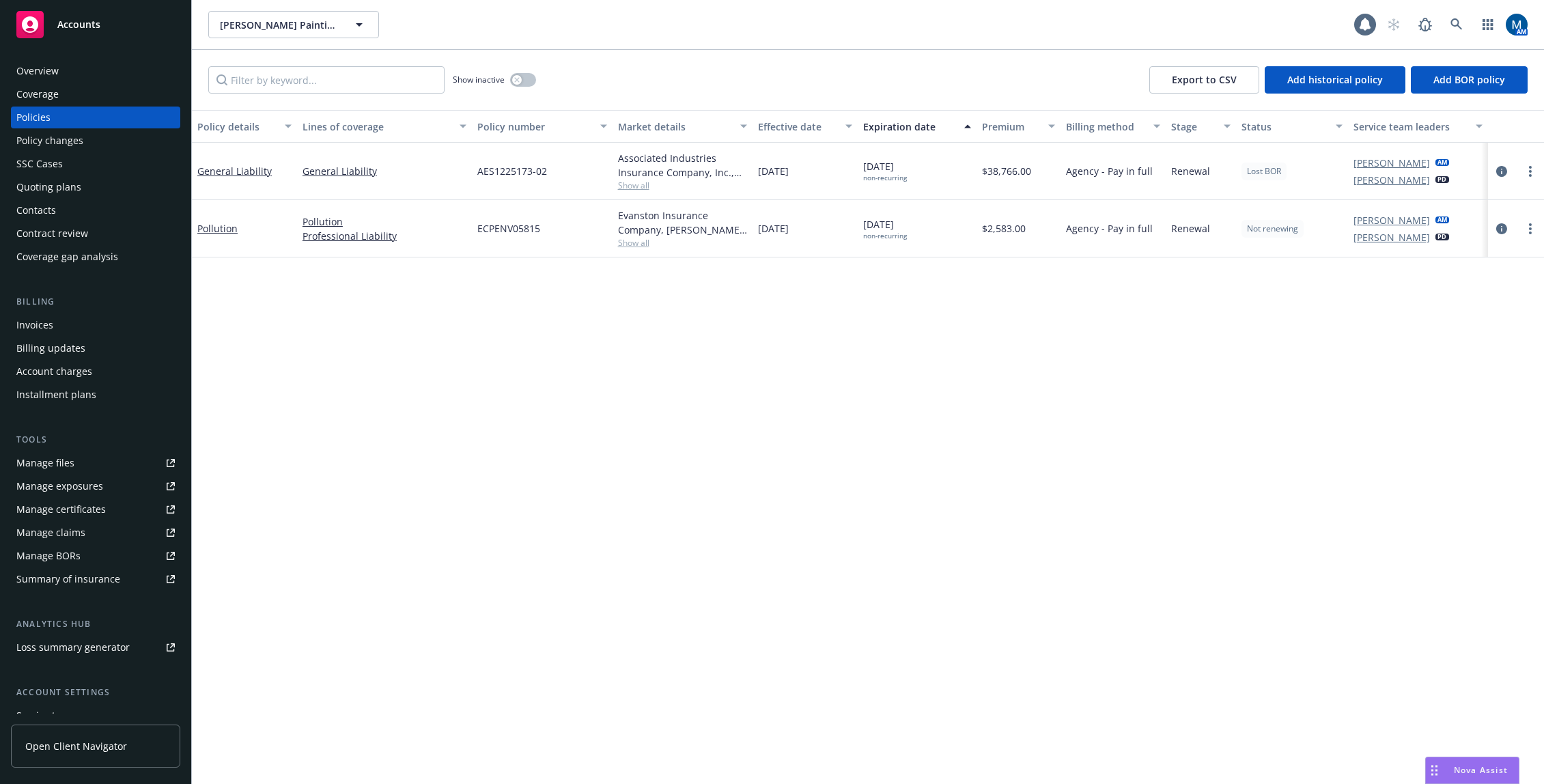
drag, startPoint x: 517, startPoint y: 321, endPoint x: 520, endPoint y: 148, distance: 173.0
click at [517, 321] on div "Policy details Lines of coverage Policy number Market details Effective date Ex…" at bounding box center [867, 447] width 1352 height 674
click at [95, 182] on div "Quoting plans" at bounding box center [95, 187] width 158 height 22
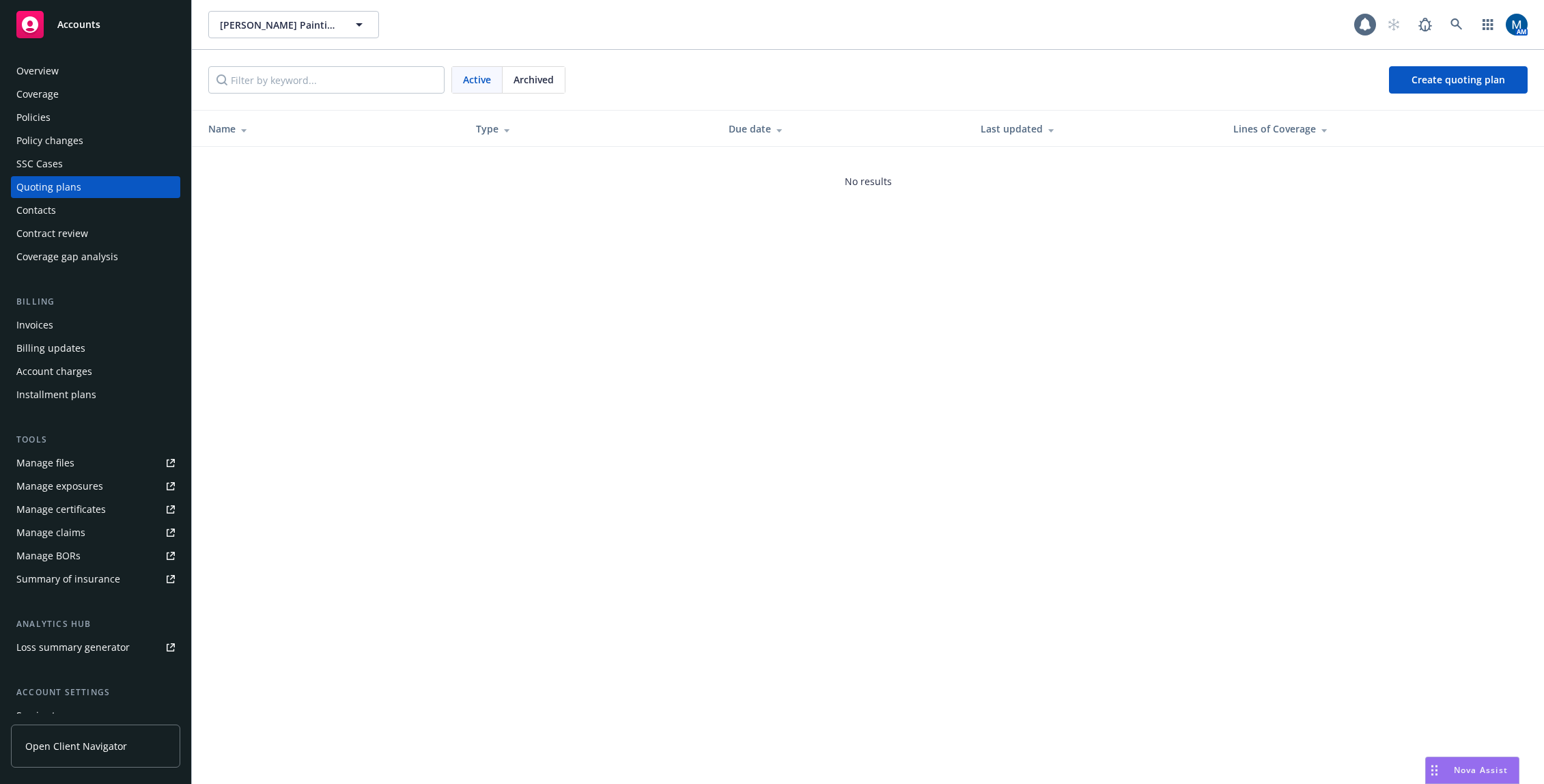
click at [69, 73] on div "Overview" at bounding box center [95, 71] width 158 height 22
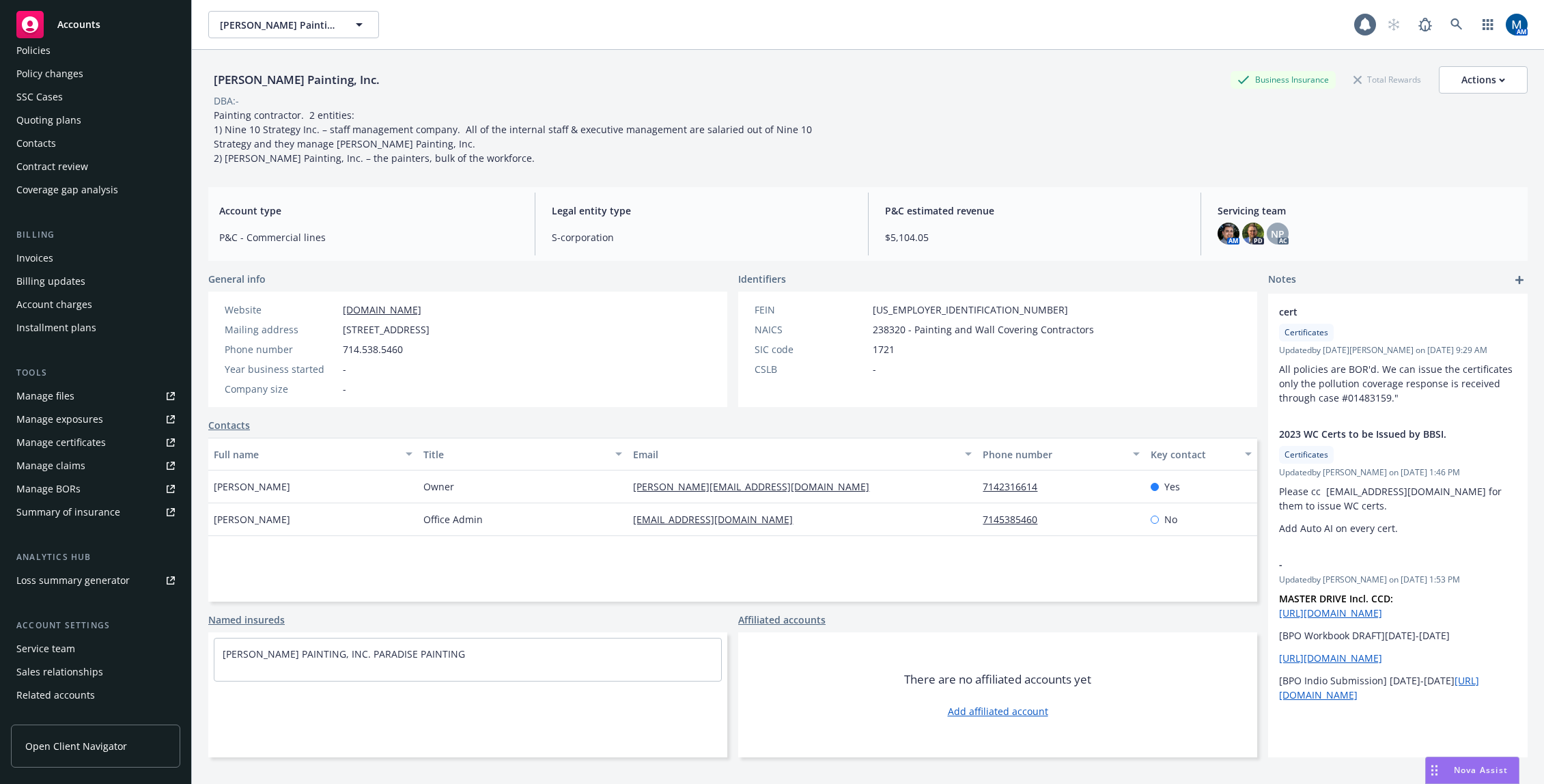
scroll to position [106, 0]
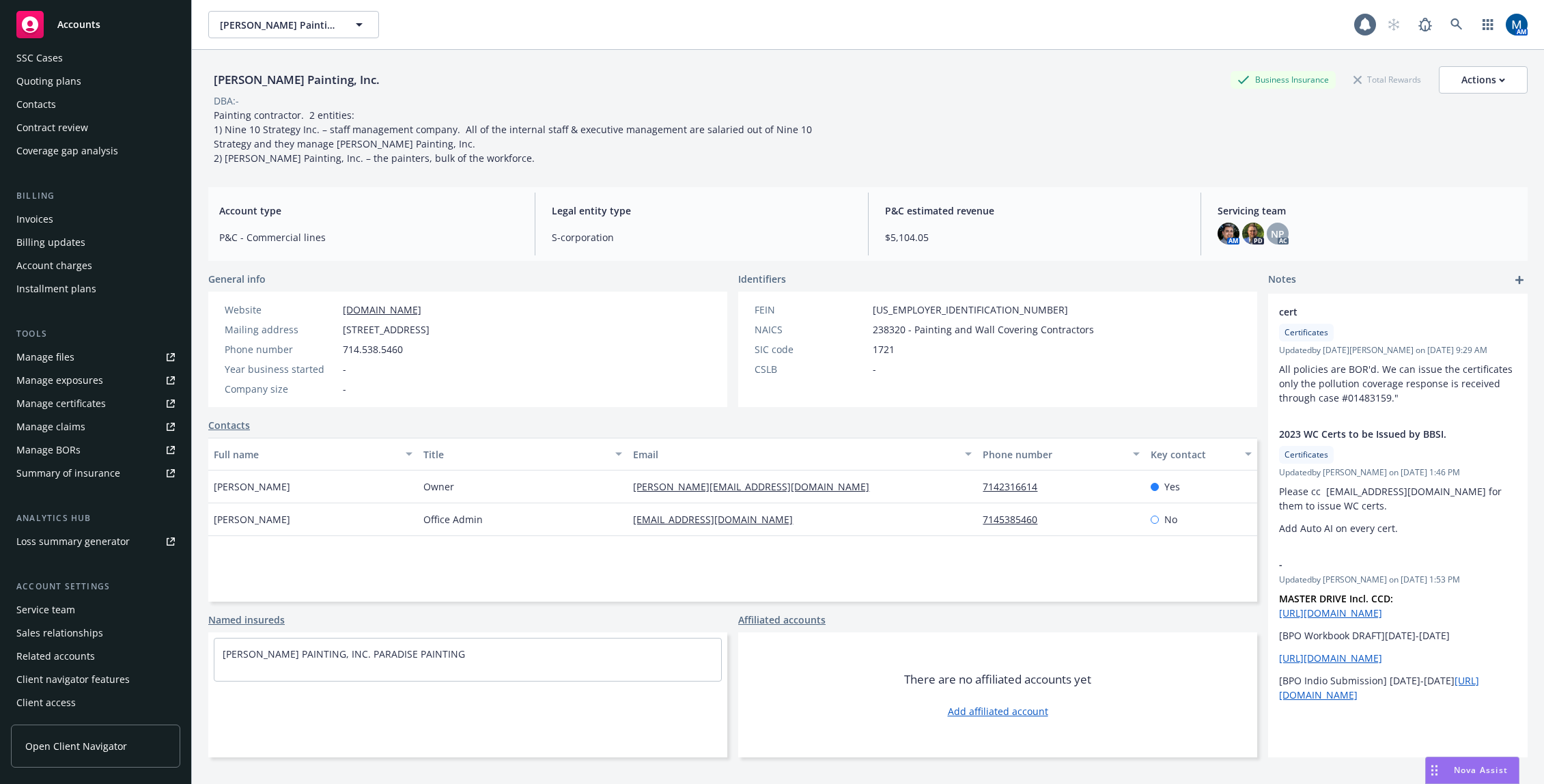
click at [77, 610] on div "Service team" at bounding box center [95, 609] width 158 height 22
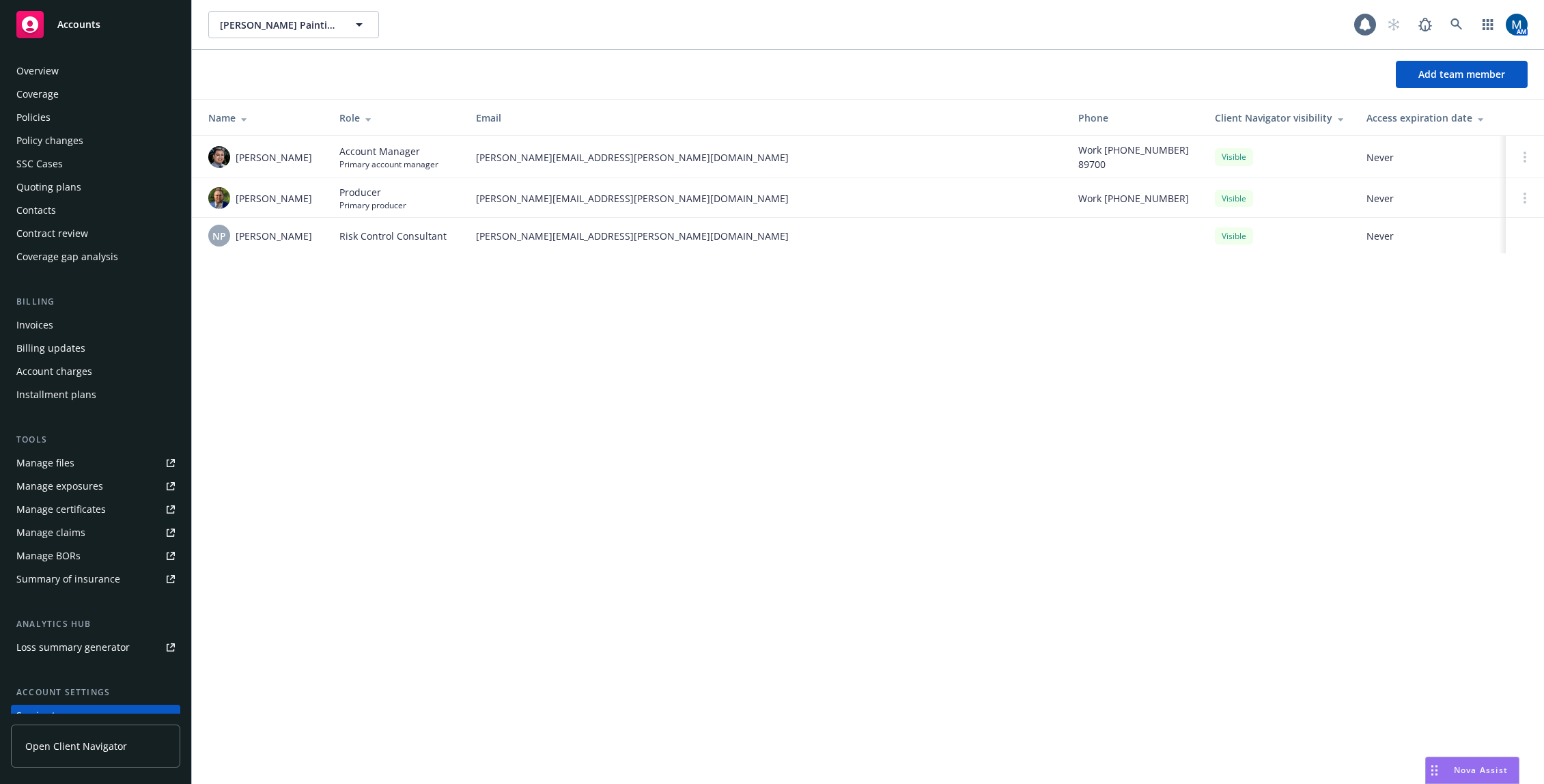
click at [73, 117] on div "Policies" at bounding box center [95, 117] width 158 height 22
